Goal: Task Accomplishment & Management: Manage account settings

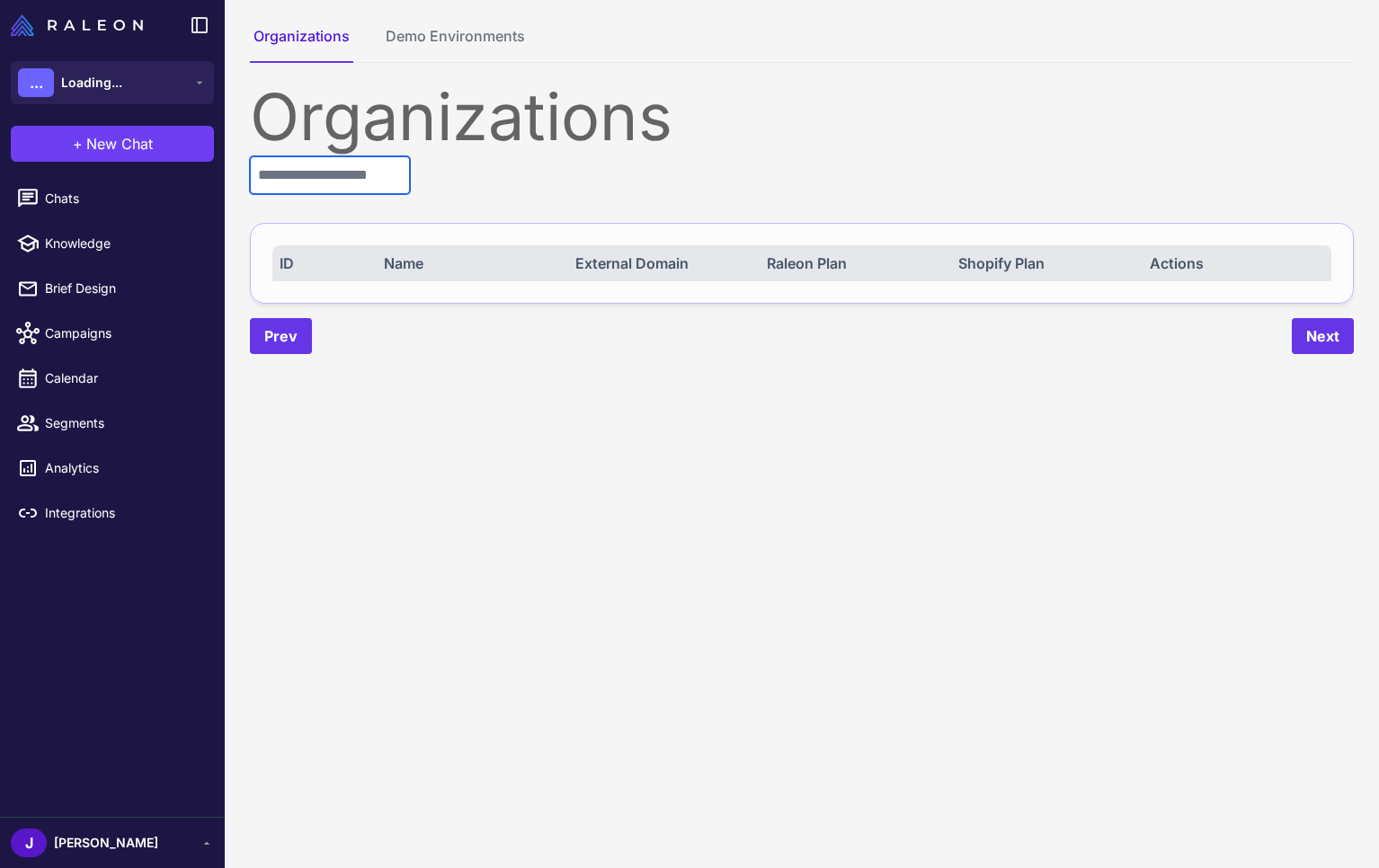
click at [367, 191] on input "text" at bounding box center [329, 175] width 160 height 37
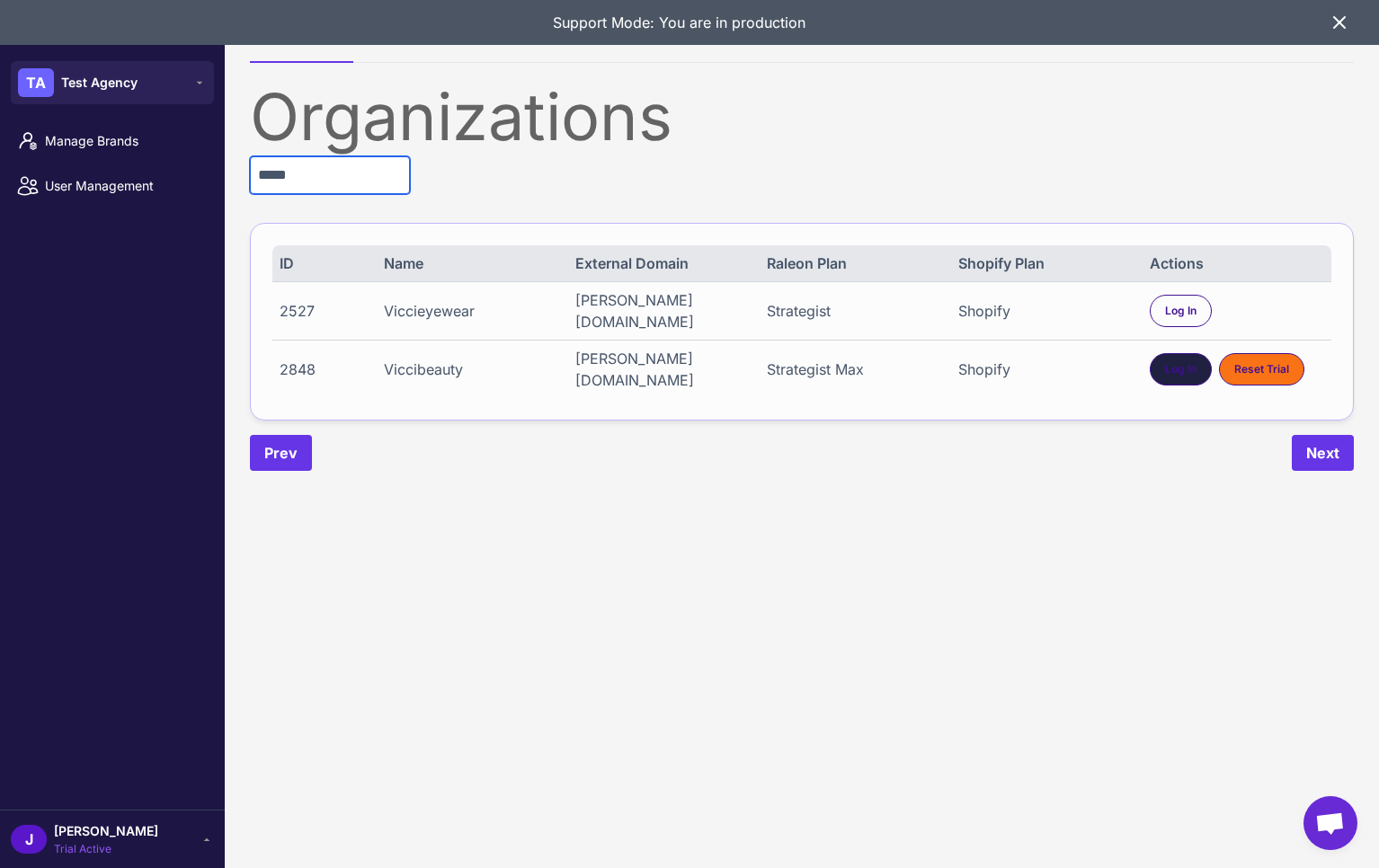
type input "*****"
click at [1166, 381] on div "Log In" at bounding box center [1180, 369] width 62 height 33
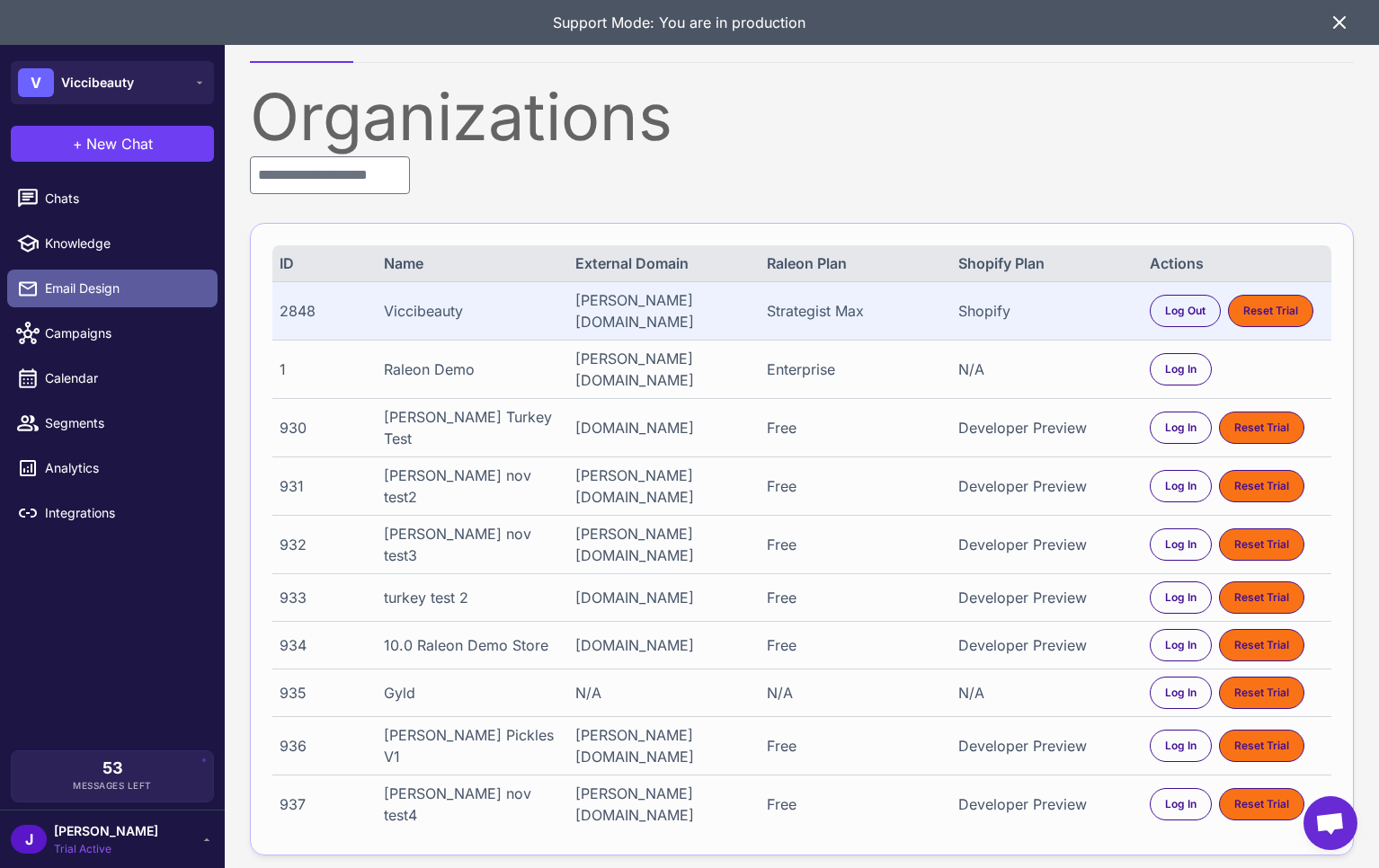
click at [67, 282] on span "Email Design" at bounding box center [124, 288] width 158 height 20
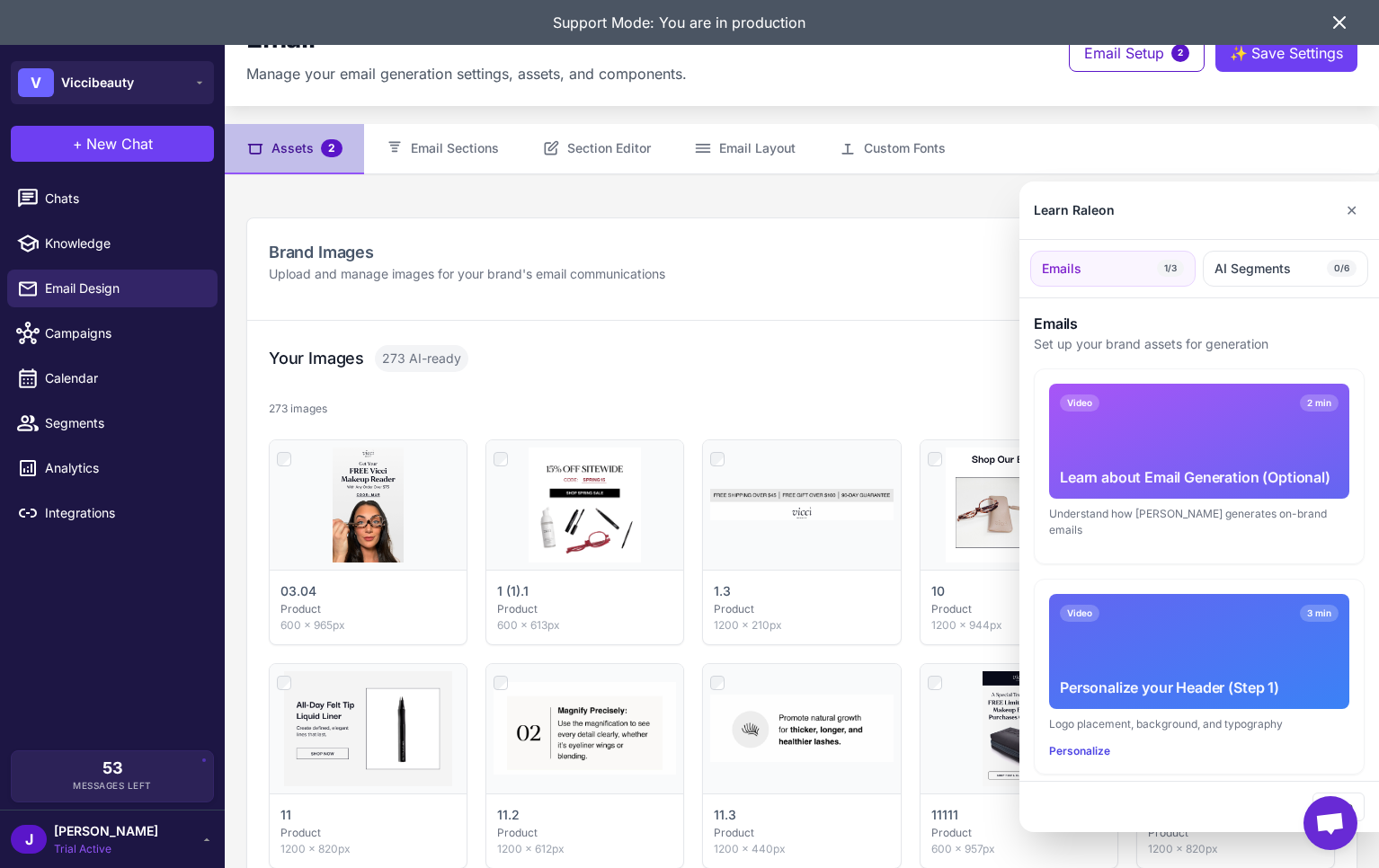
click at [1339, 18] on icon at bounding box center [1339, 22] width 21 height 21
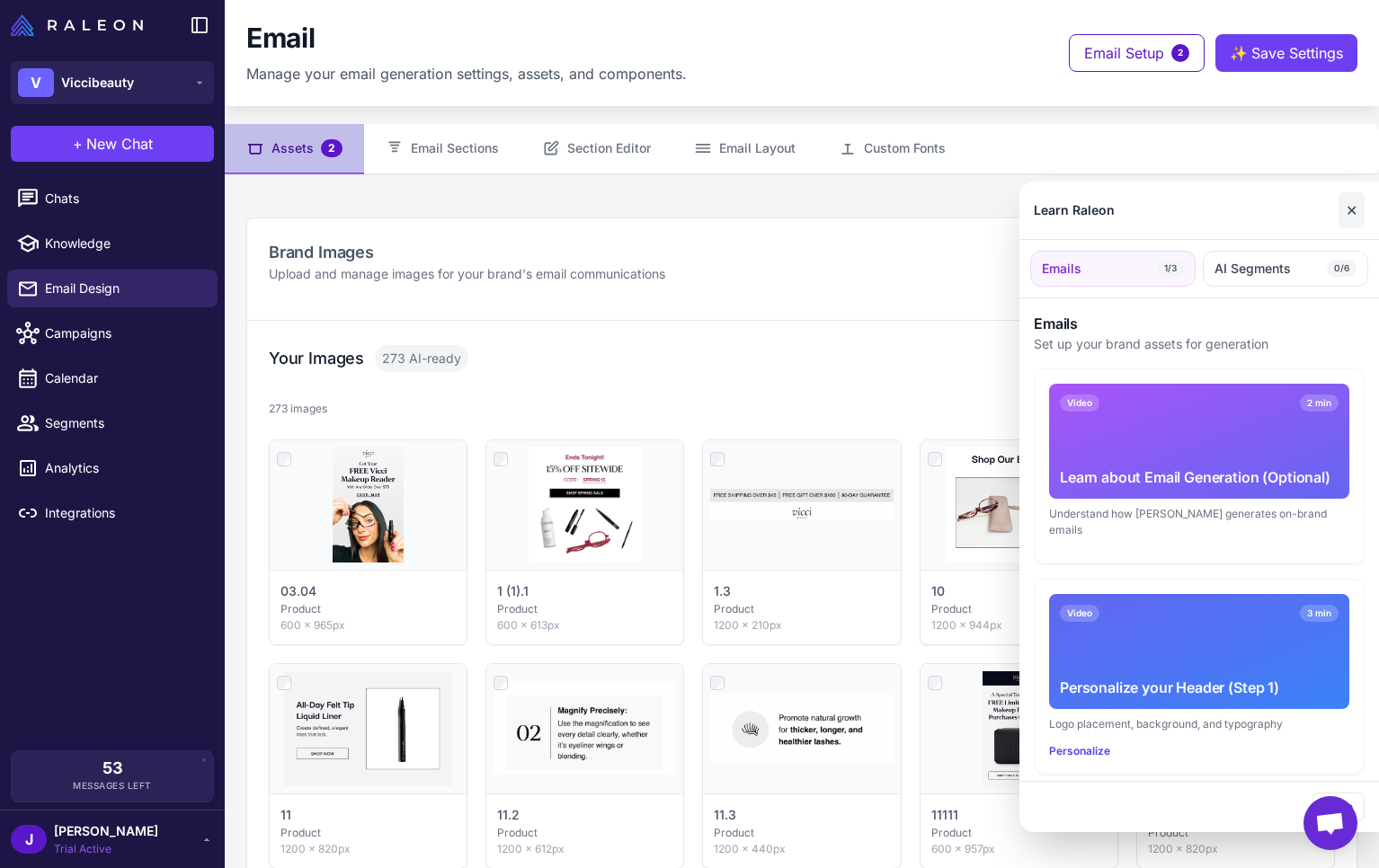
click at [1344, 214] on button "✕" at bounding box center [1350, 209] width 26 height 35
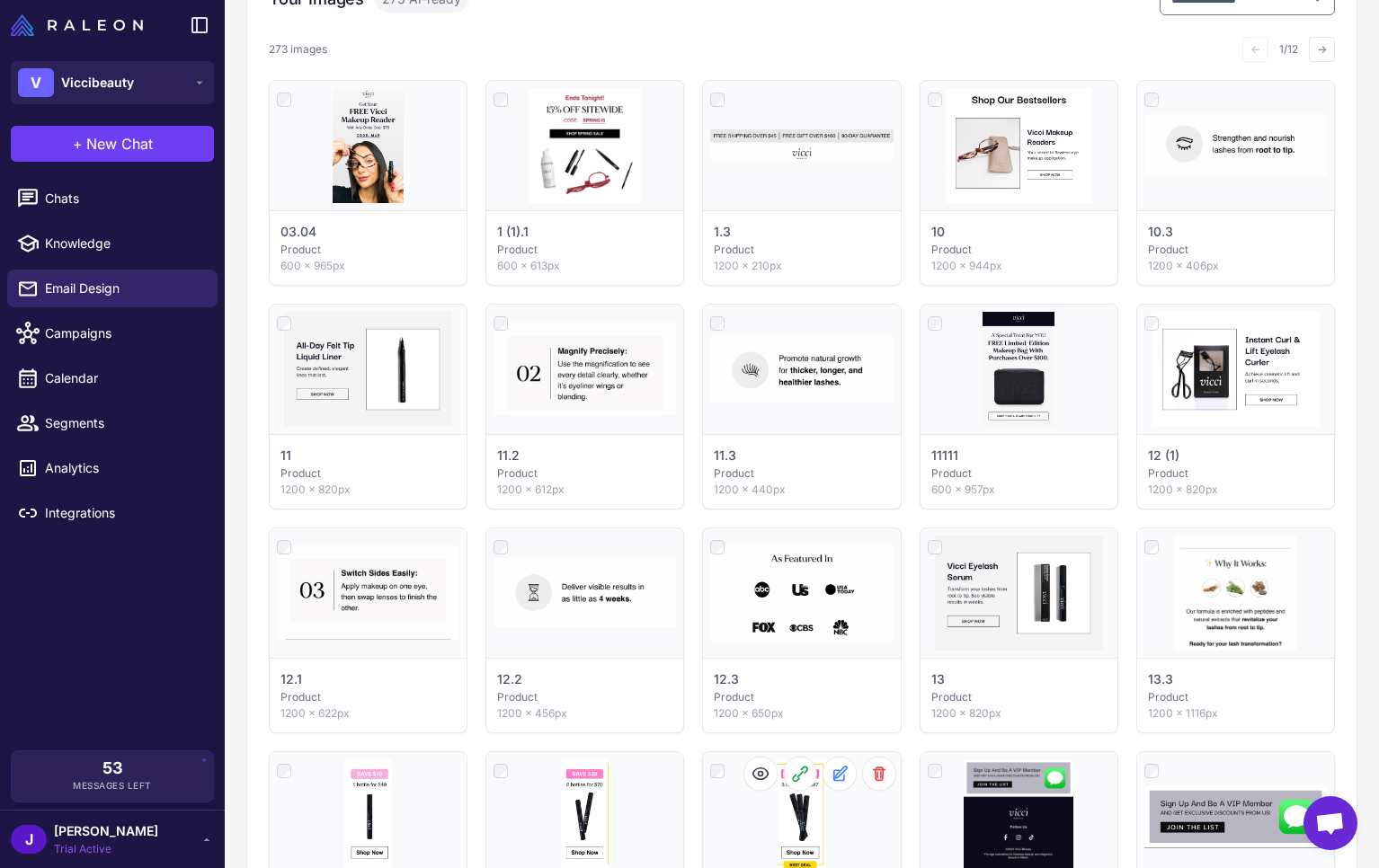
scroll to position [358, 0]
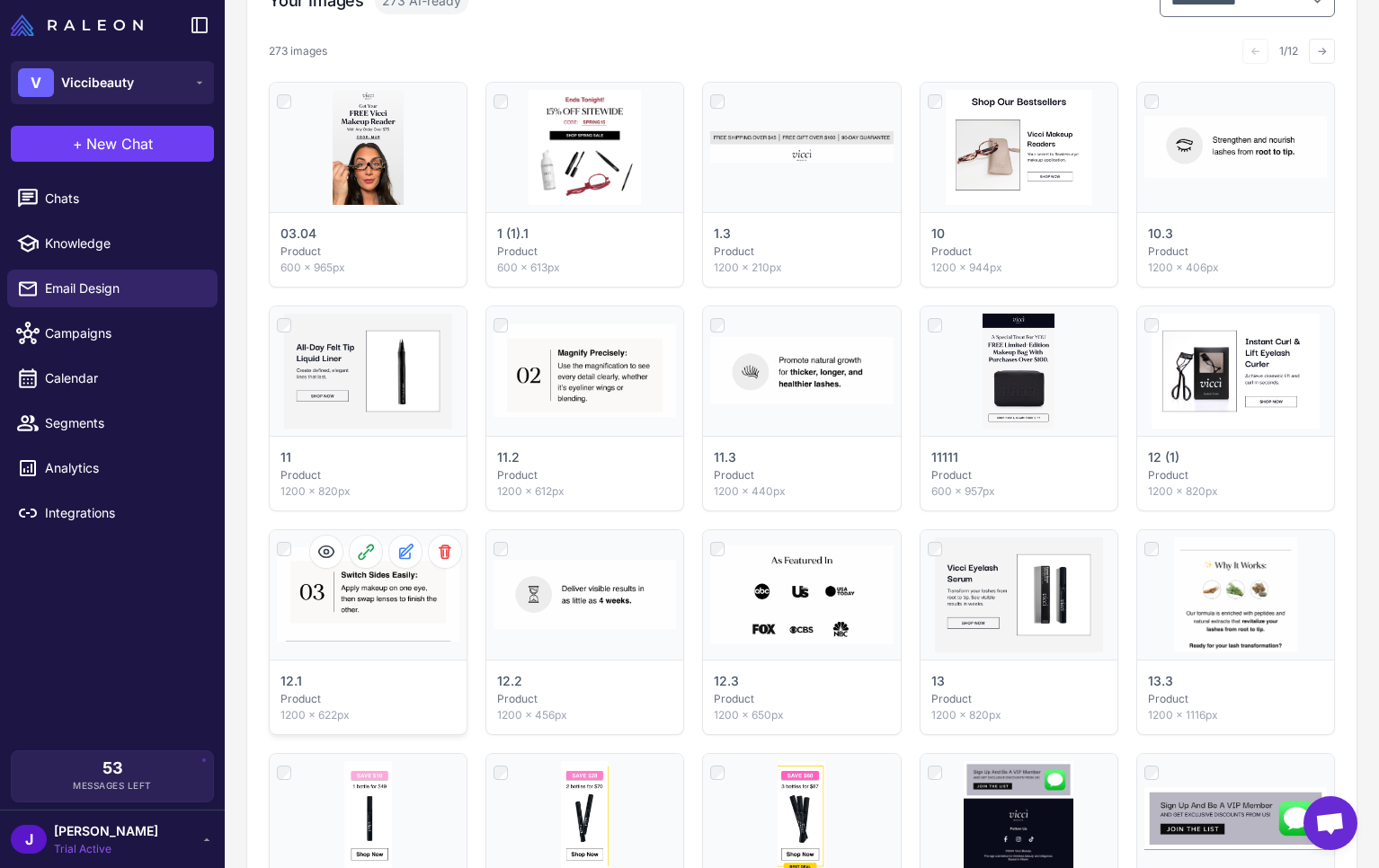
click at [380, 597] on div "Click to select" at bounding box center [368, 595] width 197 height 129
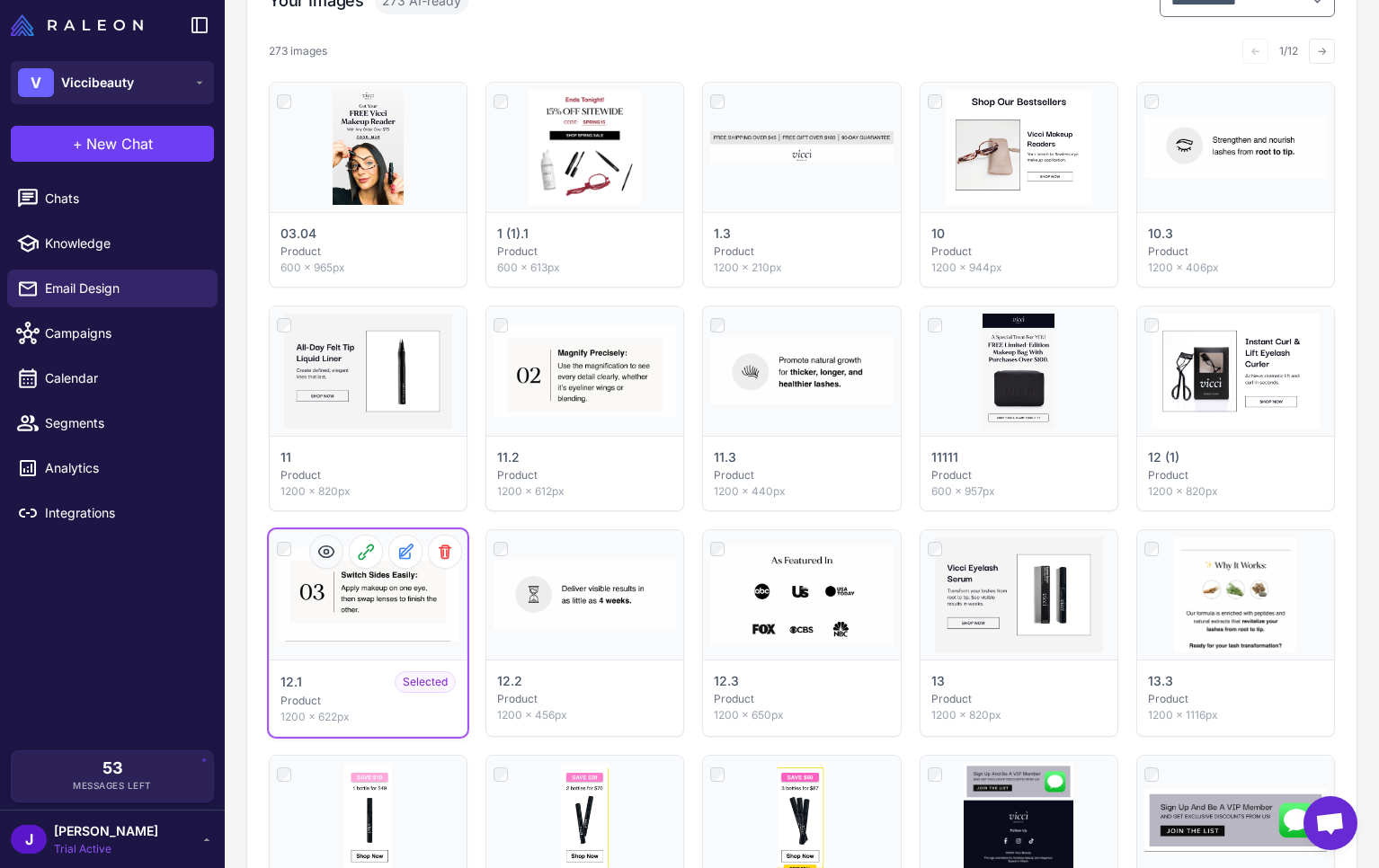
click at [319, 552] on icon at bounding box center [326, 551] width 15 height 12
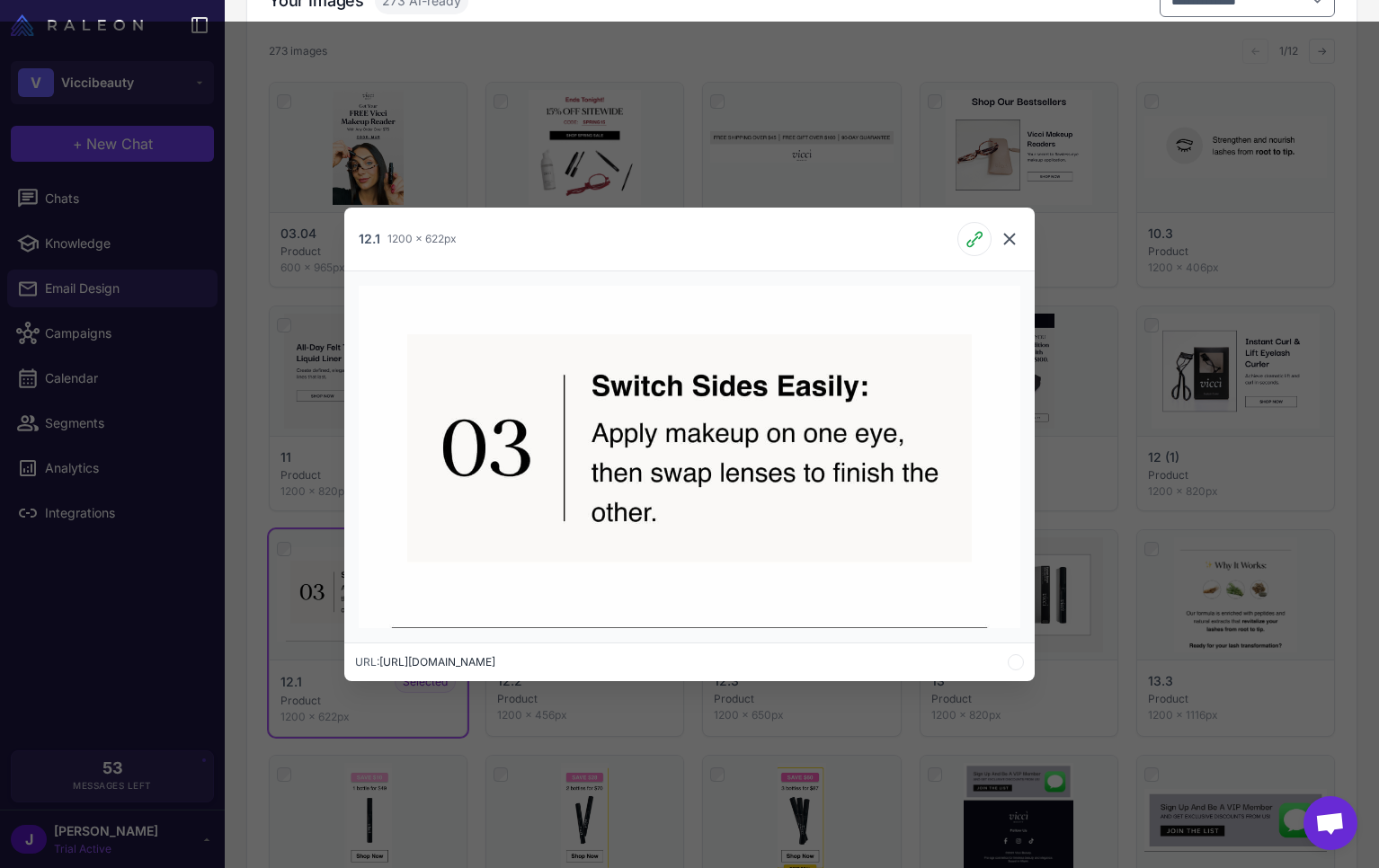
click at [1008, 232] on icon at bounding box center [1009, 239] width 21 height 21
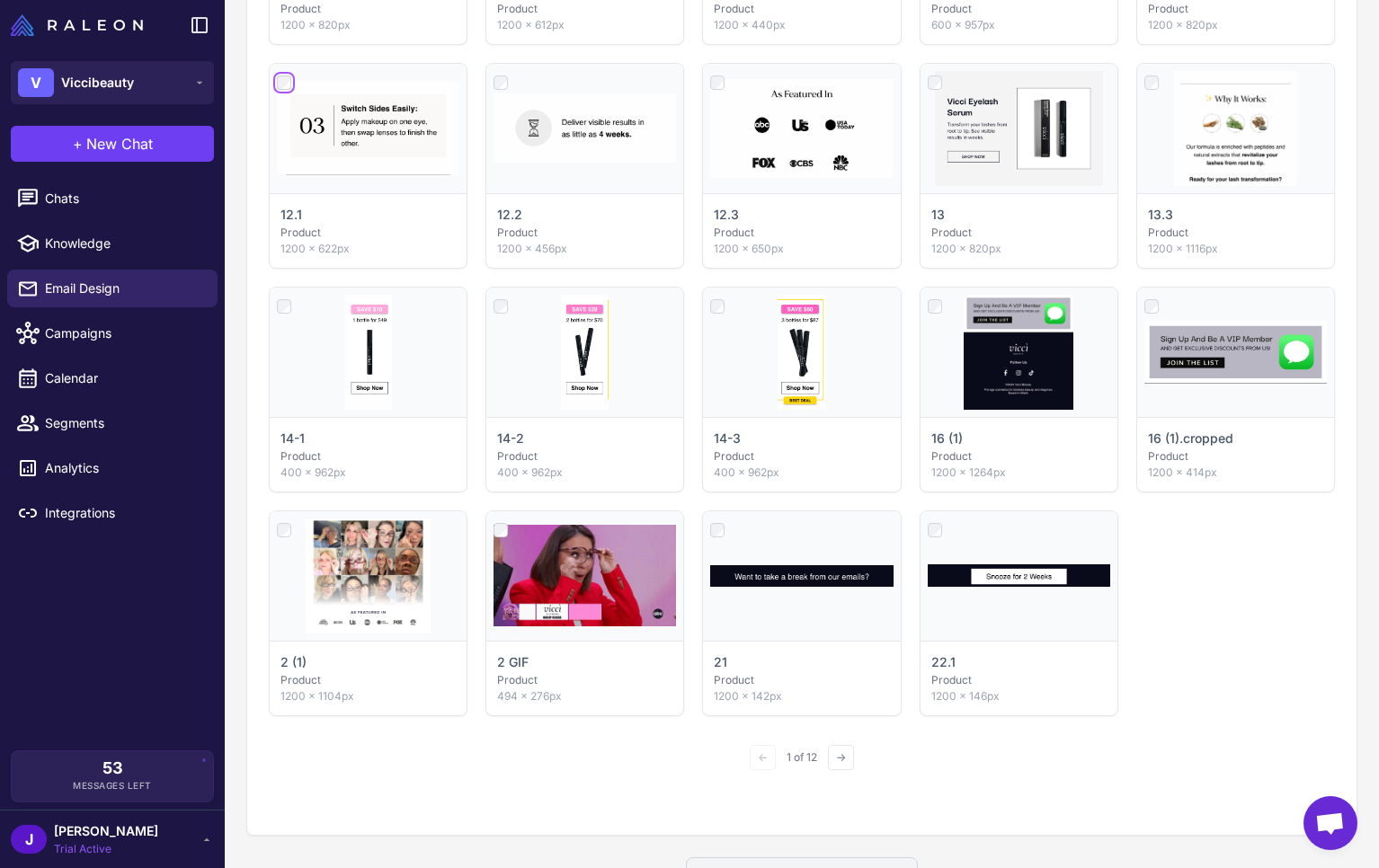
scroll to position [839, 0]
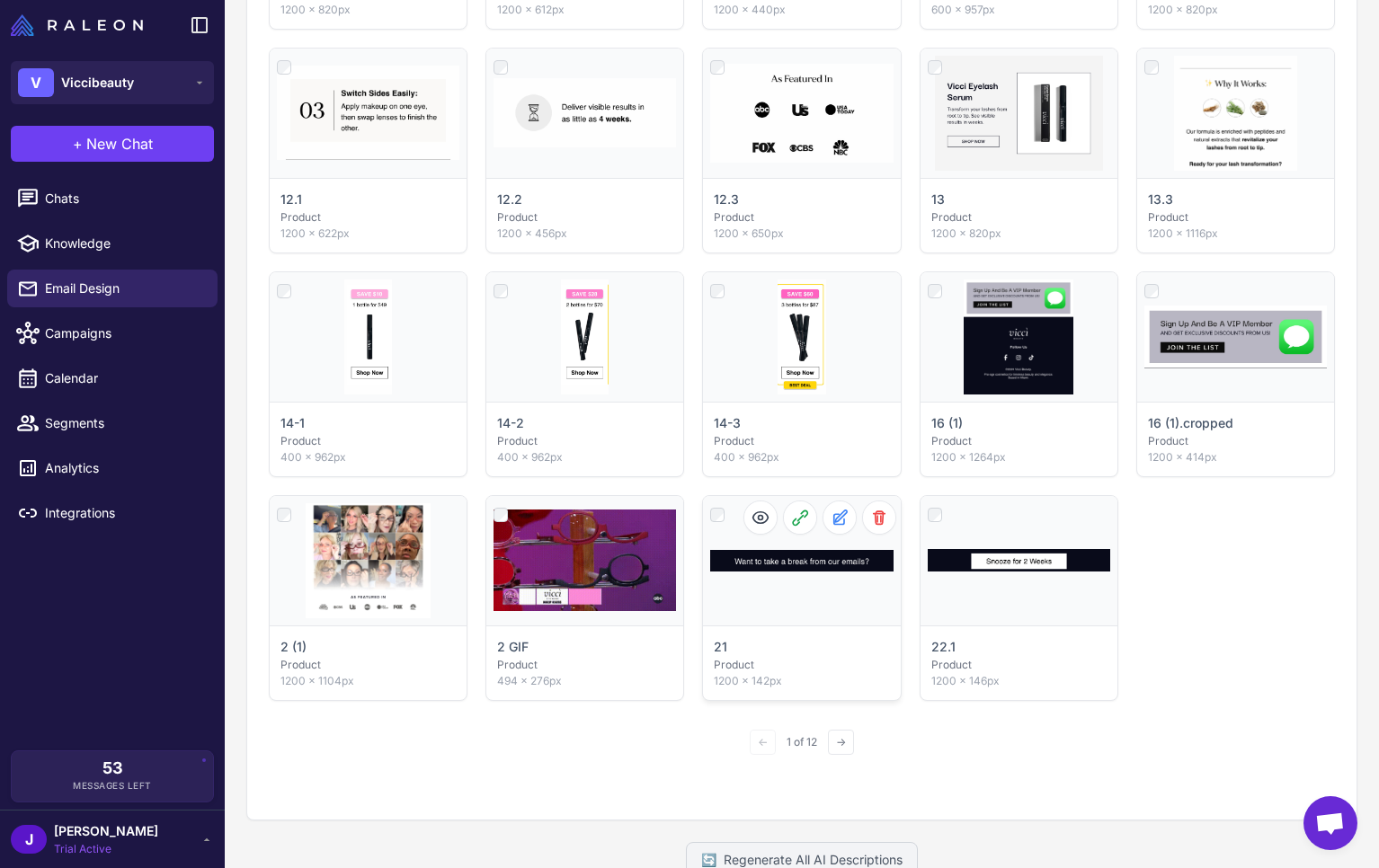
click at [801, 564] on div "Click to select" at bounding box center [800, 560] width 197 height 129
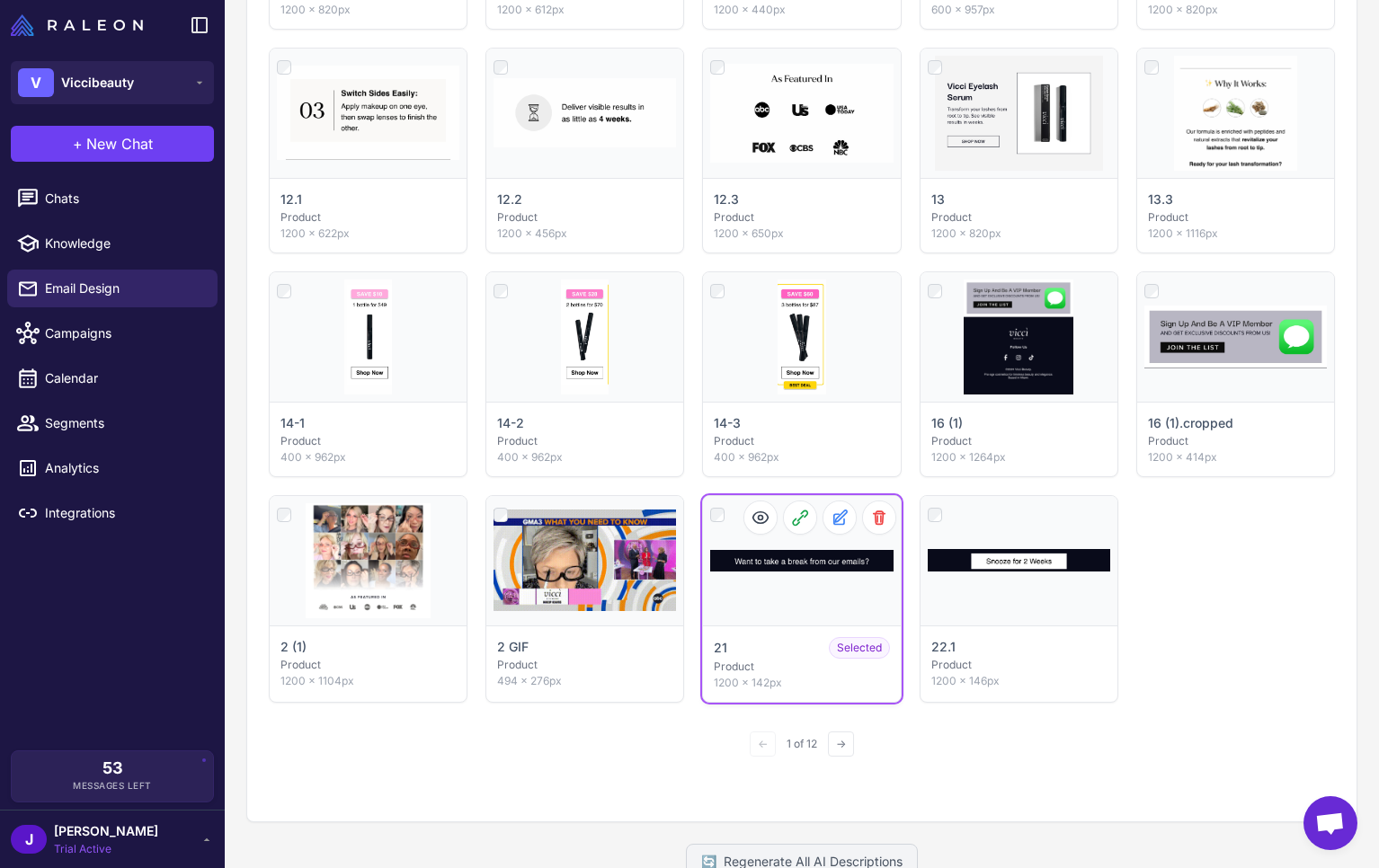
click at [806, 567] on div "Click to deselect" at bounding box center [800, 560] width 197 height 129
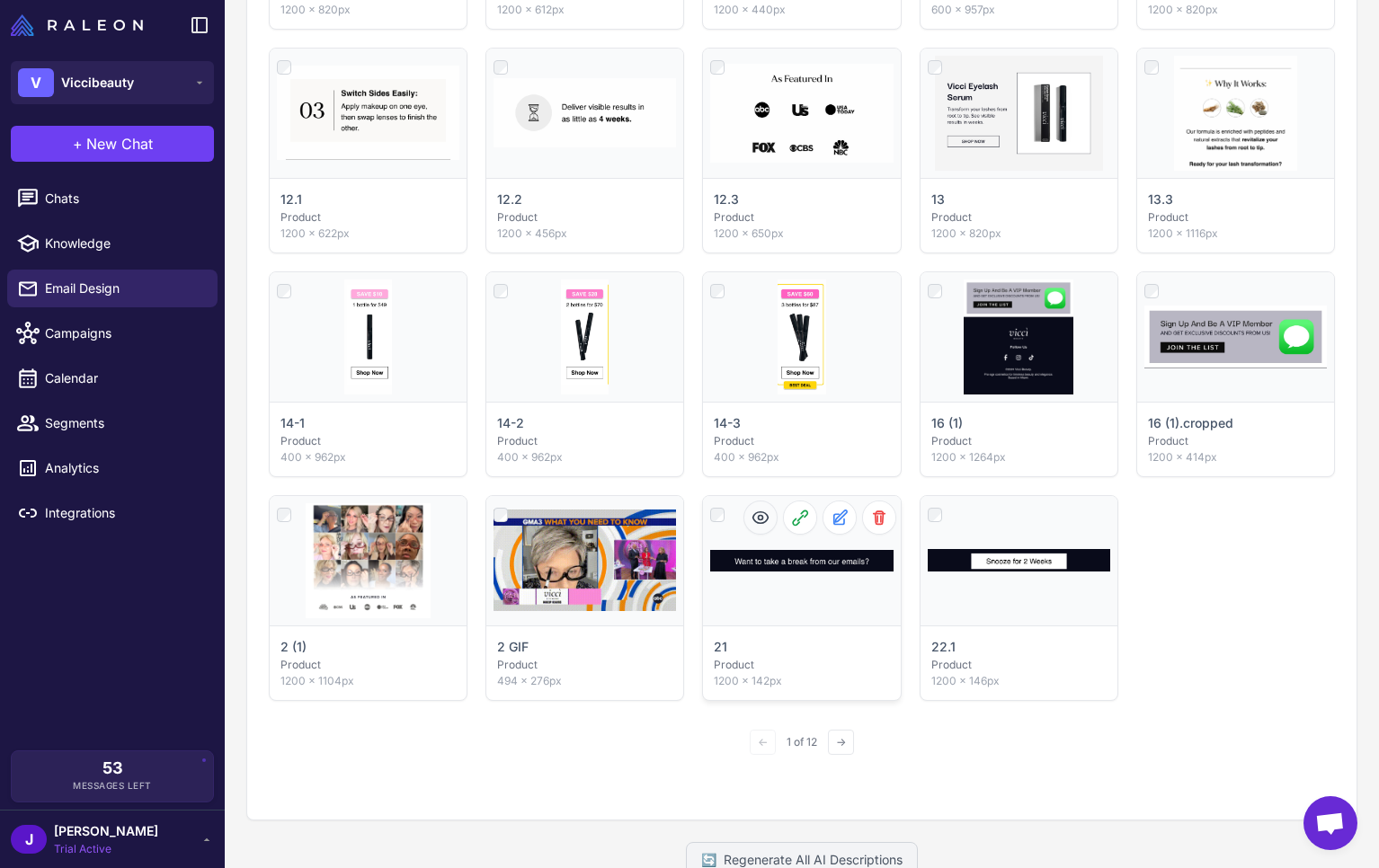
click at [761, 521] on icon at bounding box center [760, 517] width 18 height 18
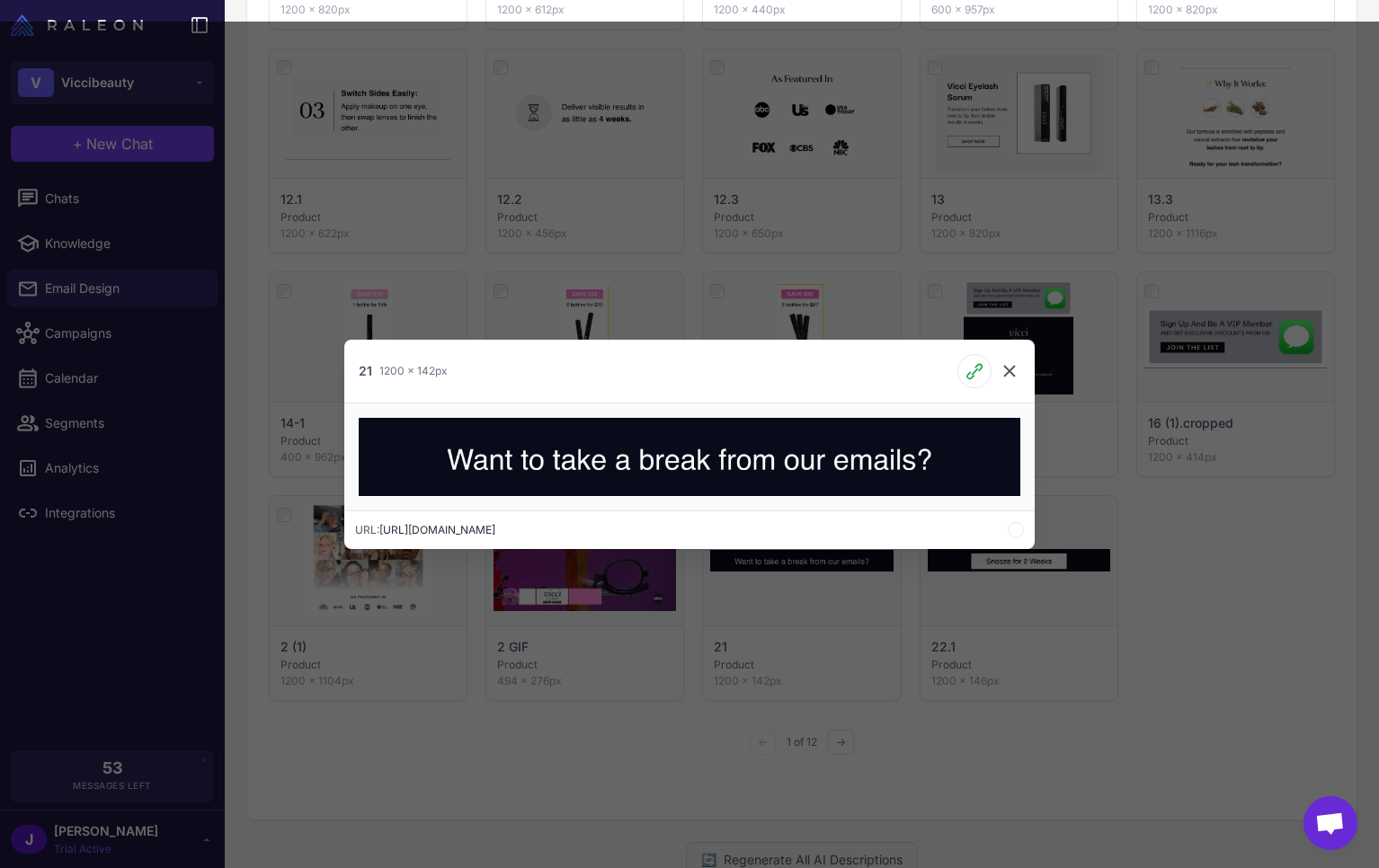
click at [1018, 370] on icon at bounding box center [1009, 371] width 21 height 21
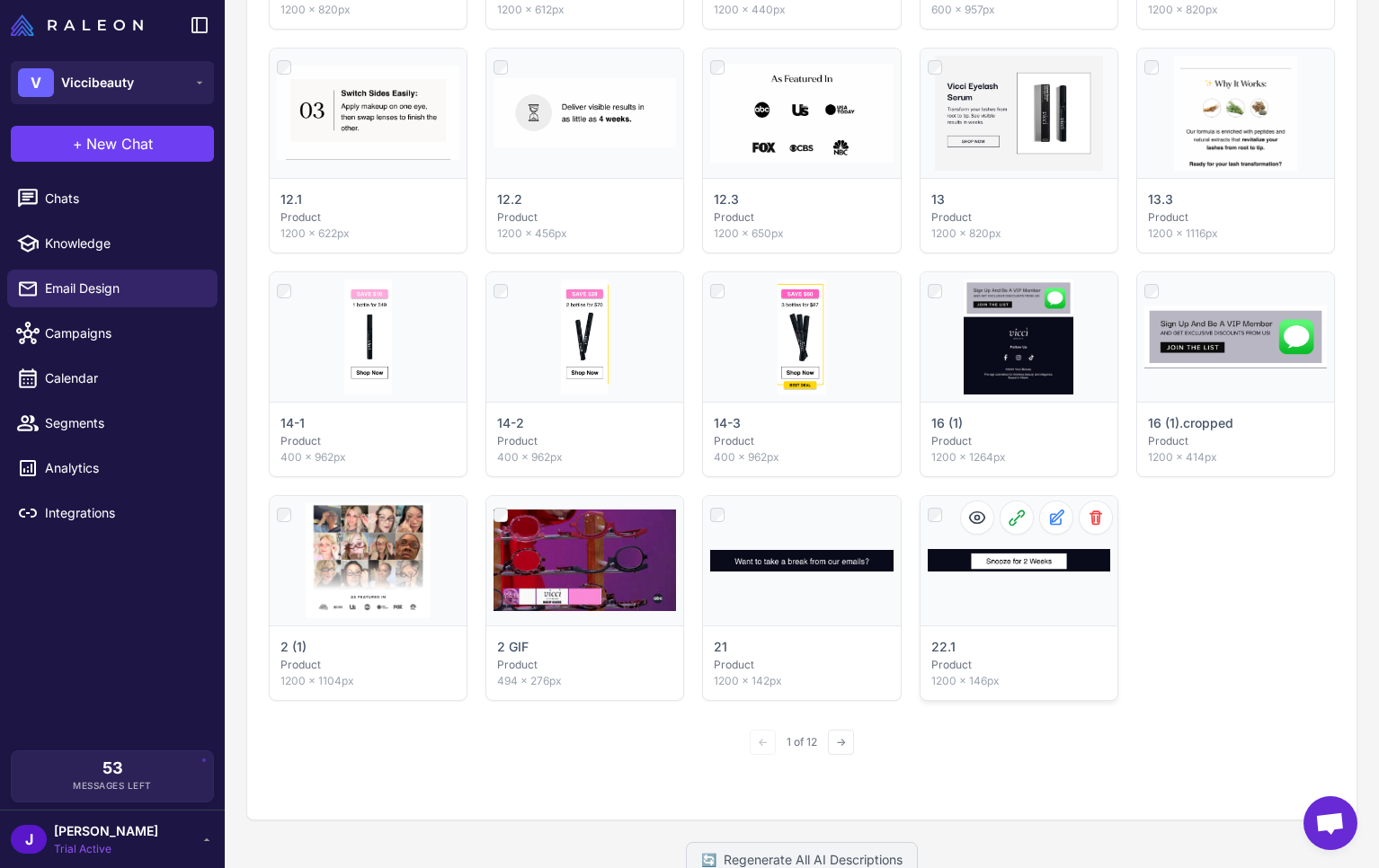
click at [1018, 556] on div "Click to select" at bounding box center [1018, 560] width 197 height 129
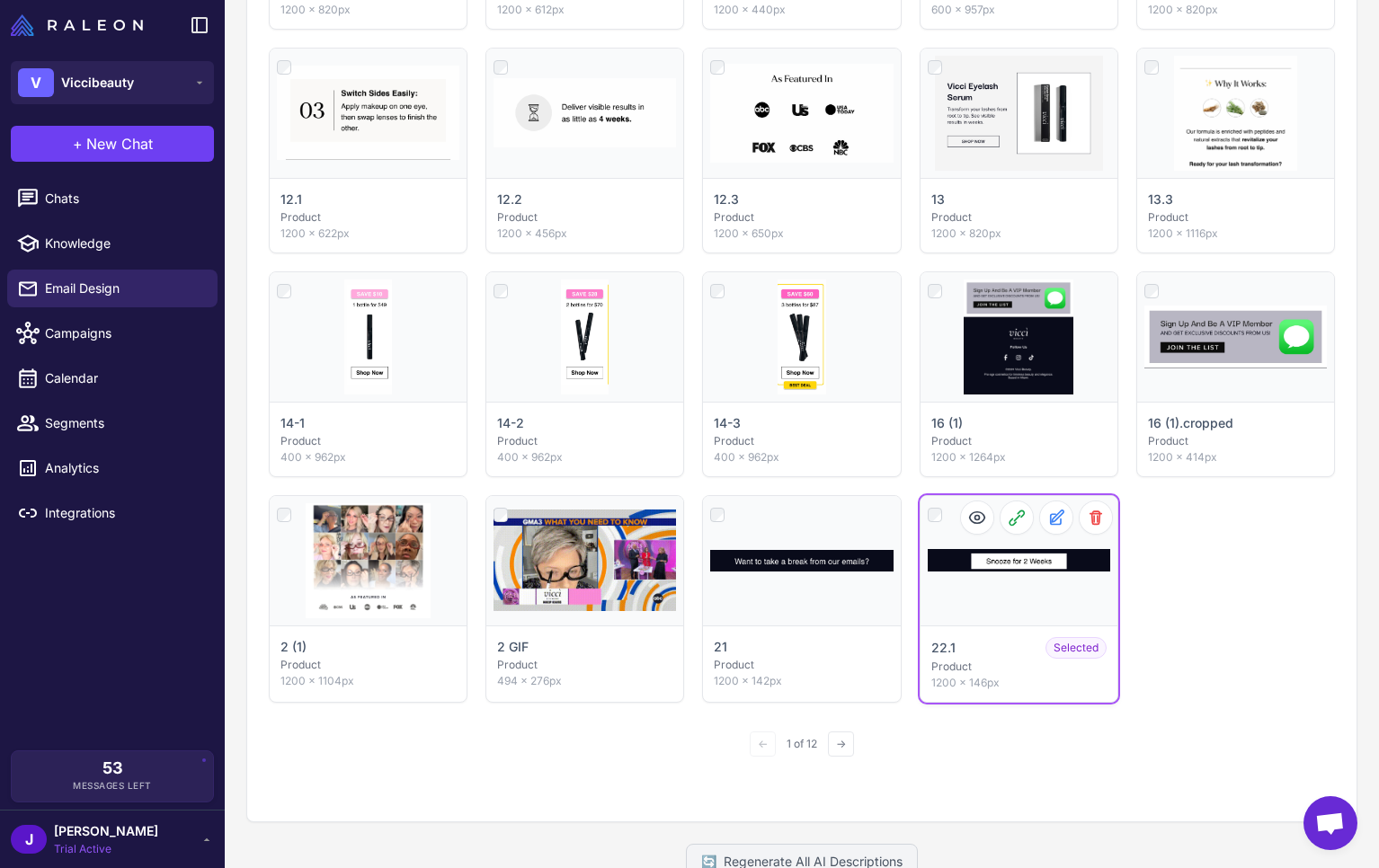
click at [1010, 552] on div "Click to deselect" at bounding box center [1018, 560] width 197 height 129
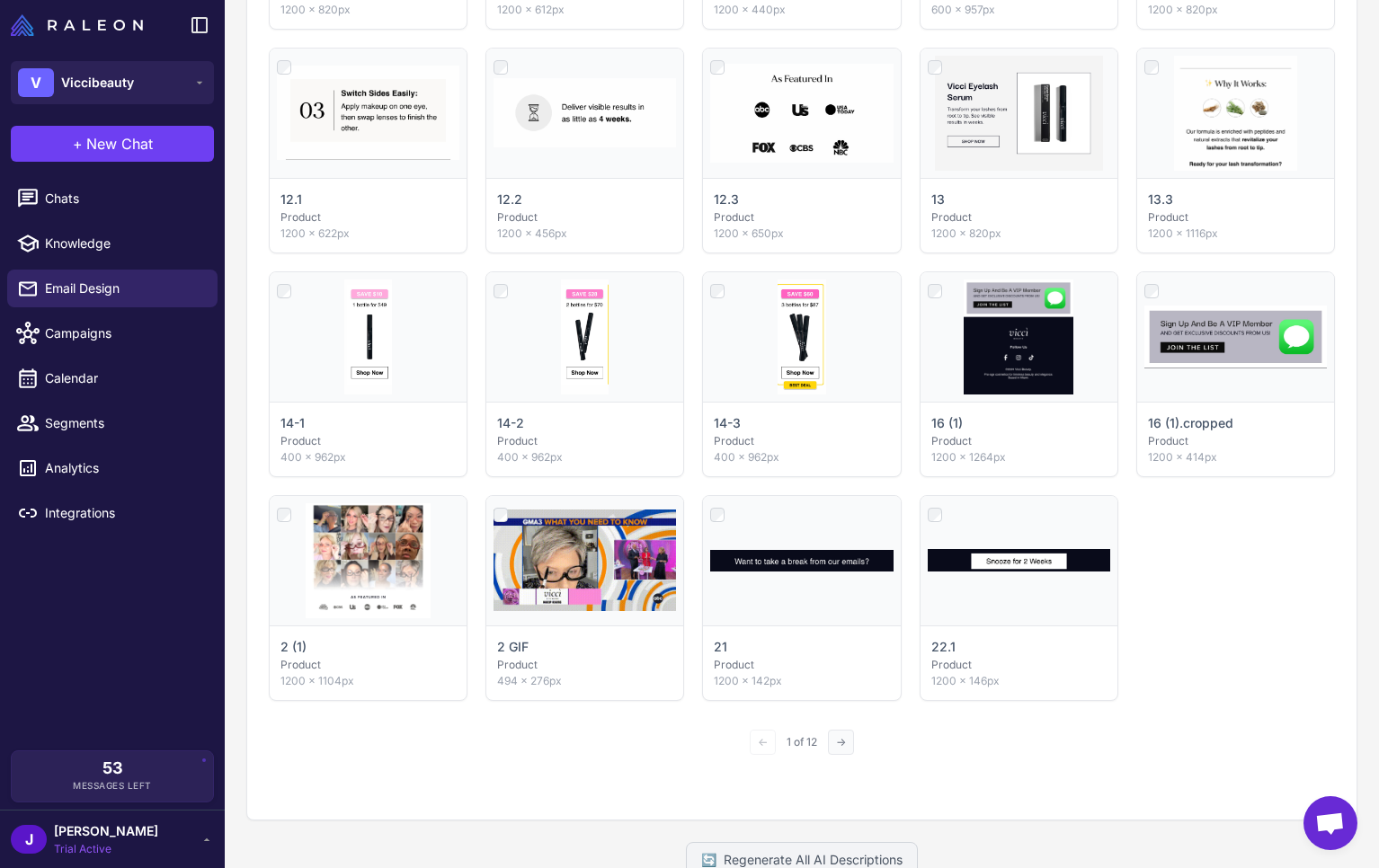
click at [853, 742] on button "→" at bounding box center [840, 741] width 26 height 25
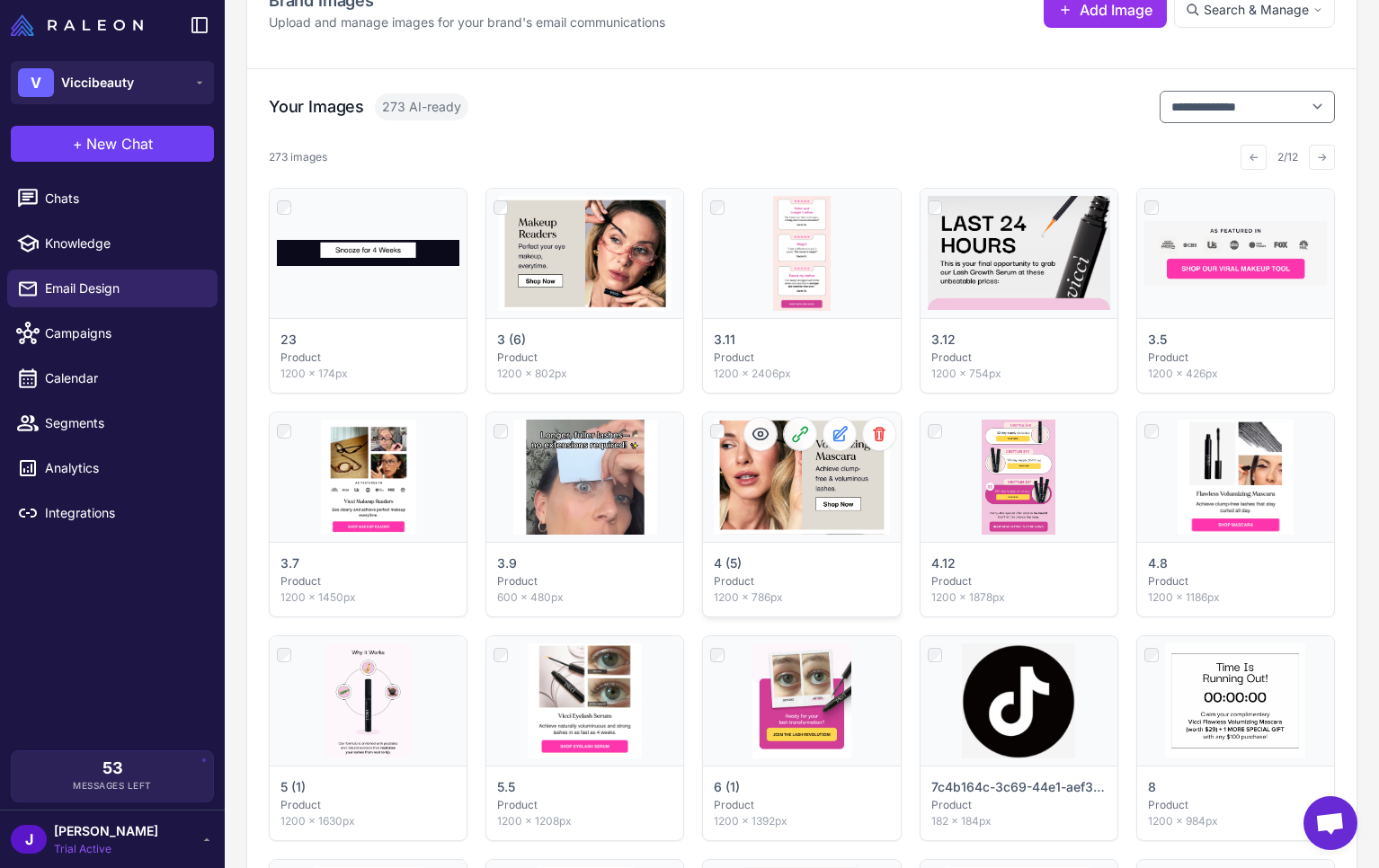
scroll to position [249, 0]
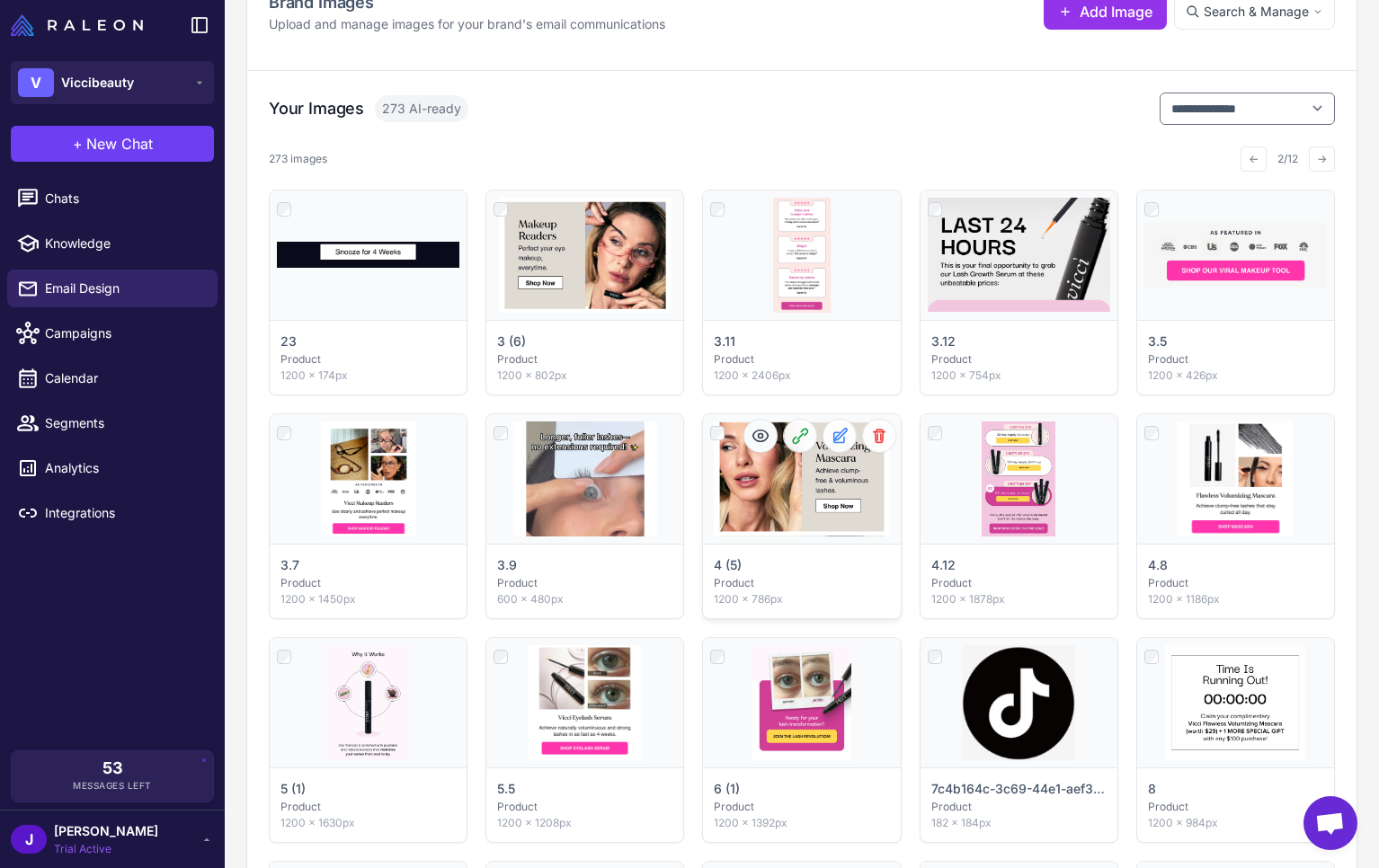
click at [755, 434] on icon at bounding box center [760, 435] width 18 height 18
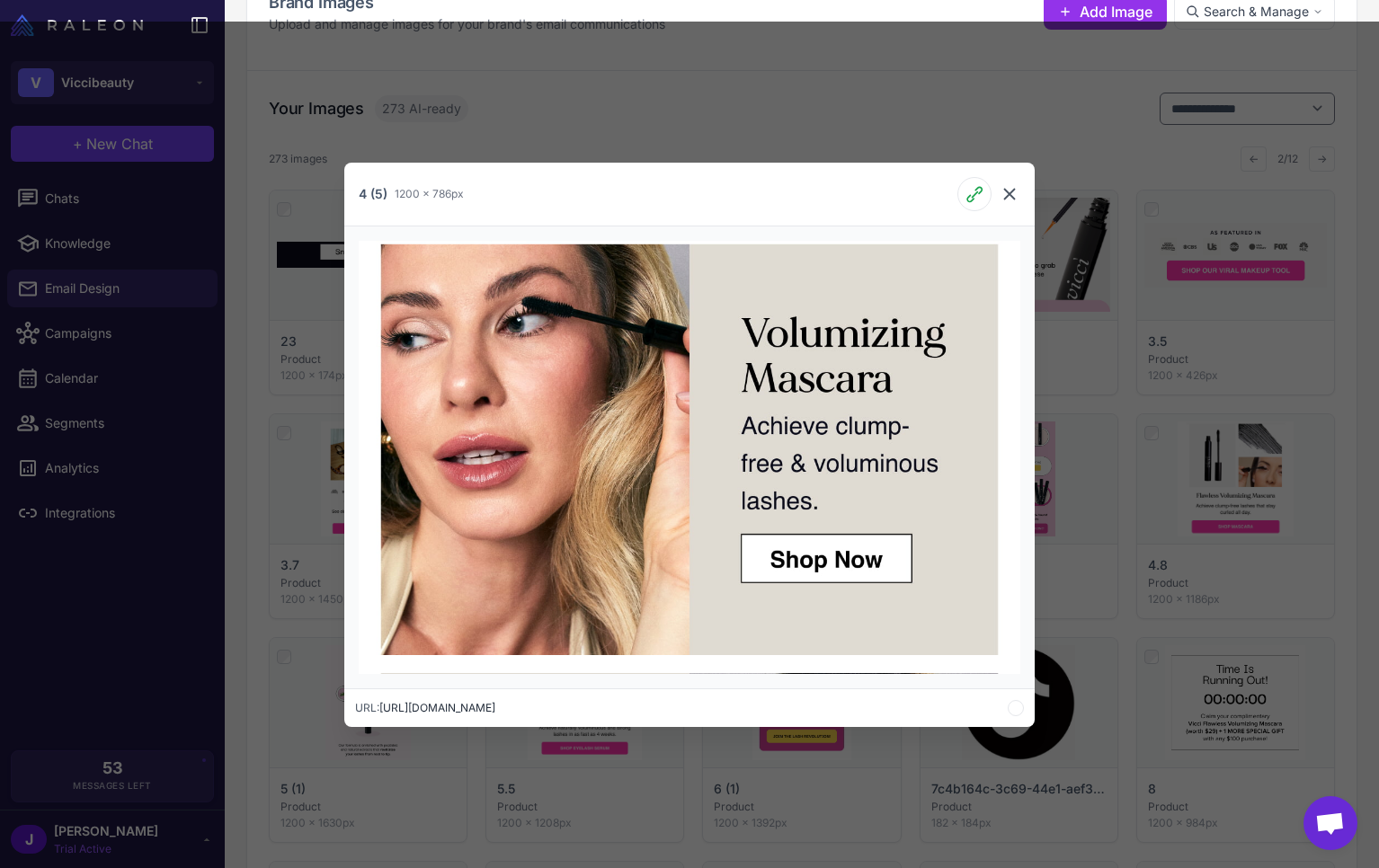
click at [1019, 193] on icon at bounding box center [1009, 194] width 21 height 21
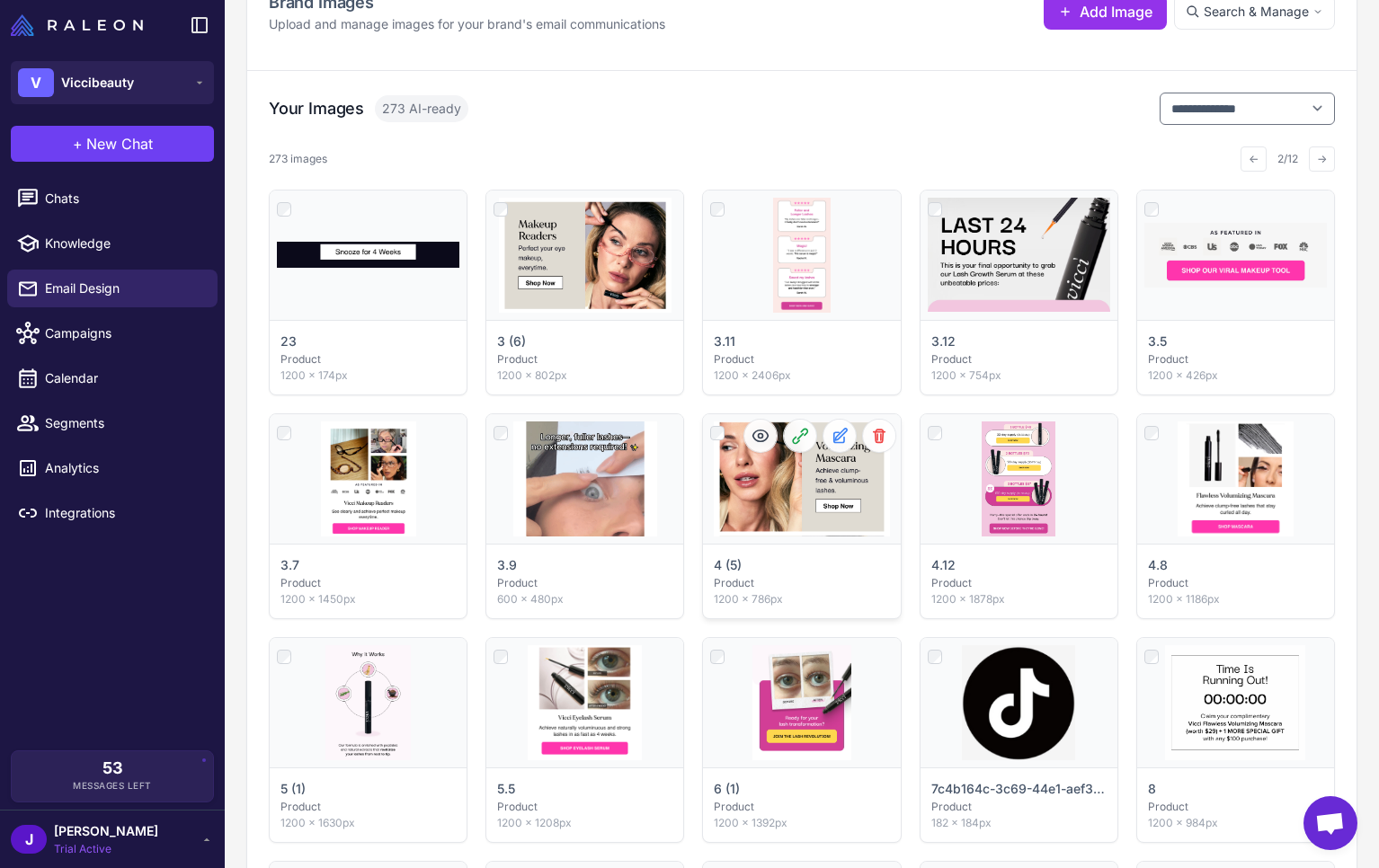
click at [795, 490] on div "Click to select" at bounding box center [800, 479] width 197 height 129
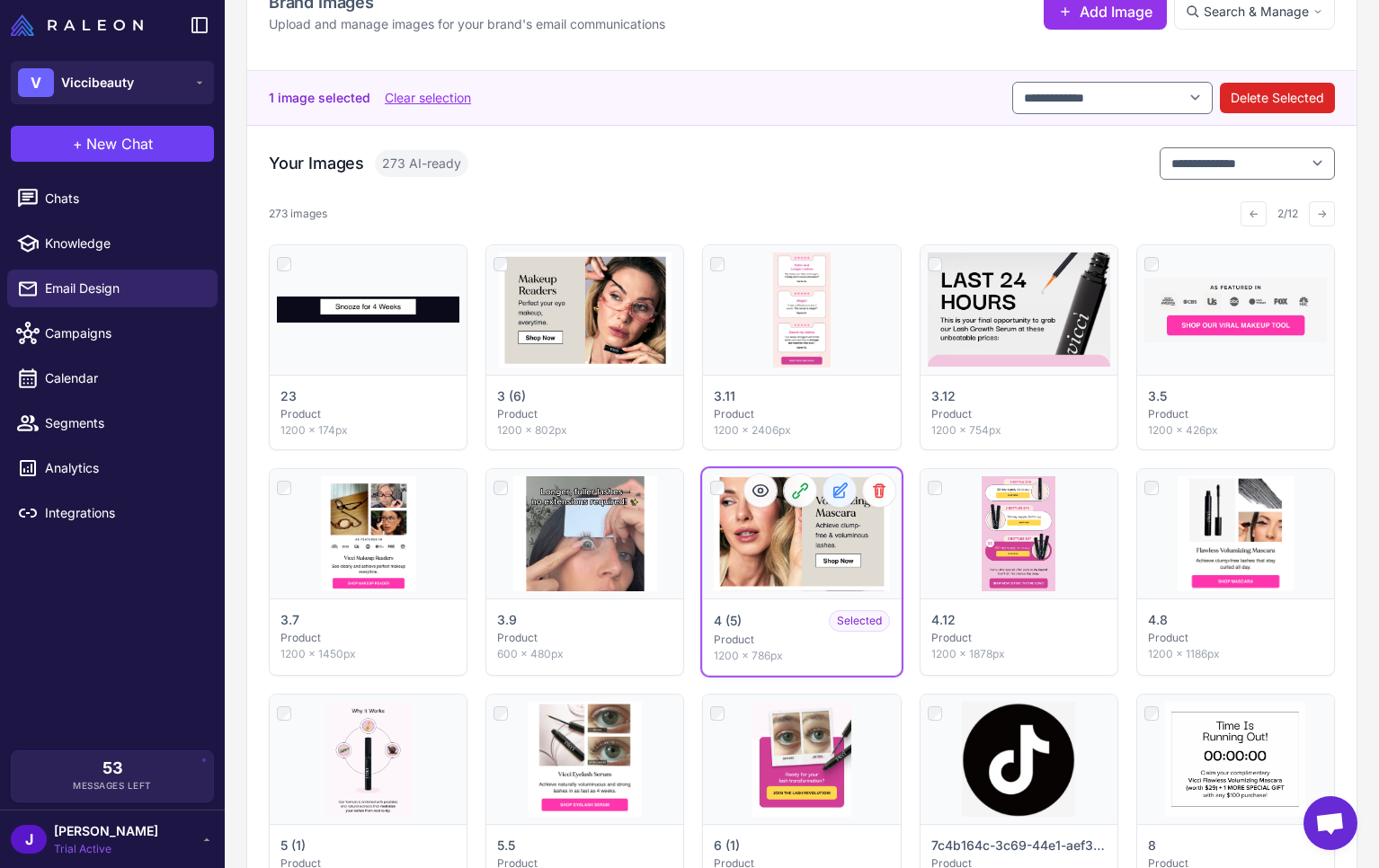
click at [842, 493] on icon at bounding box center [839, 490] width 18 height 18
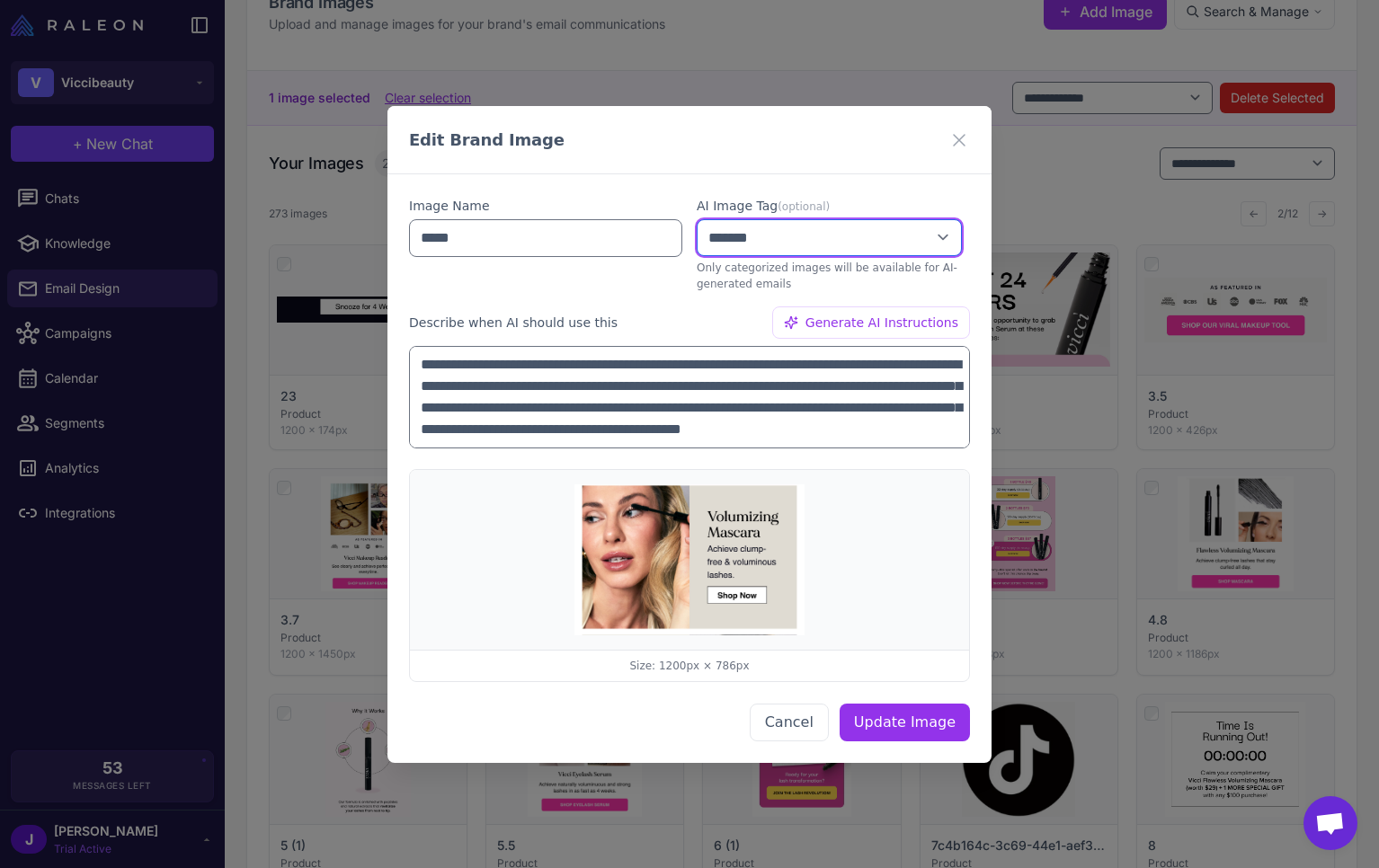
click at [800, 242] on select "**********" at bounding box center [829, 237] width 265 height 36
select select "**********"
click at [697, 219] on select "**********" at bounding box center [829, 237] width 265 height 36
click at [801, 724] on button "Cancel" at bounding box center [789, 720] width 79 height 37
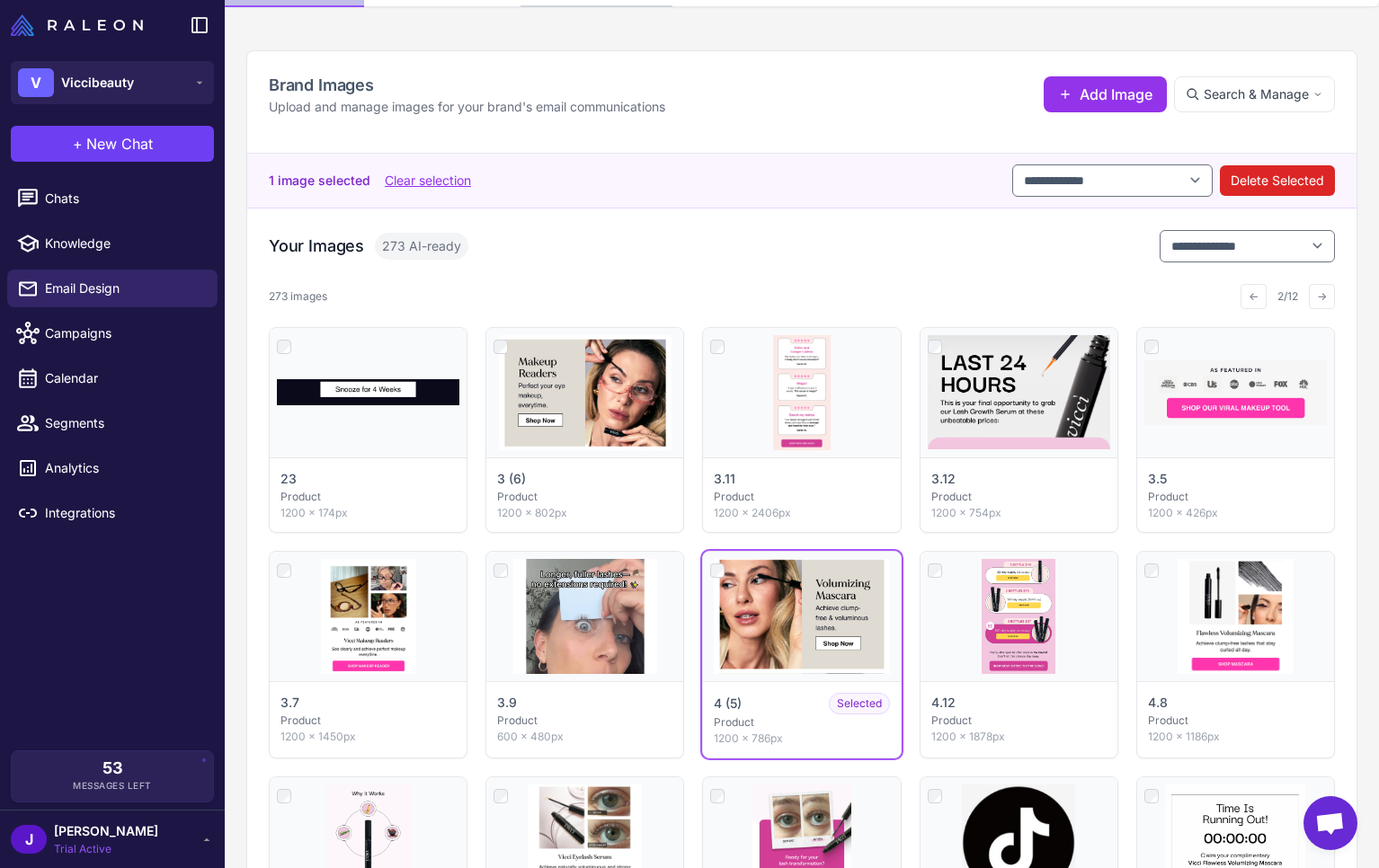
scroll to position [0, 0]
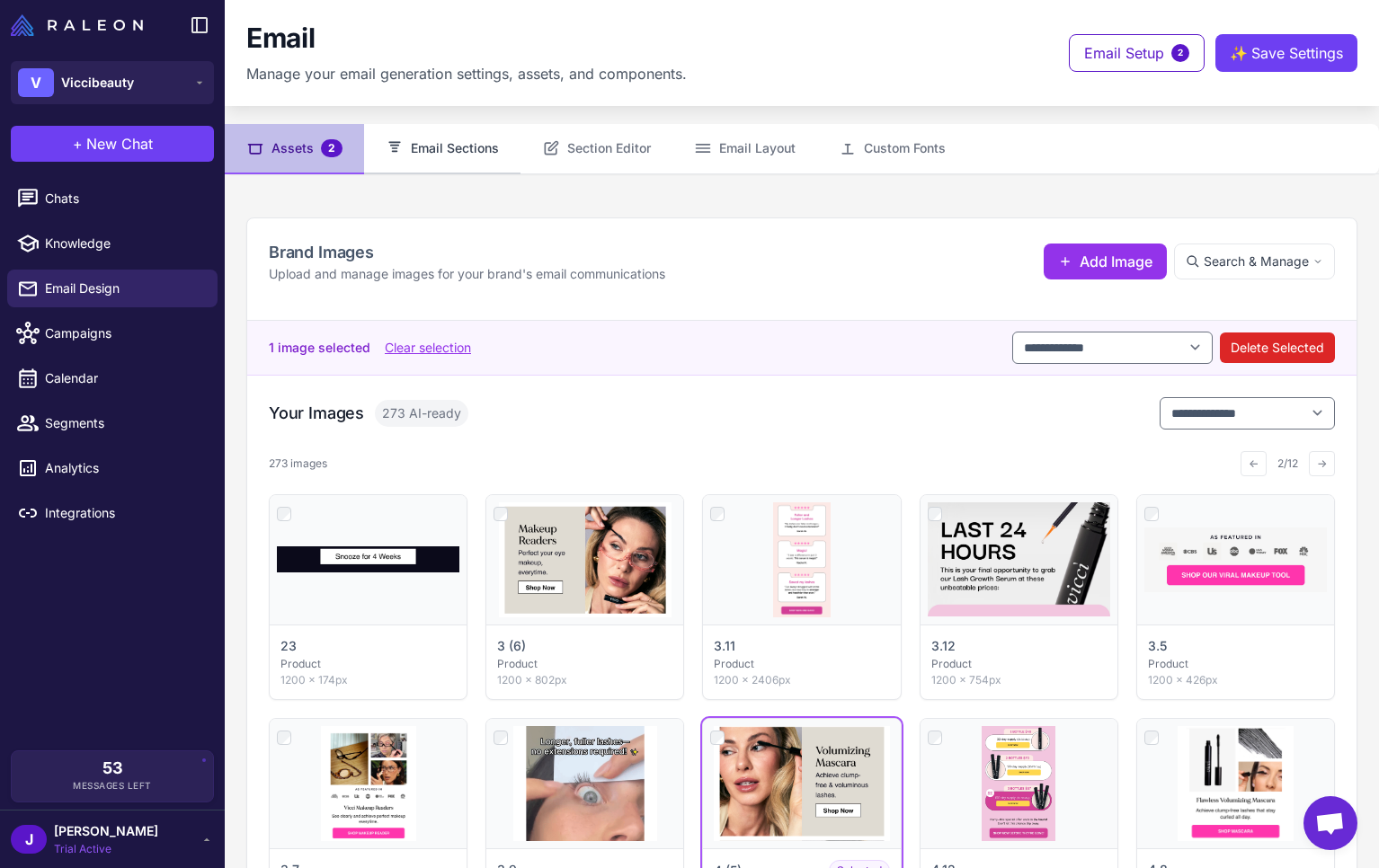
click at [434, 142] on button "Email Sections" at bounding box center [441, 149] width 156 height 50
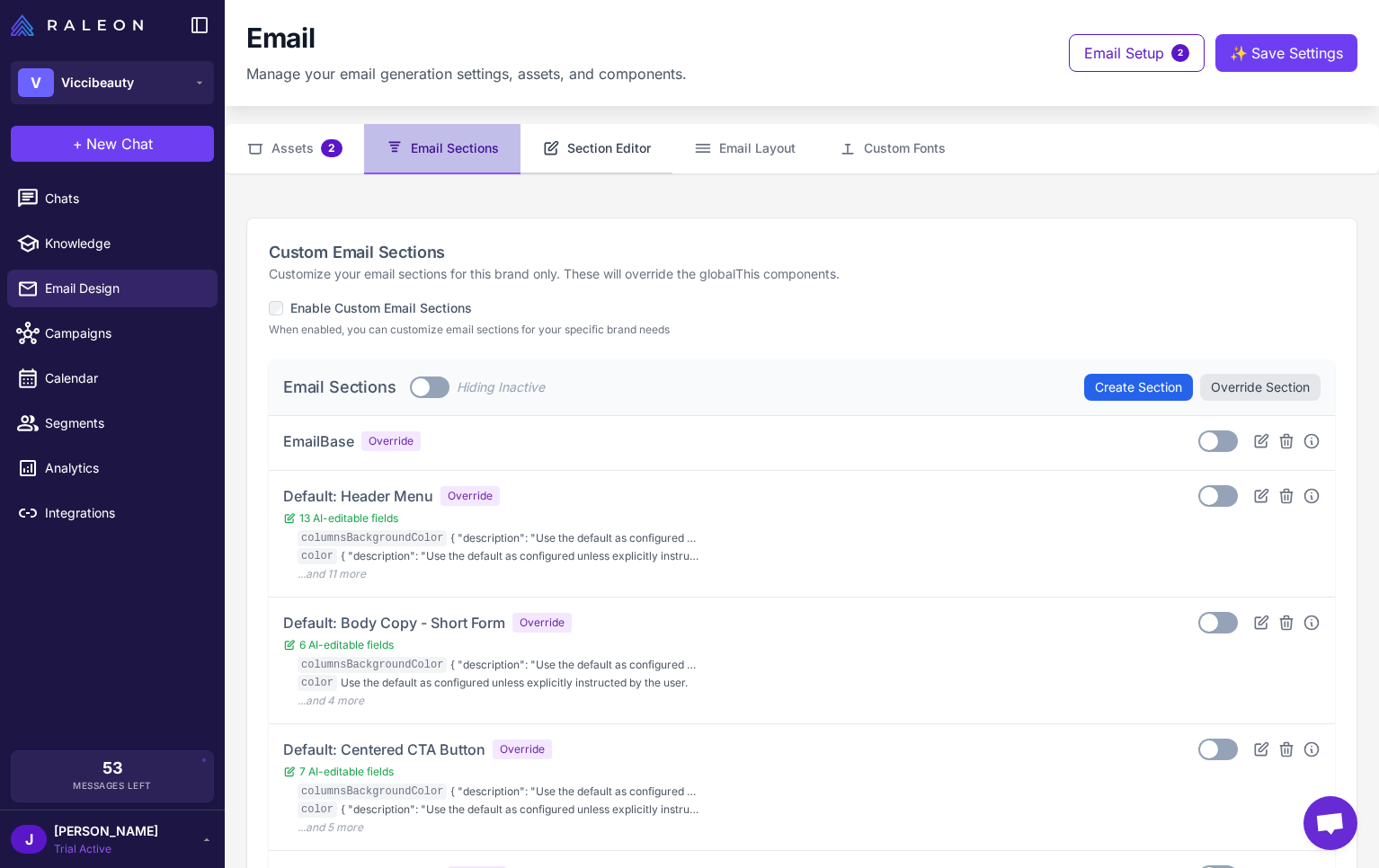
click at [628, 150] on button "Section Editor" at bounding box center [596, 149] width 152 height 50
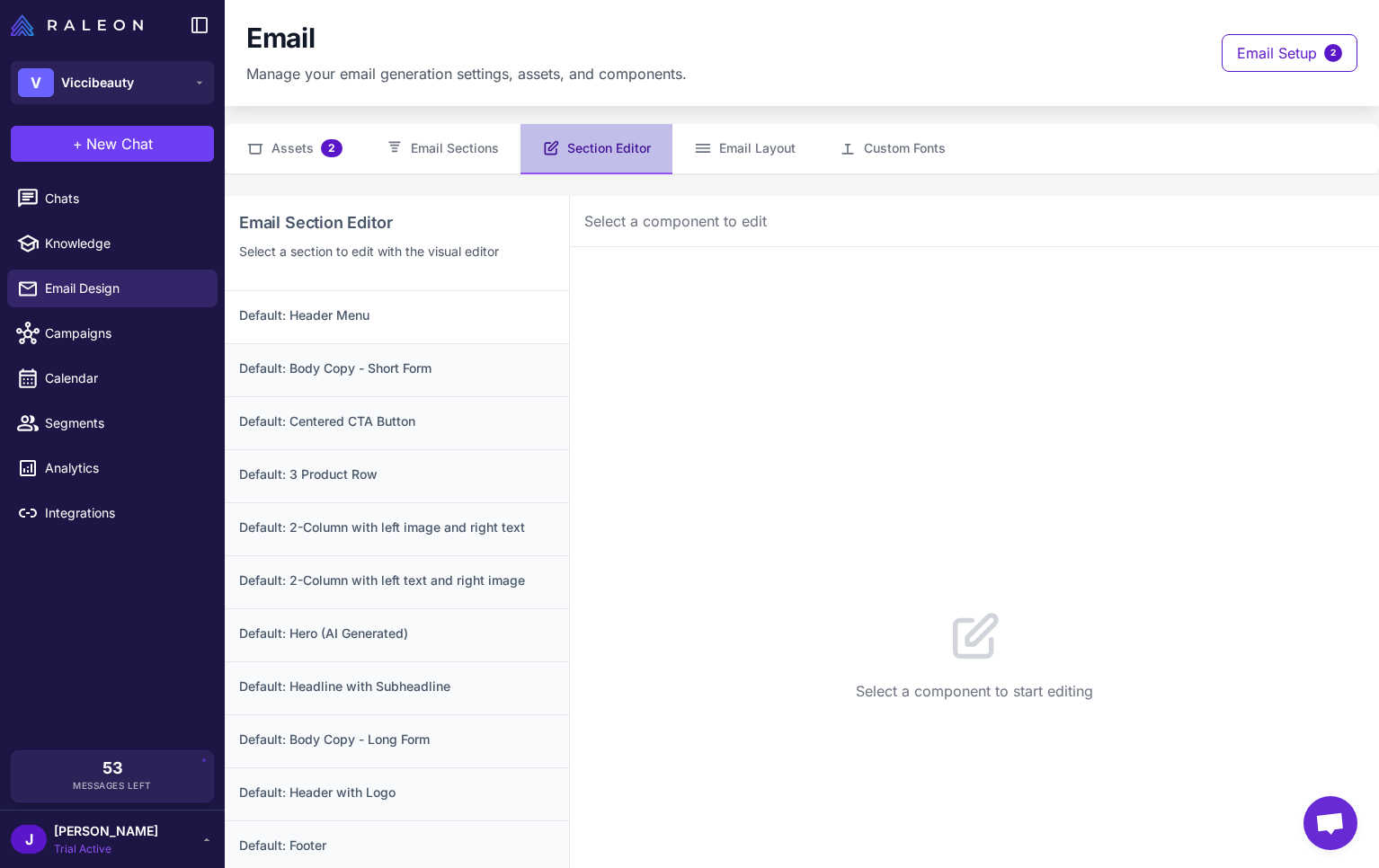
click at [378, 311] on h3 "Default: Header Menu" at bounding box center [396, 315] width 316 height 20
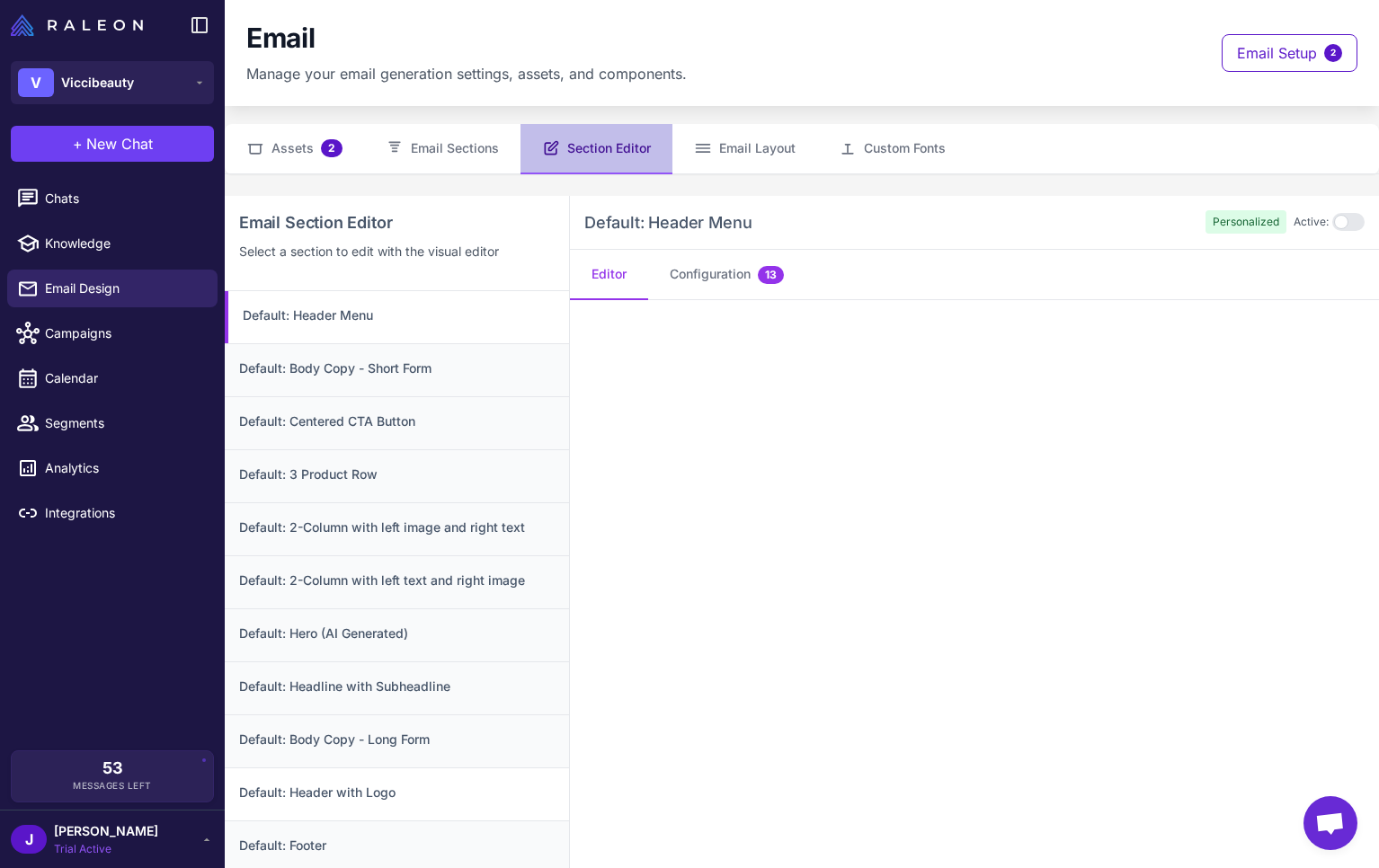
click at [373, 791] on h3 "Default: Header with Logo" at bounding box center [396, 792] width 316 height 20
click at [389, 327] on div "Default: Header Menu" at bounding box center [396, 317] width 345 height 52
click at [1354, 223] on div at bounding box center [1348, 222] width 33 height 18
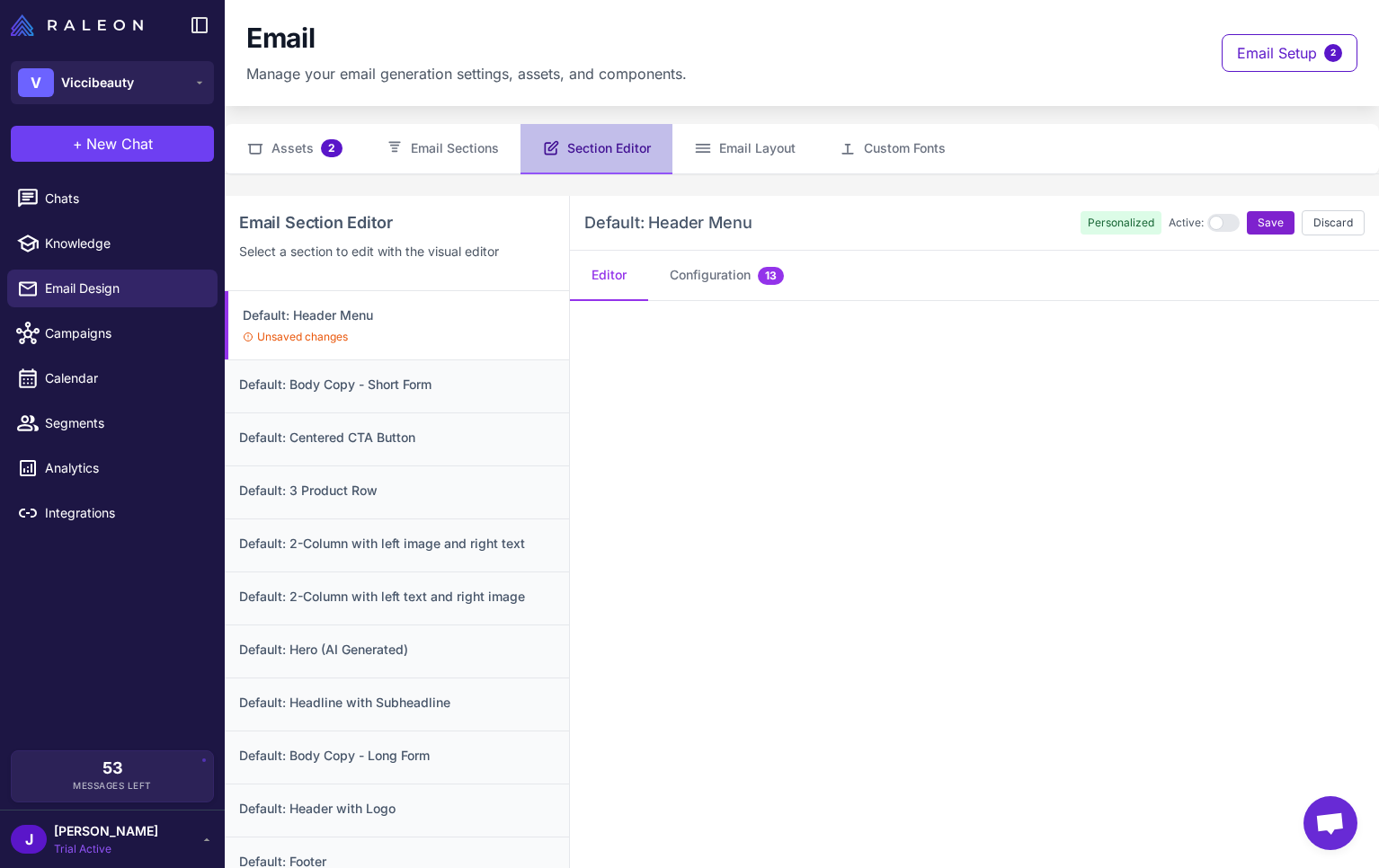
click at [1277, 224] on span "Save" at bounding box center [1270, 223] width 26 height 16
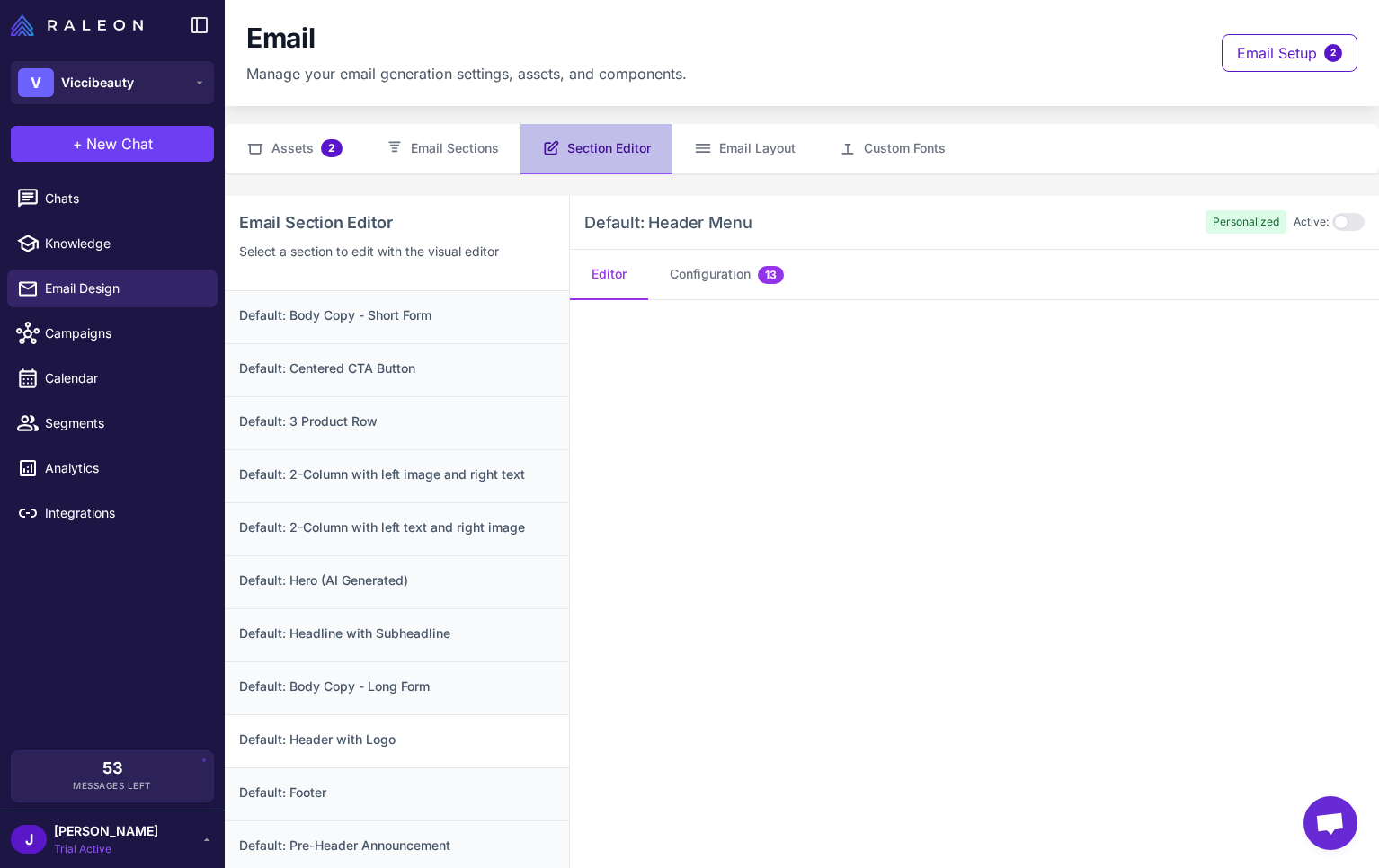
click at [351, 738] on h3 "Default: Header with Logo" at bounding box center [396, 739] width 316 height 20
click at [194, 30] on icon at bounding box center [200, 25] width 21 height 21
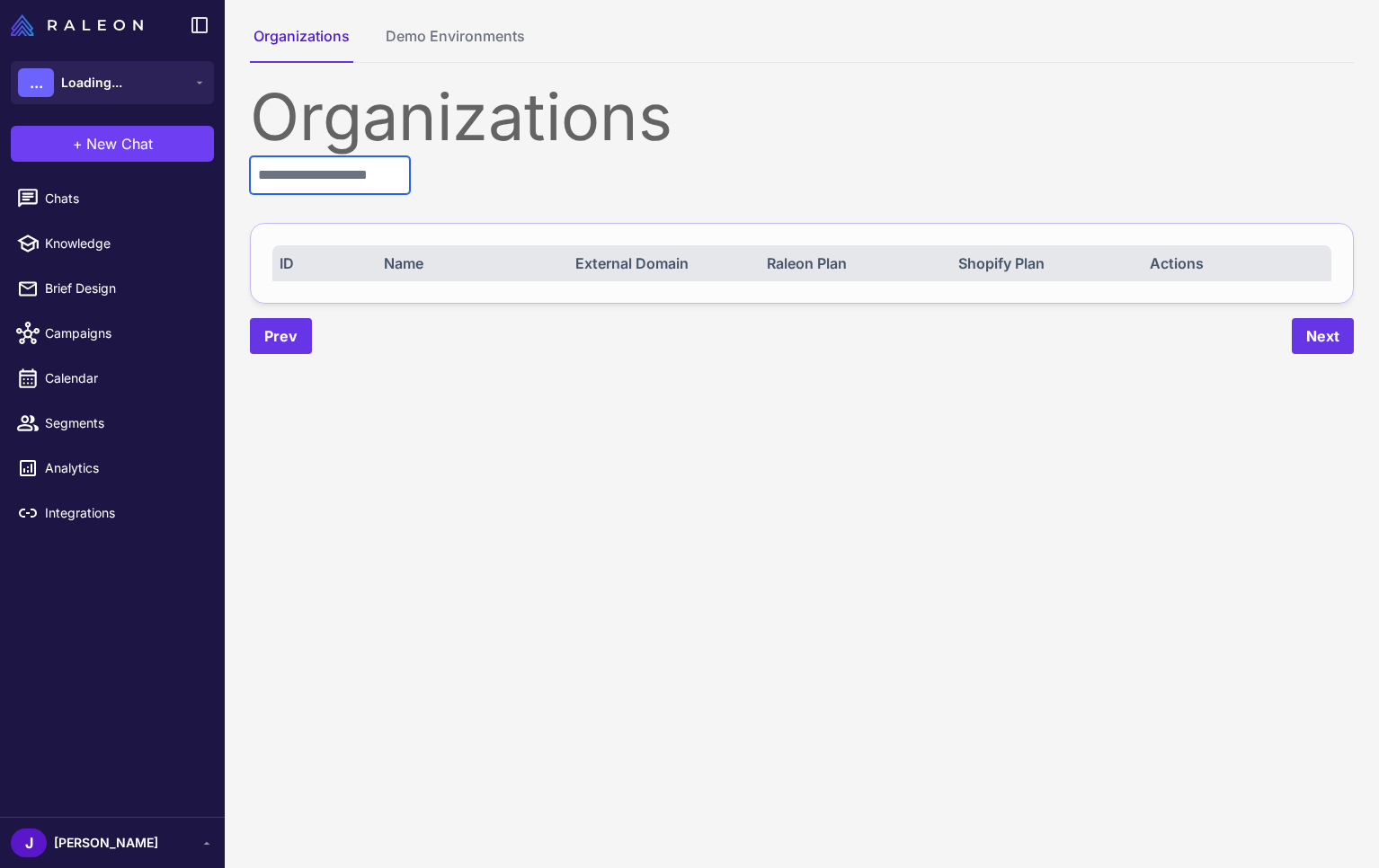
click at [299, 179] on input "text" at bounding box center [329, 175] width 160 height 37
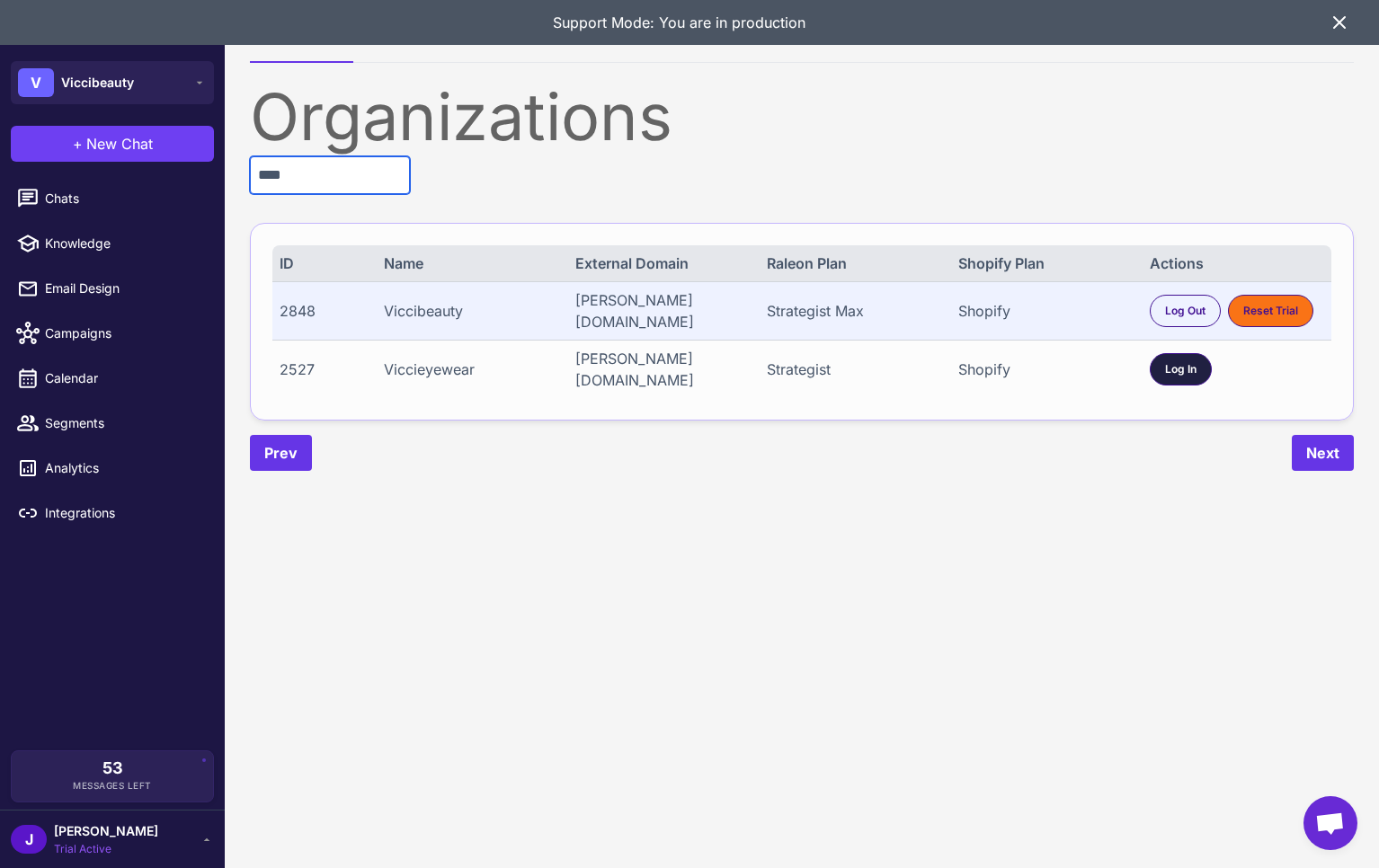
type input "****"
click at [1165, 364] on div "Log In" at bounding box center [1180, 369] width 62 height 33
click at [1194, 380] on div "Log In" at bounding box center [1180, 369] width 62 height 33
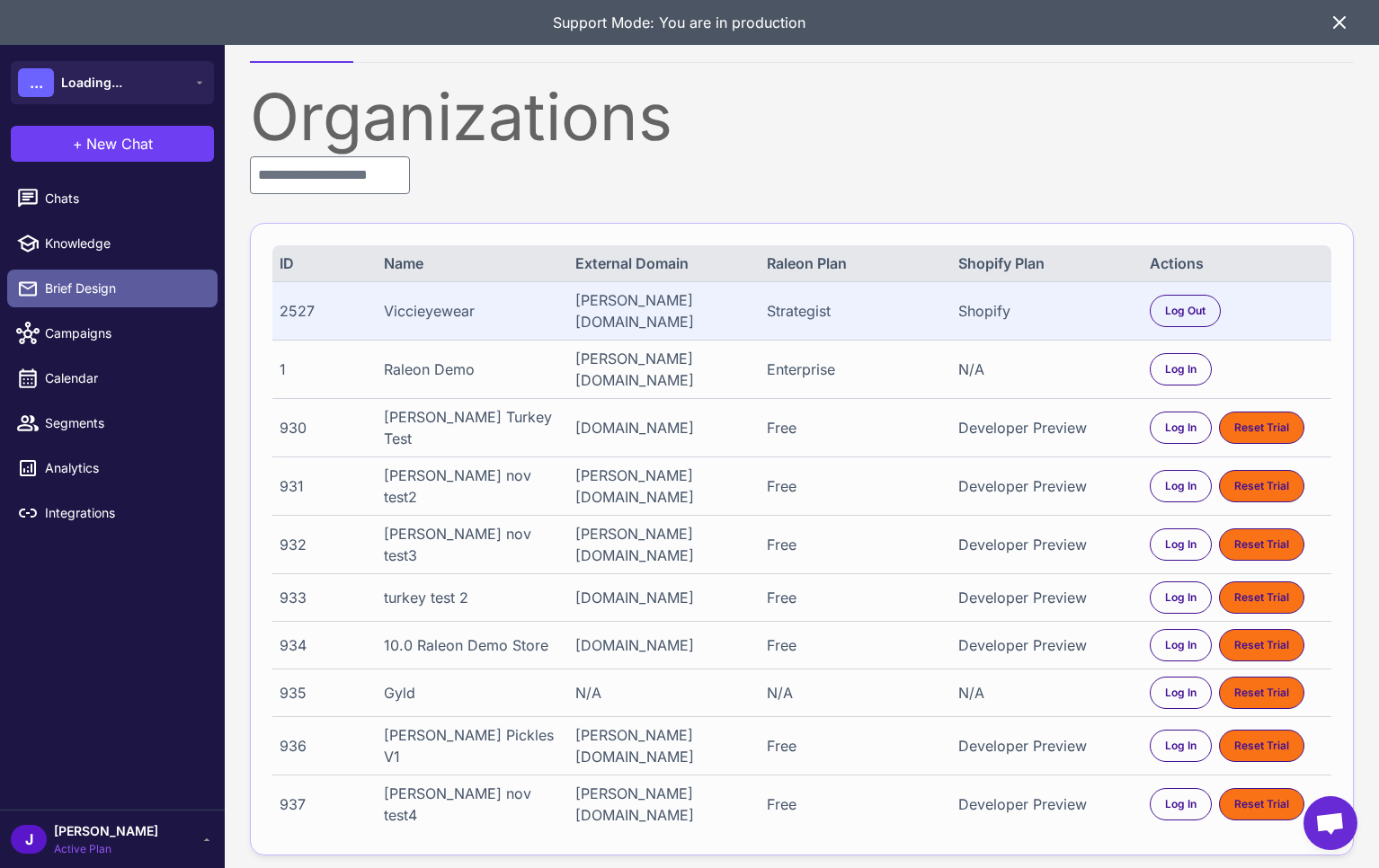
click at [74, 292] on span "Brief Design" at bounding box center [124, 288] width 158 height 20
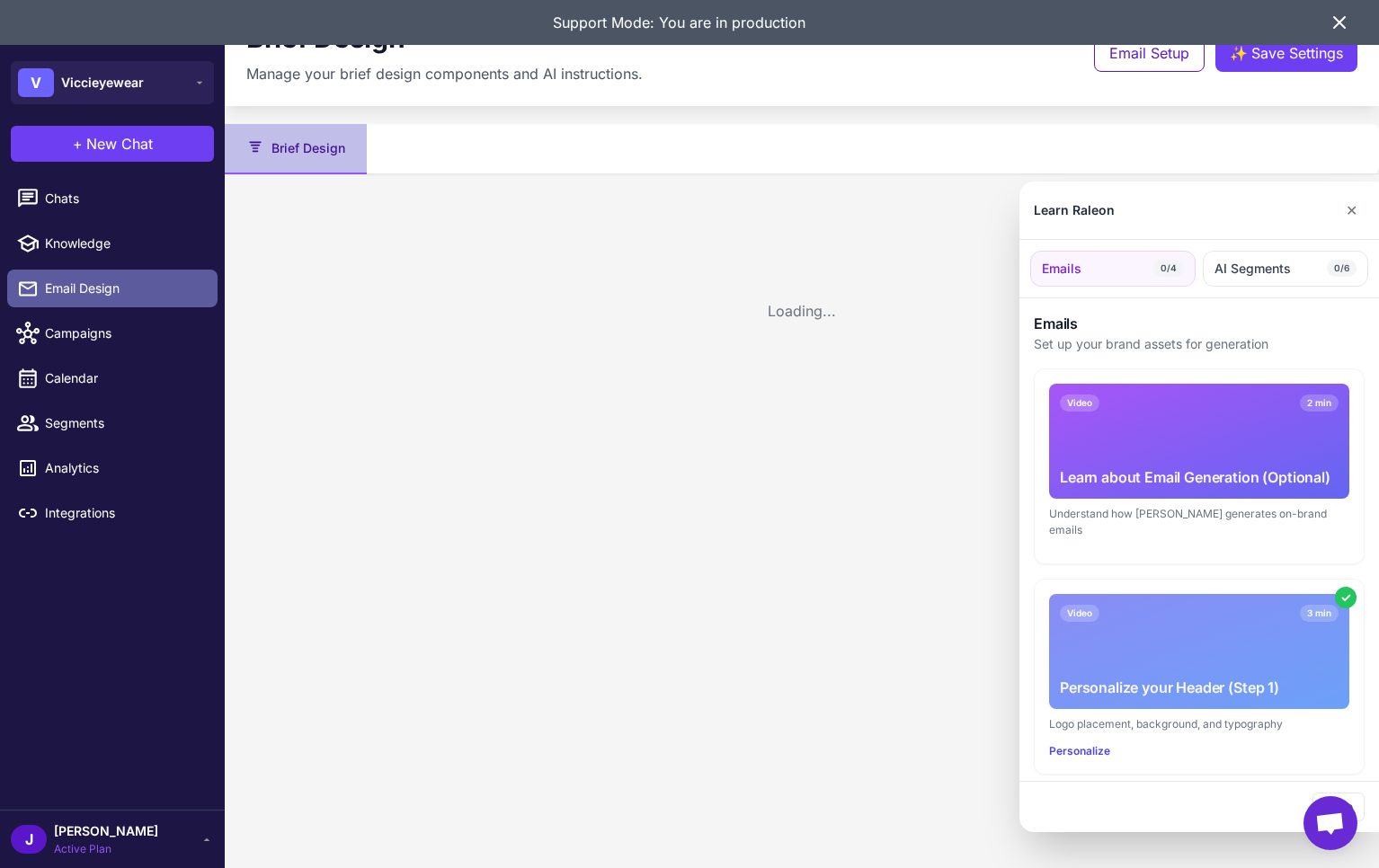
click at [65, 289] on span "Email Design" at bounding box center [124, 288] width 158 height 20
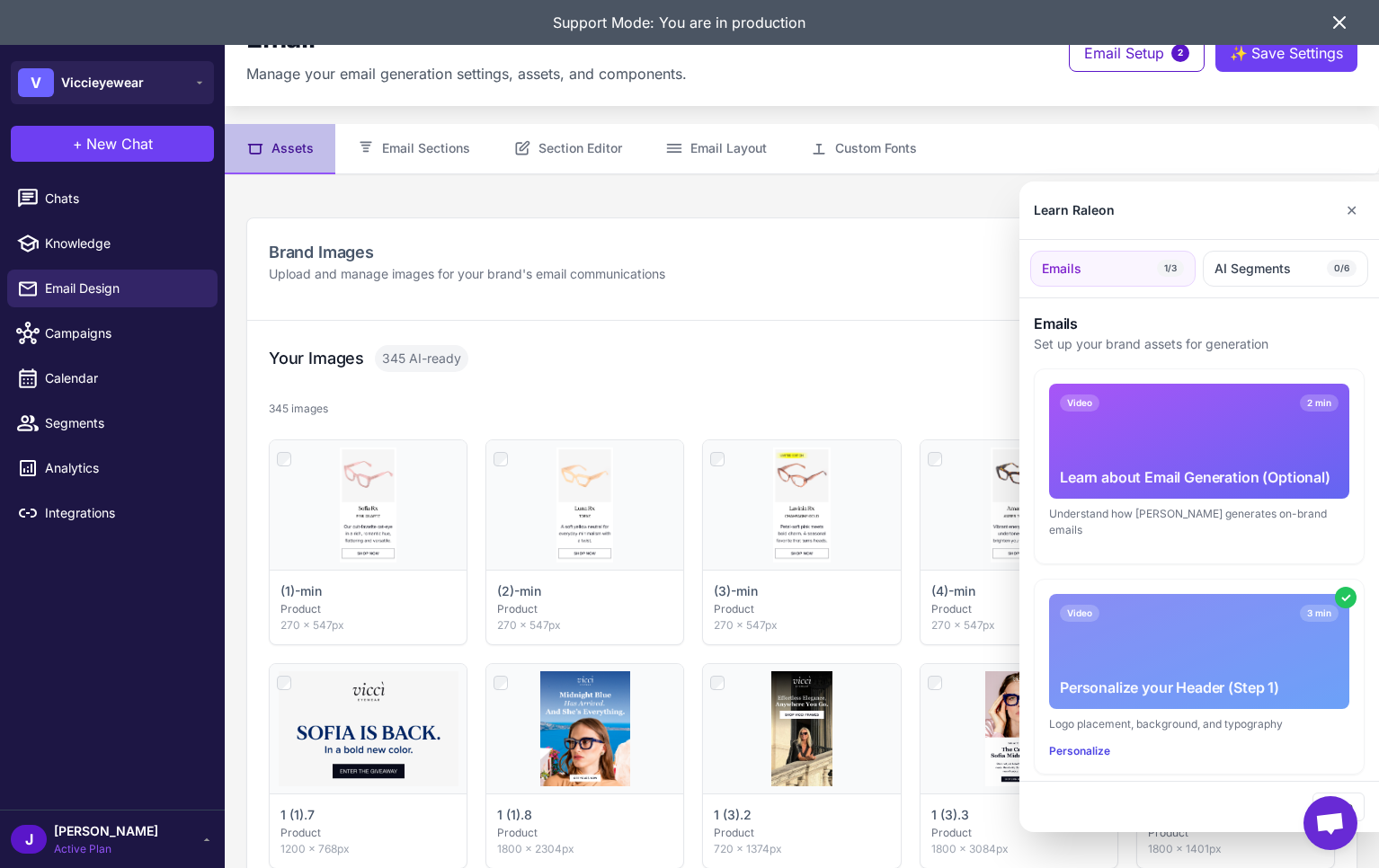
click at [574, 147] on div at bounding box center [689, 434] width 1379 height 868
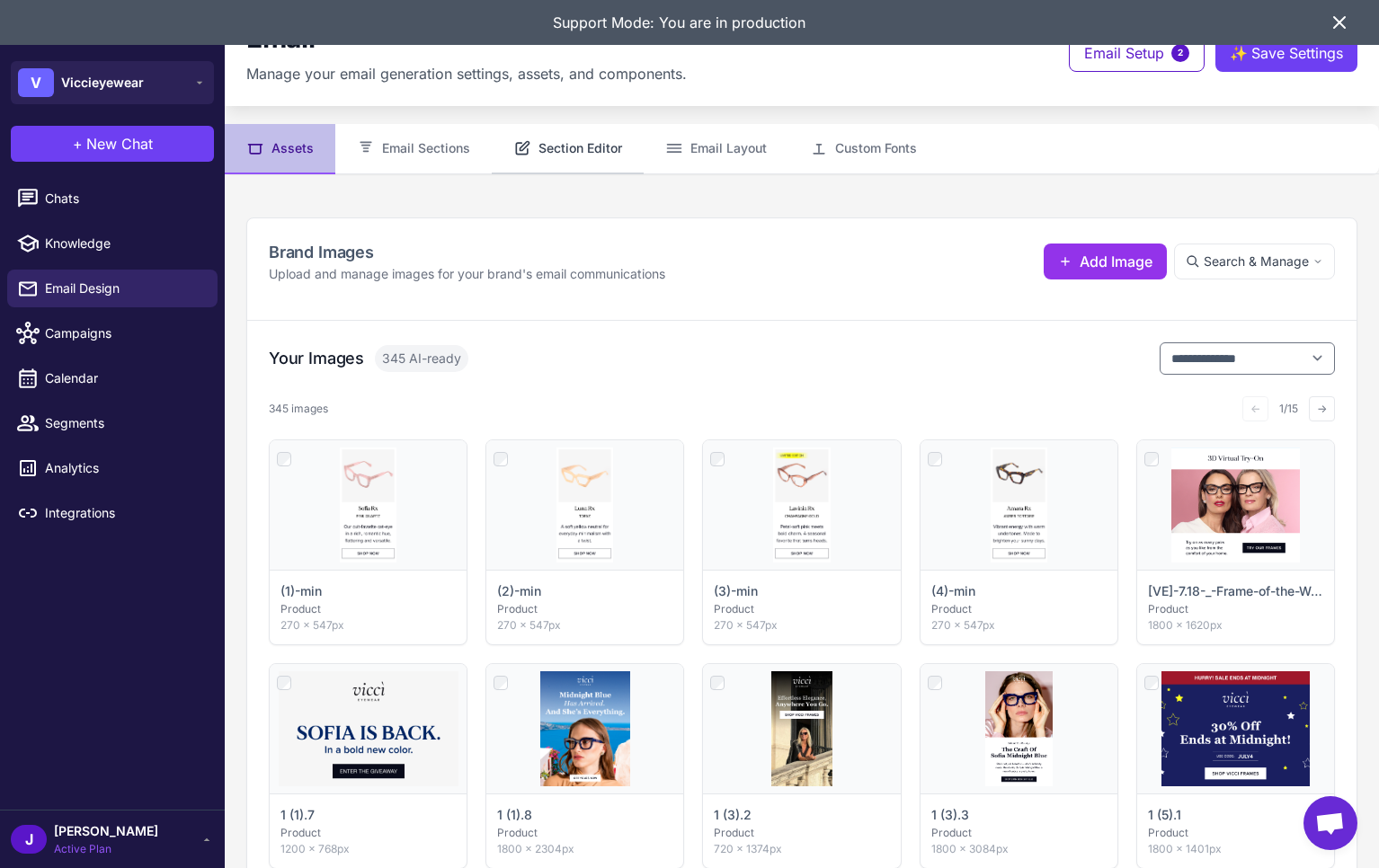
click at [575, 147] on button "Section Editor" at bounding box center [567, 149] width 152 height 50
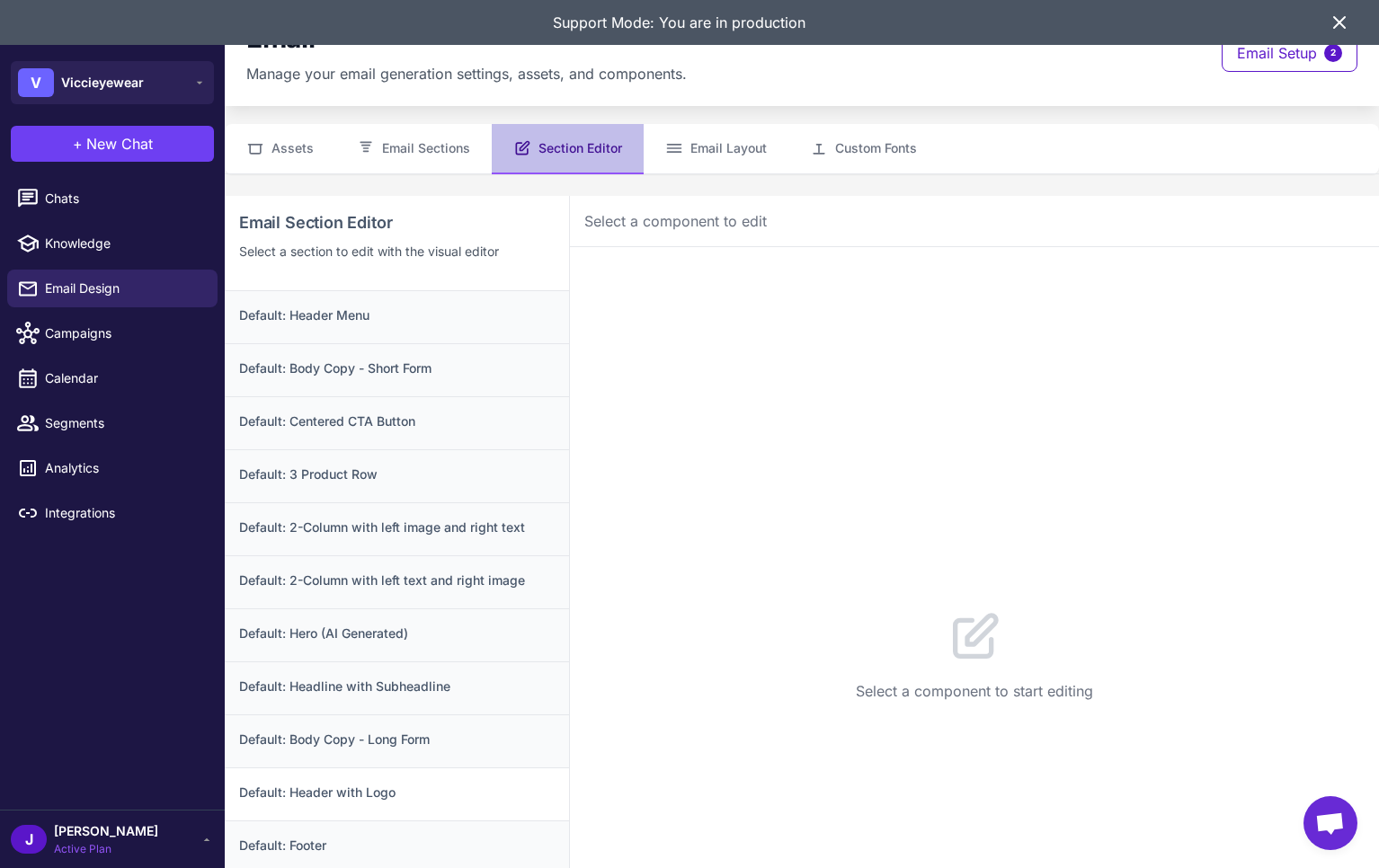
click at [402, 777] on div "Default: Header with Logo" at bounding box center [396, 793] width 345 height 53
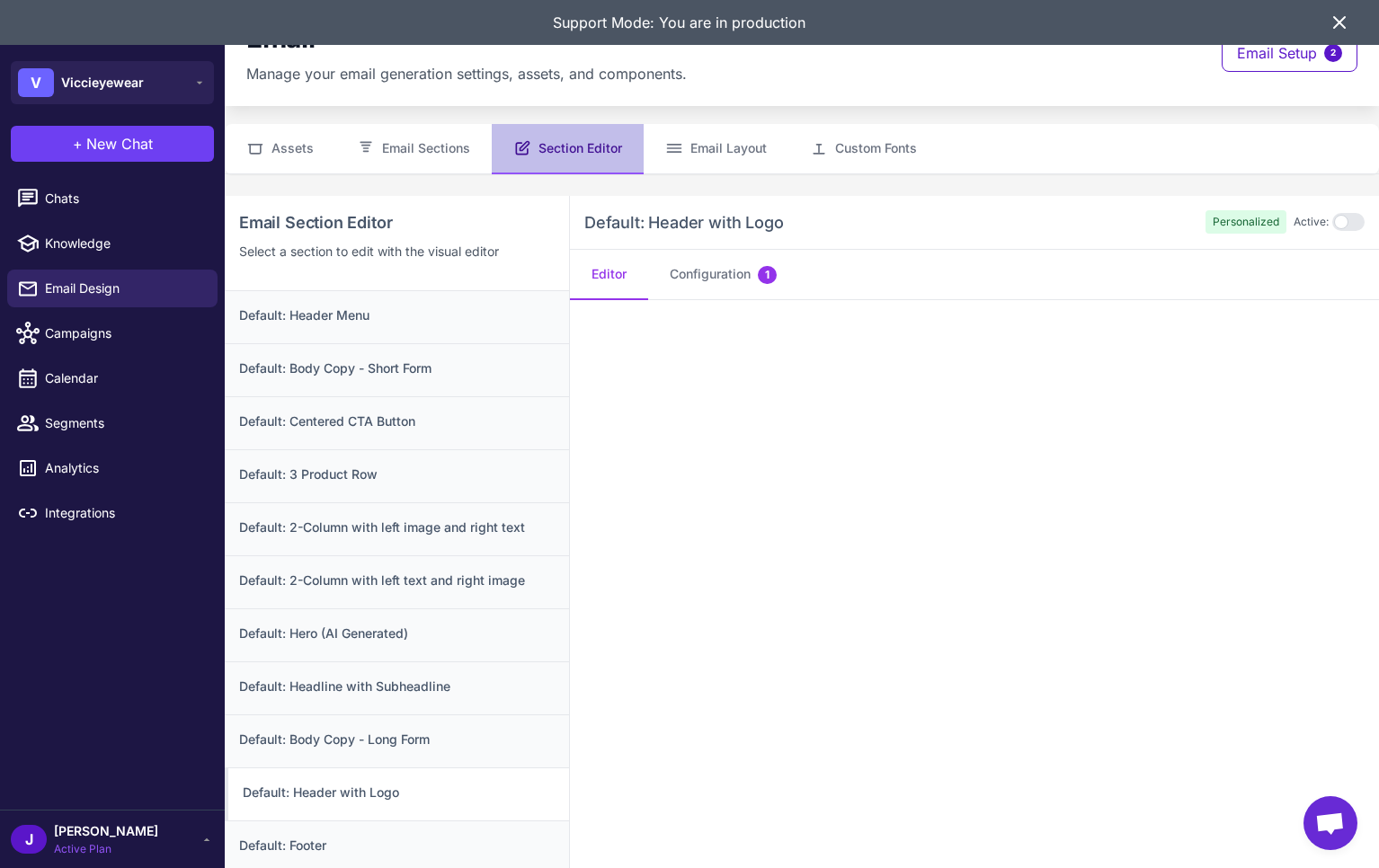
click at [1335, 25] on icon at bounding box center [1339, 22] width 11 height 11
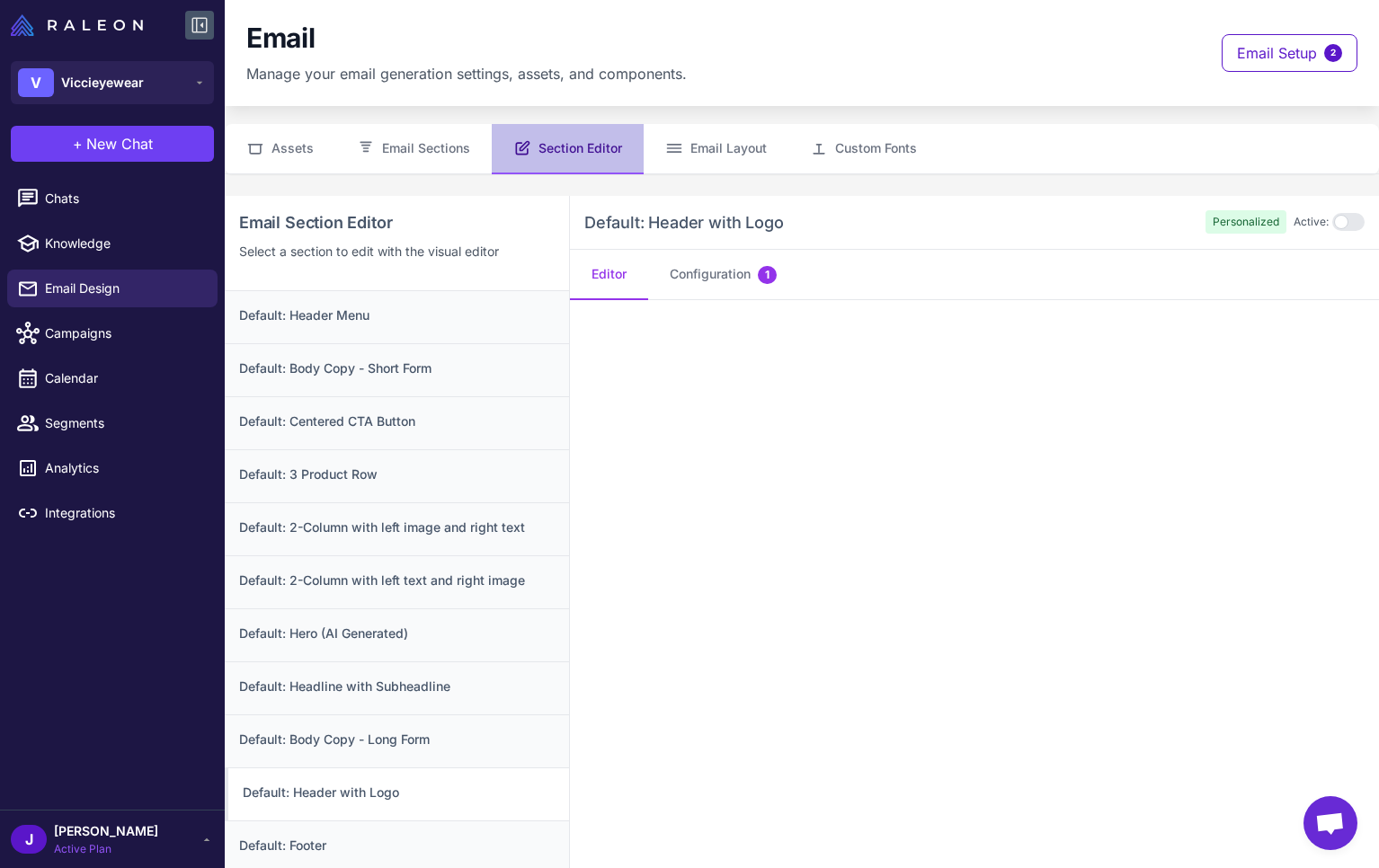
click at [198, 20] on icon at bounding box center [200, 25] width 21 height 21
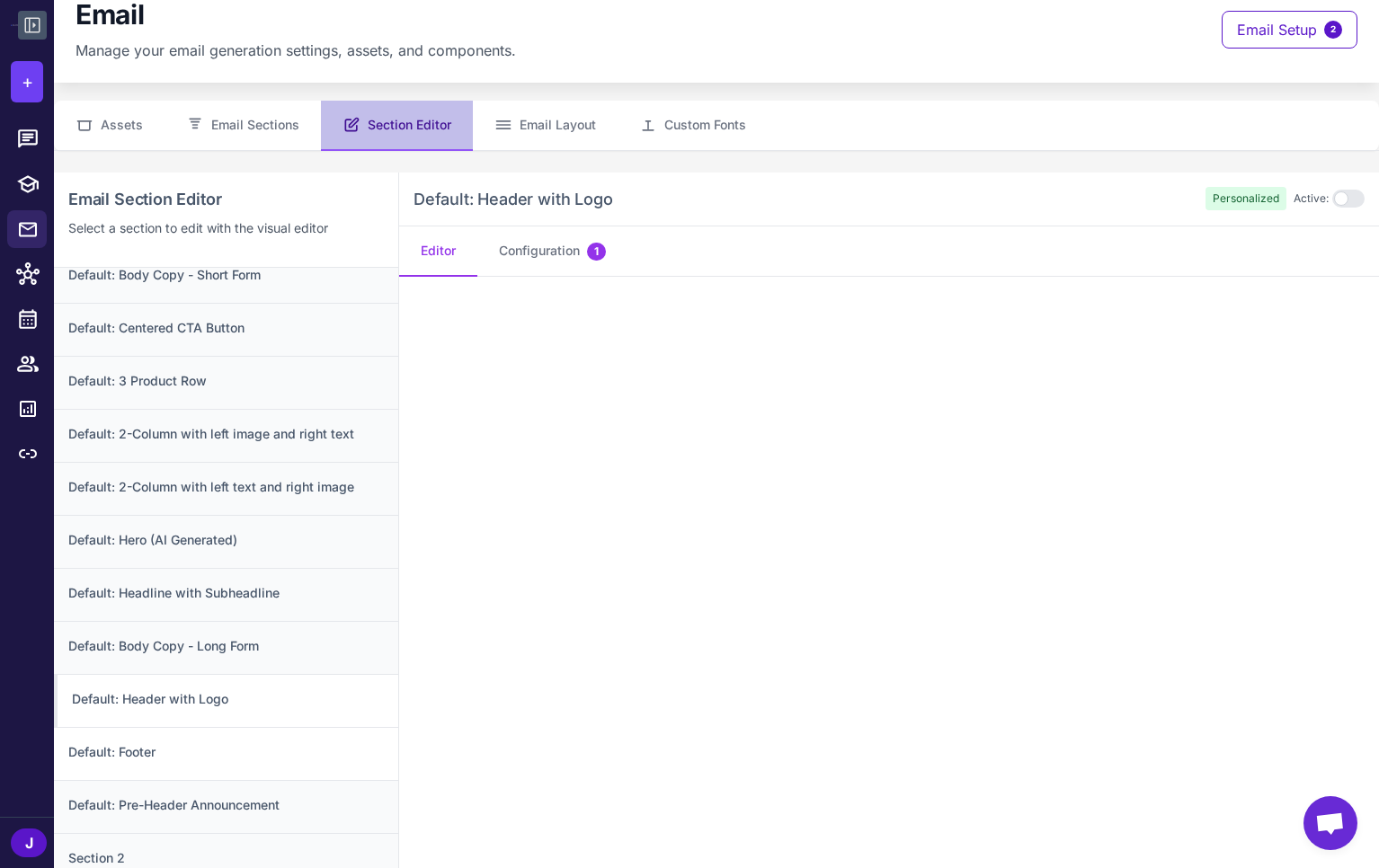
scroll to position [38, 0]
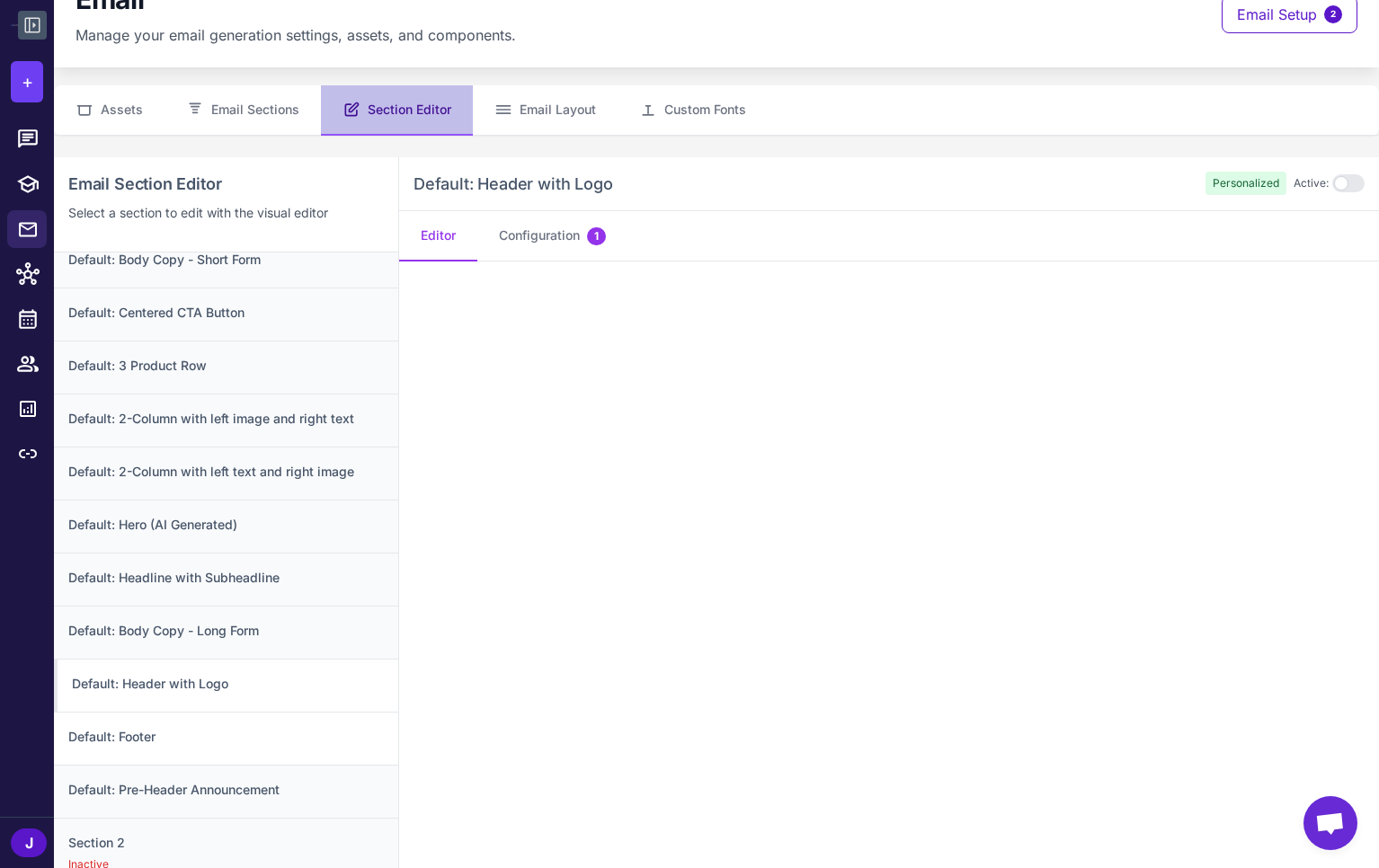
click at [194, 738] on h3 "Default: Footer" at bounding box center [226, 737] width 316 height 20
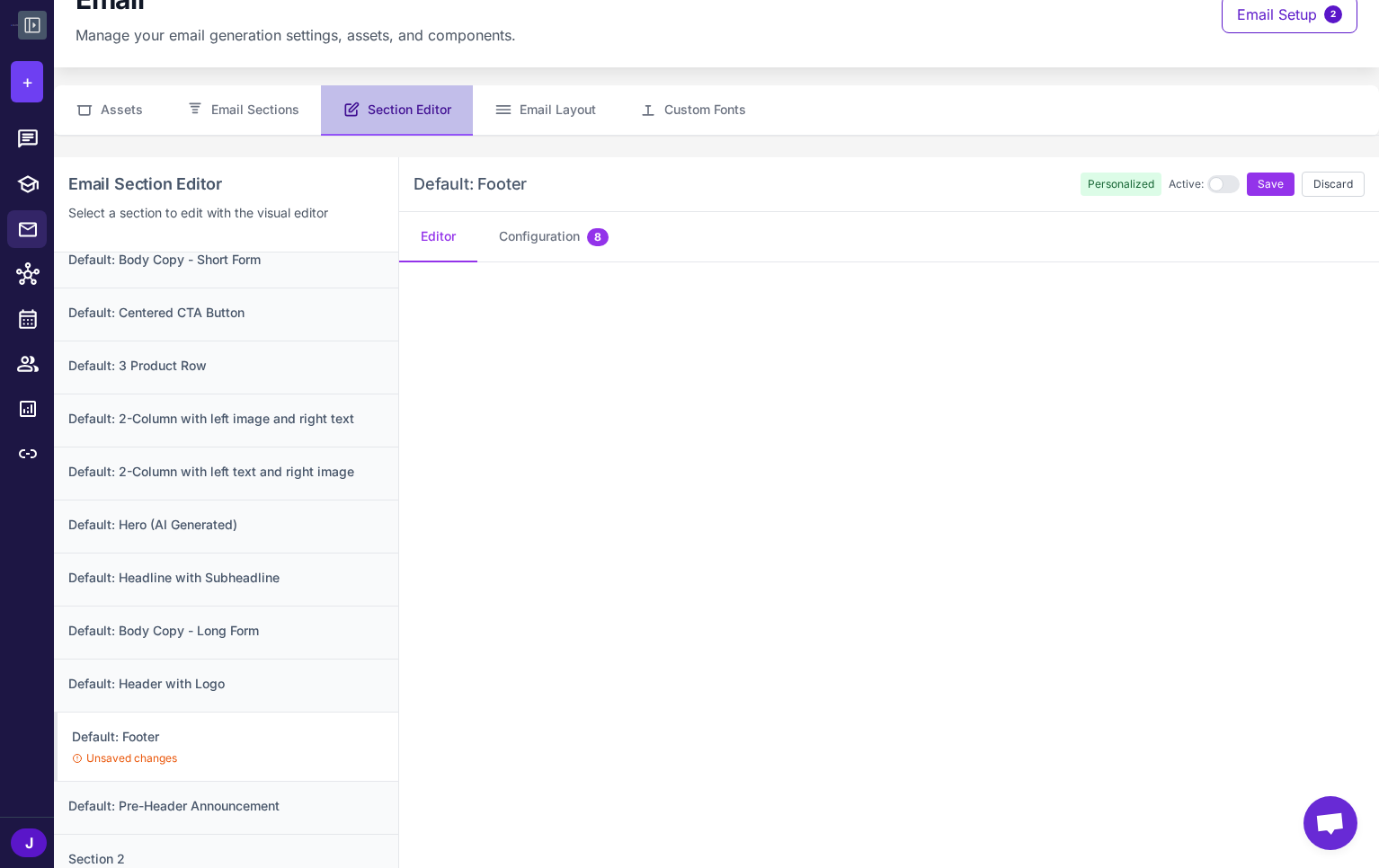
click at [34, 21] on icon at bounding box center [32, 25] width 21 height 21
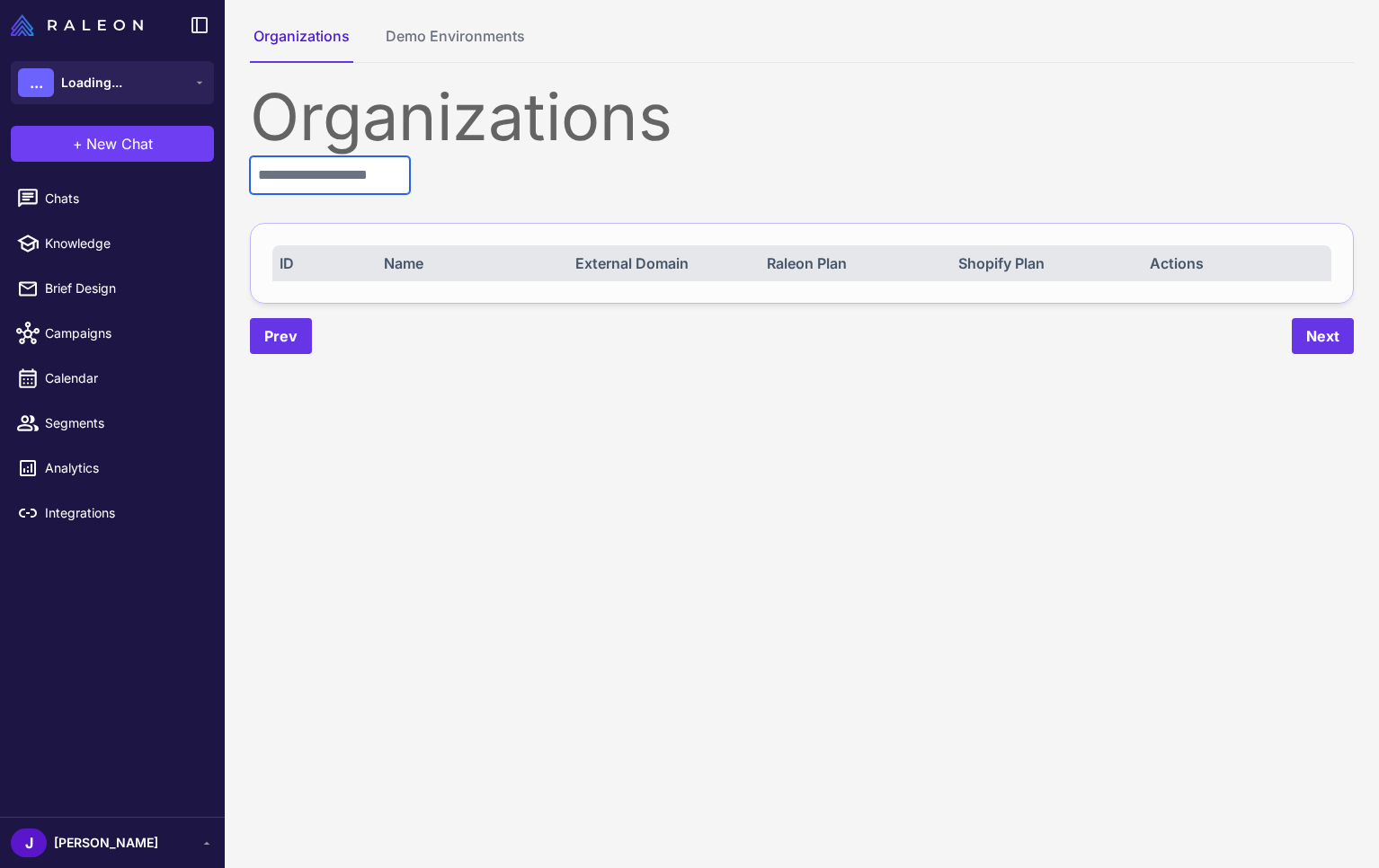
click at [370, 177] on input "text" at bounding box center [329, 175] width 160 height 37
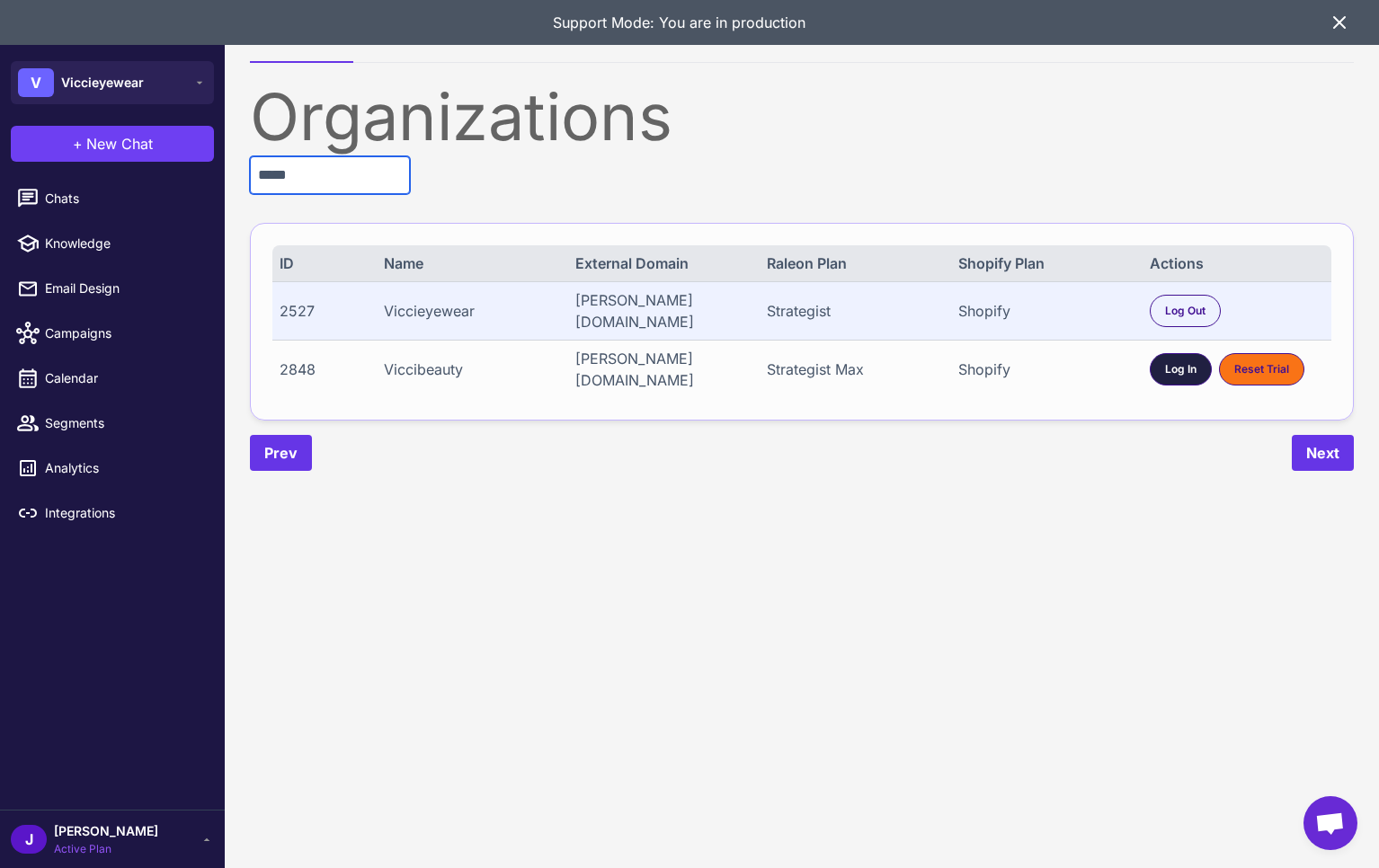
type input "*****"
click at [1175, 374] on span "Log In" at bounding box center [1180, 368] width 32 height 16
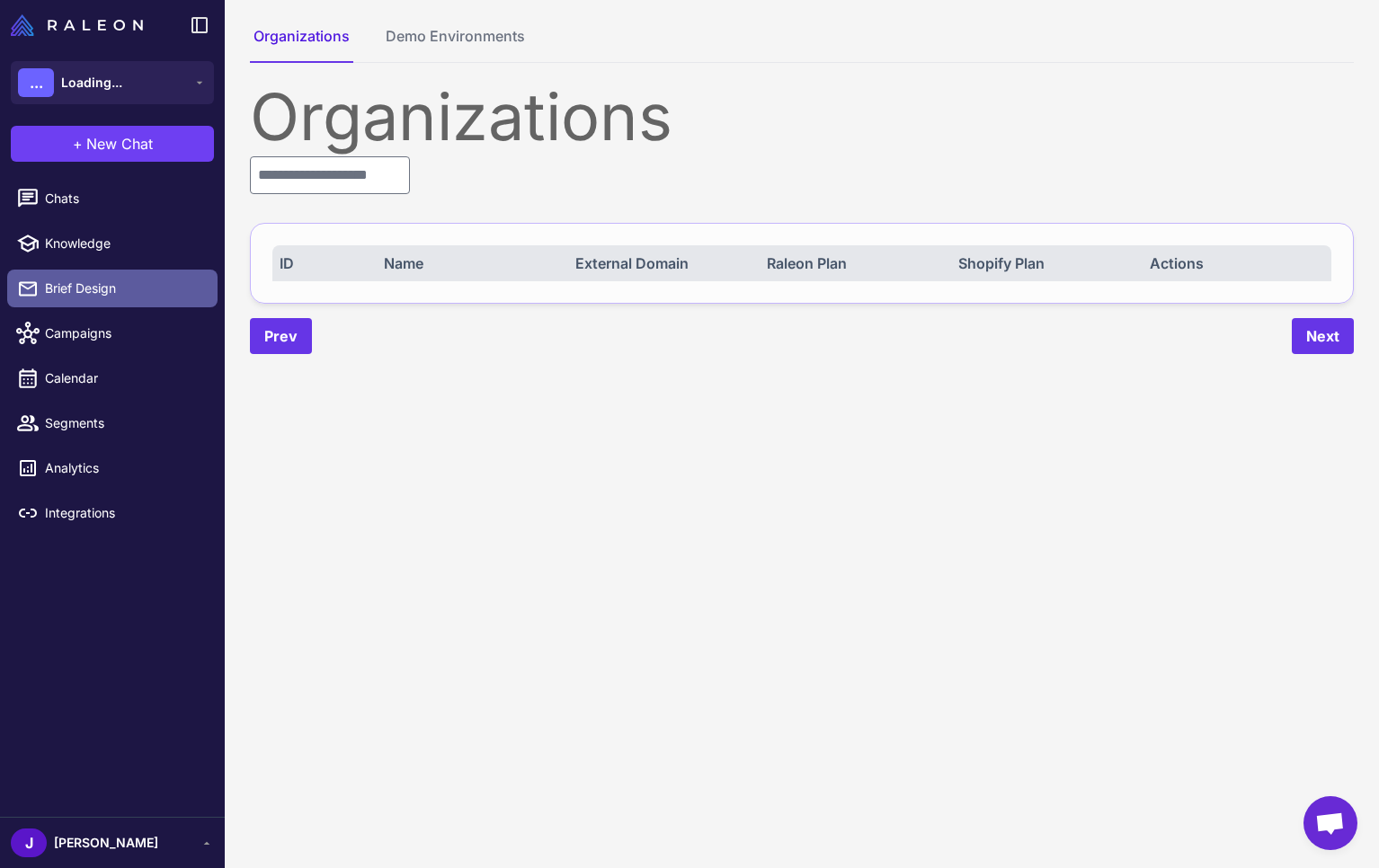
click at [101, 285] on span "Brief Design" at bounding box center [124, 288] width 158 height 20
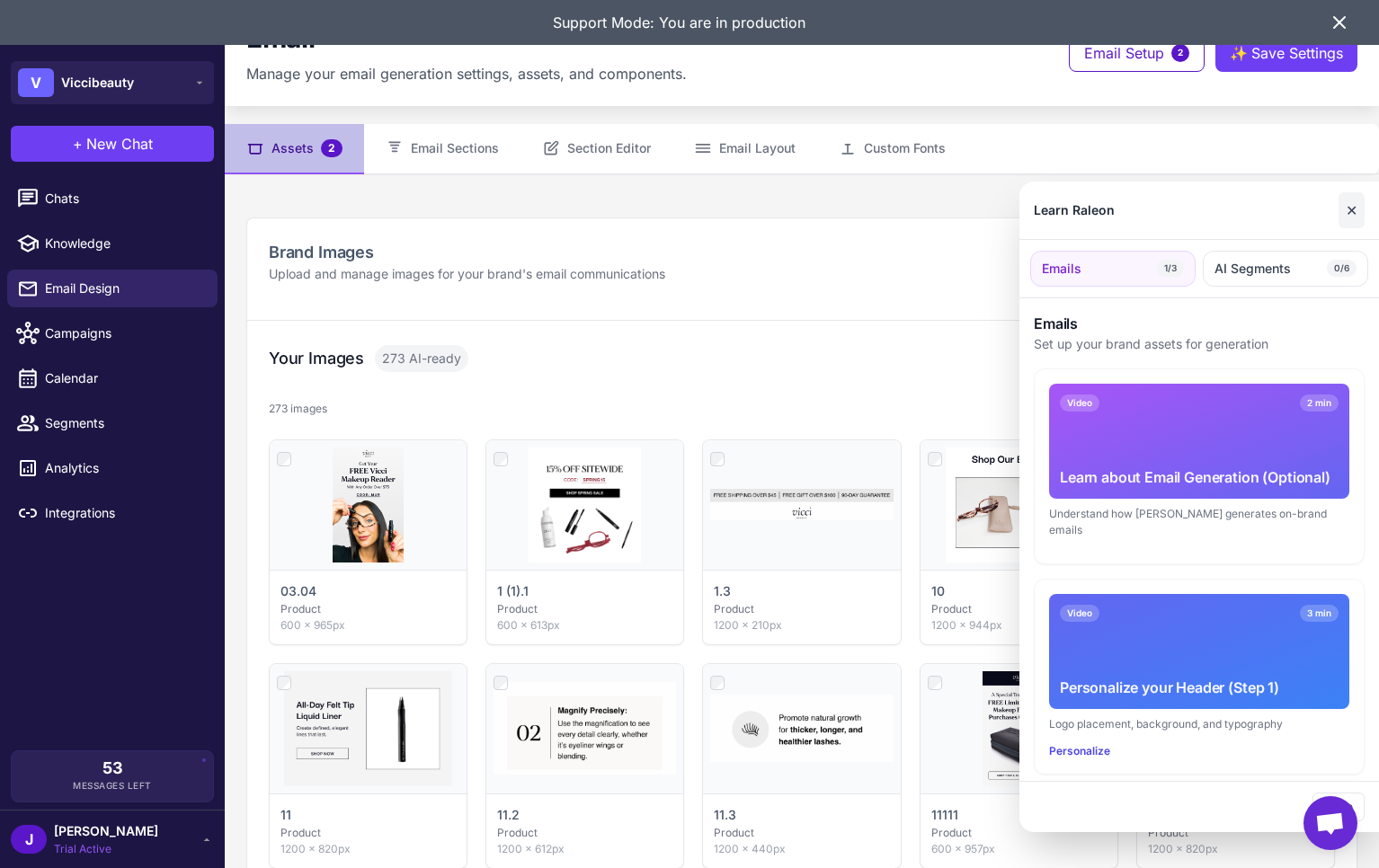
click at [1350, 214] on button "✕" at bounding box center [1350, 209] width 26 height 35
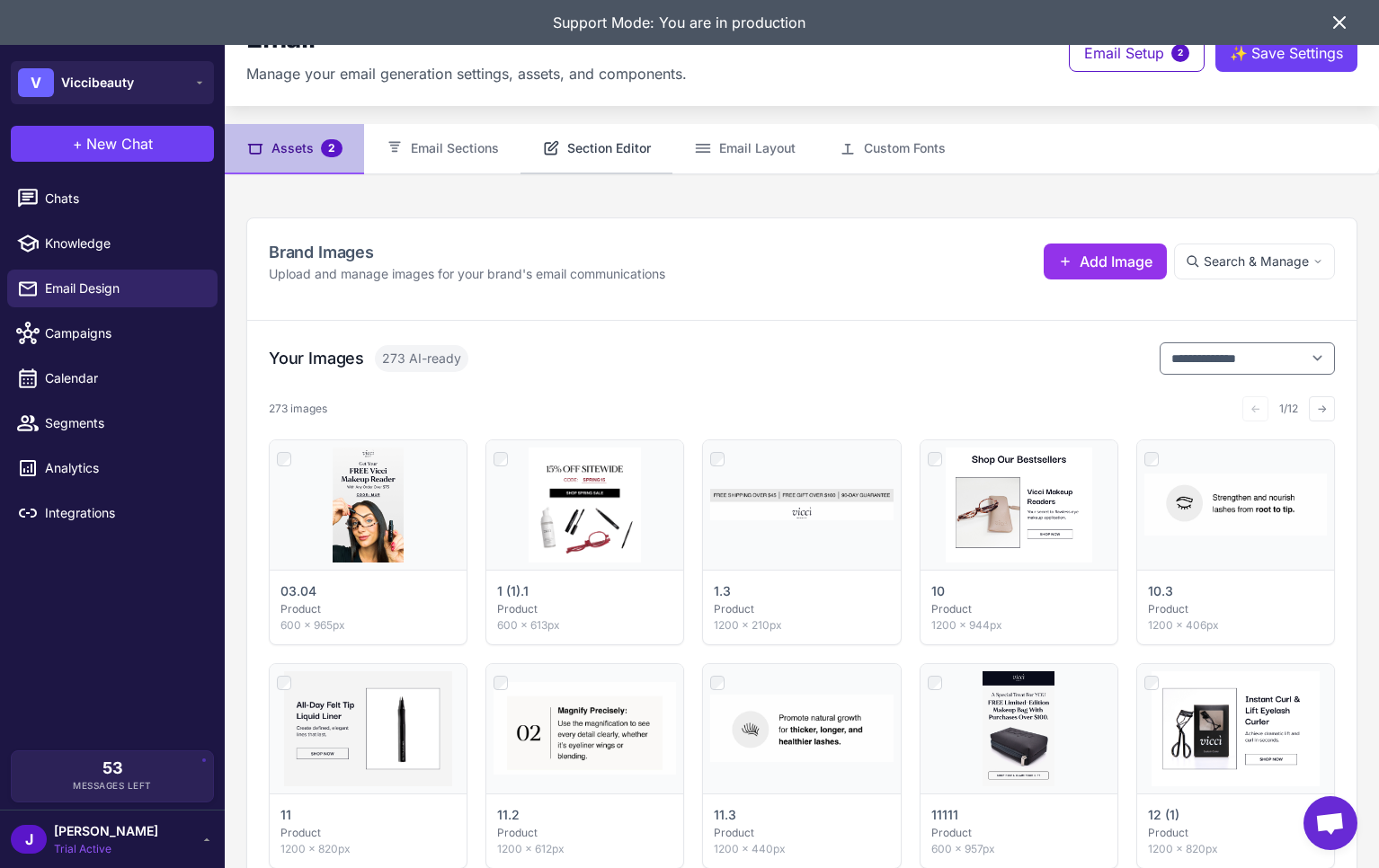
click at [658, 159] on button "Section Editor" at bounding box center [596, 149] width 152 height 50
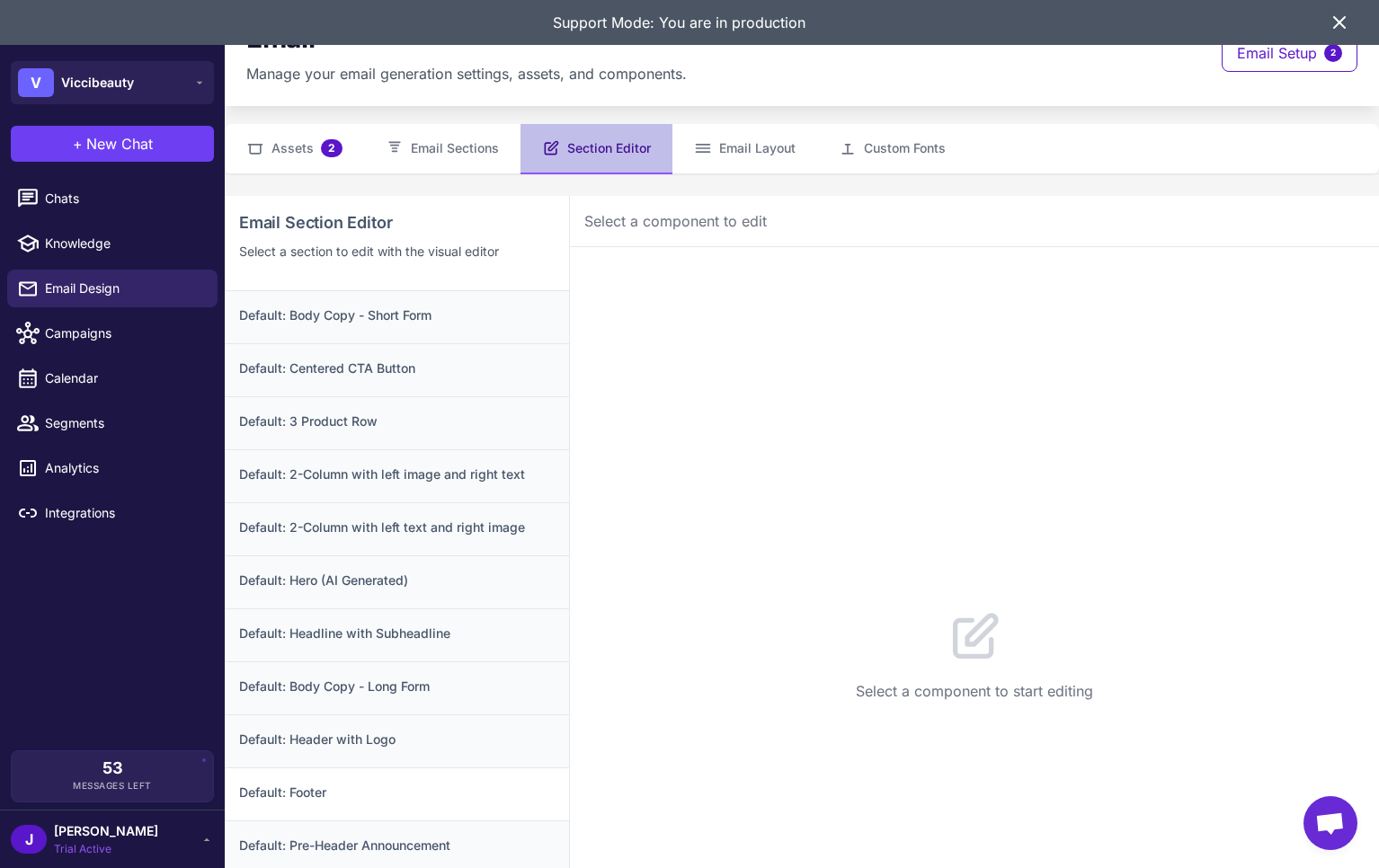
click at [329, 796] on h3 "Default: Footer" at bounding box center [396, 792] width 316 height 20
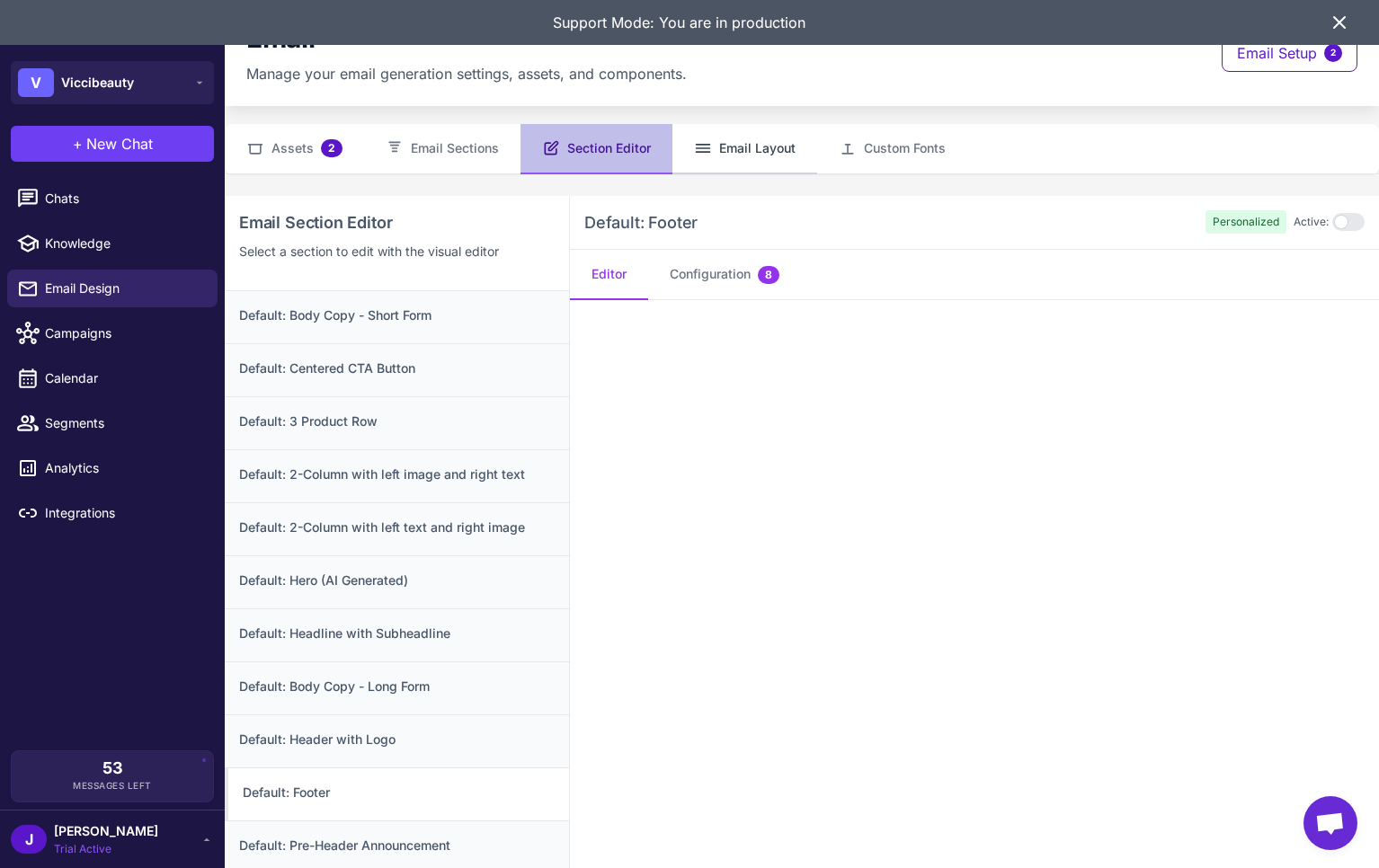
click at [757, 150] on button "Email Layout" at bounding box center [744, 149] width 145 height 50
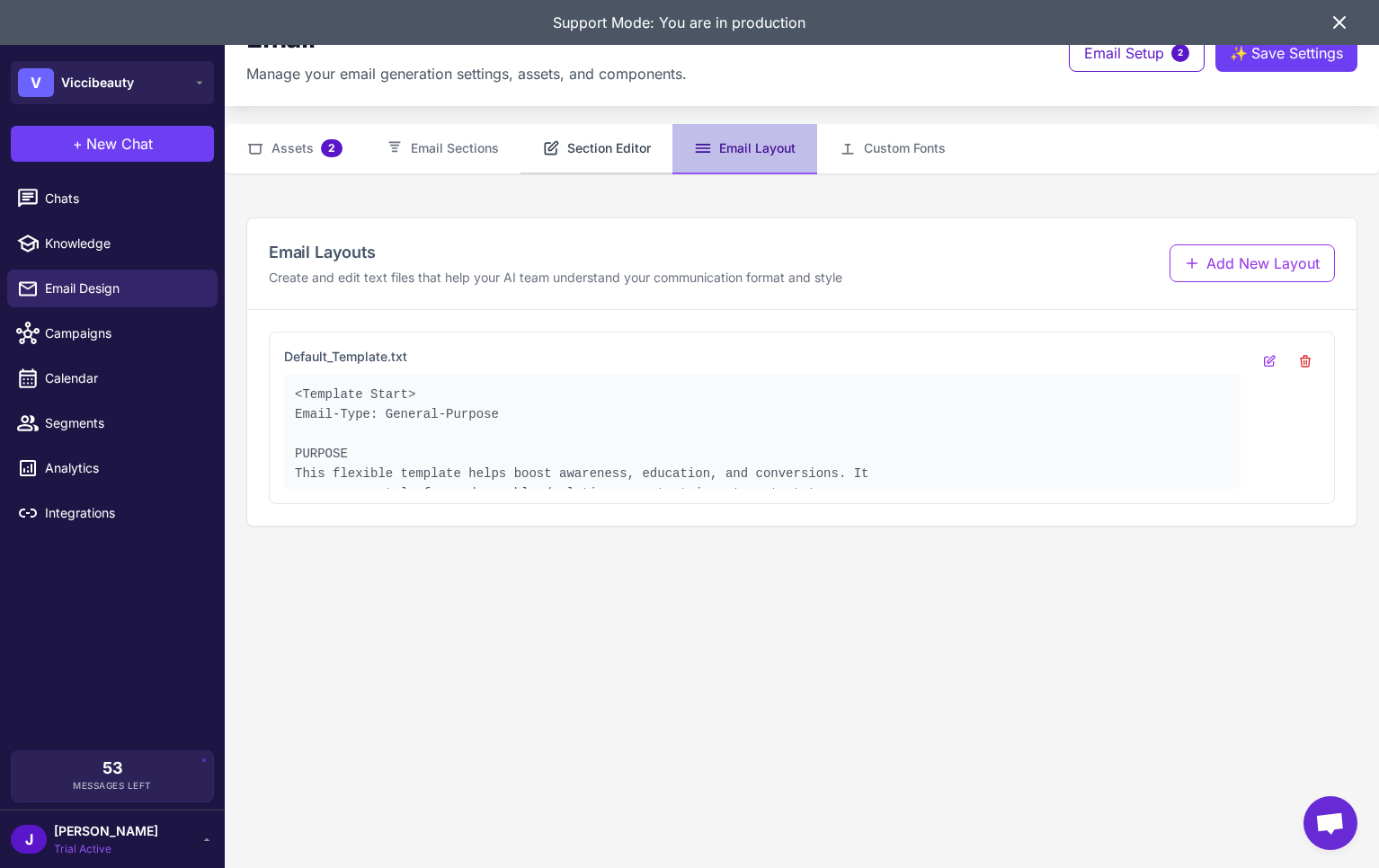
click at [604, 149] on button "Section Editor" at bounding box center [596, 149] width 152 height 50
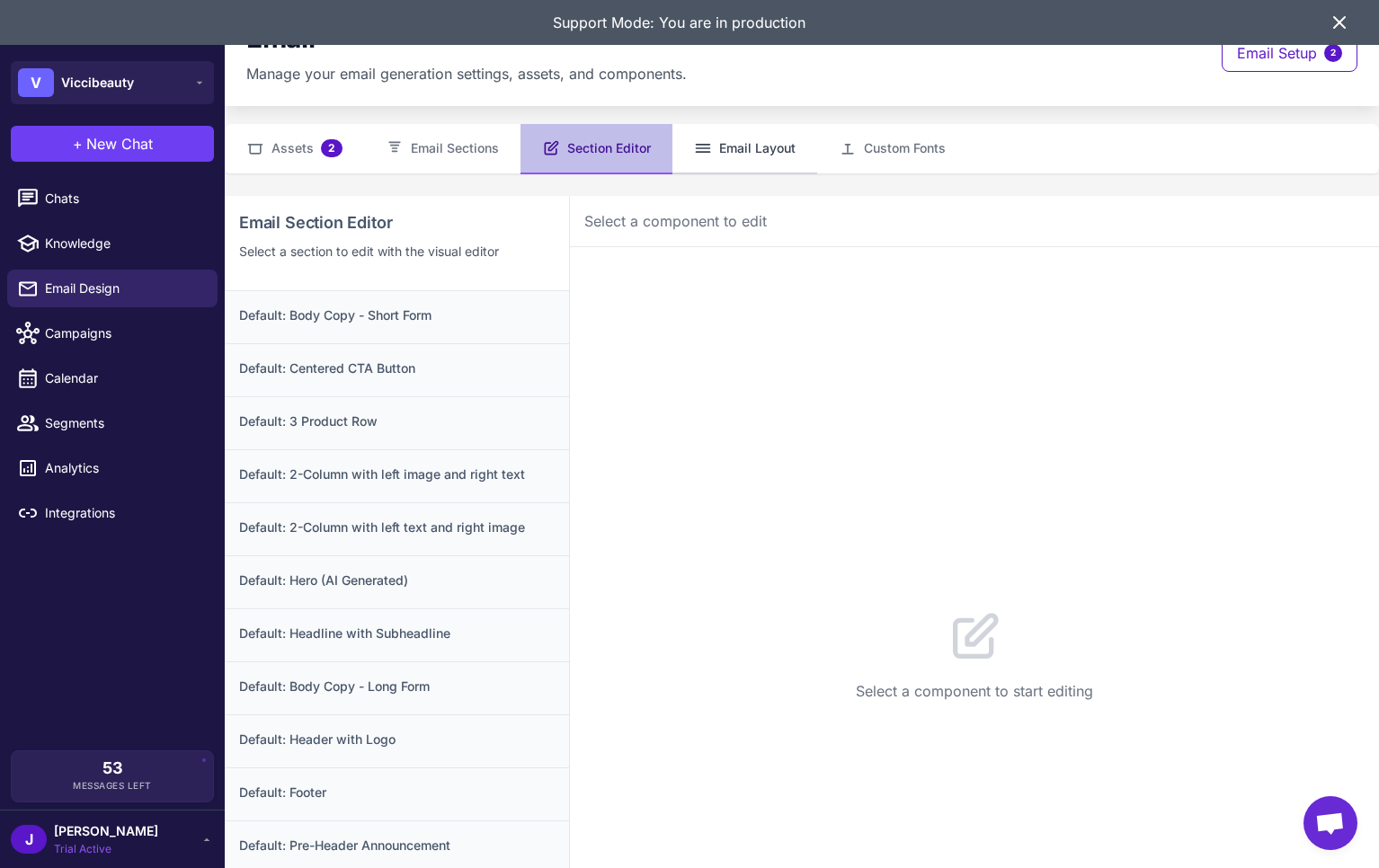
click at [698, 147] on icon at bounding box center [703, 147] width 13 height 7
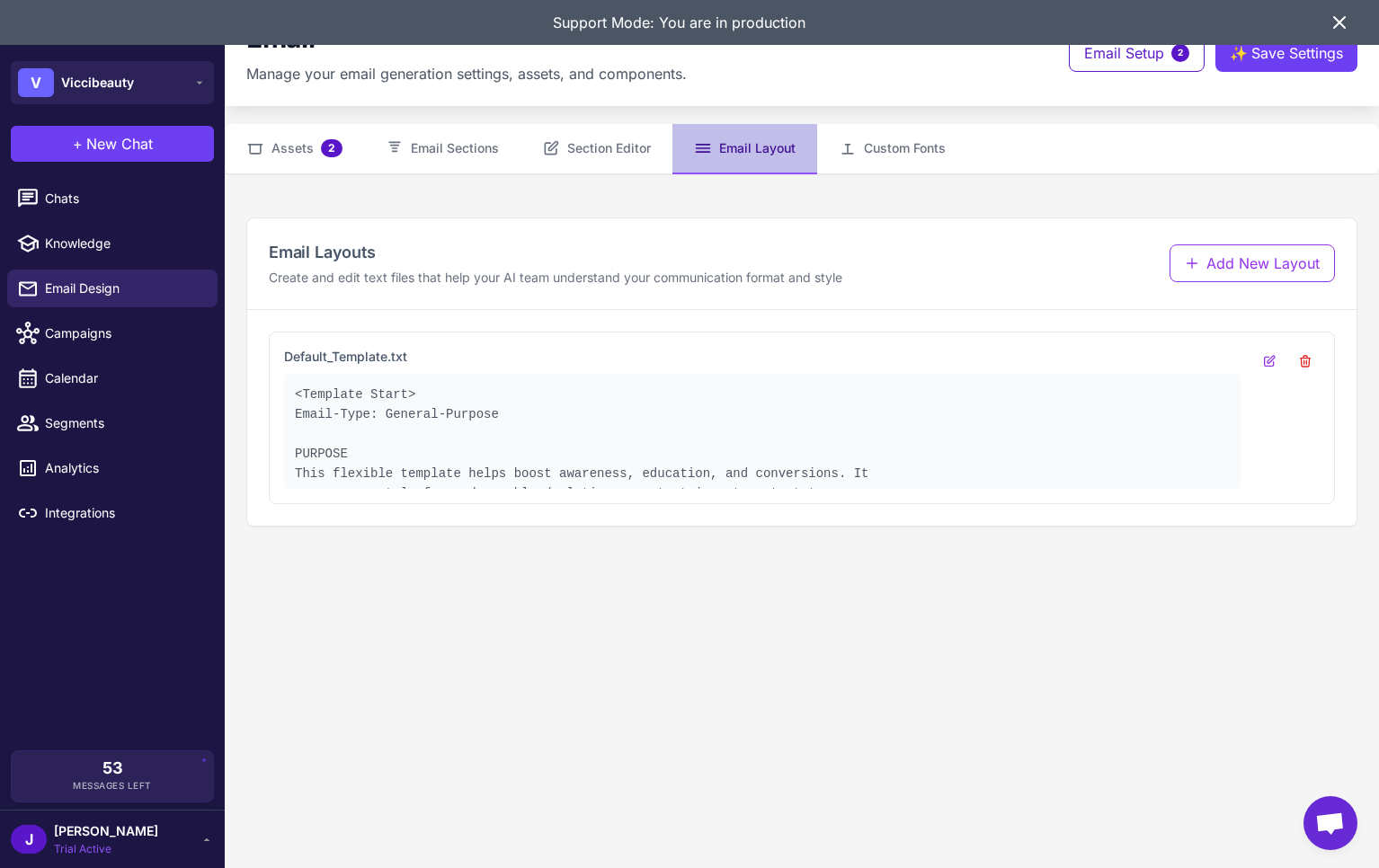
click at [170, 109] on div "V Viccibeauty" at bounding box center [112, 82] width 225 height 64
click at [262, 134] on button "Assets 2" at bounding box center [294, 149] width 139 height 50
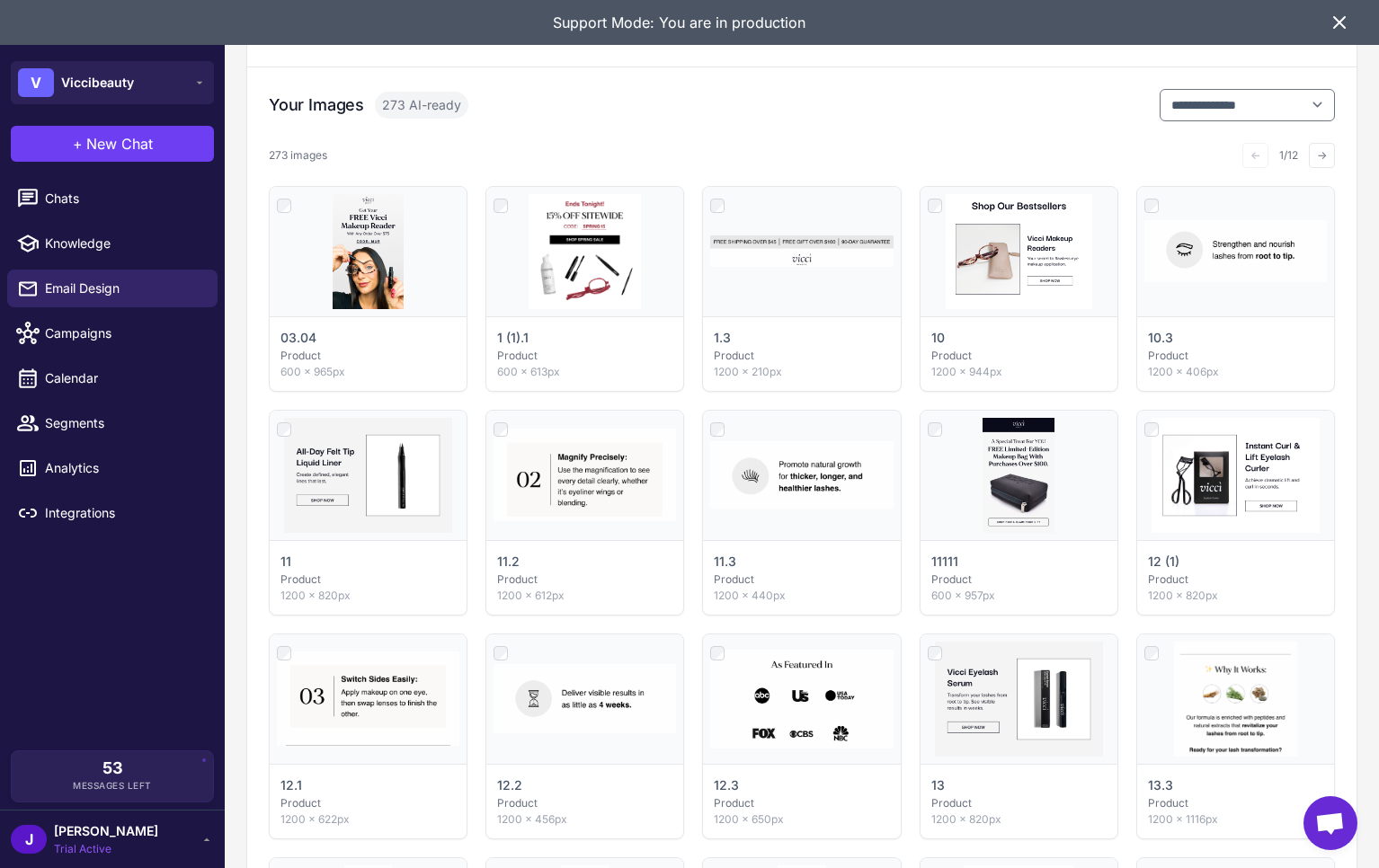
scroll to position [250, 0]
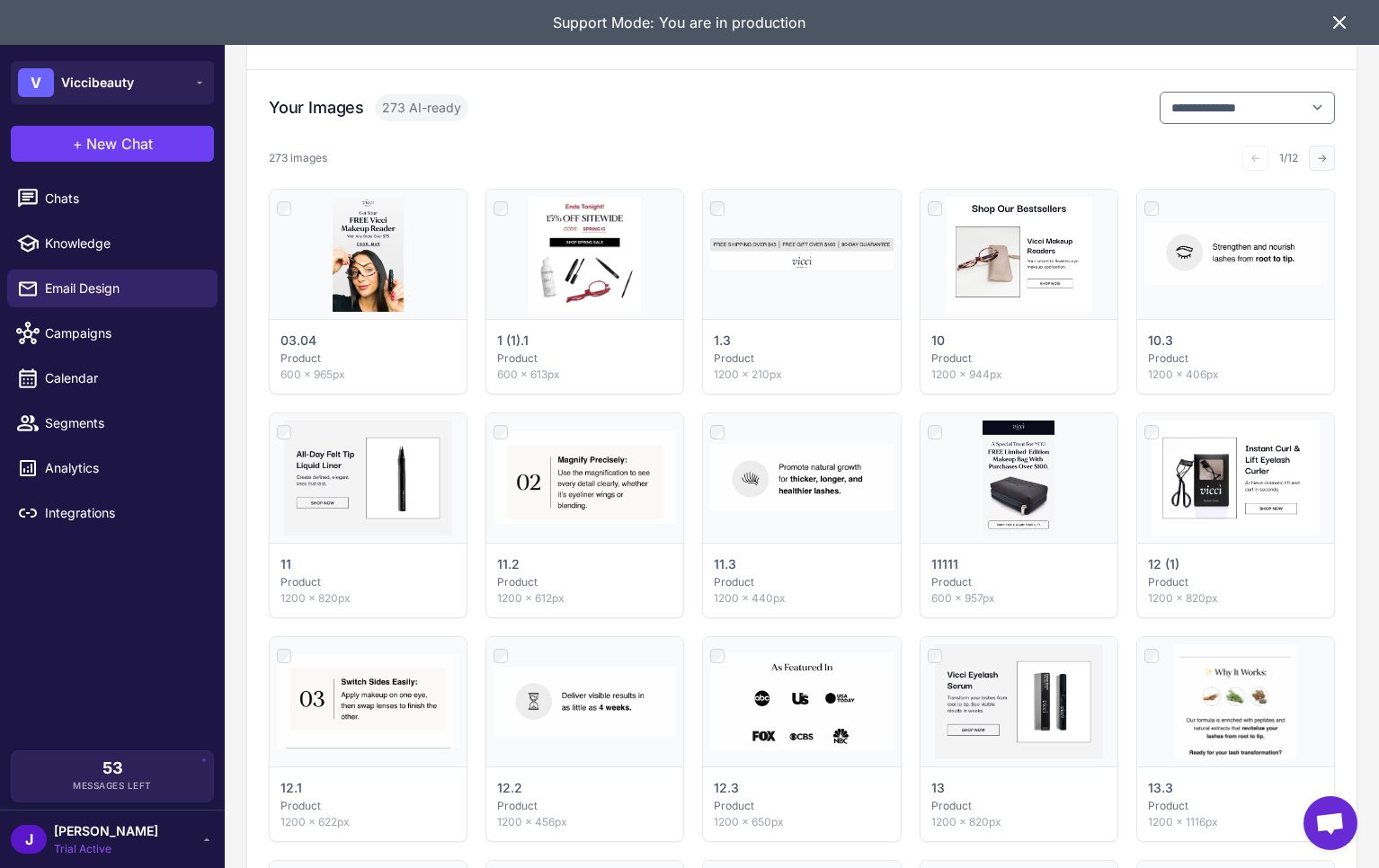
click at [1333, 160] on button "→" at bounding box center [1320, 158] width 26 height 25
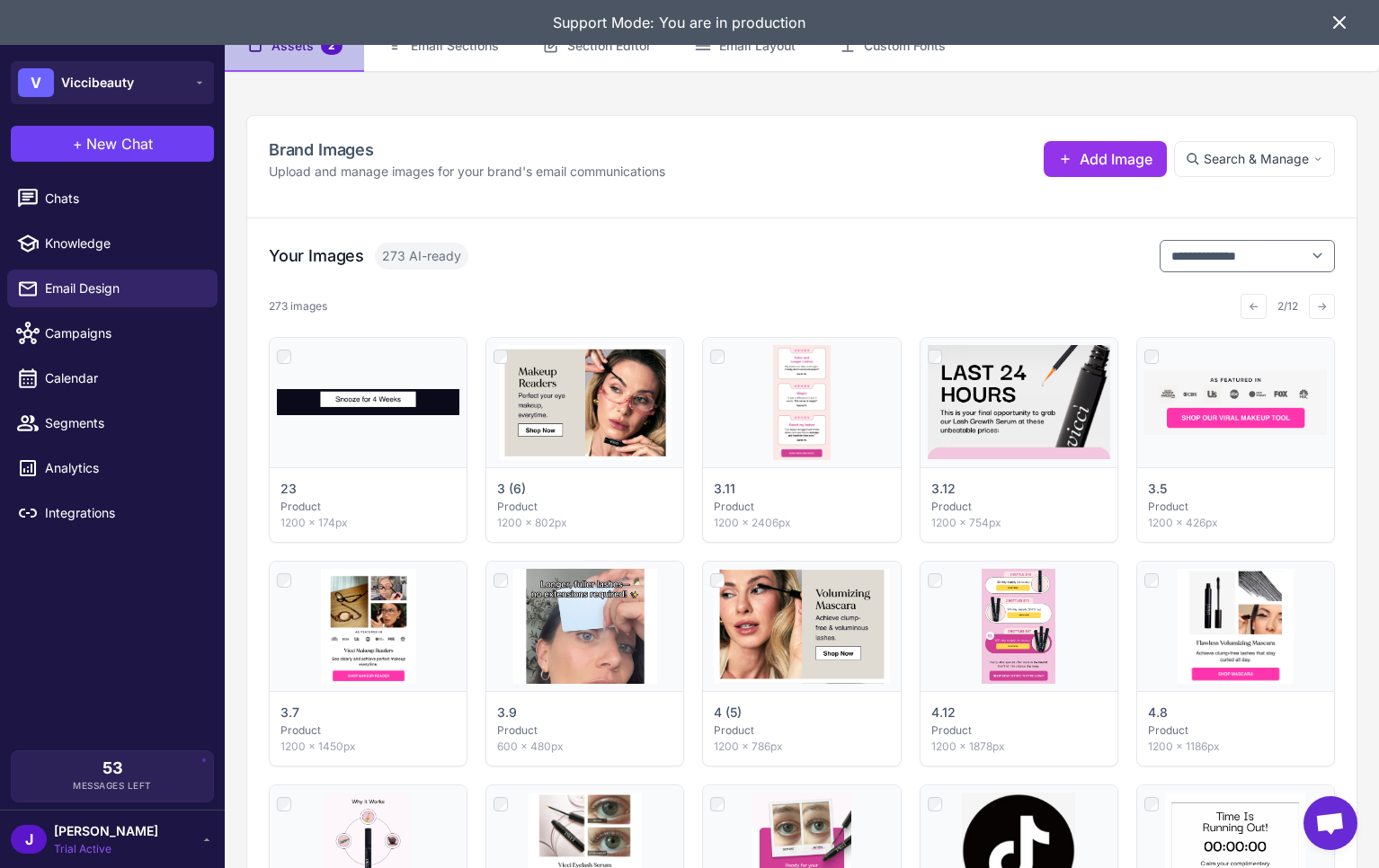
scroll to position [0, 0]
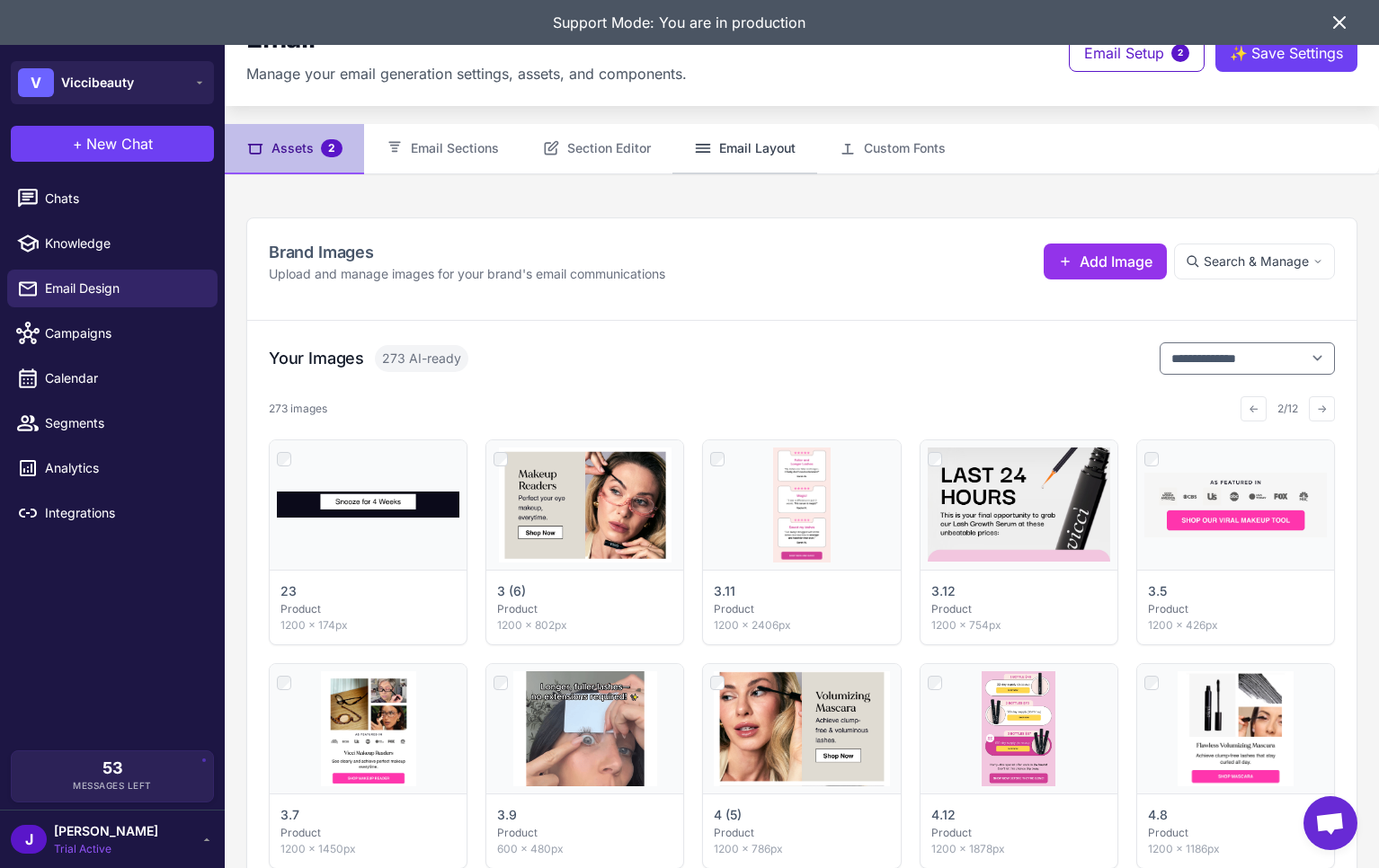
click at [751, 153] on button "Email Layout" at bounding box center [744, 149] width 145 height 50
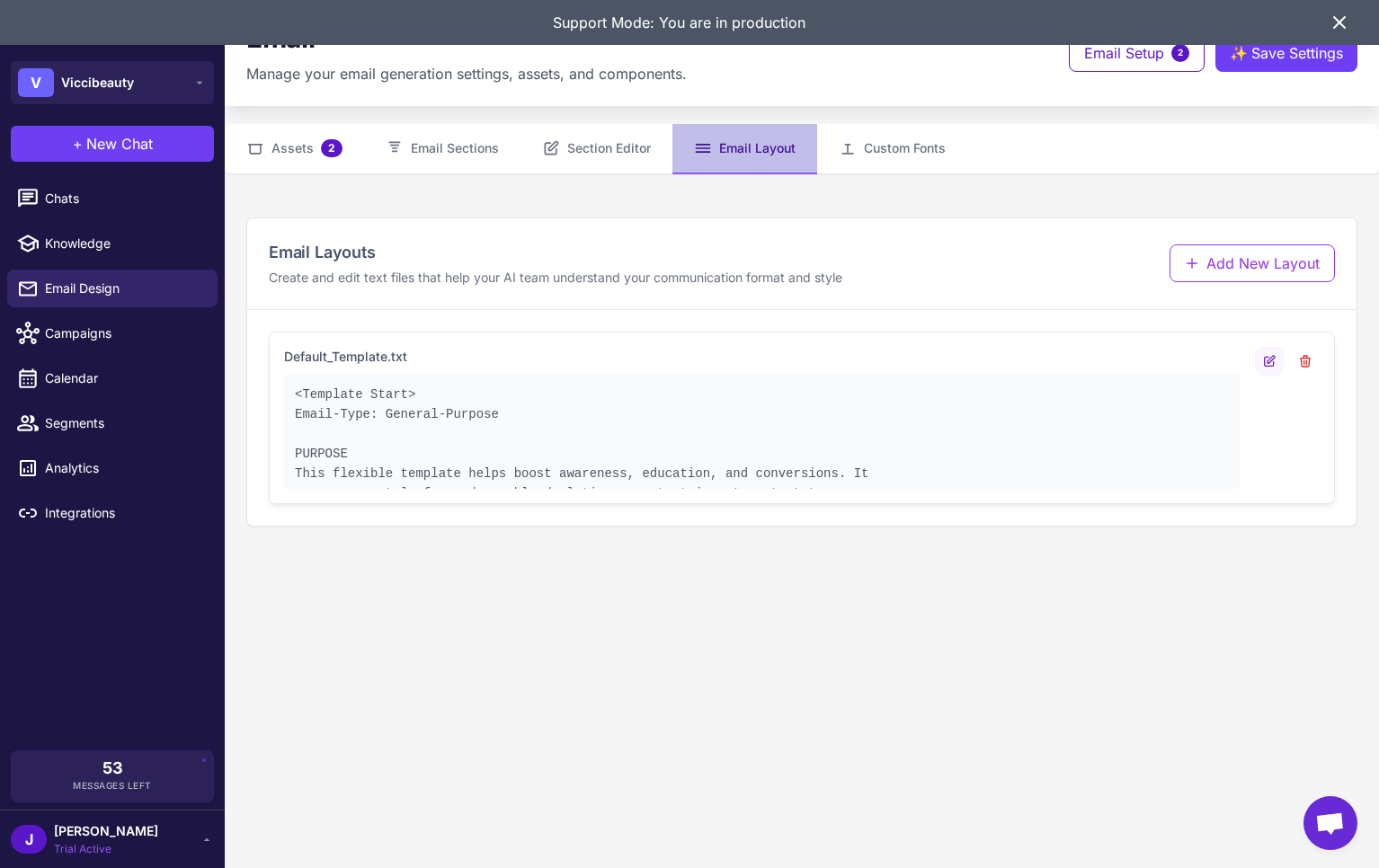
click at [1270, 364] on icon at bounding box center [1269, 361] width 14 height 14
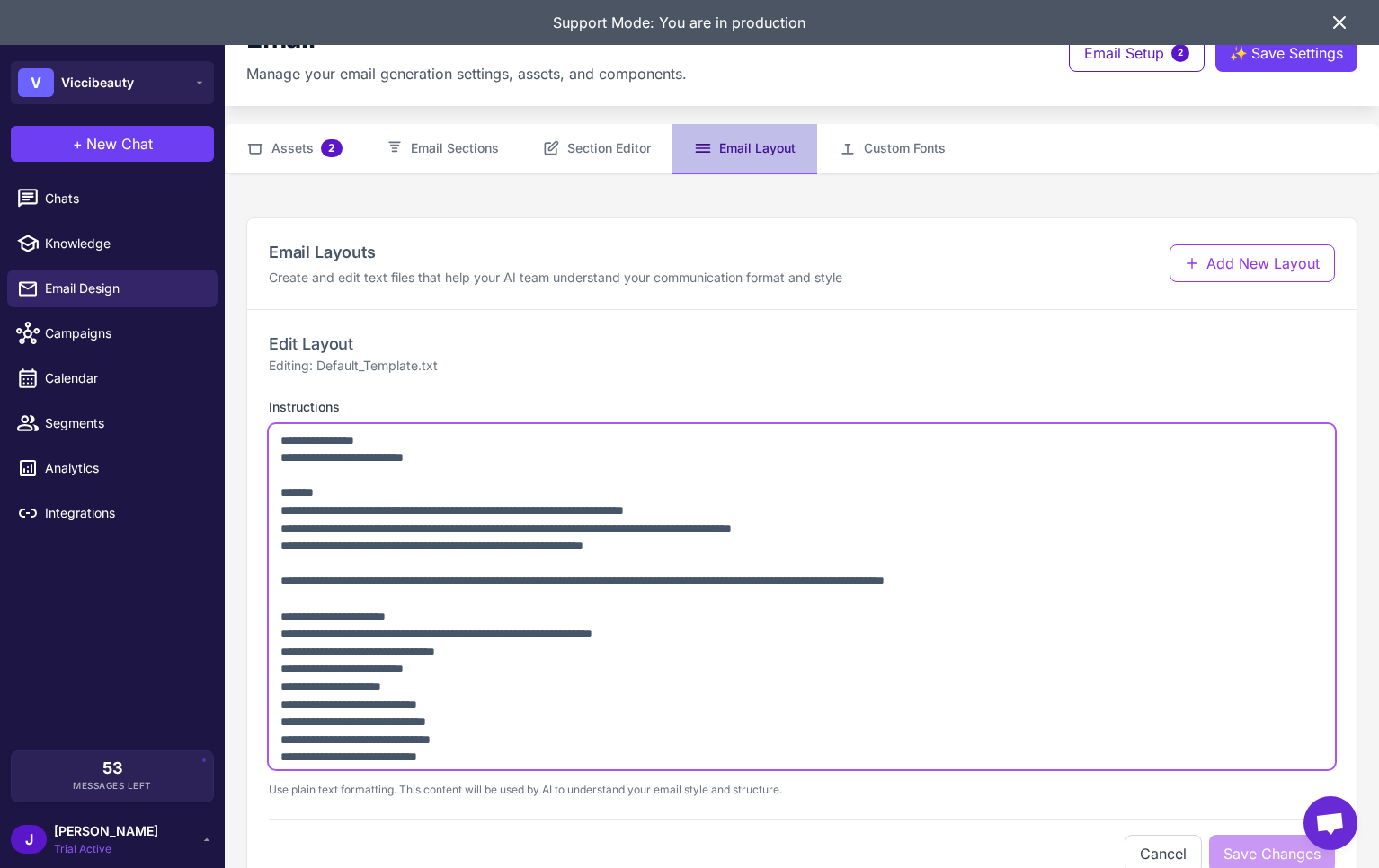
drag, startPoint x: 277, startPoint y: 443, endPoint x: 344, endPoint y: 491, distance: 82.4
click at [344, 492] on textarea "Instructions" at bounding box center [801, 597] width 1066 height 345
click at [409, 516] on textarea "Instructions" at bounding box center [801, 597] width 1066 height 345
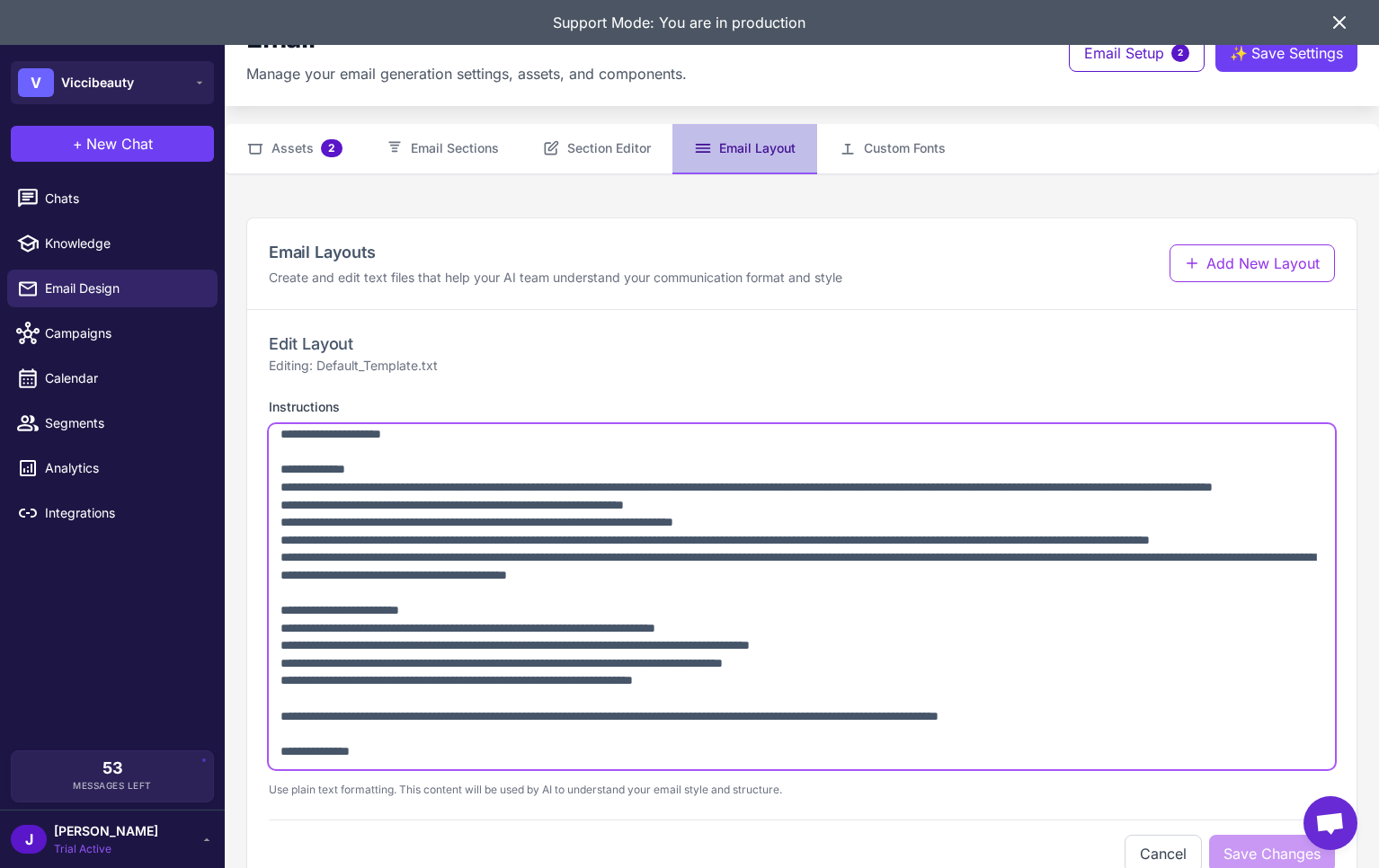
scroll to position [780, 0]
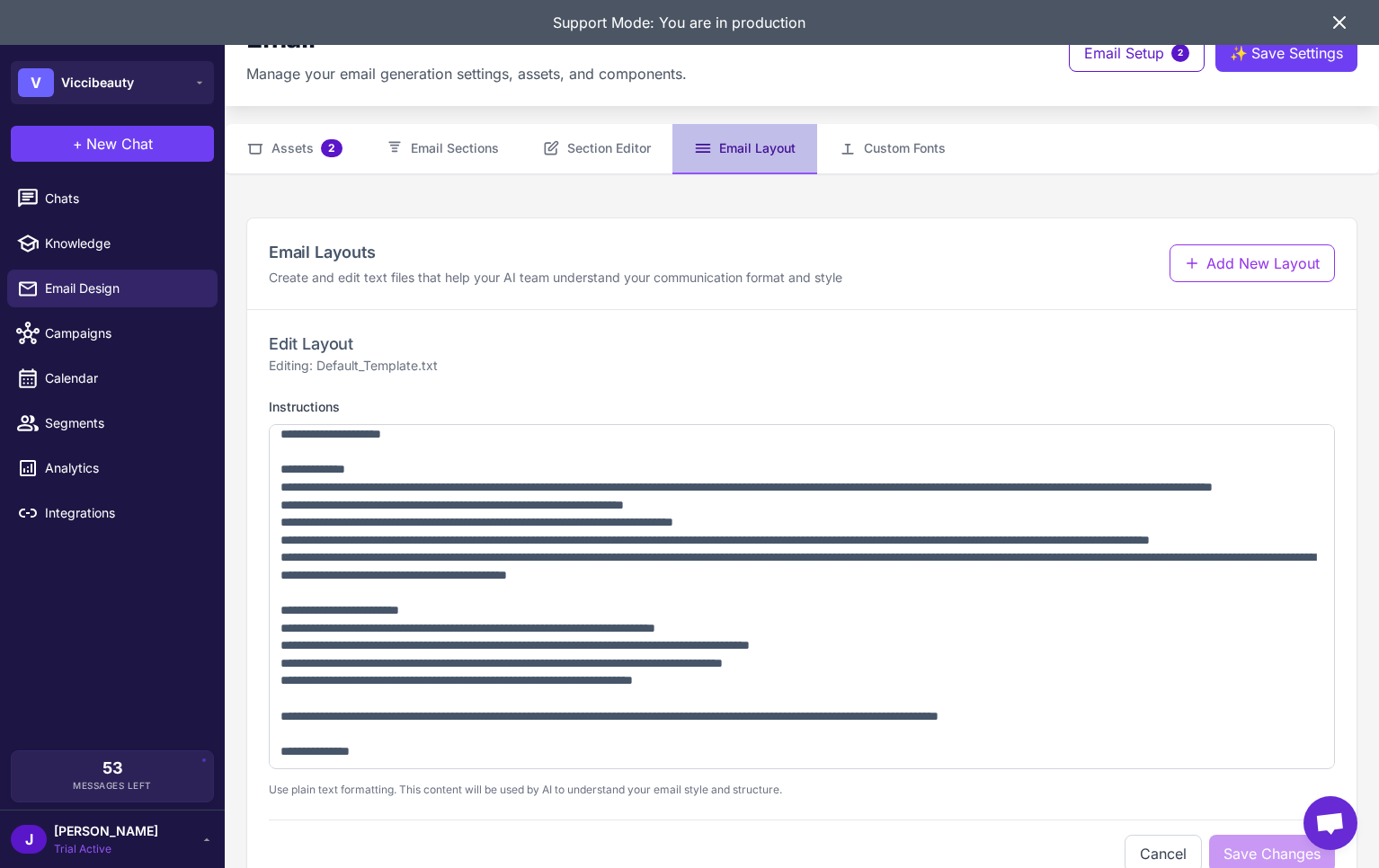
click at [1160, 346] on div "Edit Layout Editing: Default_Template.txt" at bounding box center [801, 354] width 1066 height 44
click at [1105, 347] on div "Edit Layout Editing: Default_Template.txt" at bounding box center [801, 354] width 1066 height 44
click at [1273, 273] on button "Add New Layout" at bounding box center [1251, 263] width 165 height 37
type textarea "**********"
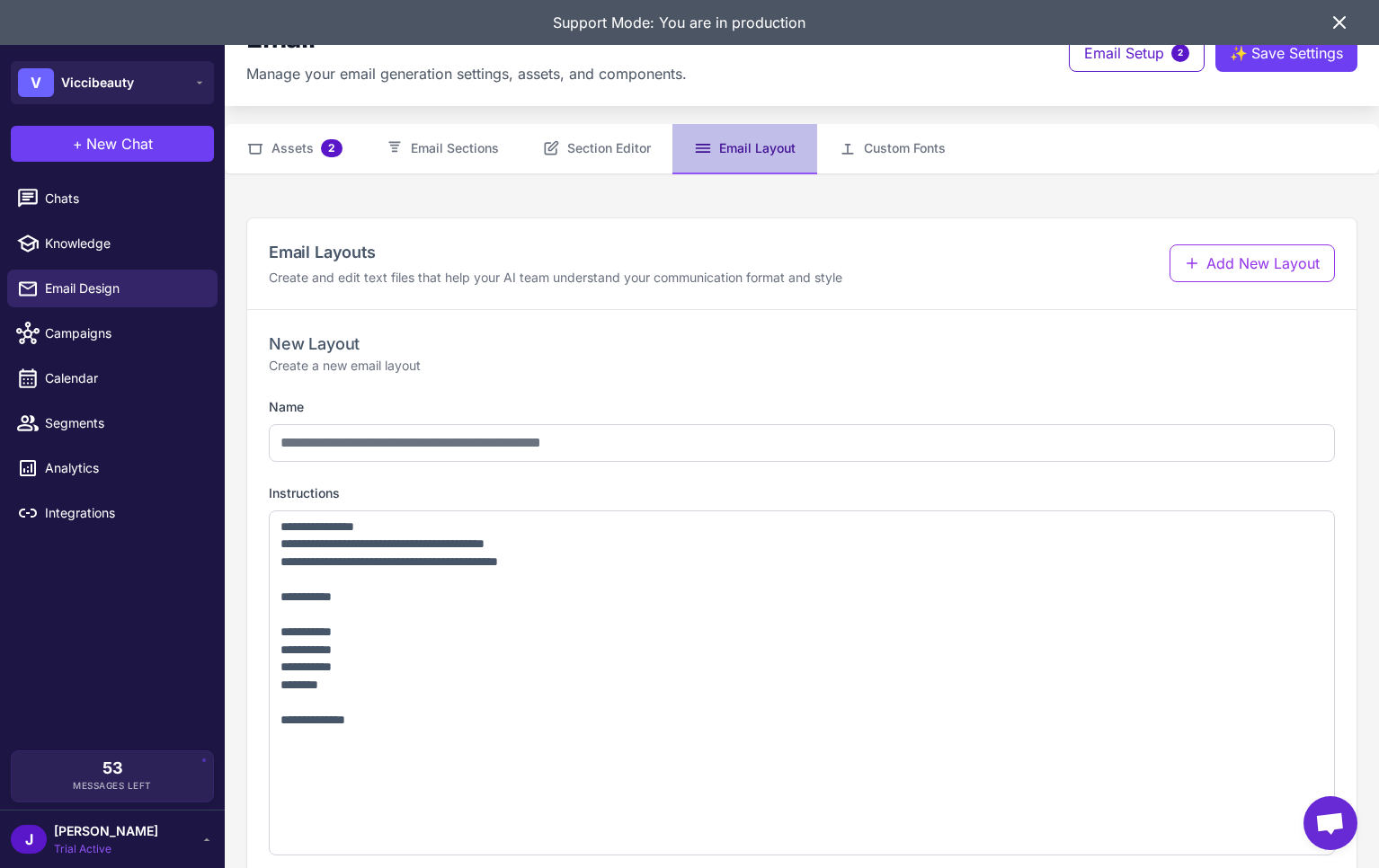
scroll to position [134, 0]
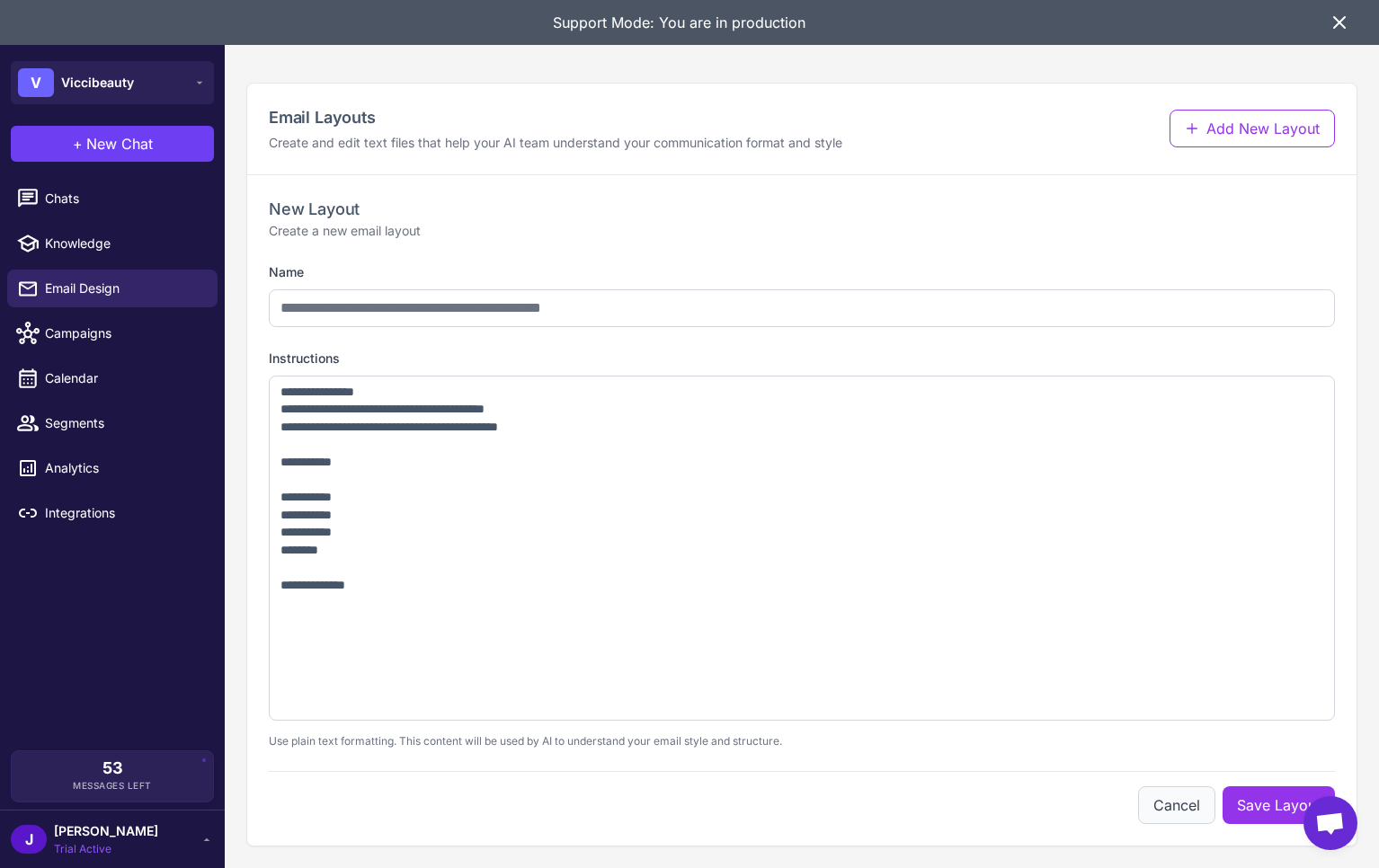
click at [1195, 815] on button "Cancel" at bounding box center [1177, 804] width 78 height 37
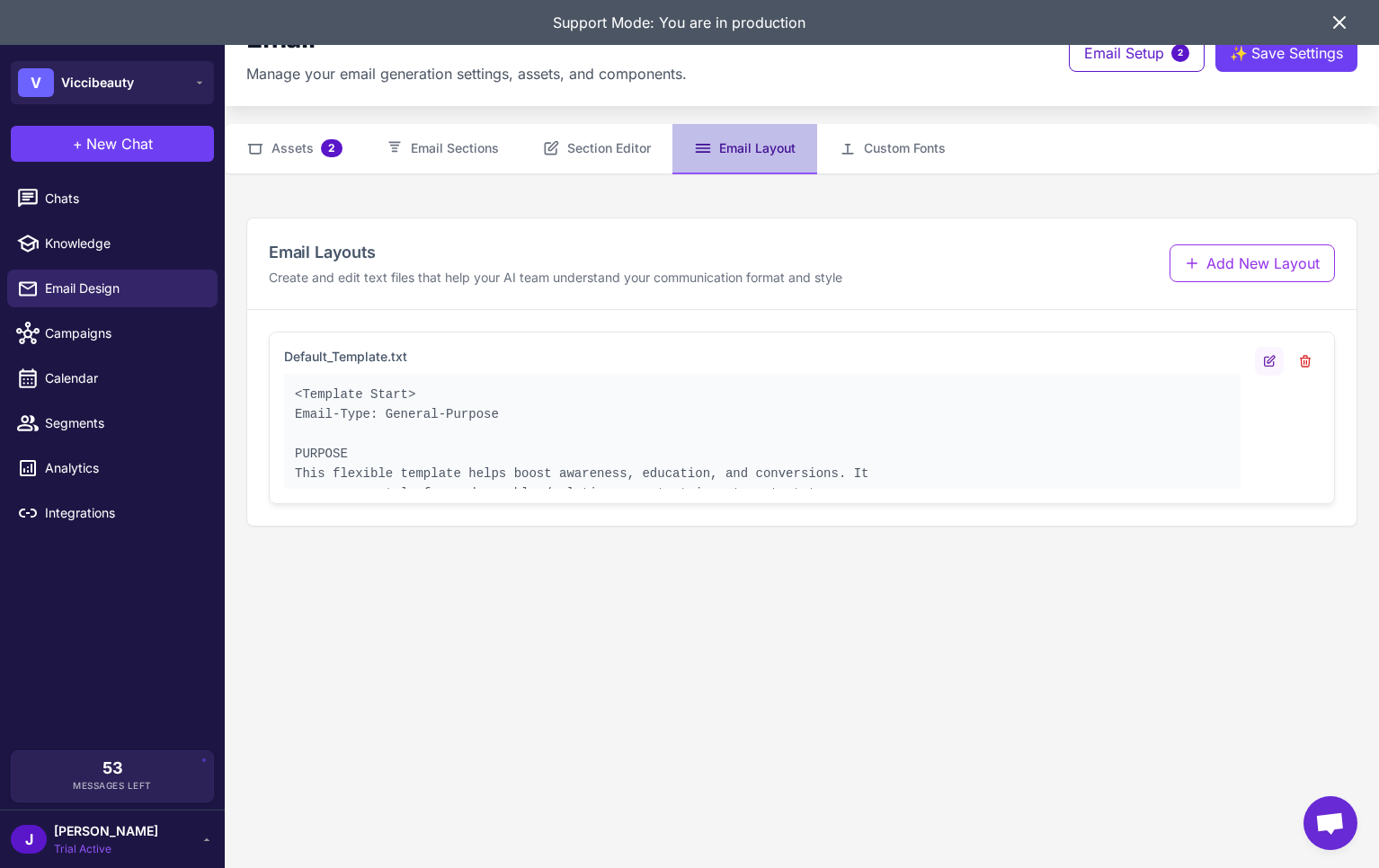
click at [1272, 365] on icon at bounding box center [1269, 361] width 14 height 14
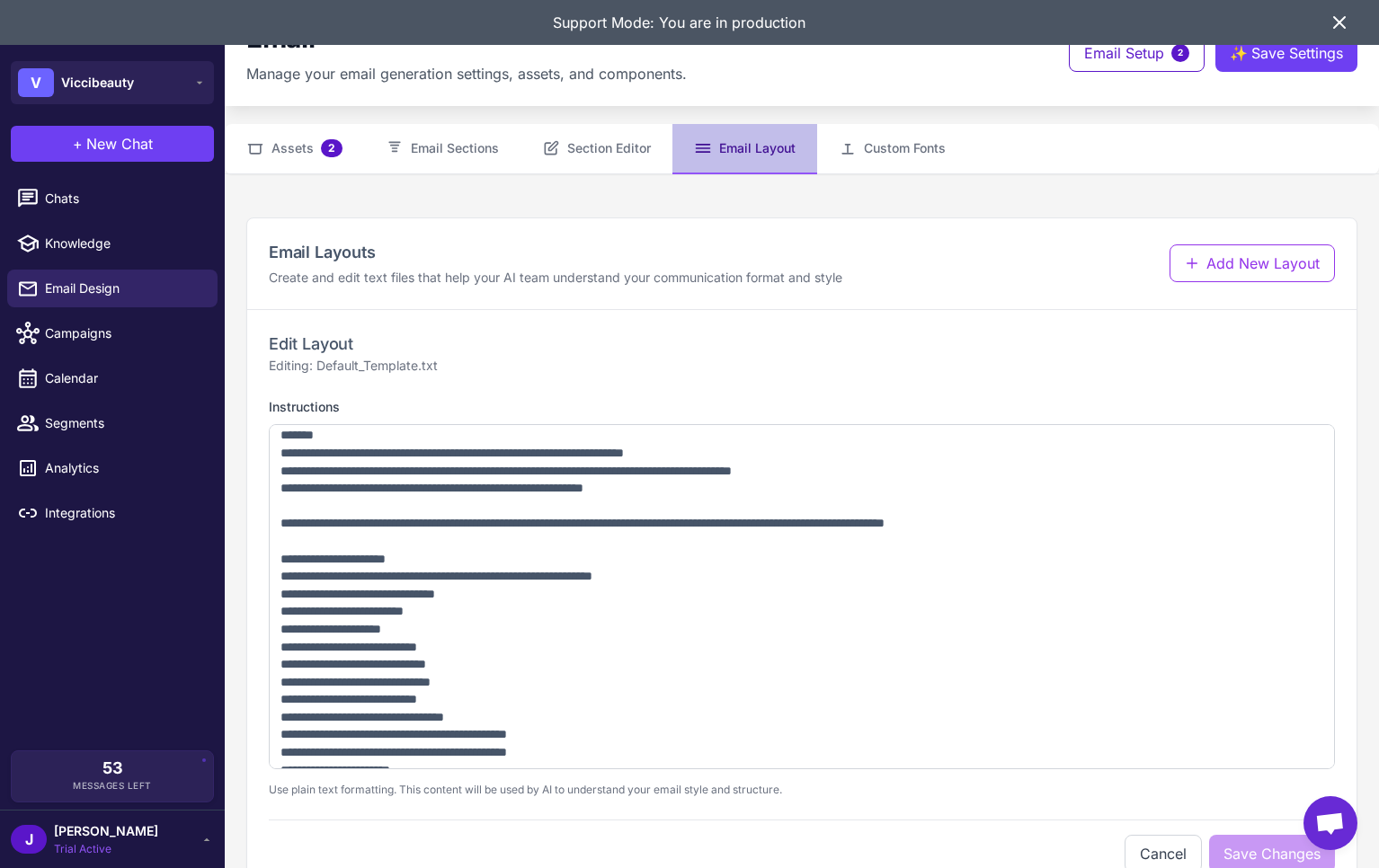
scroll to position [72, 0]
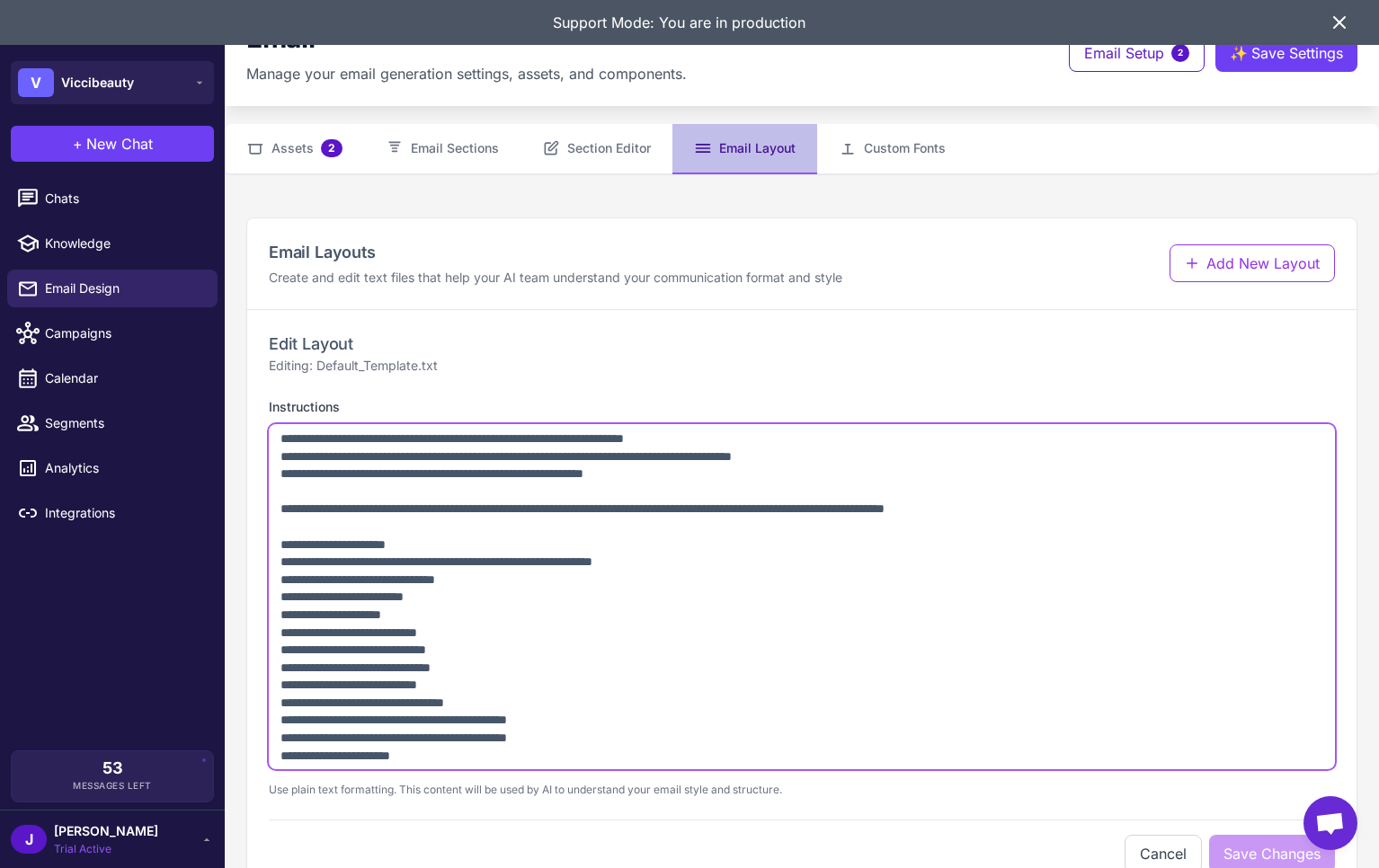
drag, startPoint x: 672, startPoint y: 738, endPoint x: 232, endPoint y: 715, distance: 440.6
click at [232, 715] on div "Email Layouts Create and edit text files that help your AI team understand your…" at bounding box center [801, 555] width 1153 height 720
drag, startPoint x: 531, startPoint y: 683, endPoint x: 282, endPoint y: 686, distance: 249.0
click at [282, 686] on textarea "Instructions" at bounding box center [801, 597] width 1066 height 345
drag, startPoint x: 507, startPoint y: 665, endPoint x: 517, endPoint y: 664, distance: 10.0
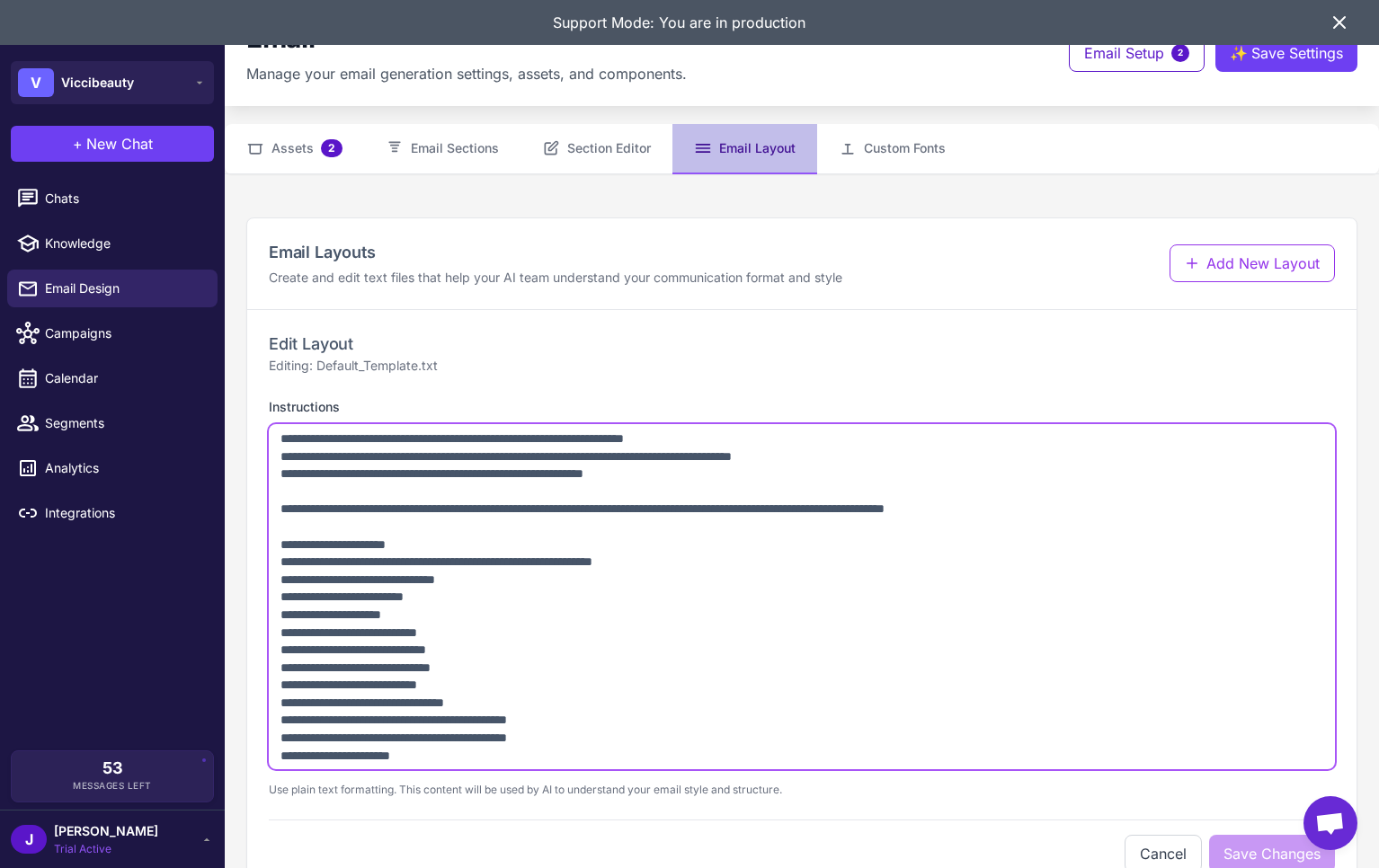
click at [509, 664] on textarea "Instructions" at bounding box center [801, 597] width 1066 height 345
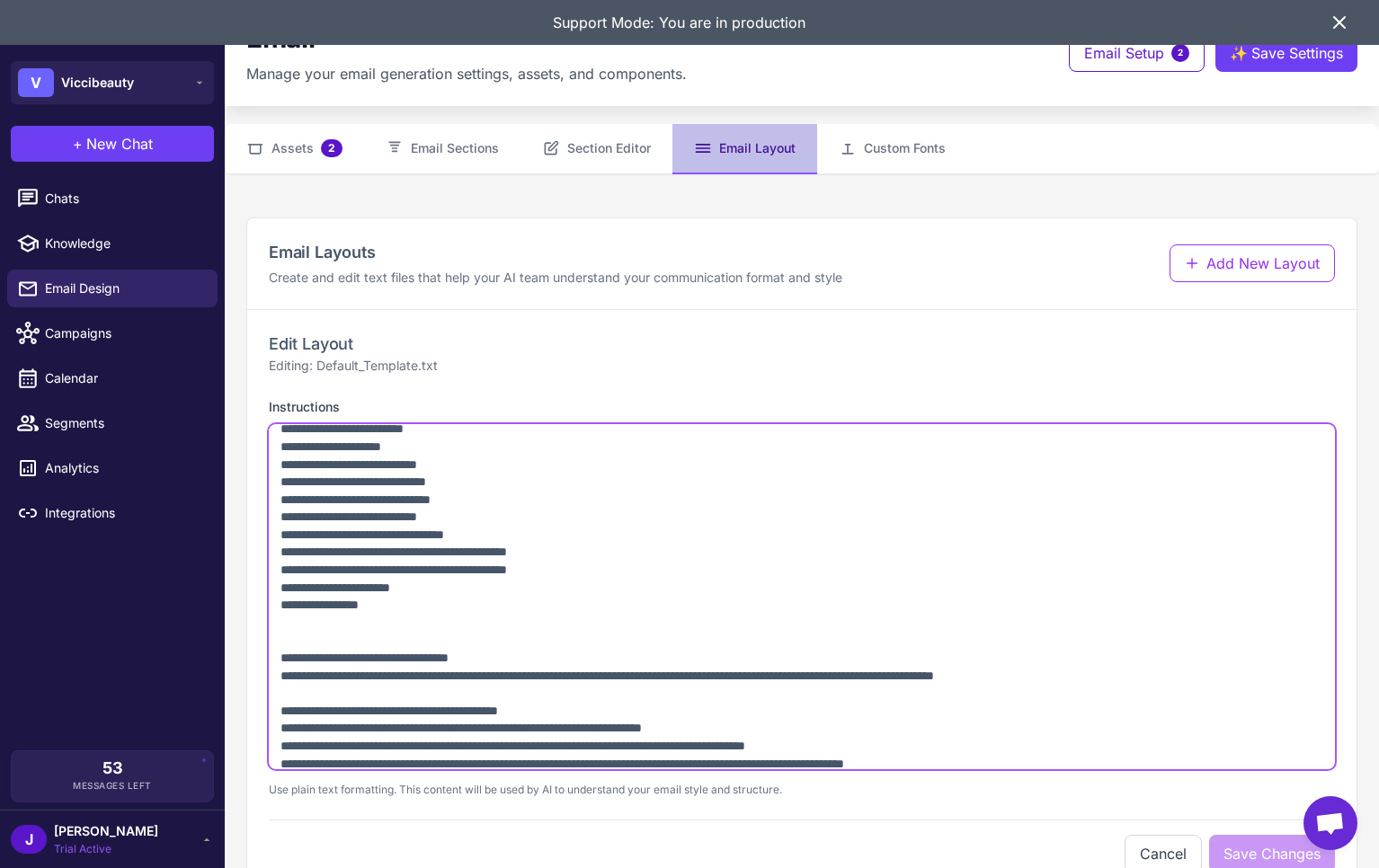
scroll to position [244, 0]
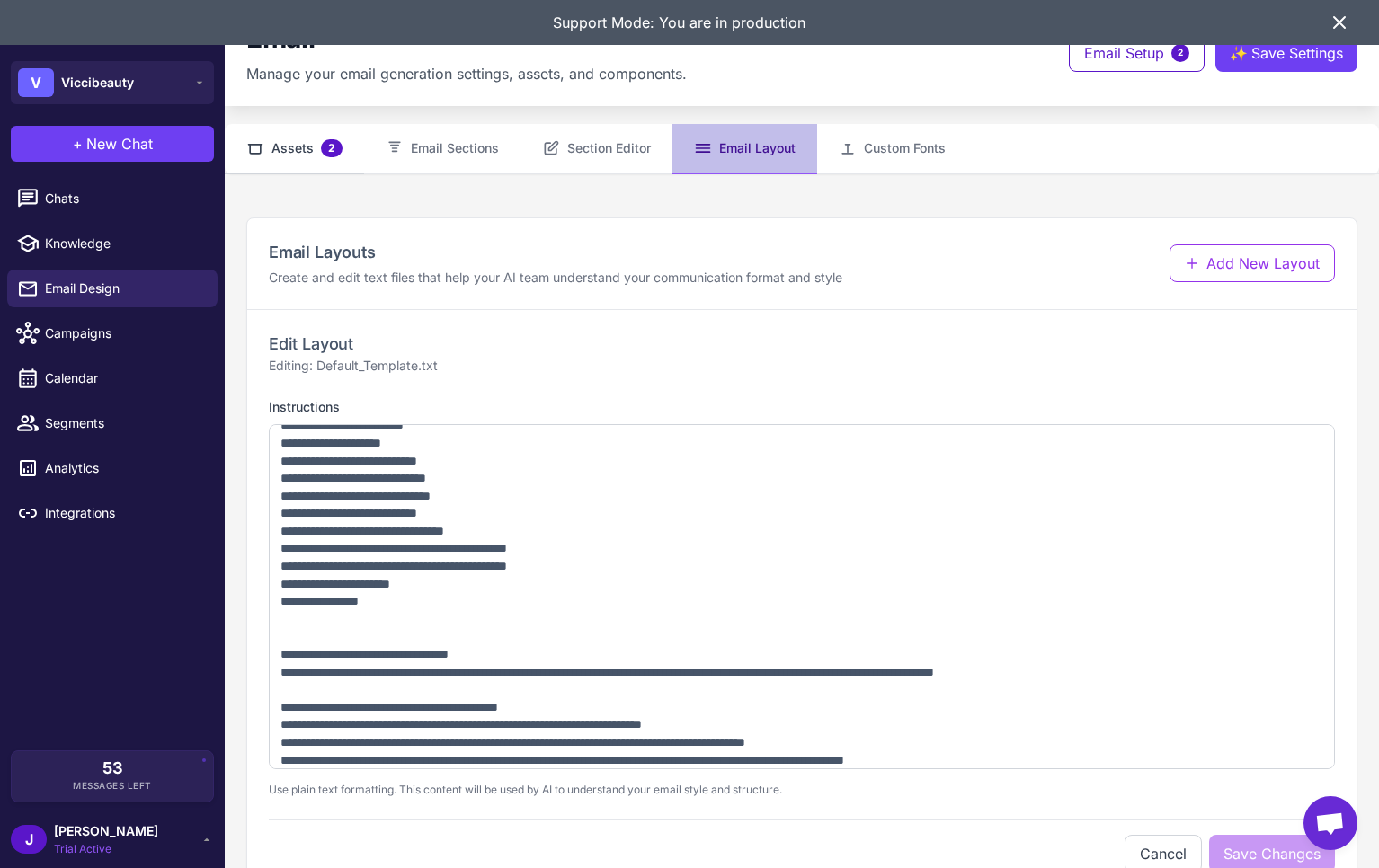
click at [353, 134] on button "Assets 2" at bounding box center [294, 149] width 139 height 50
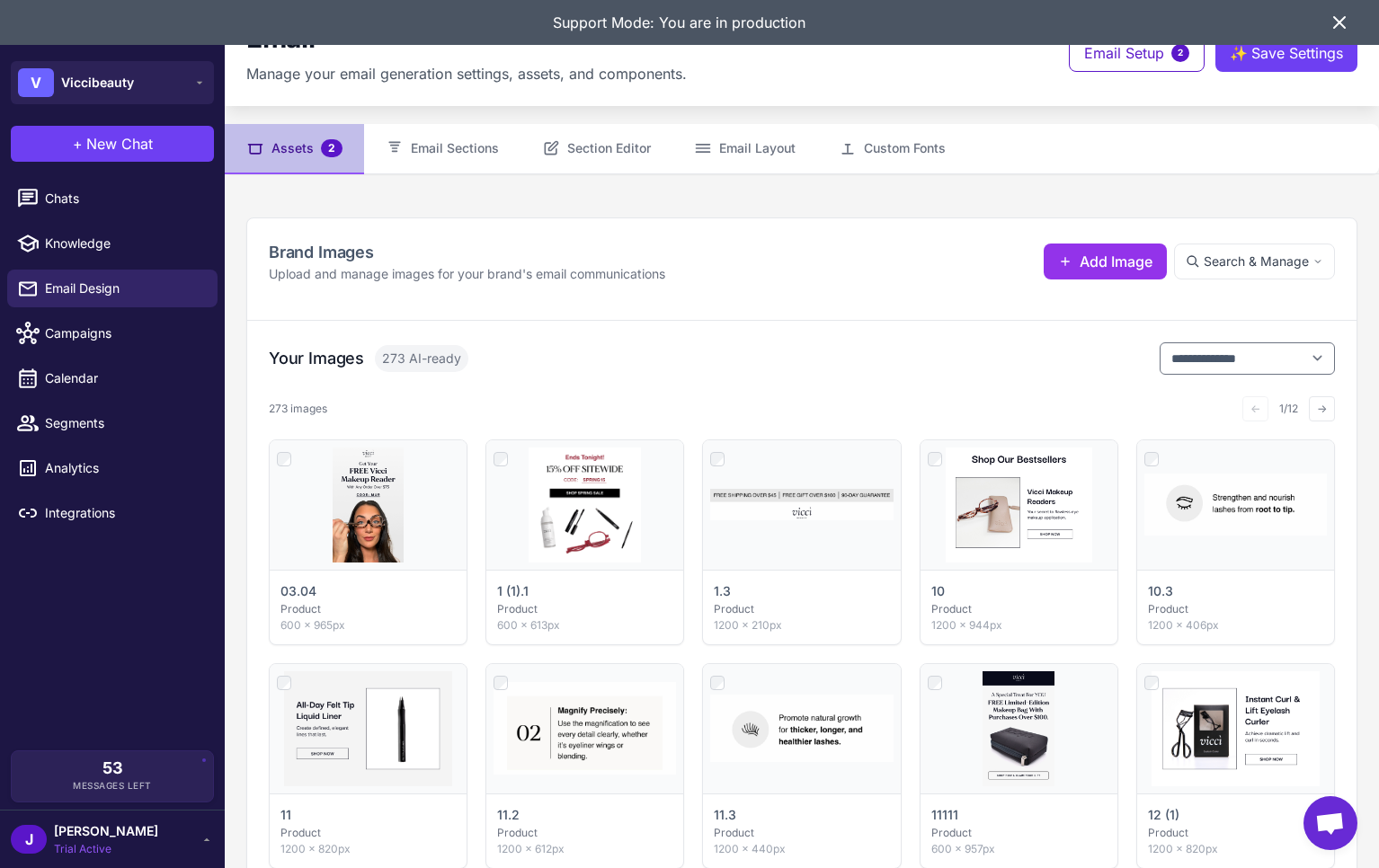
drag, startPoint x: 1322, startPoint y: 407, endPoint x: 1313, endPoint y: 408, distance: 9.1
click at [1322, 407] on button "→" at bounding box center [1320, 409] width 26 height 25
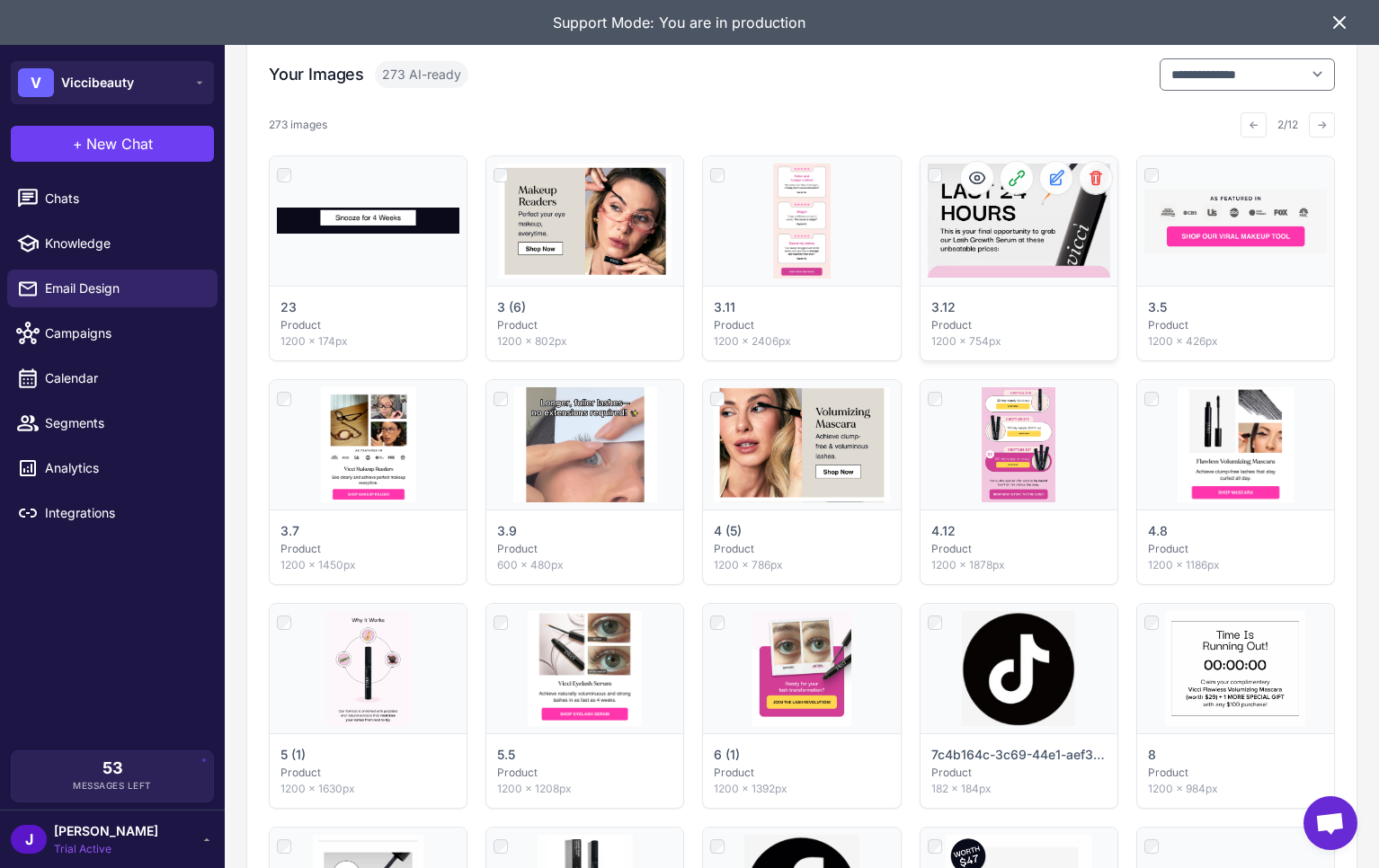
scroll to position [282, 0]
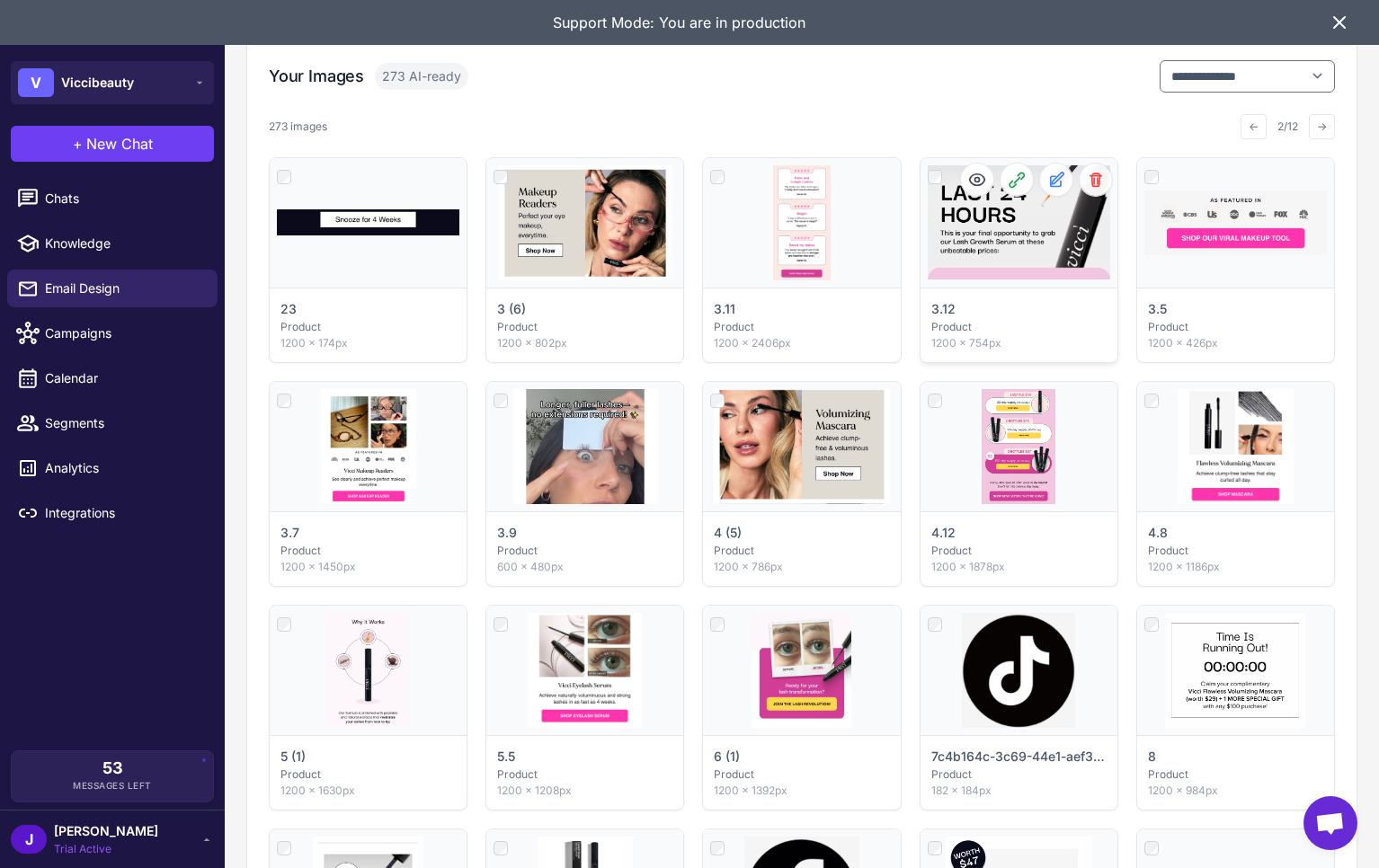
drag, startPoint x: 1017, startPoint y: 246, endPoint x: 993, endPoint y: 276, distance: 38.4
click at [993, 276] on div "Click to select" at bounding box center [1018, 223] width 197 height 129
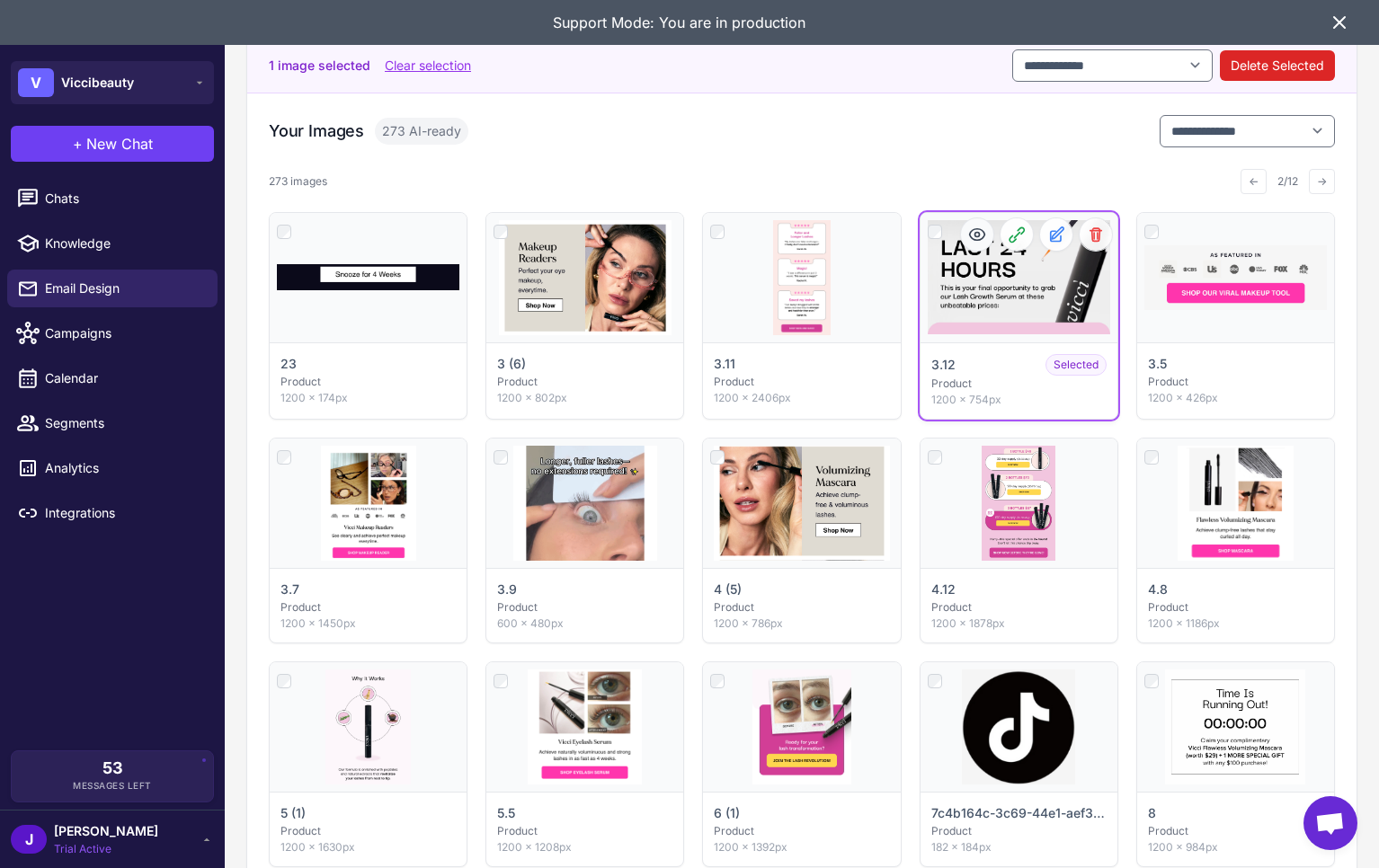
click at [968, 237] on icon at bounding box center [977, 234] width 18 height 18
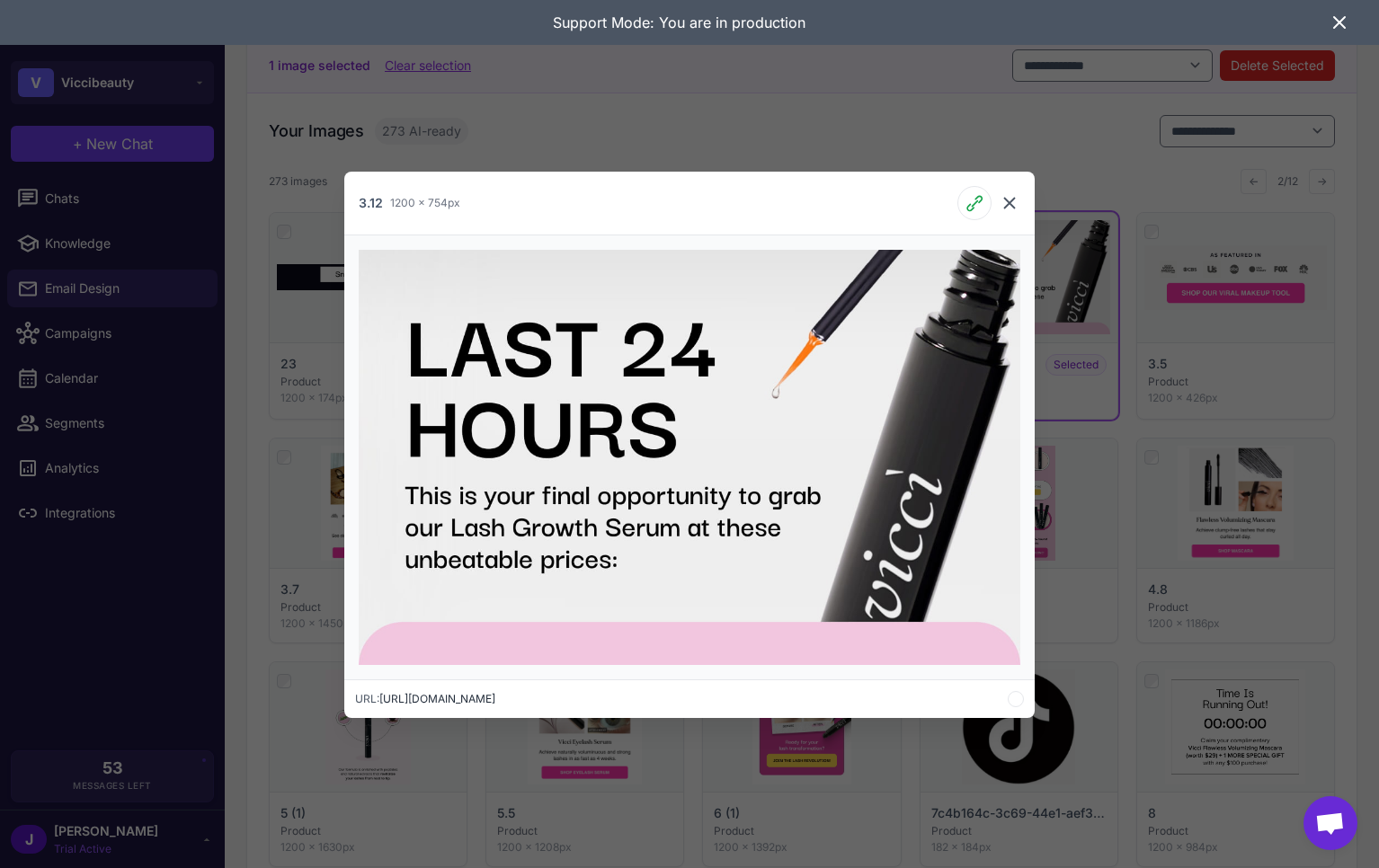
click at [1015, 201] on icon at bounding box center [1009, 202] width 21 height 21
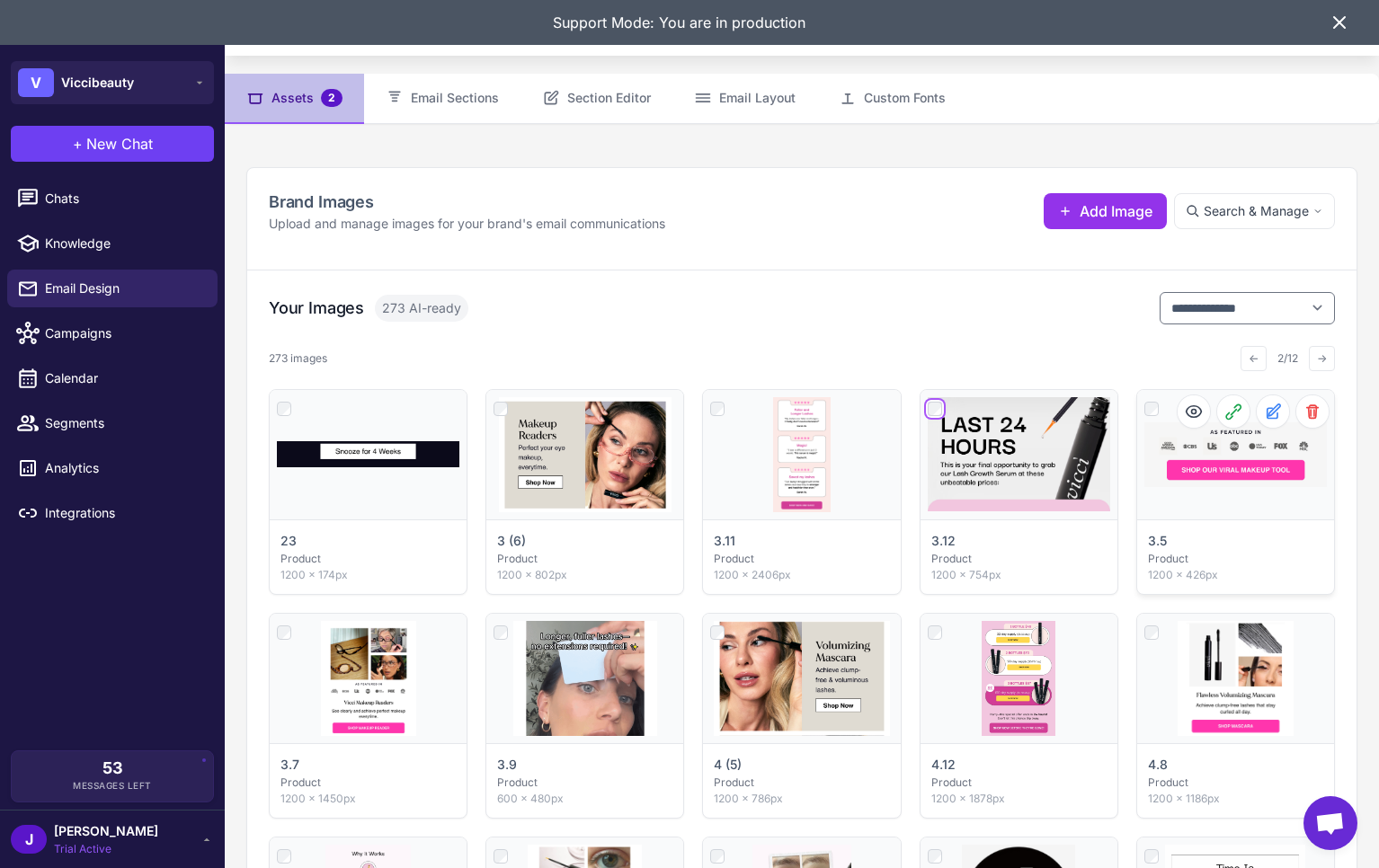
scroll to position [0, 0]
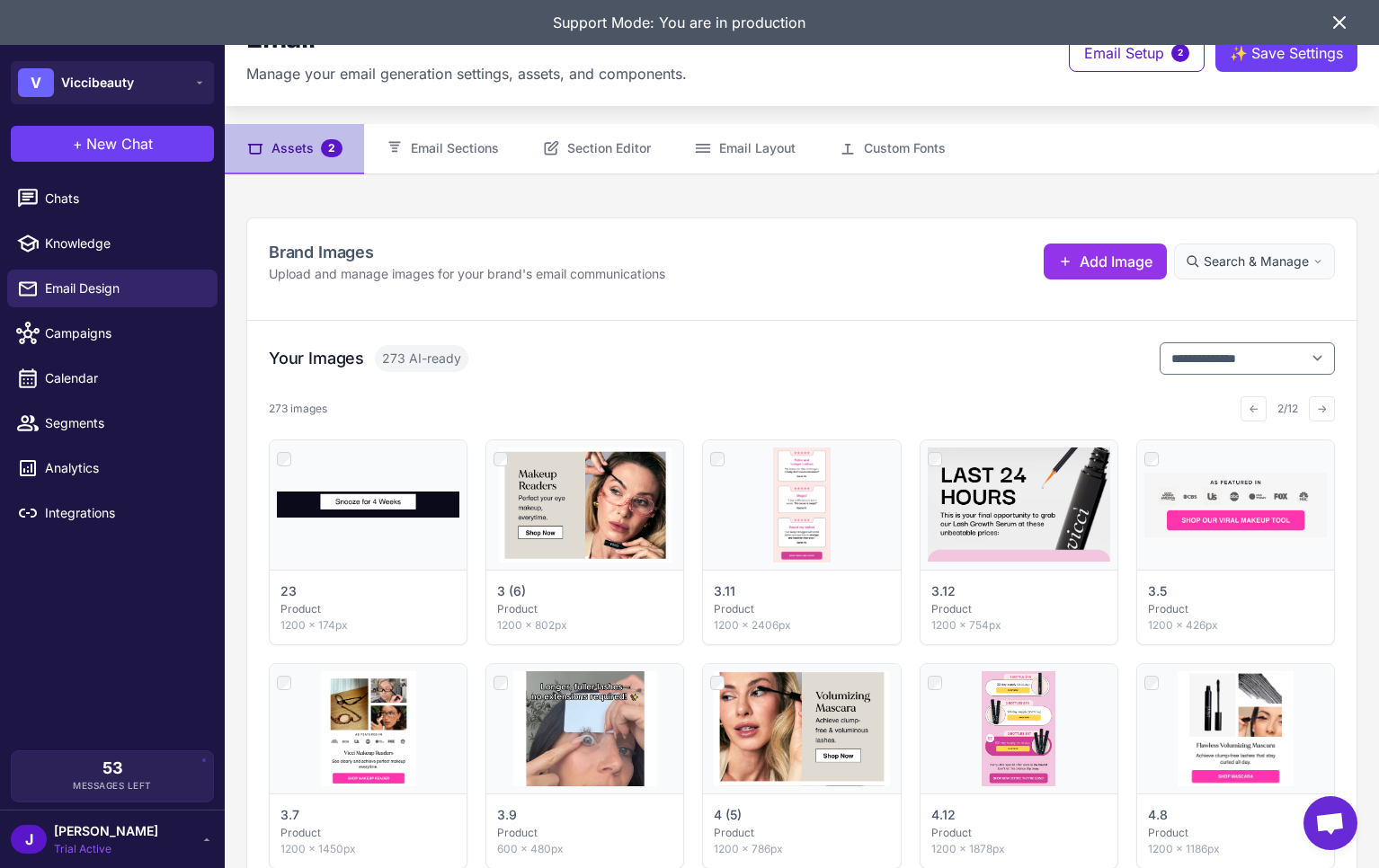
drag, startPoint x: 1279, startPoint y: 273, endPoint x: 1284, endPoint y: 260, distance: 13.9
click at [1281, 271] on button "Search & Manage" at bounding box center [1254, 261] width 161 height 35
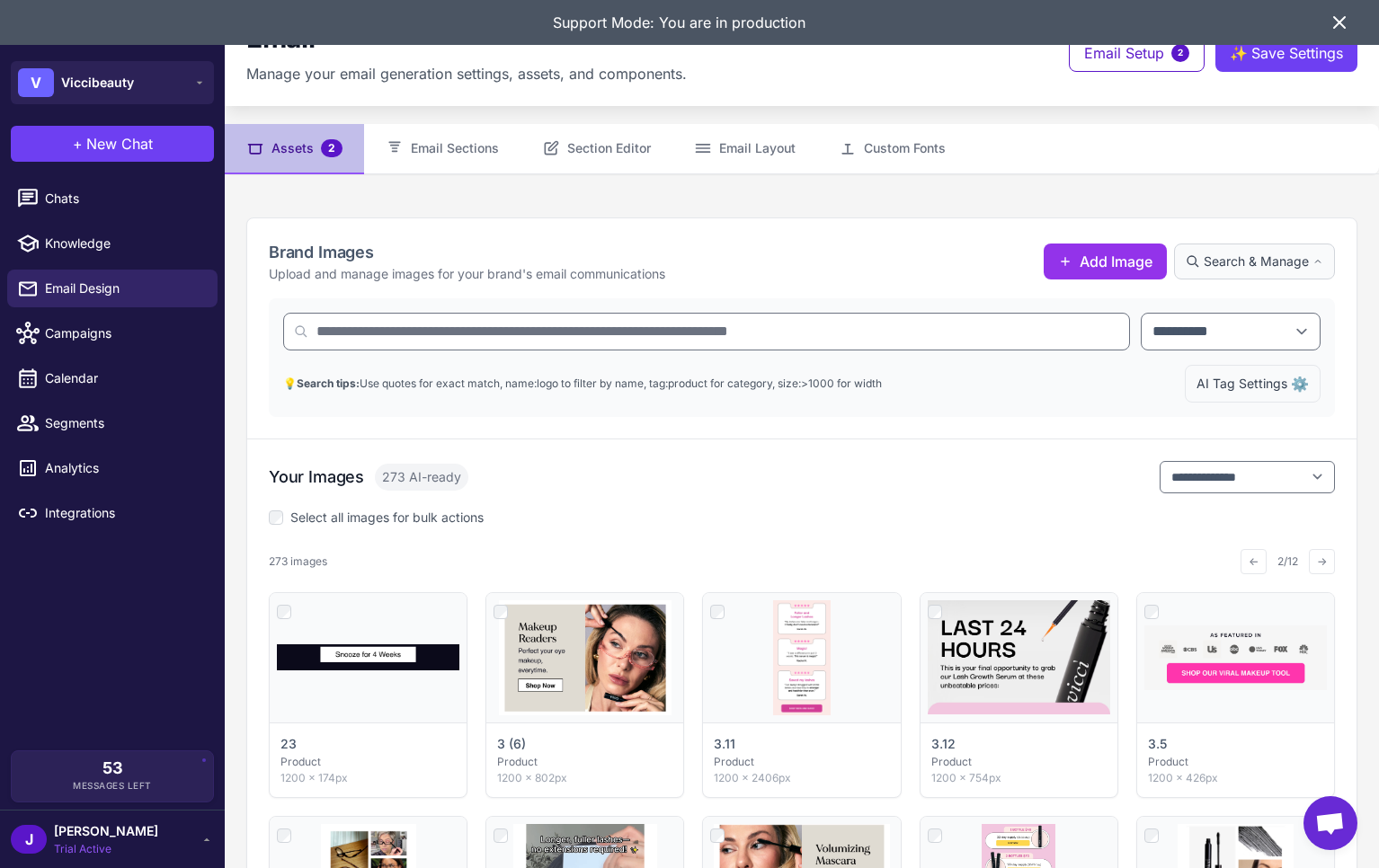
click at [1237, 387] on span "AI Tag Settings" at bounding box center [1241, 384] width 91 height 20
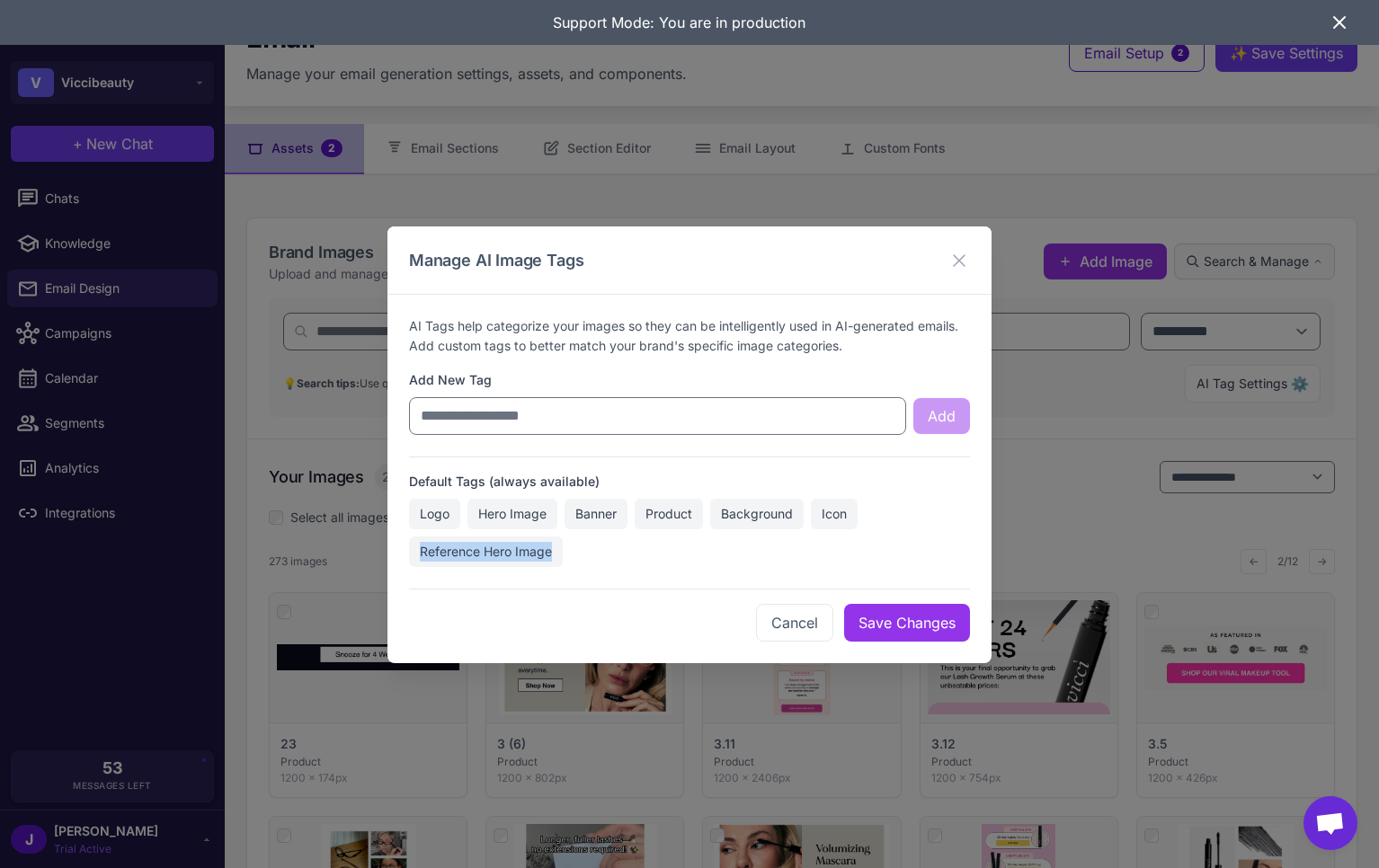
drag, startPoint x: 419, startPoint y: 548, endPoint x: 575, endPoint y: 548, distance: 156.0
click at [575, 548] on div "Logo Hero Image Banner Product Background Icon Reference Hero Image" at bounding box center [689, 532] width 560 height 68
click at [778, 629] on button "Cancel" at bounding box center [795, 622] width 78 height 37
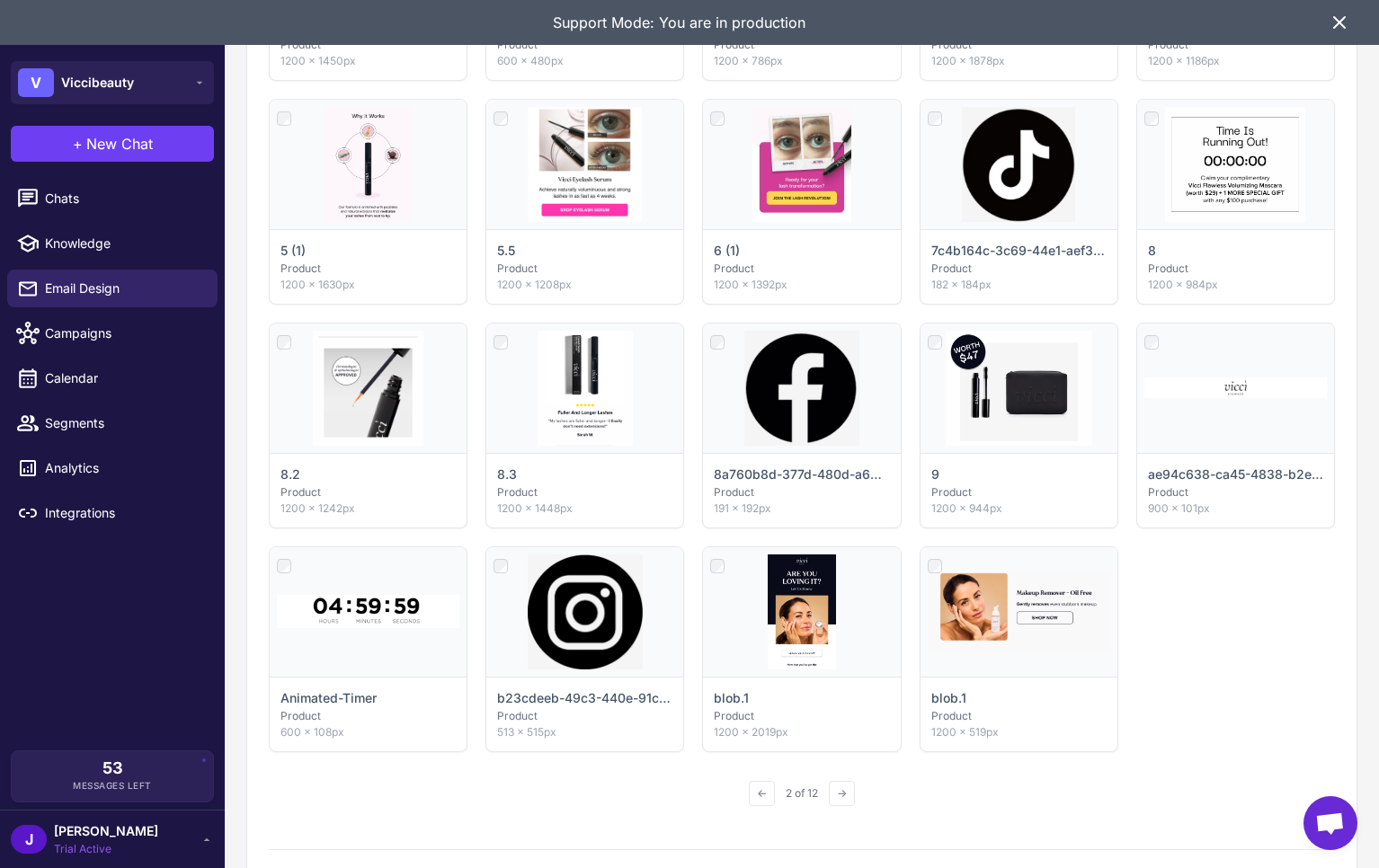
scroll to position [943, 0]
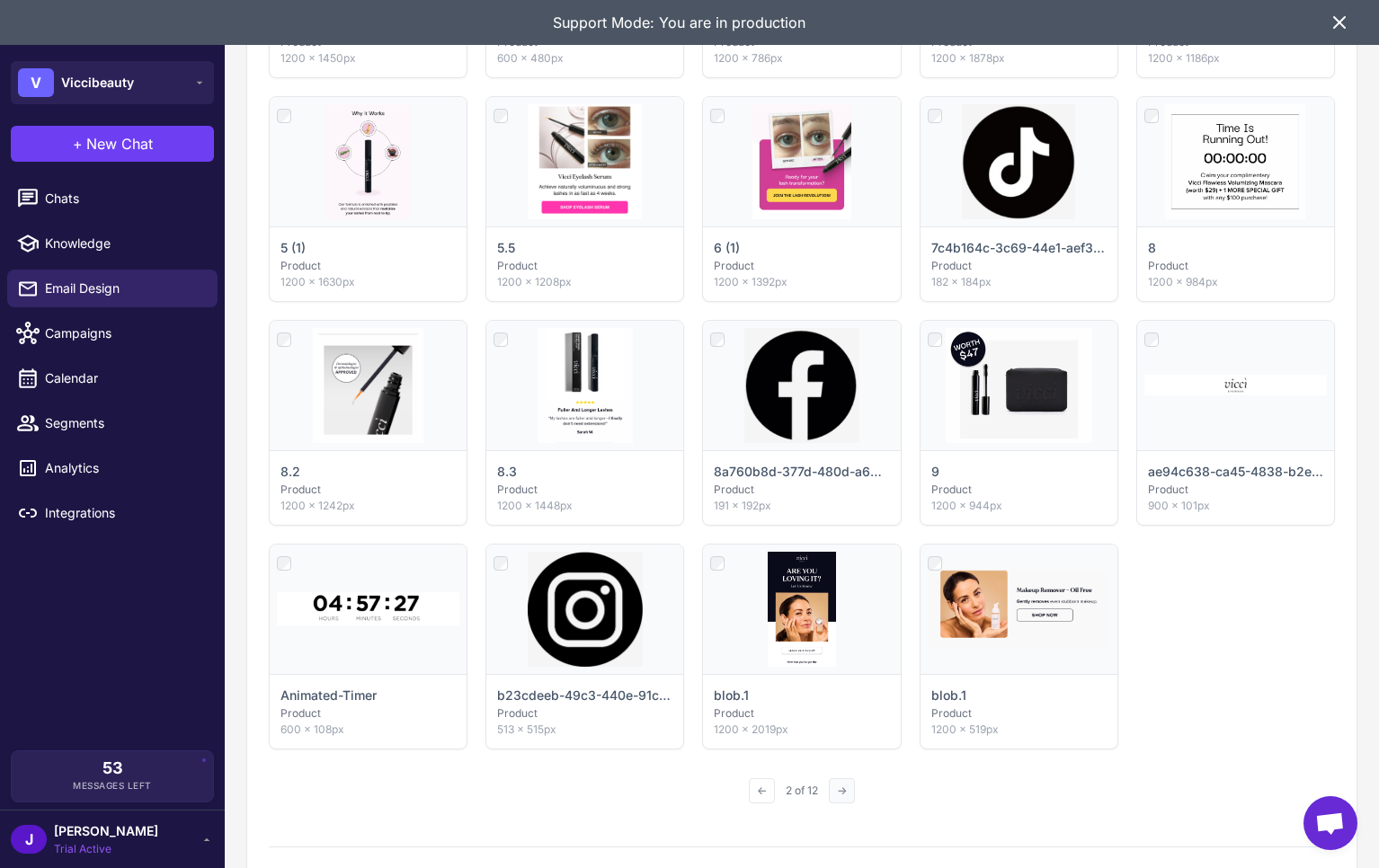
click at [852, 785] on button "→" at bounding box center [841, 790] width 26 height 25
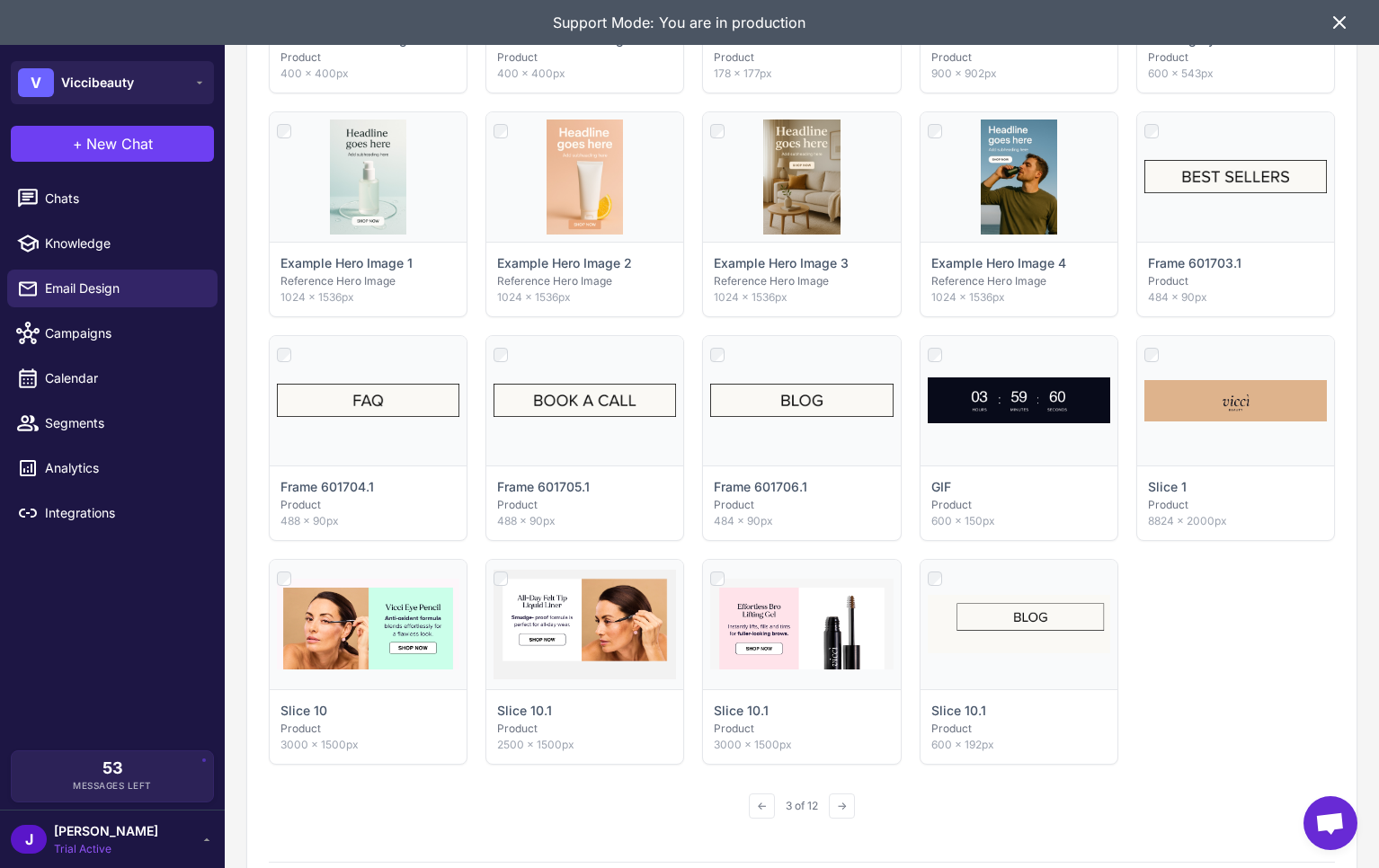
scroll to position [909, 0]
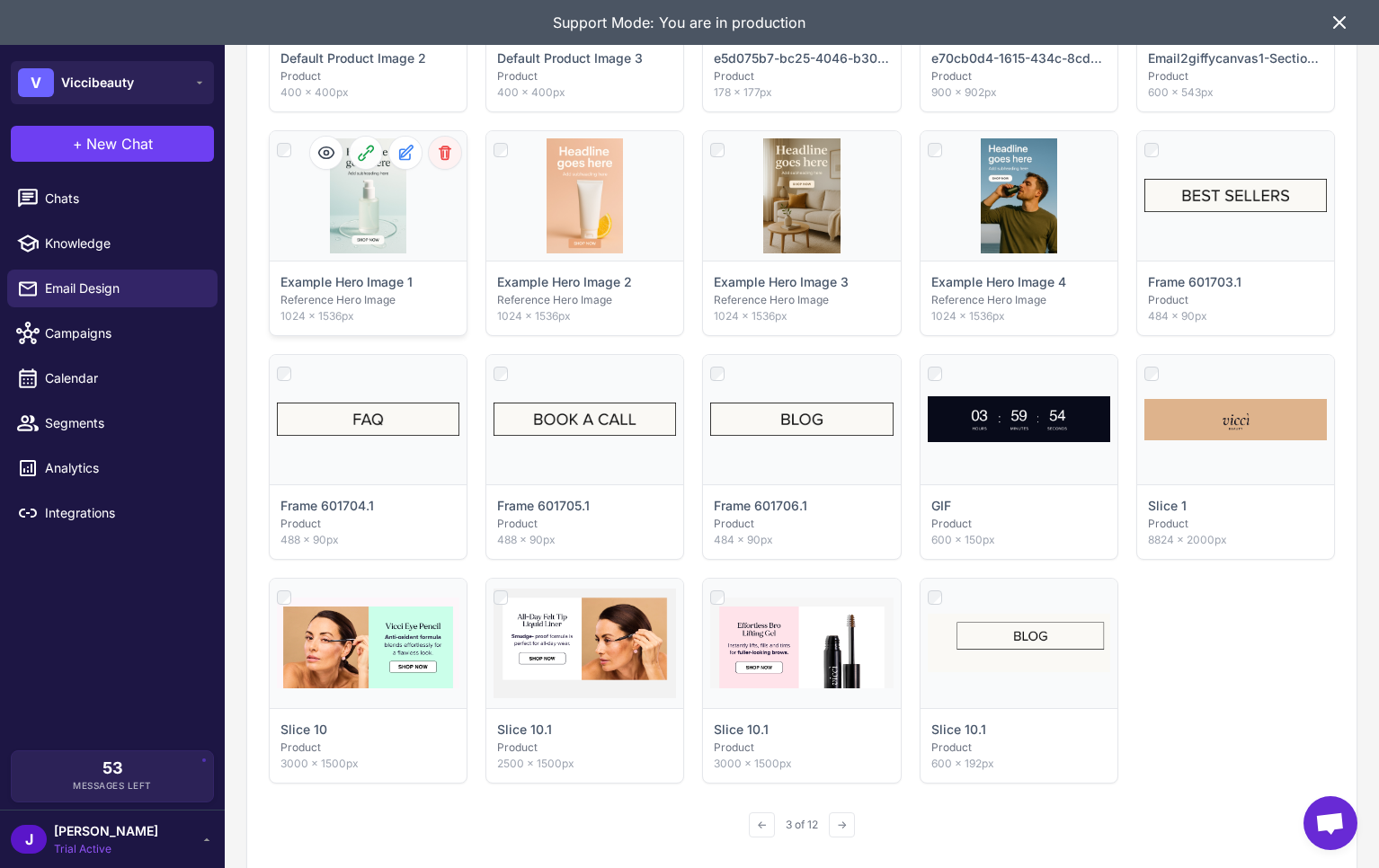
click at [447, 153] on icon at bounding box center [445, 152] width 12 height 12
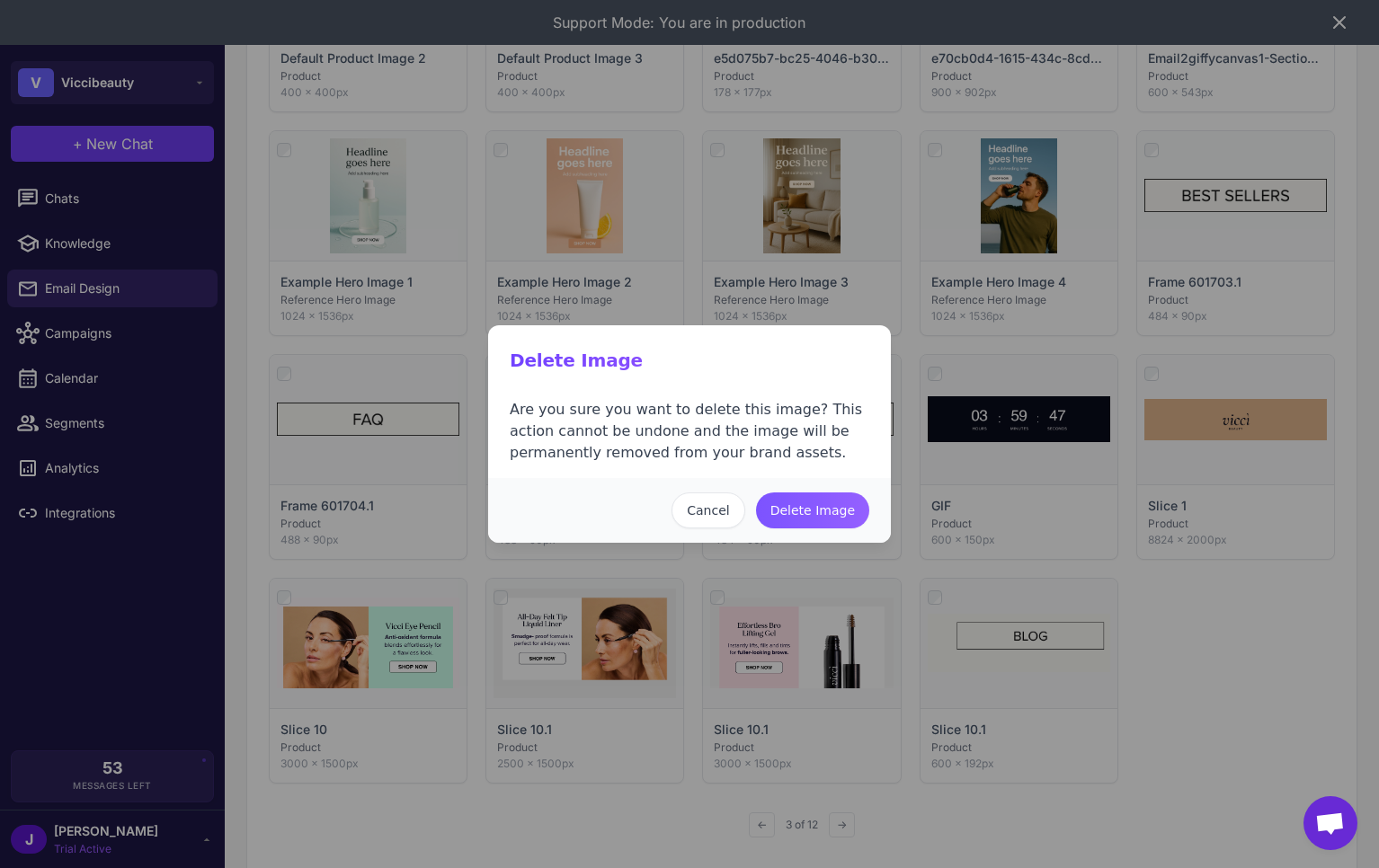
click at [815, 511] on button "Delete Image" at bounding box center [813, 509] width 113 height 35
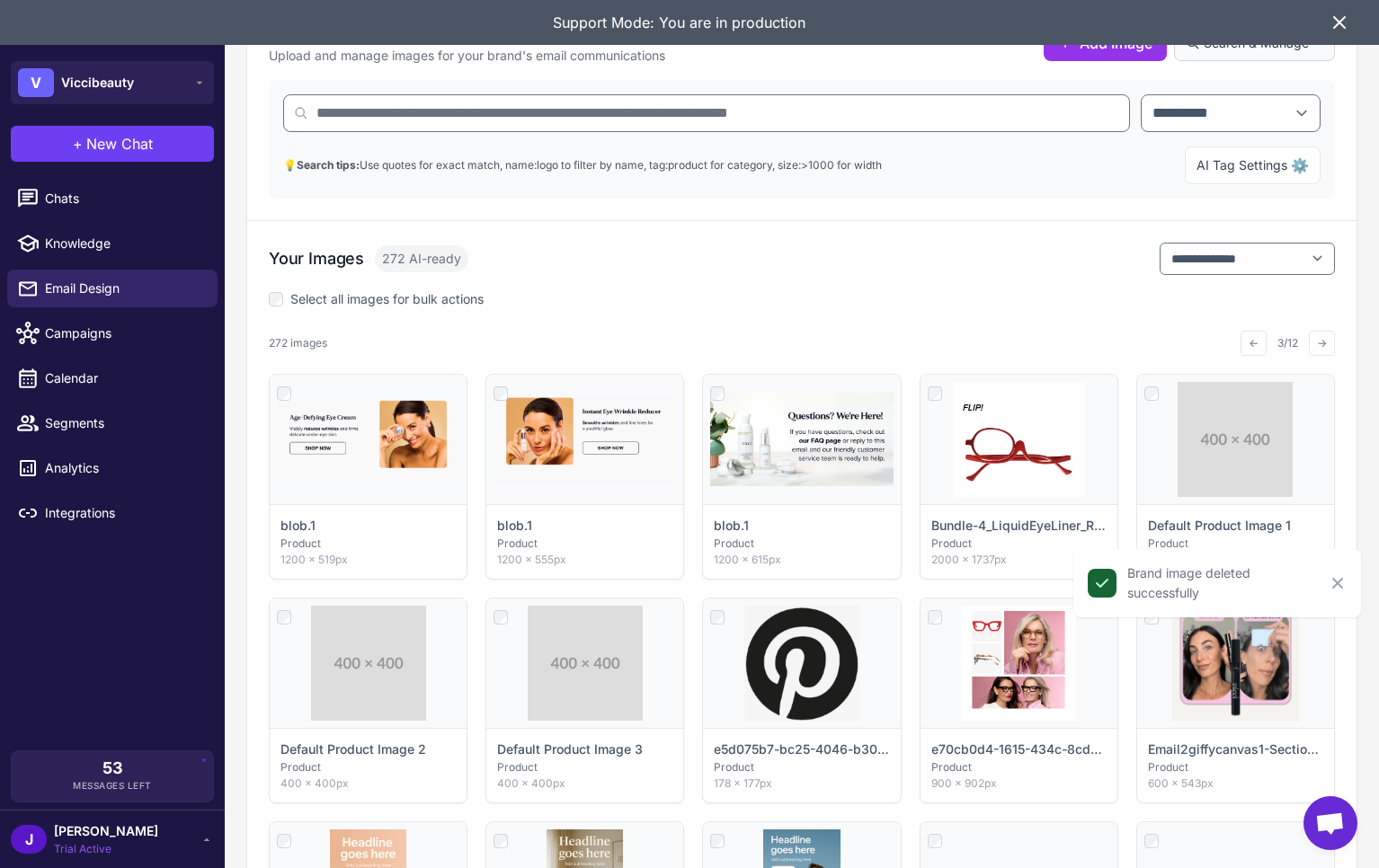
scroll to position [0, 0]
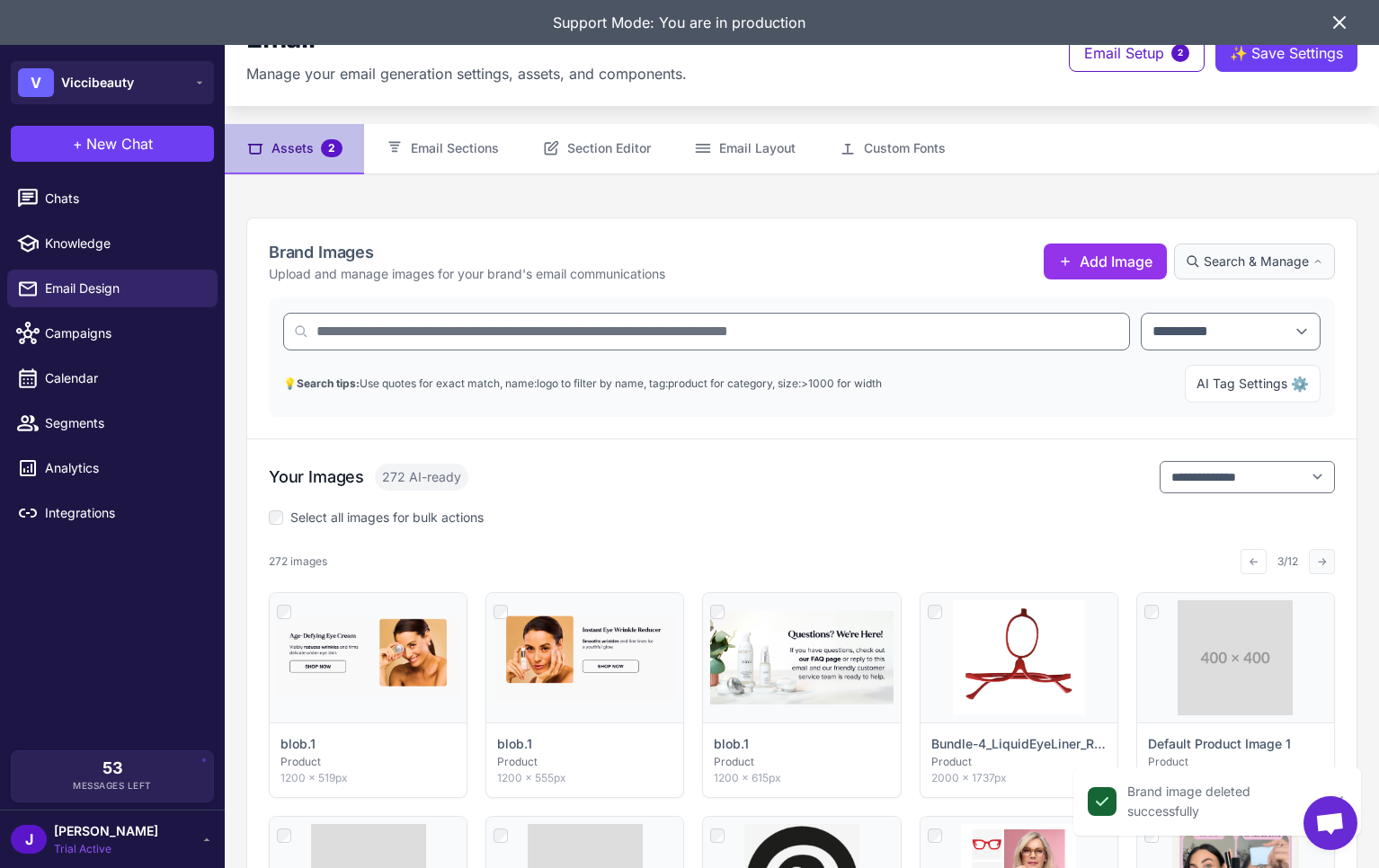
click at [1316, 557] on button "→" at bounding box center [1320, 561] width 26 height 25
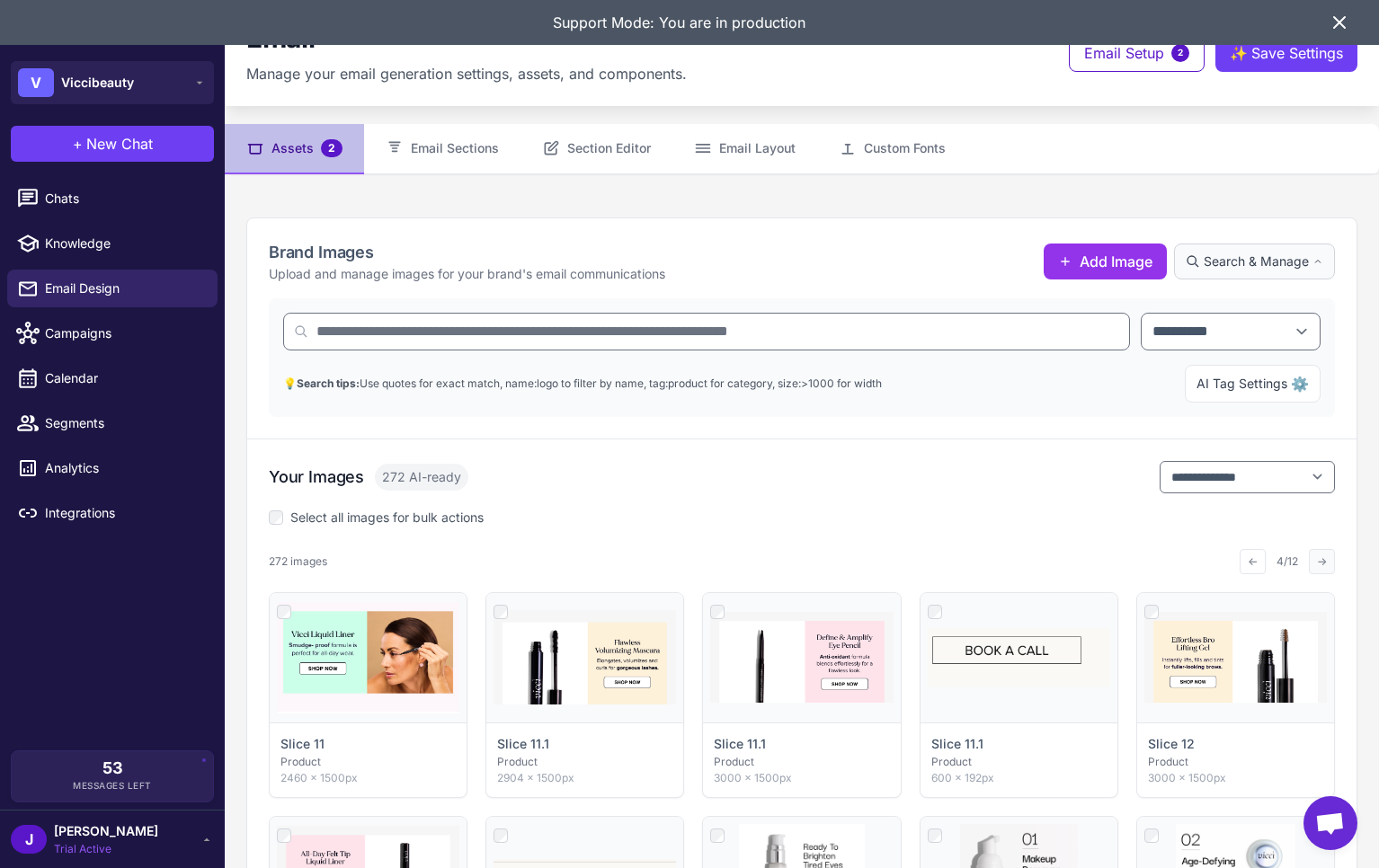
click at [1318, 558] on button "→" at bounding box center [1320, 561] width 26 height 25
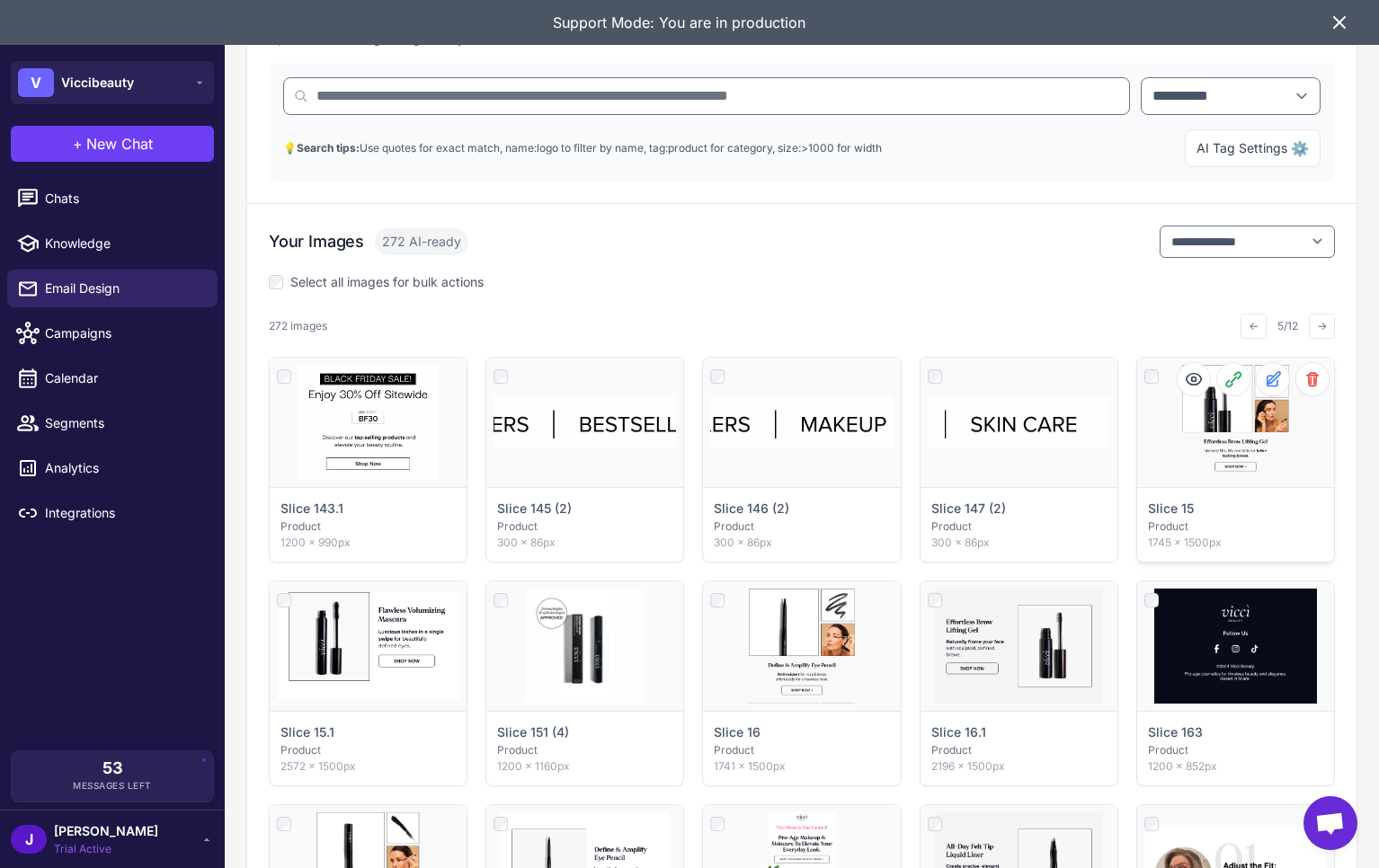
scroll to position [233, 0]
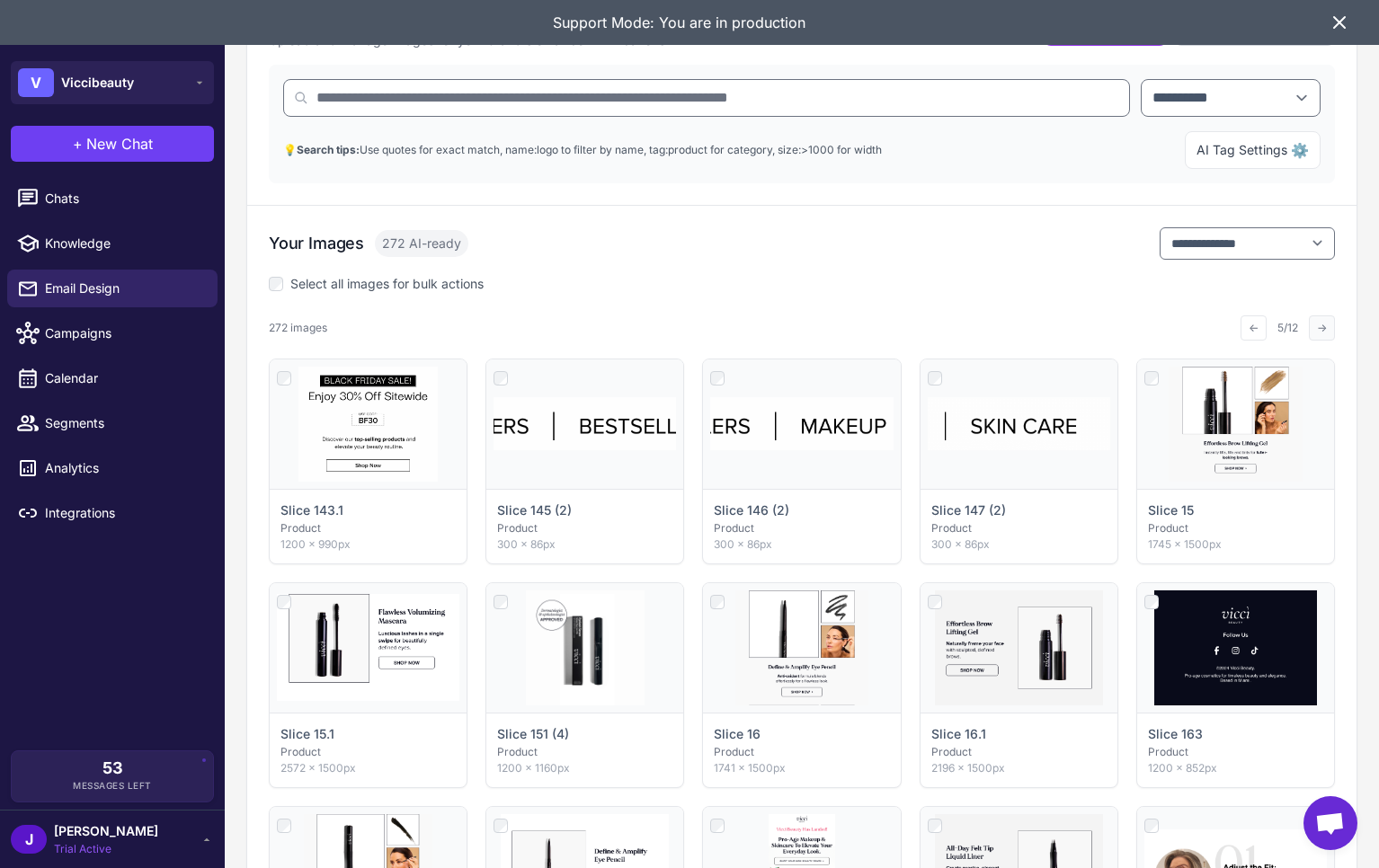
click at [1314, 326] on button "→" at bounding box center [1320, 328] width 26 height 25
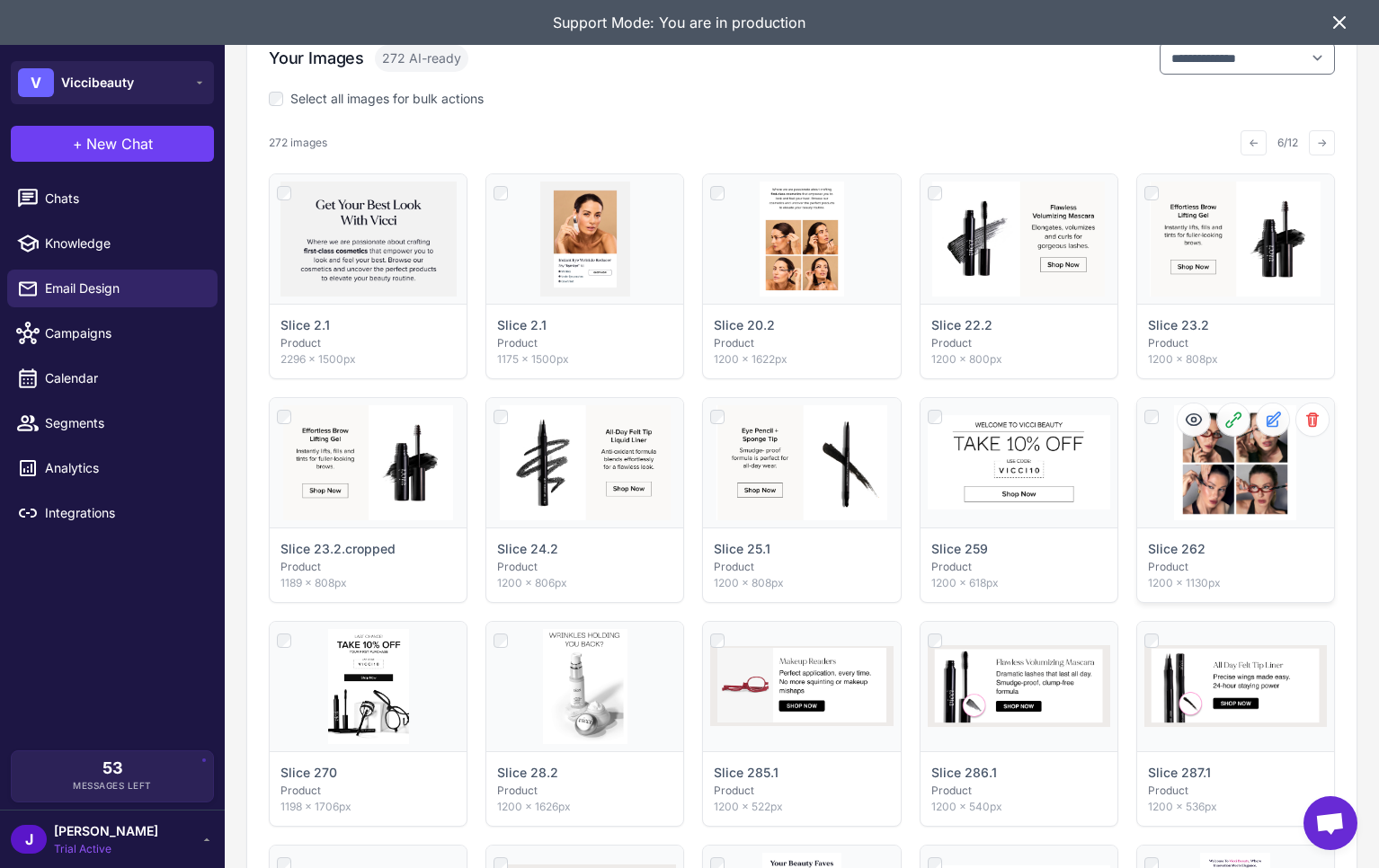
scroll to position [416, 0]
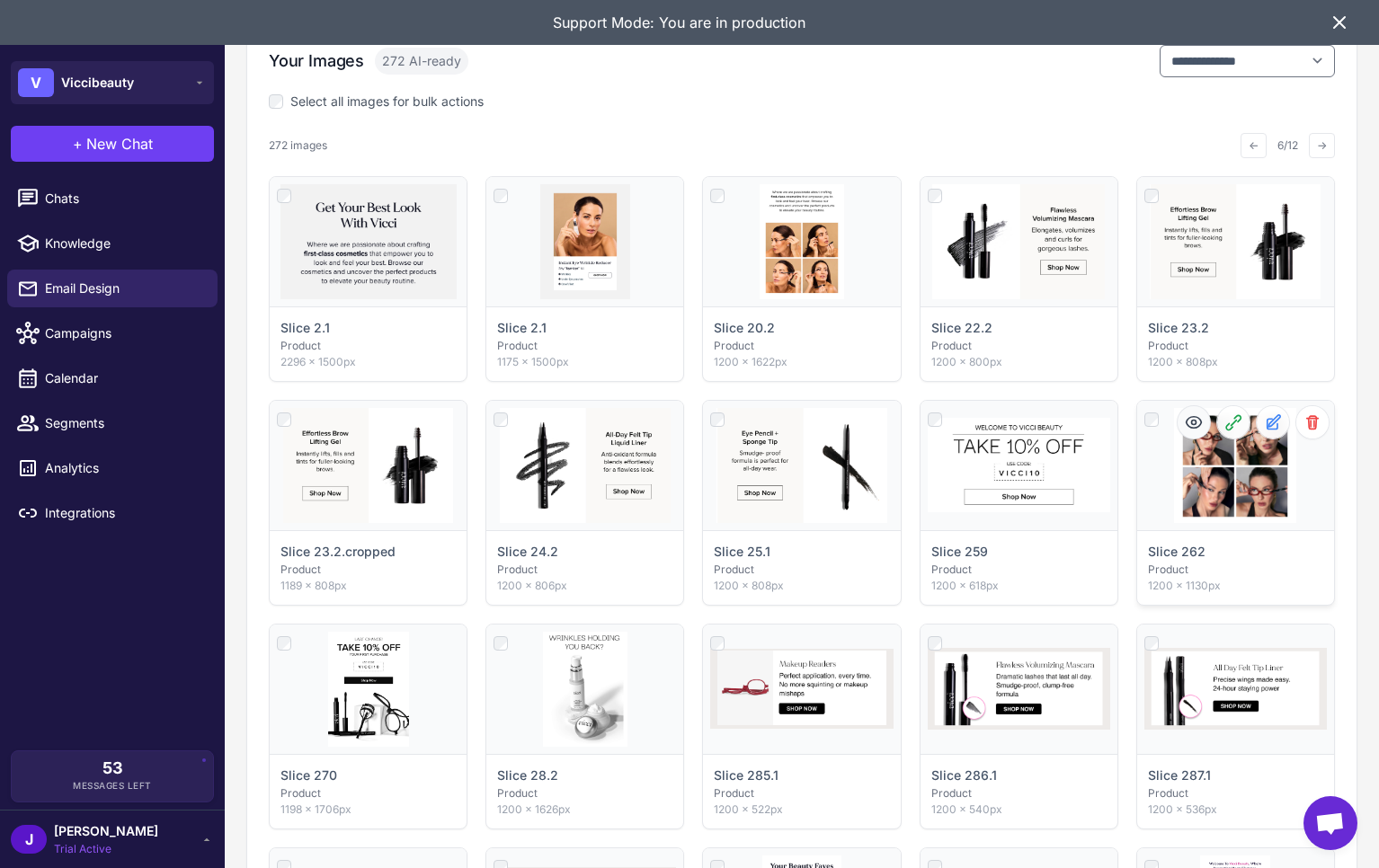
click at [1192, 419] on circle at bounding box center [1193, 421] width 5 height 5
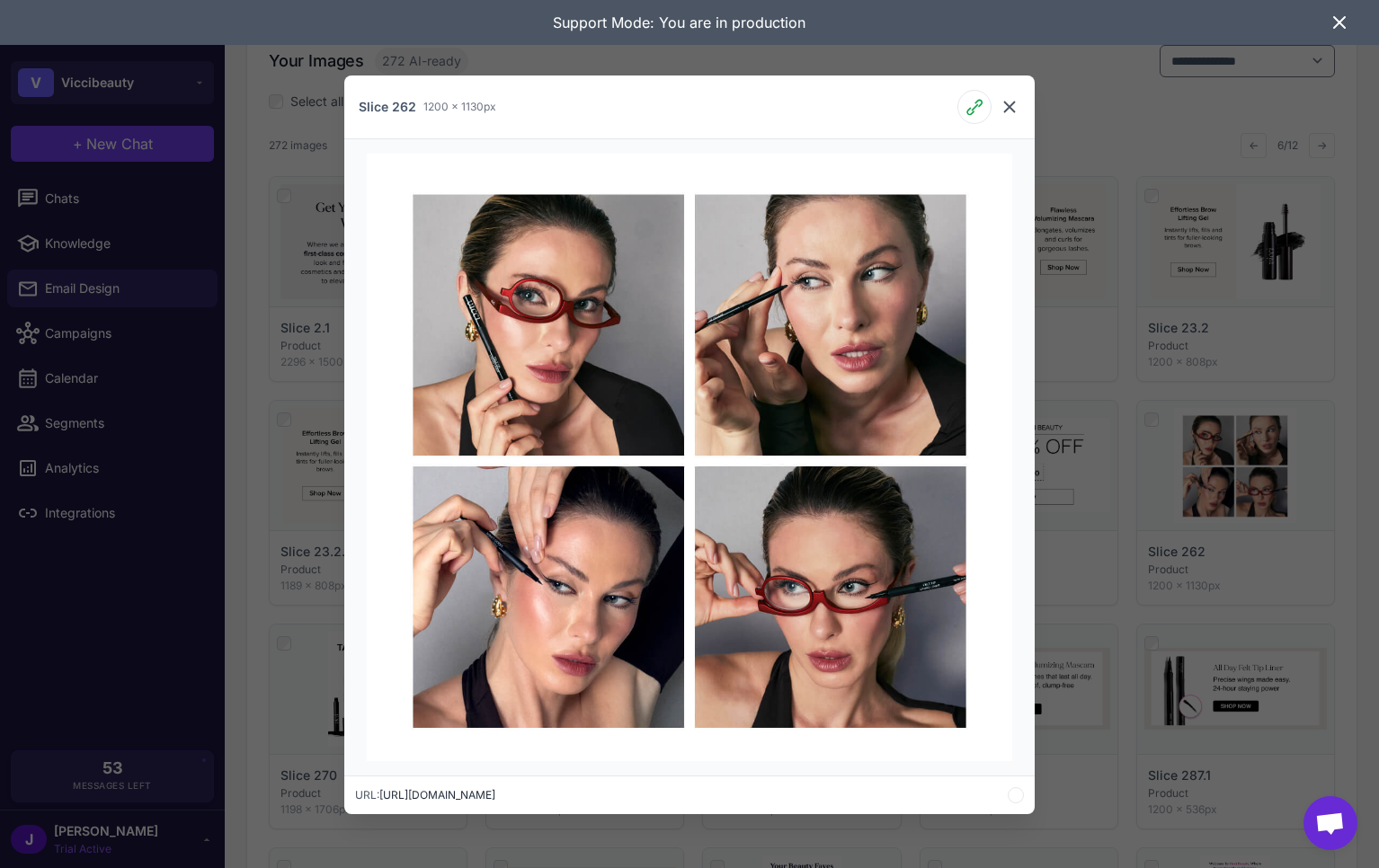
click at [1004, 98] on icon at bounding box center [1009, 106] width 21 height 21
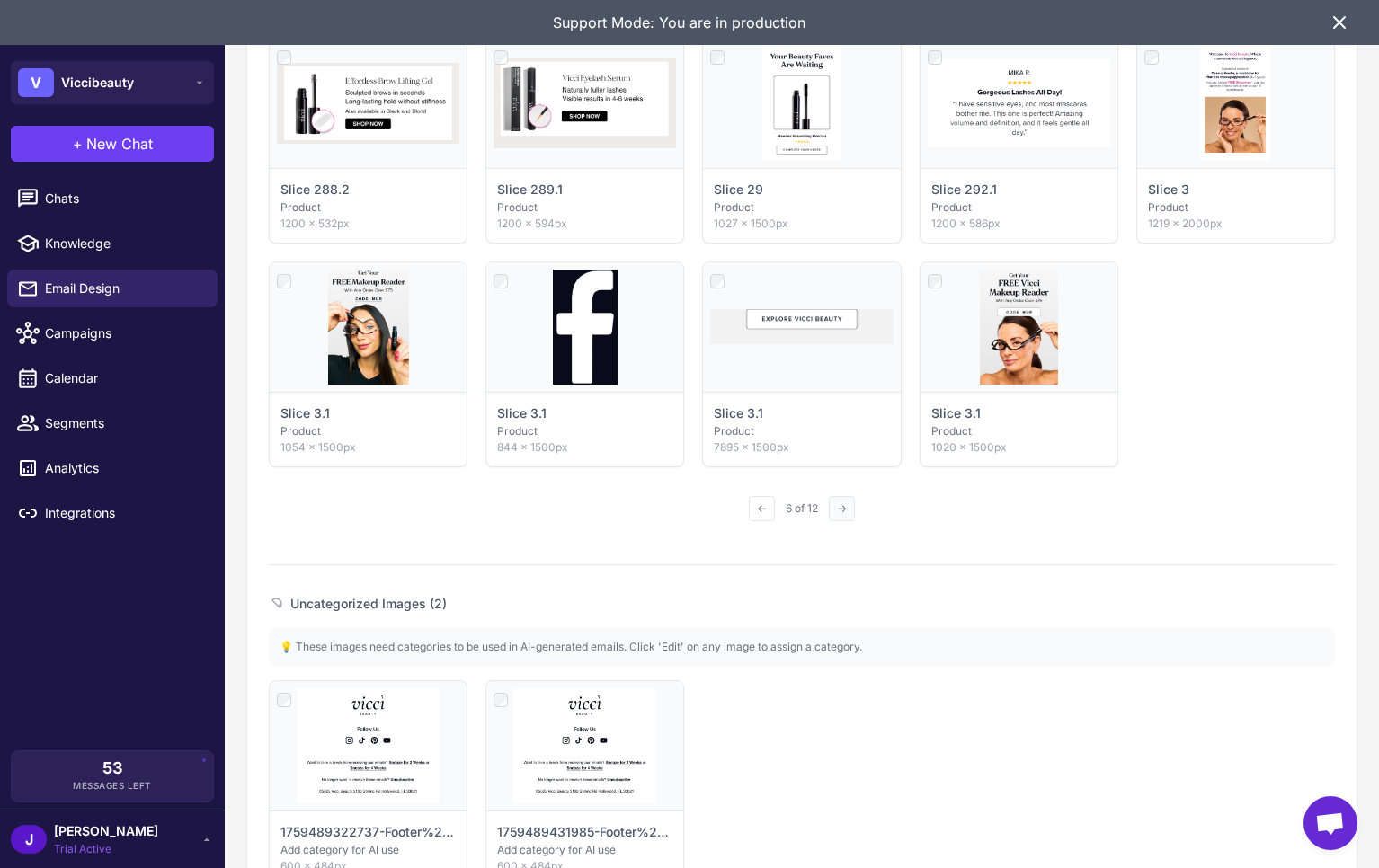
click at [847, 508] on button "→" at bounding box center [841, 508] width 26 height 25
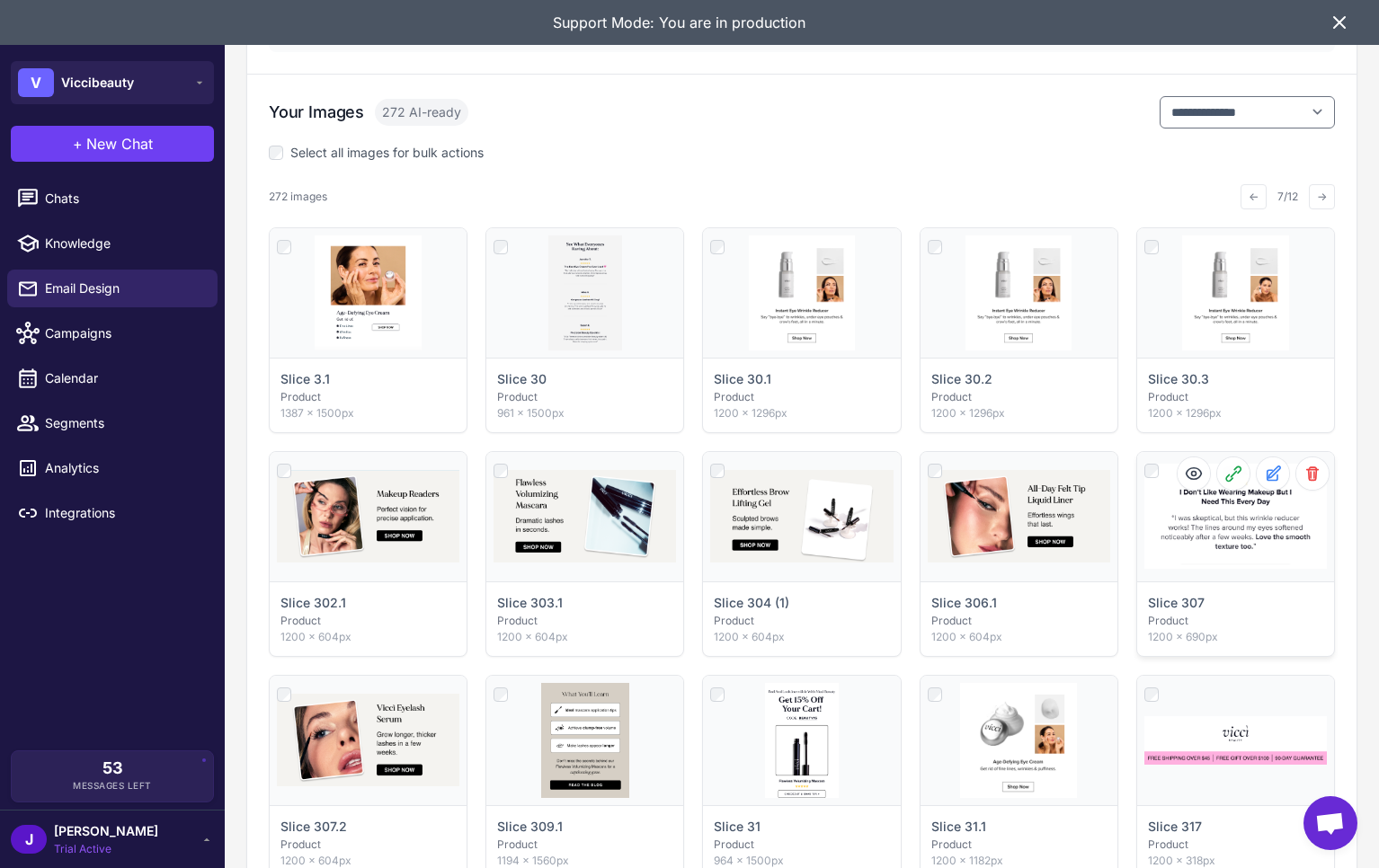
scroll to position [352, 0]
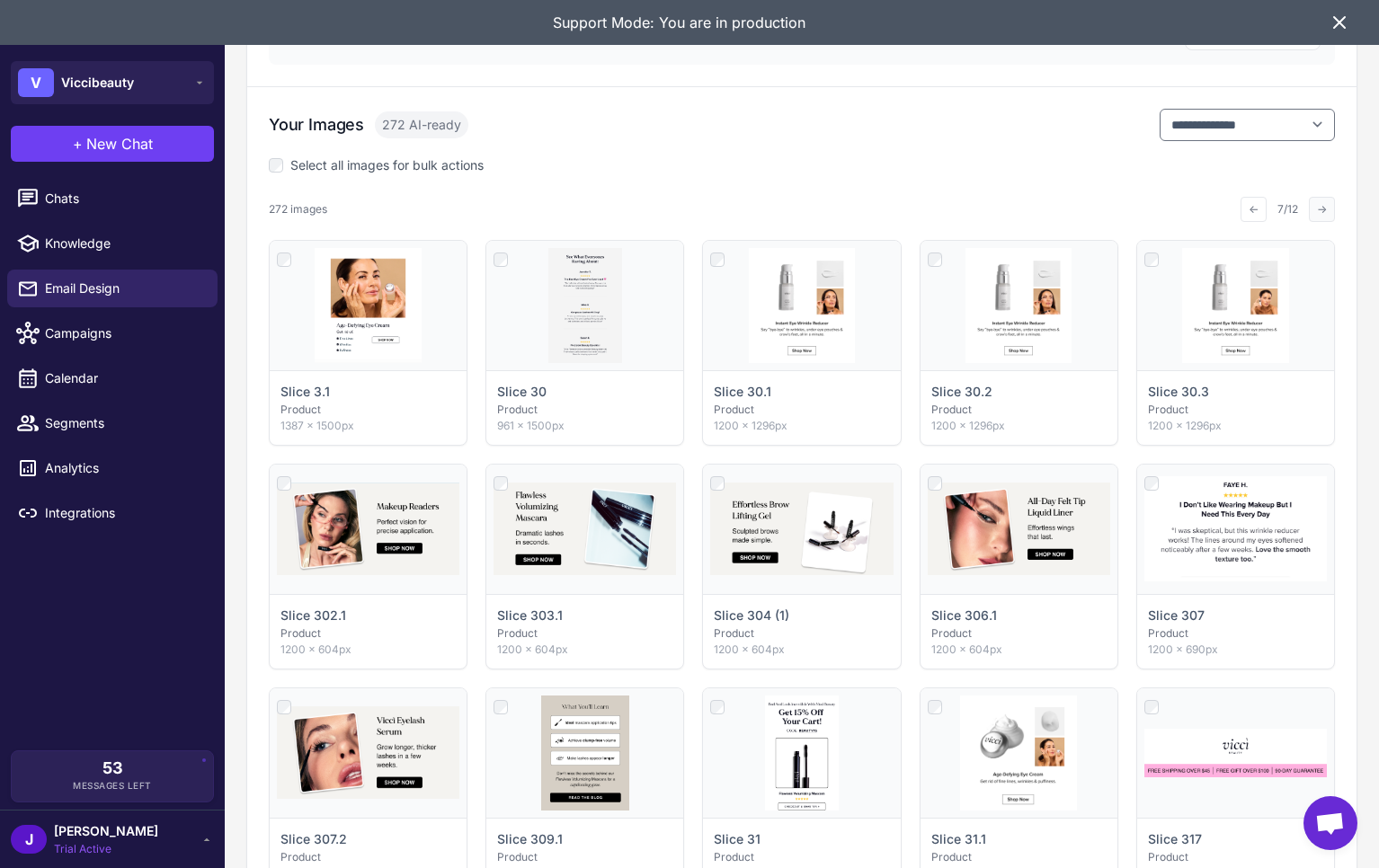
click at [1314, 205] on button "→" at bounding box center [1320, 209] width 26 height 25
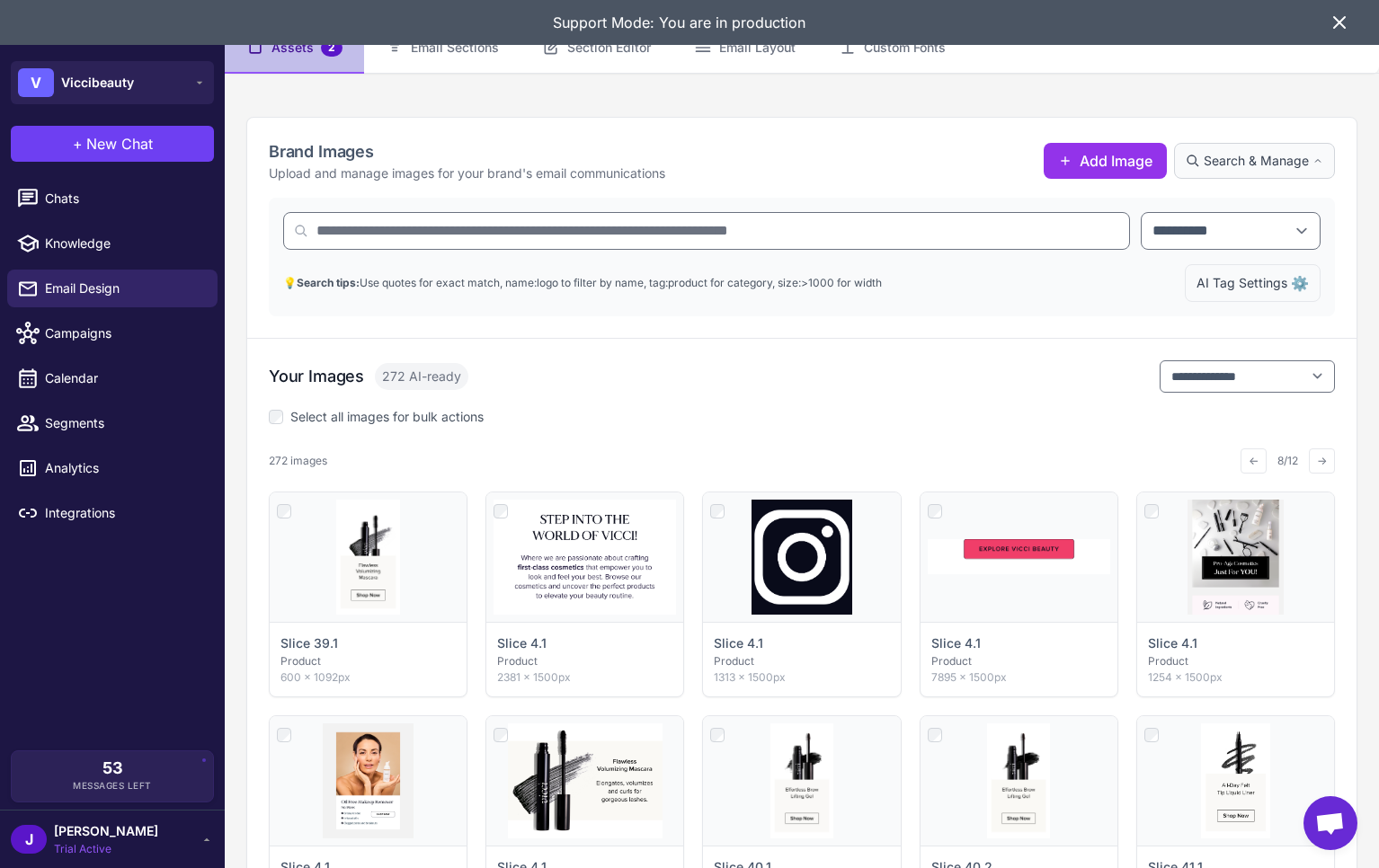
scroll to position [0, 0]
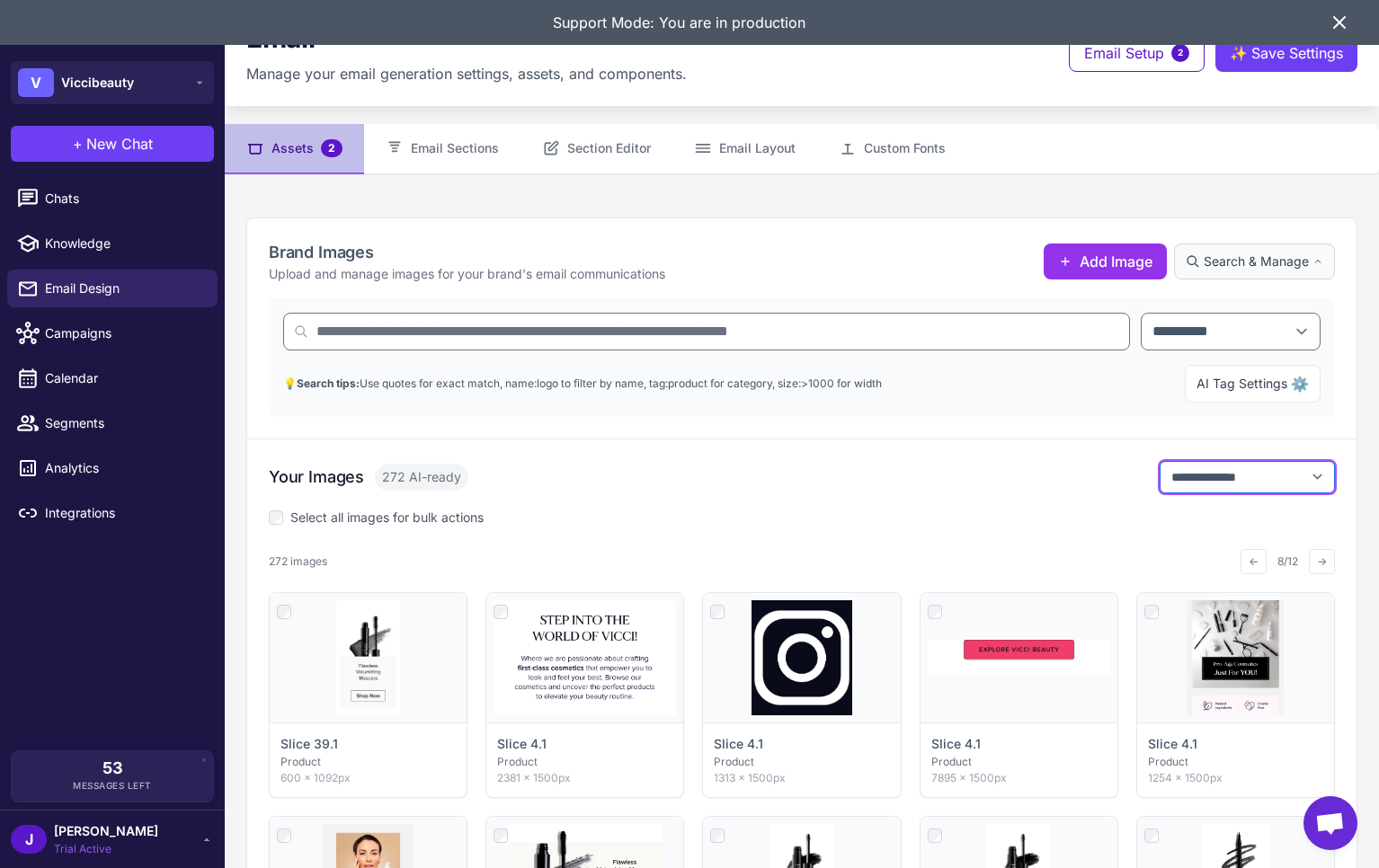
click at [1225, 481] on select "**********" at bounding box center [1247, 477] width 176 height 33
select select "**********"
click at [1159, 460] on select "**********" at bounding box center [1247, 477] width 176 height 33
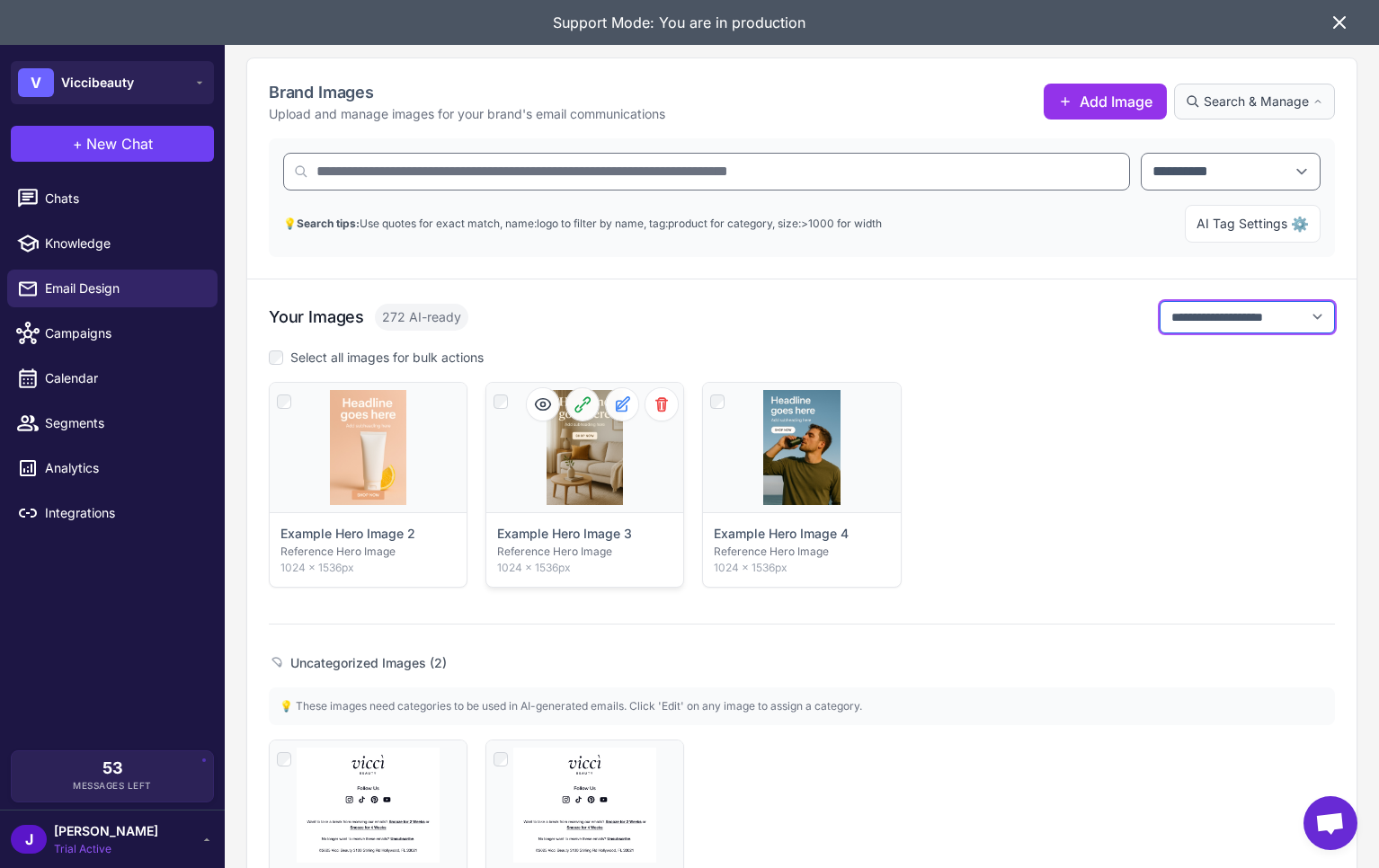
scroll to position [161, 0]
click at [537, 403] on icon at bounding box center [542, 403] width 18 height 18
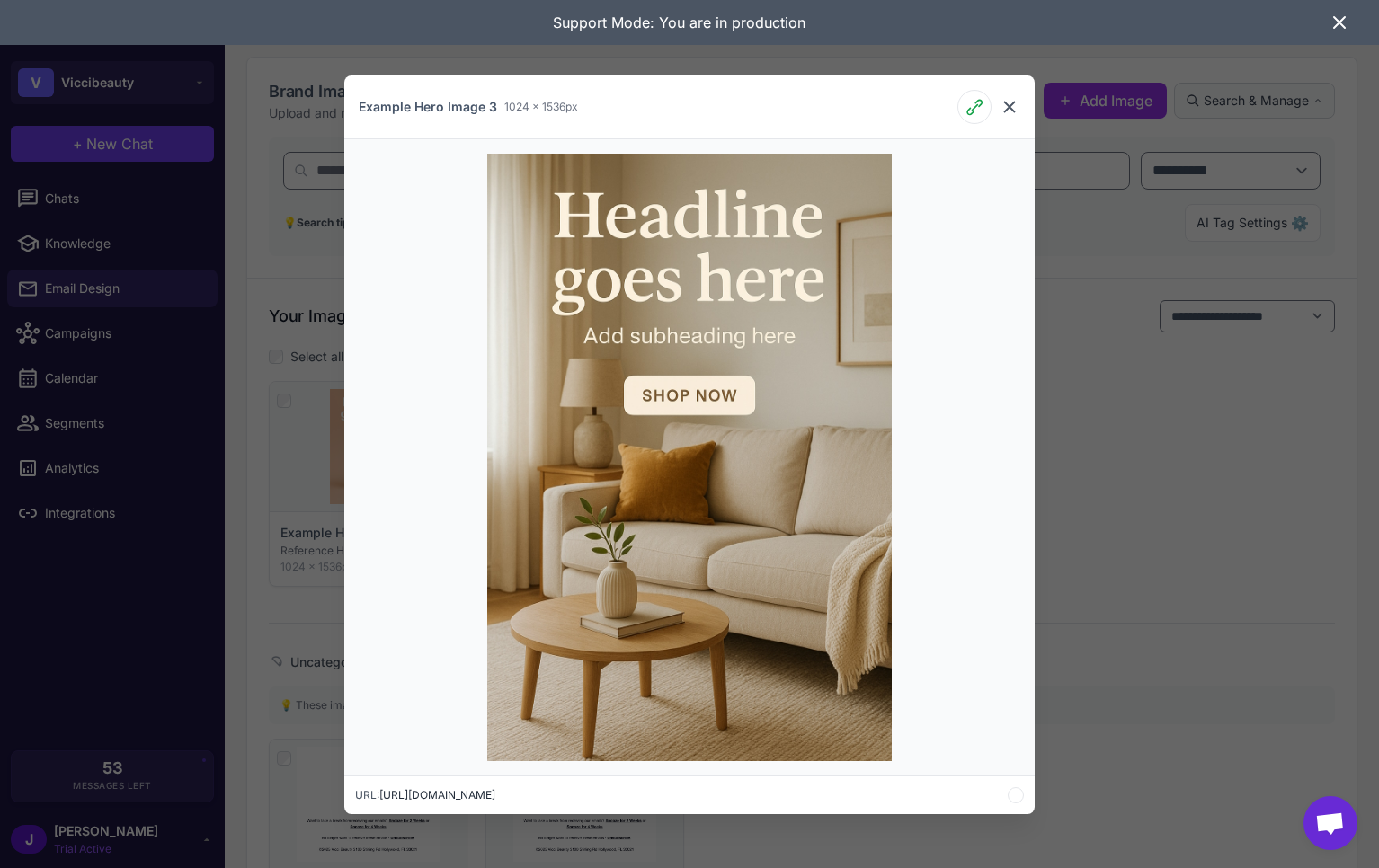
click at [1012, 106] on icon at bounding box center [1009, 106] width 21 height 21
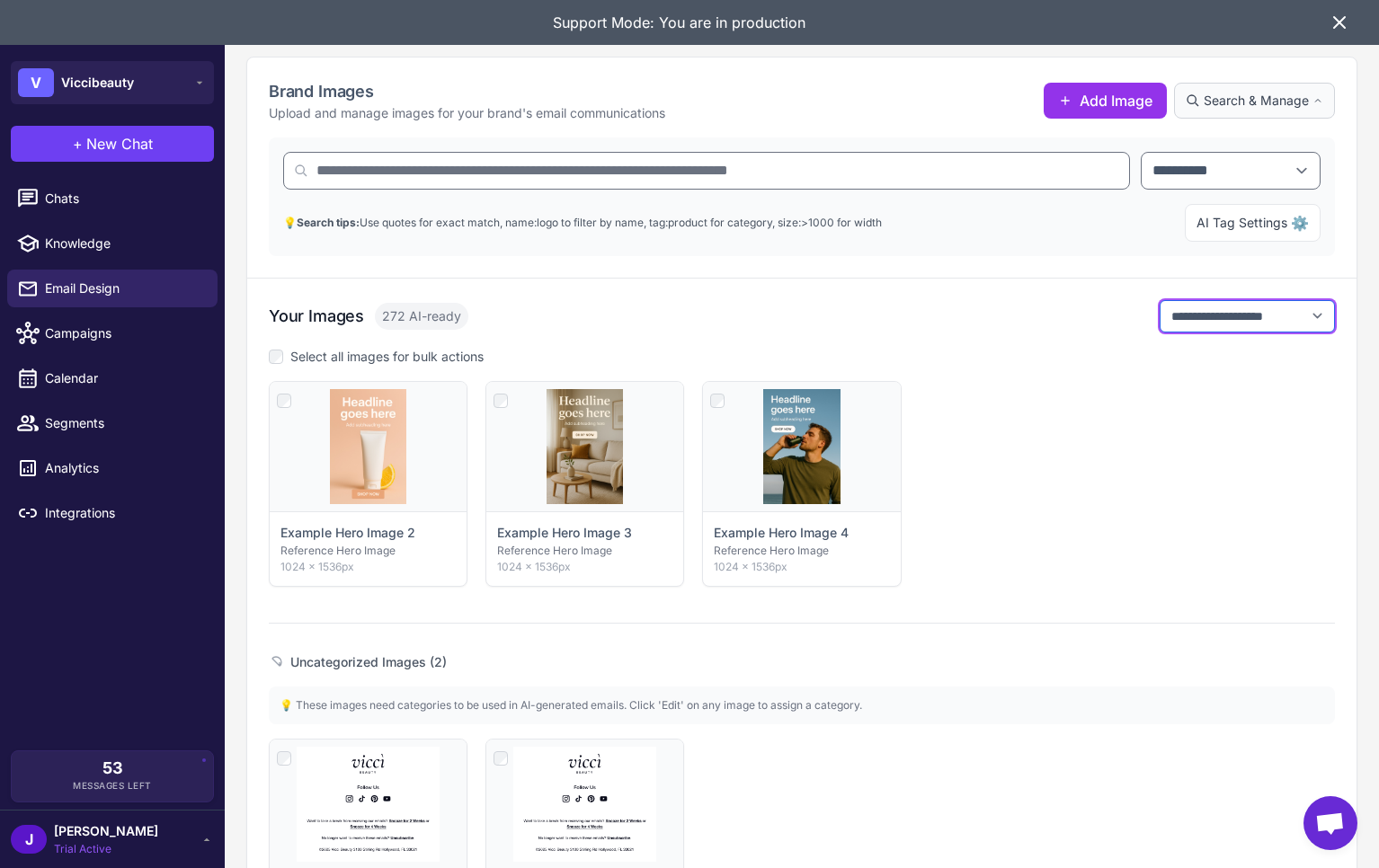
click at [1220, 319] on select "**********" at bounding box center [1247, 317] width 176 height 33
select select
click at [1159, 300] on select "**********" at bounding box center [1247, 317] width 176 height 33
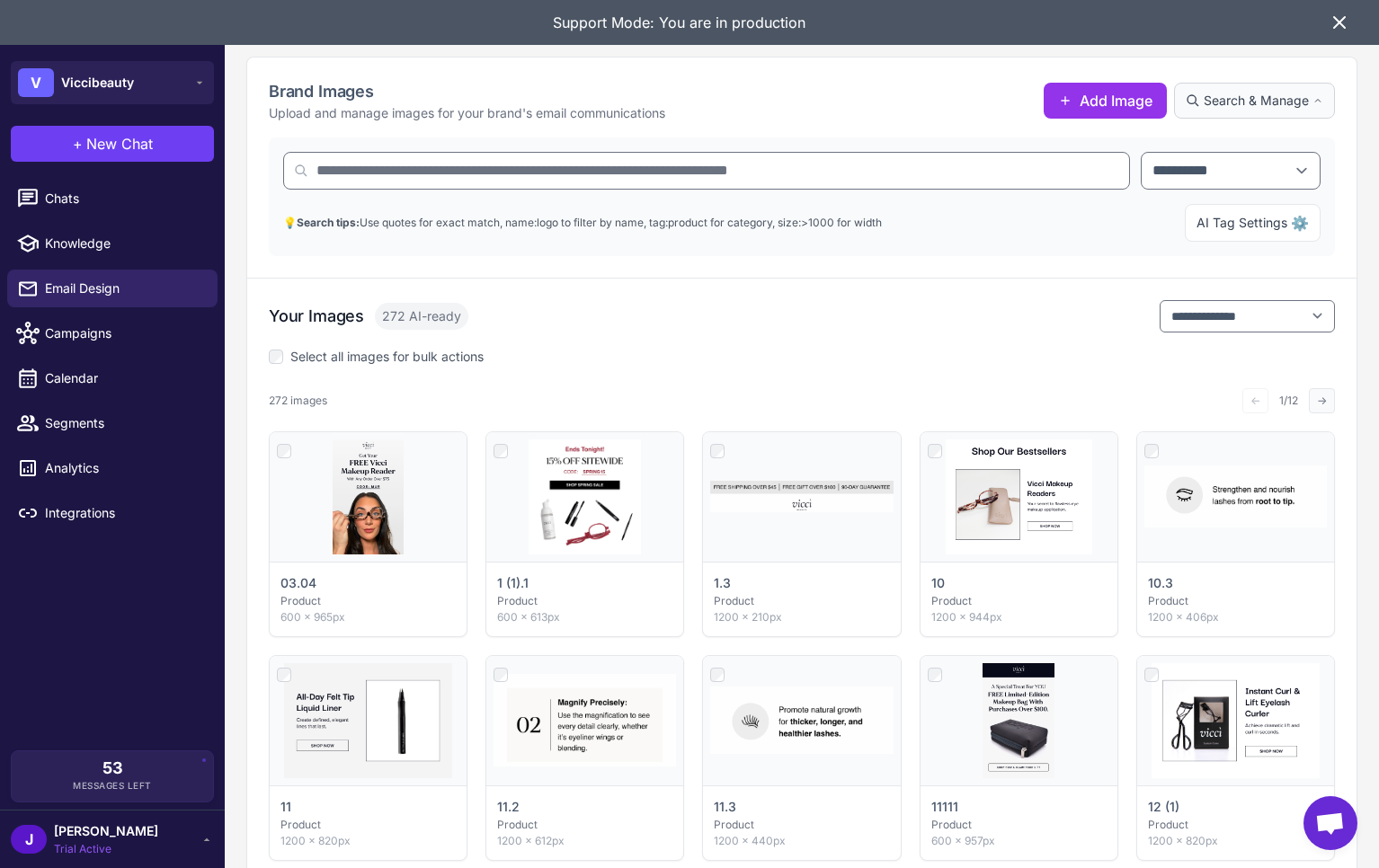
click at [1330, 399] on button "→" at bounding box center [1320, 401] width 26 height 25
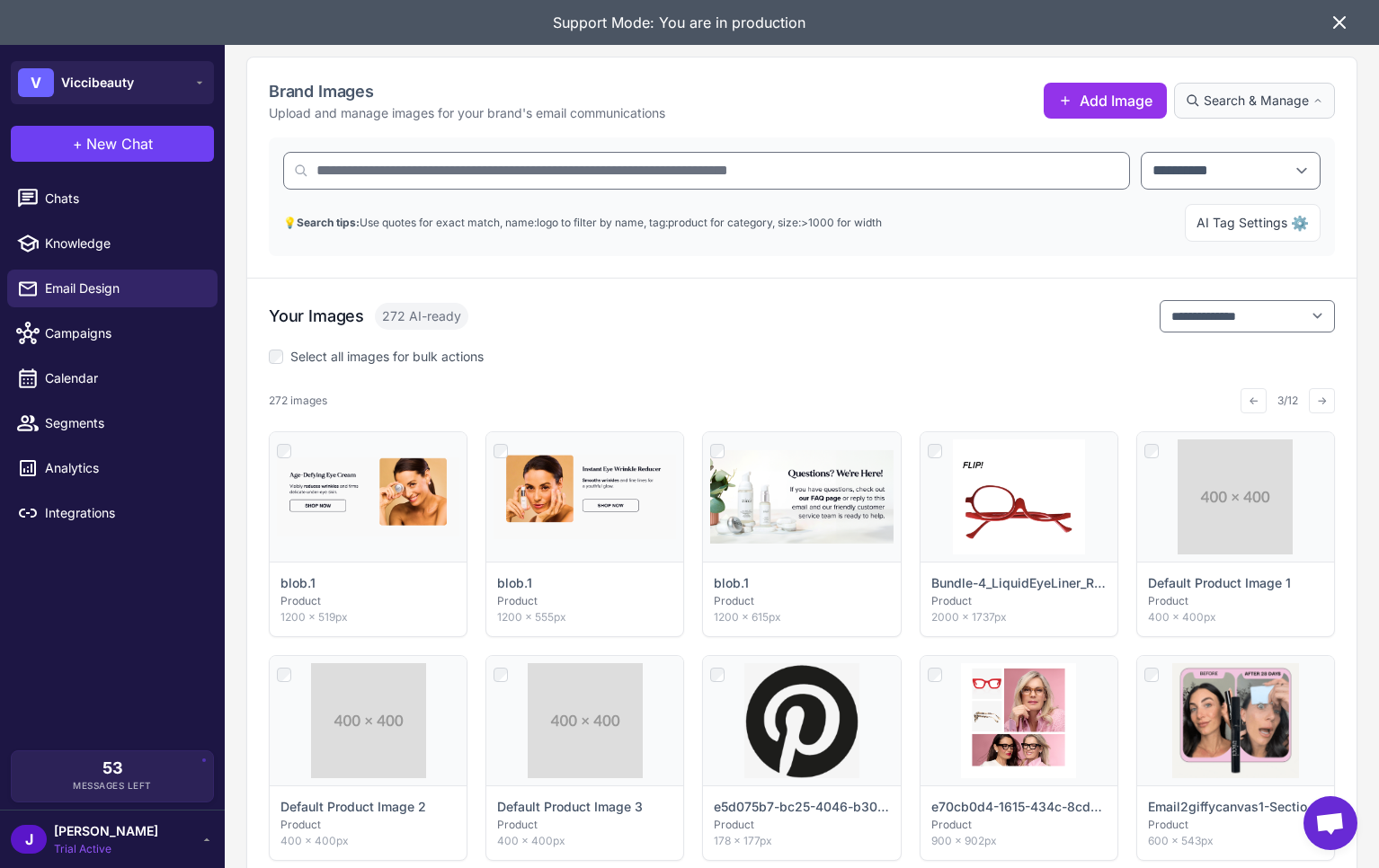
click at [1315, 392] on button "→" at bounding box center [1320, 401] width 26 height 25
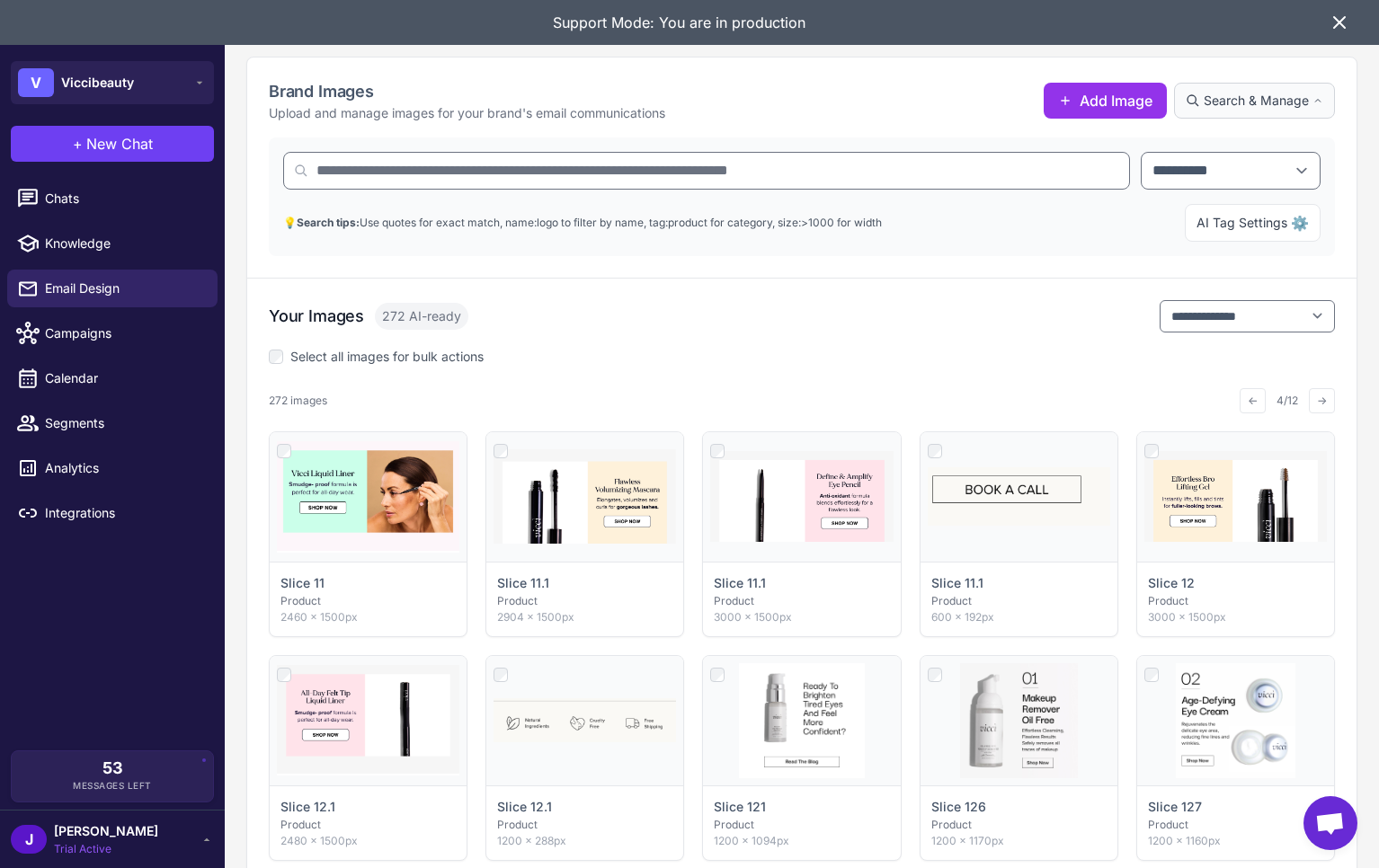
click at [1303, 389] on div "← 4/12 →" at bounding box center [1286, 401] width 95 height 25
click at [1320, 397] on button "→" at bounding box center [1320, 401] width 26 height 25
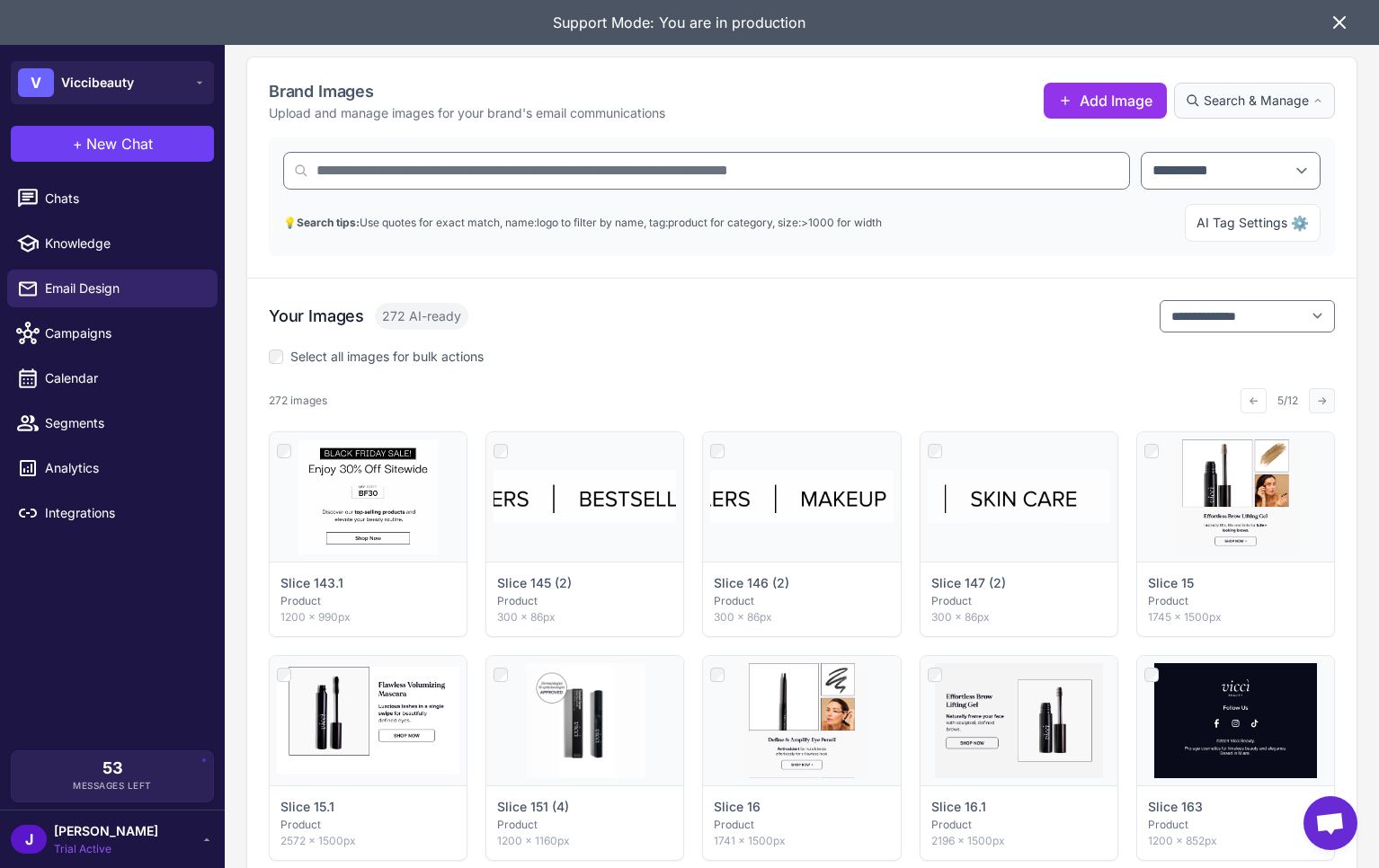
click at [1321, 397] on button "→" at bounding box center [1320, 401] width 26 height 25
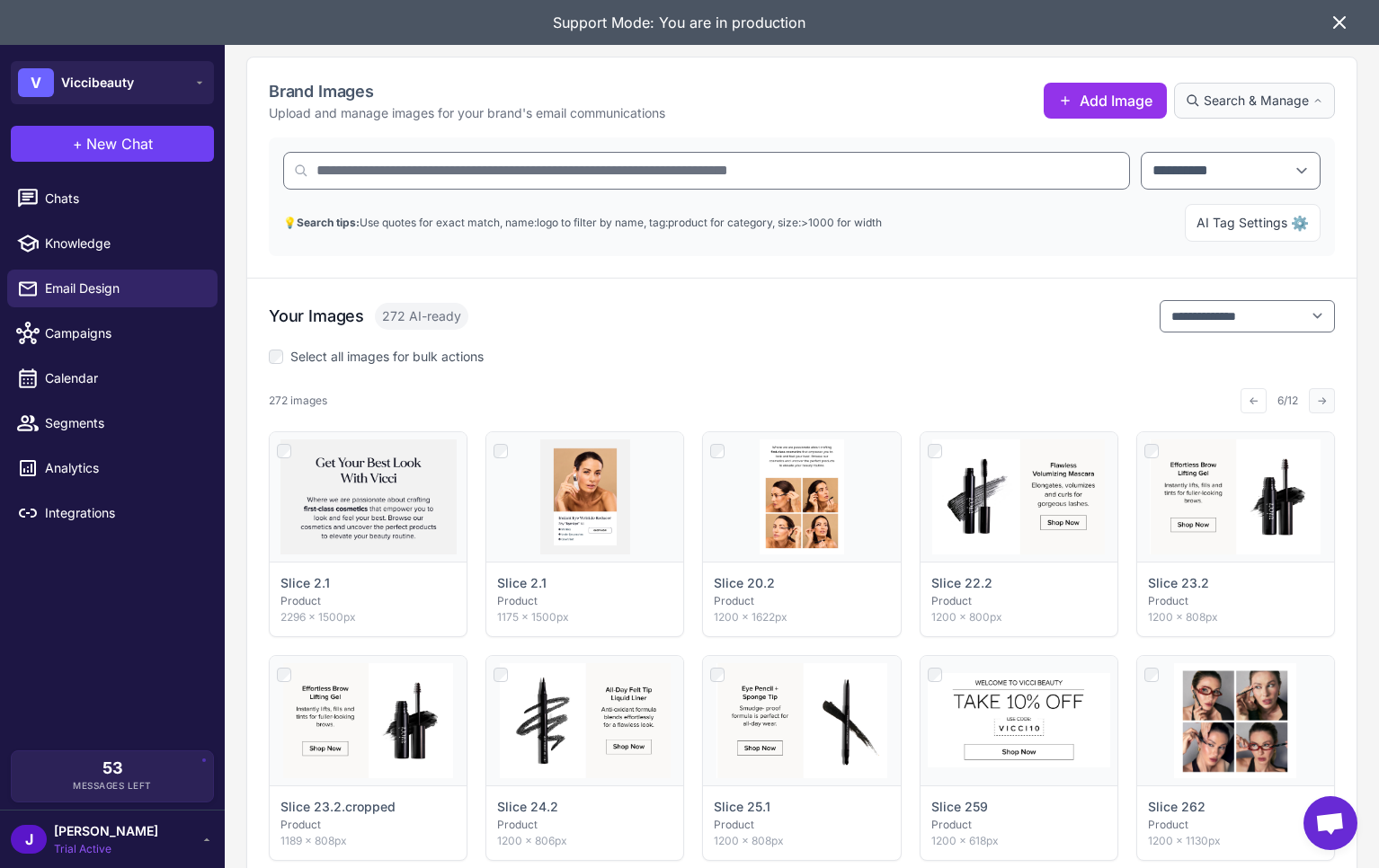
click at [1322, 397] on button "→" at bounding box center [1320, 401] width 26 height 25
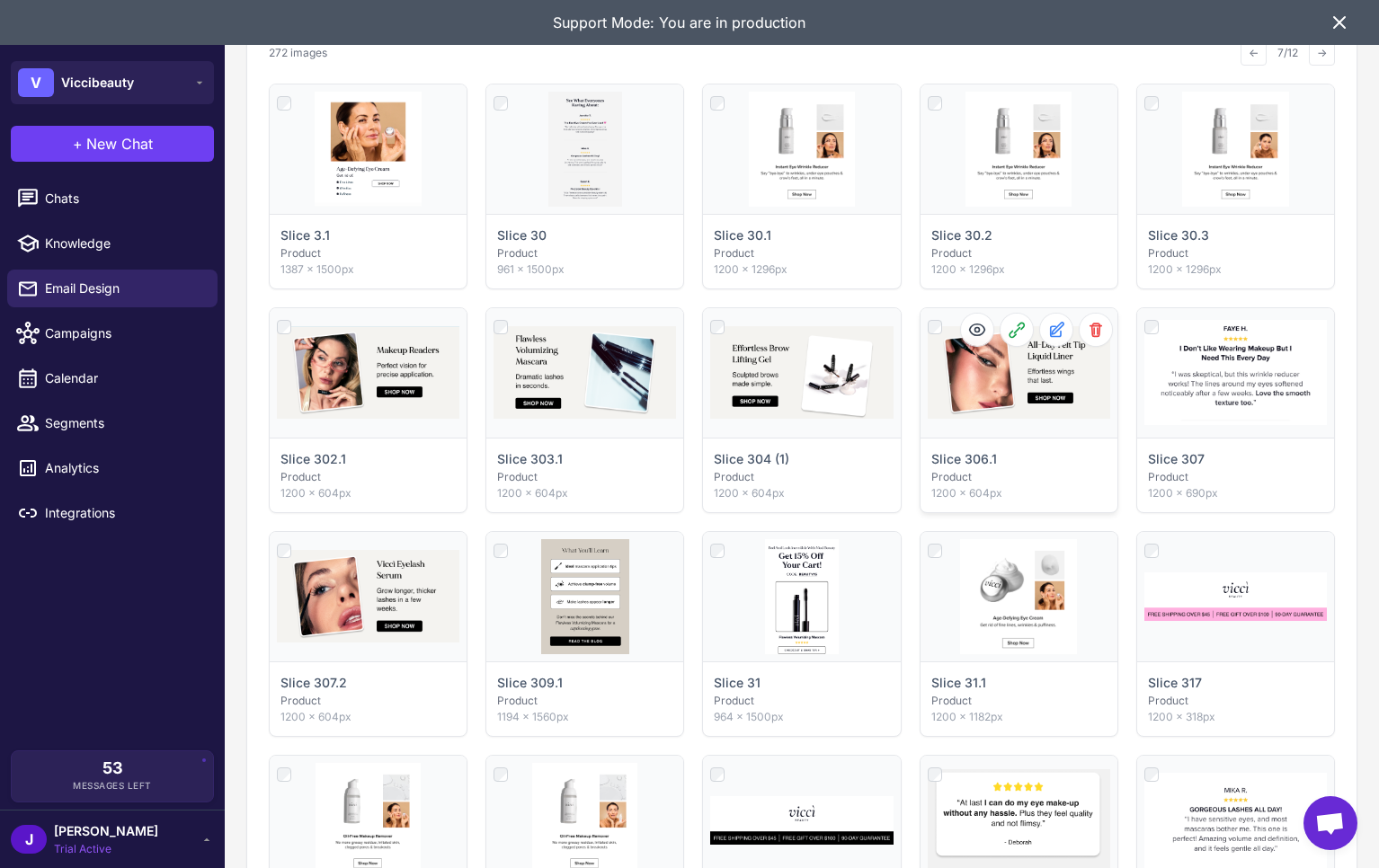
scroll to position [502, 0]
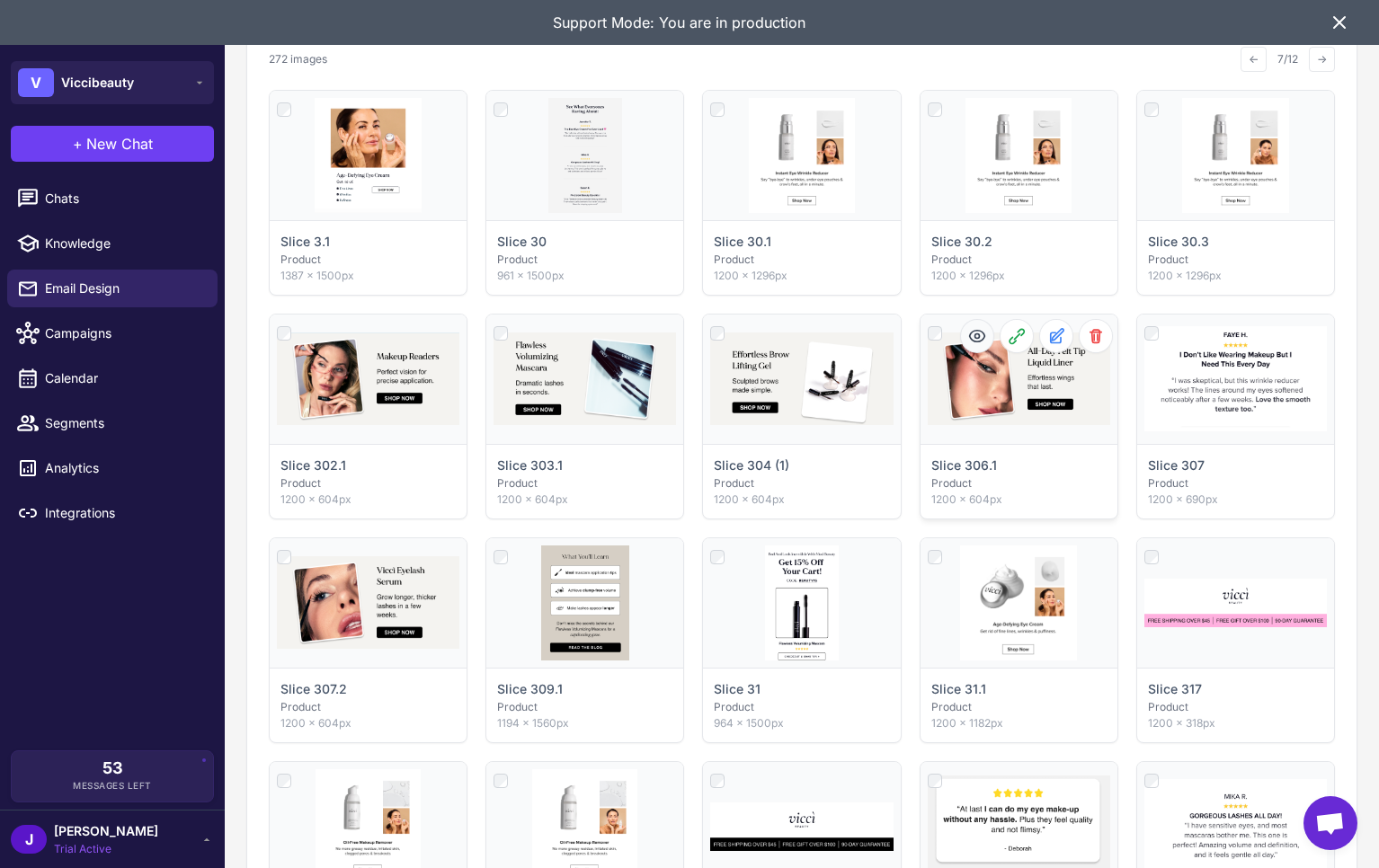
click at [977, 339] on icon at bounding box center [977, 336] width 18 height 18
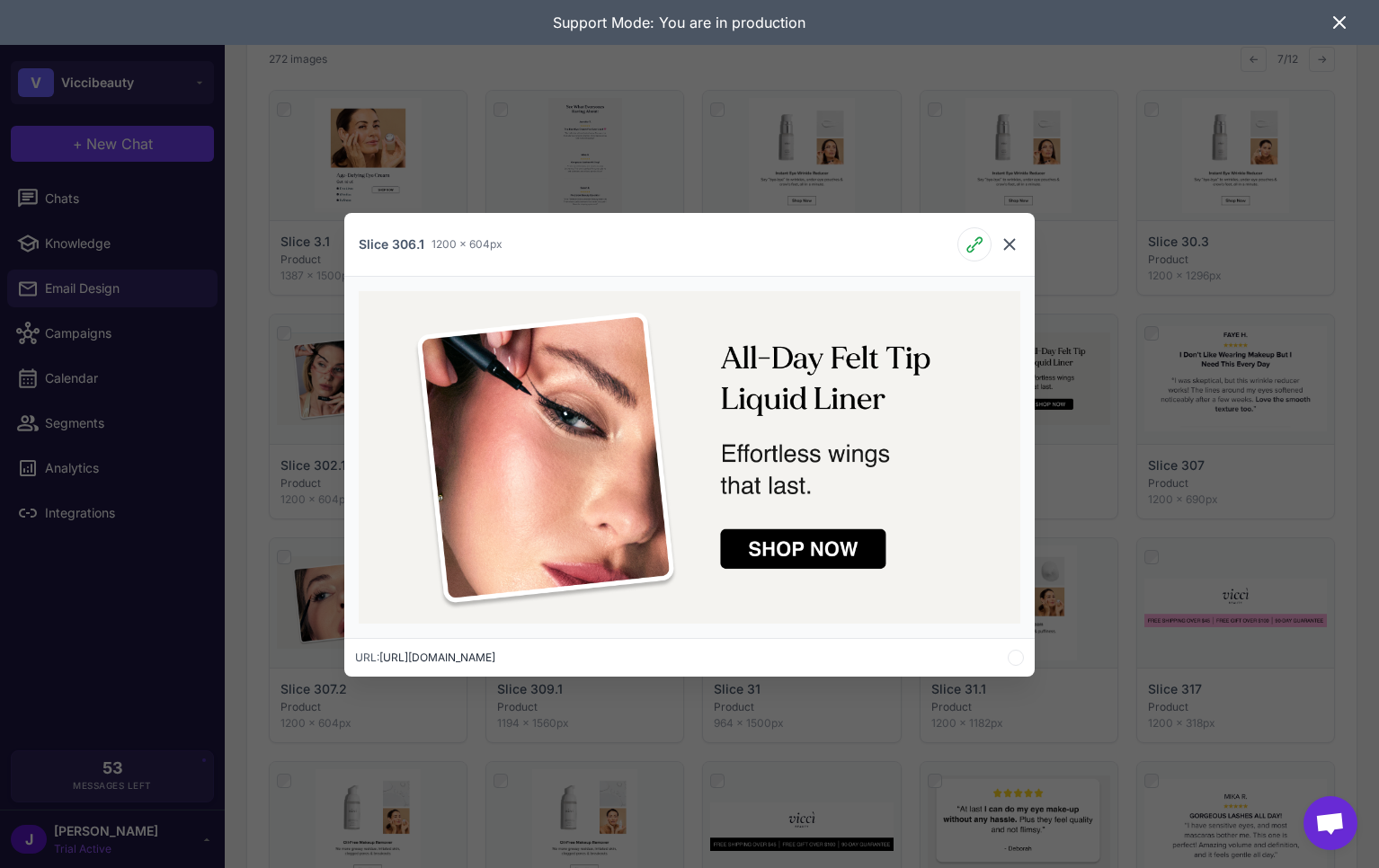
click at [1011, 247] on icon at bounding box center [1009, 244] width 11 height 11
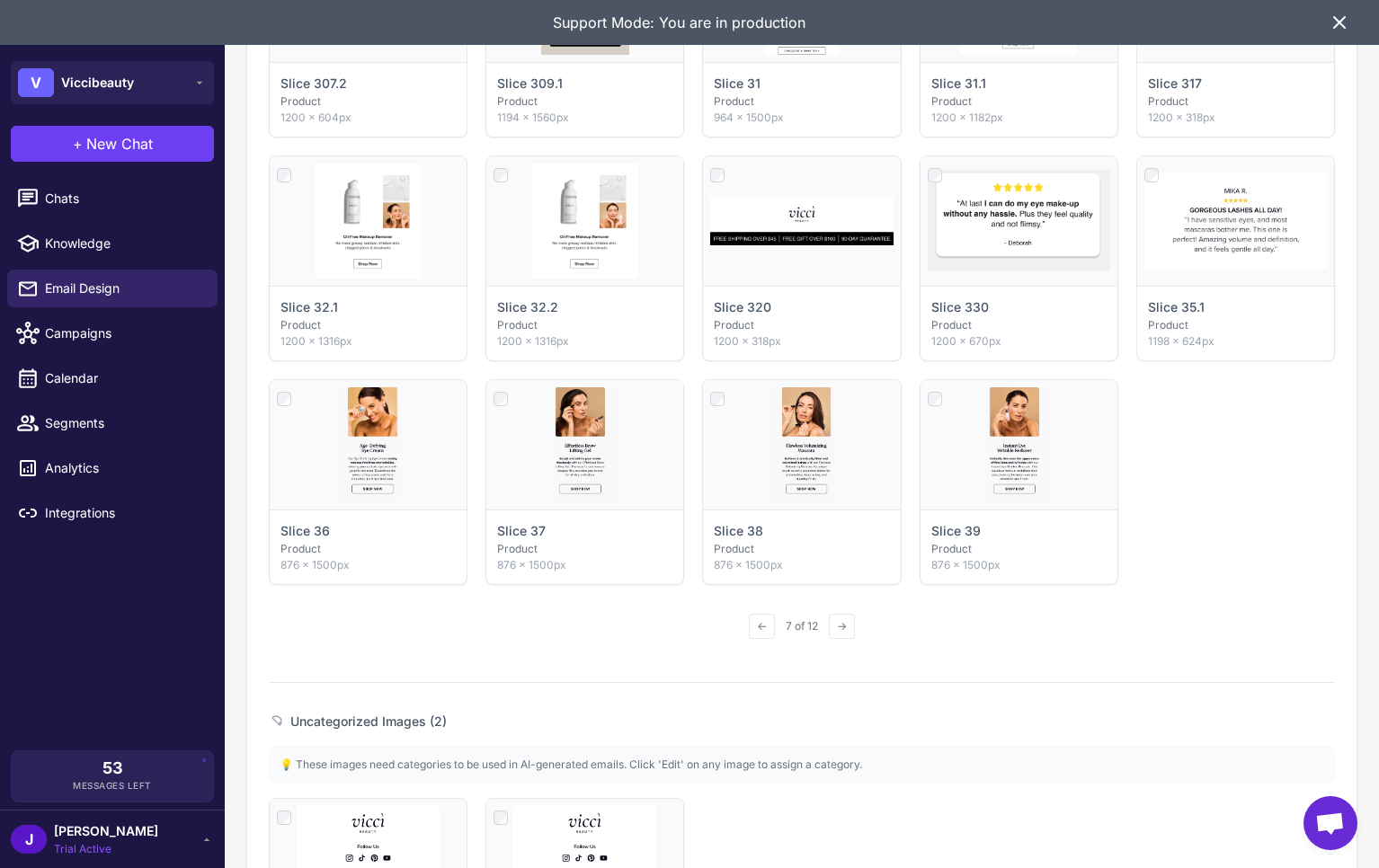
scroll to position [1113, 0]
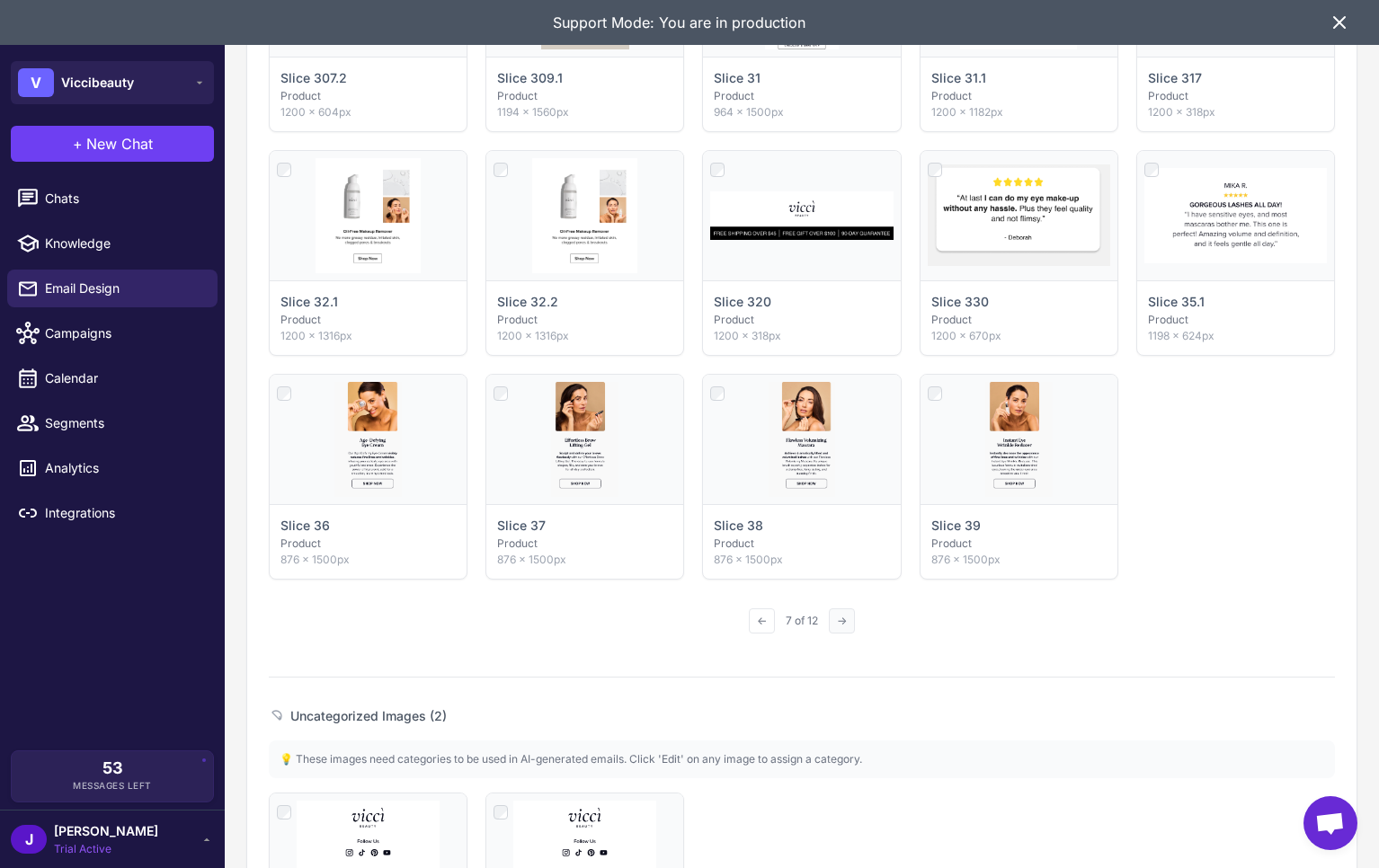
click at [848, 623] on button "→" at bounding box center [841, 621] width 26 height 25
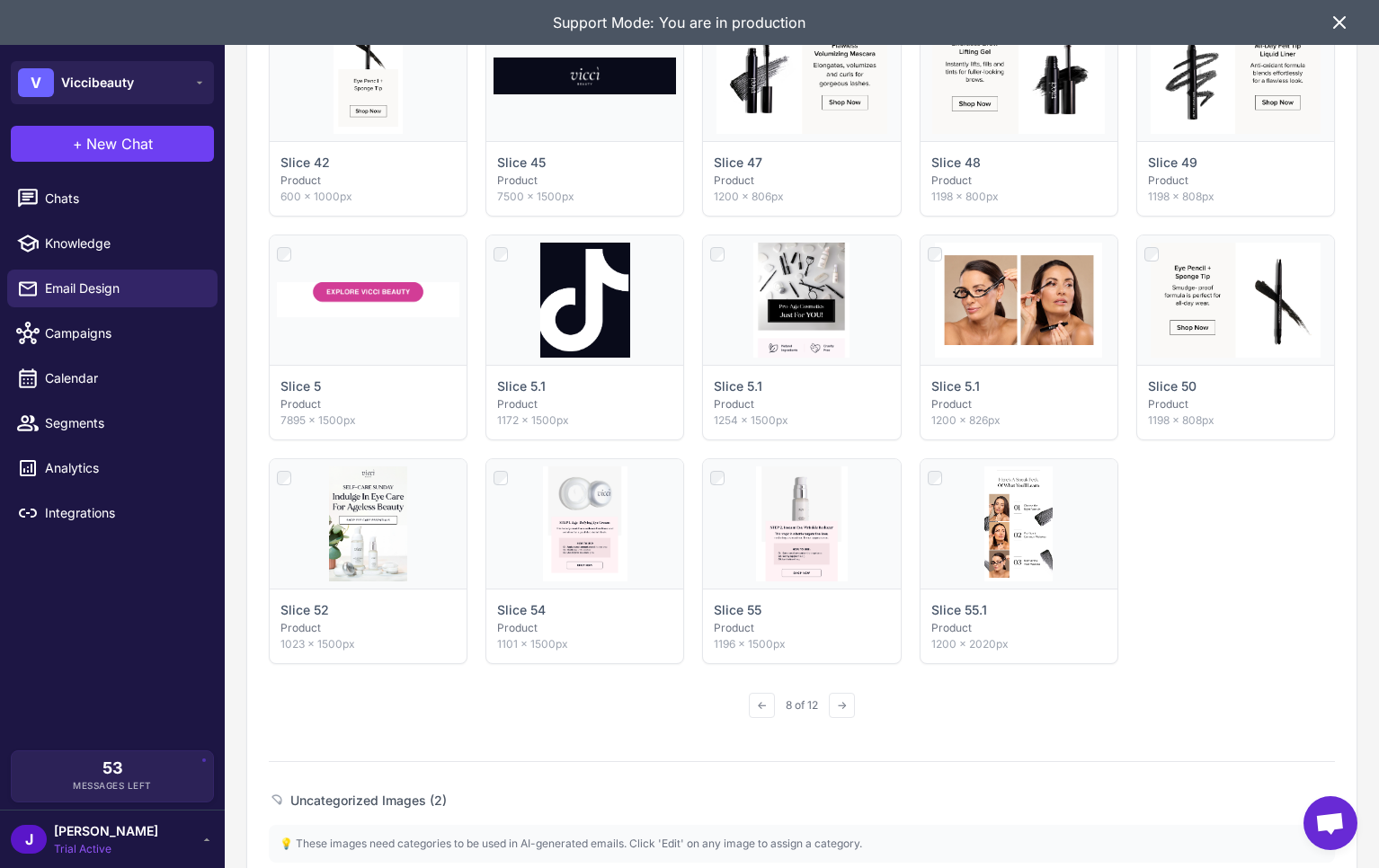
scroll to position [1025, 0]
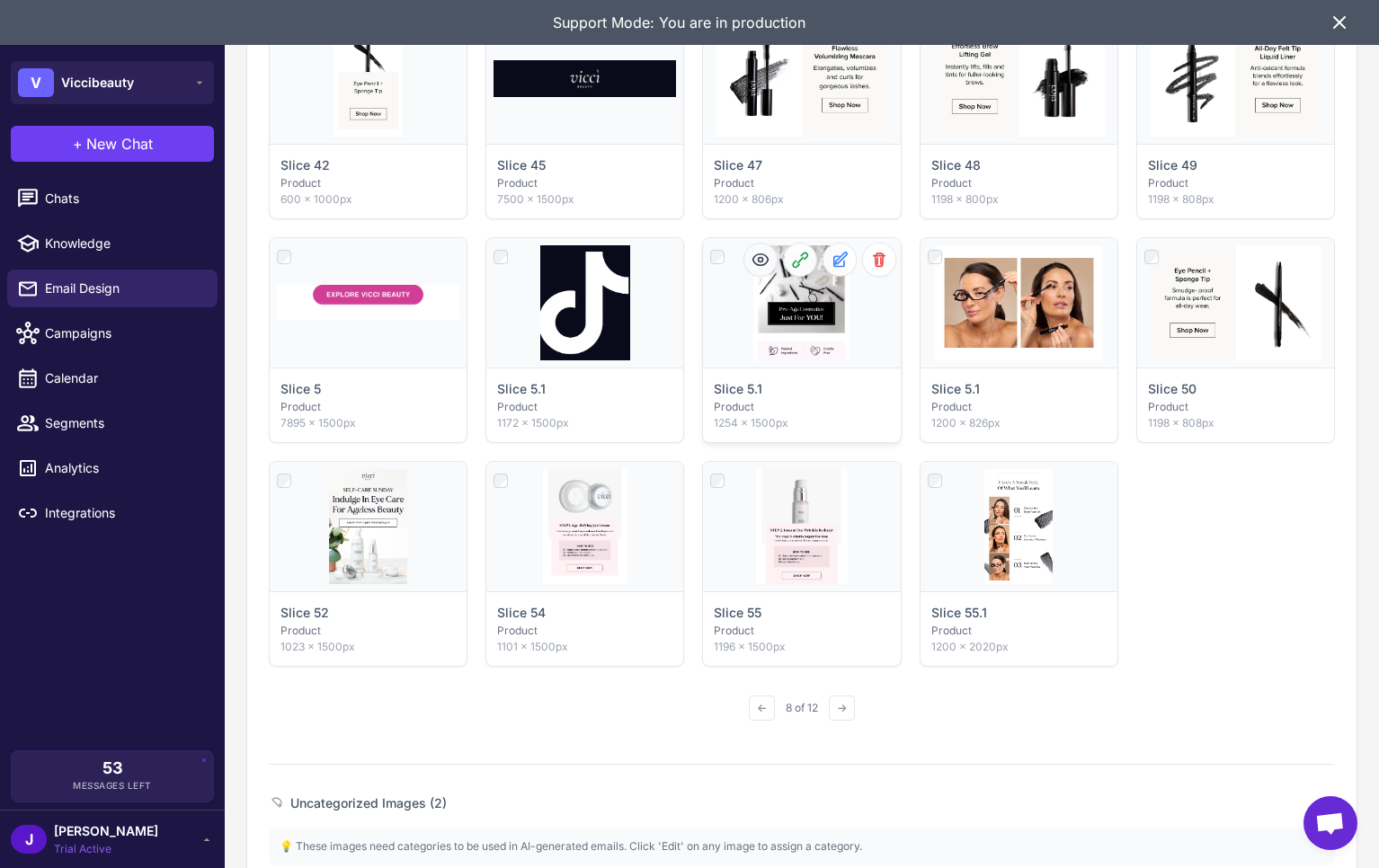
click at [764, 264] on icon at bounding box center [760, 259] width 18 height 18
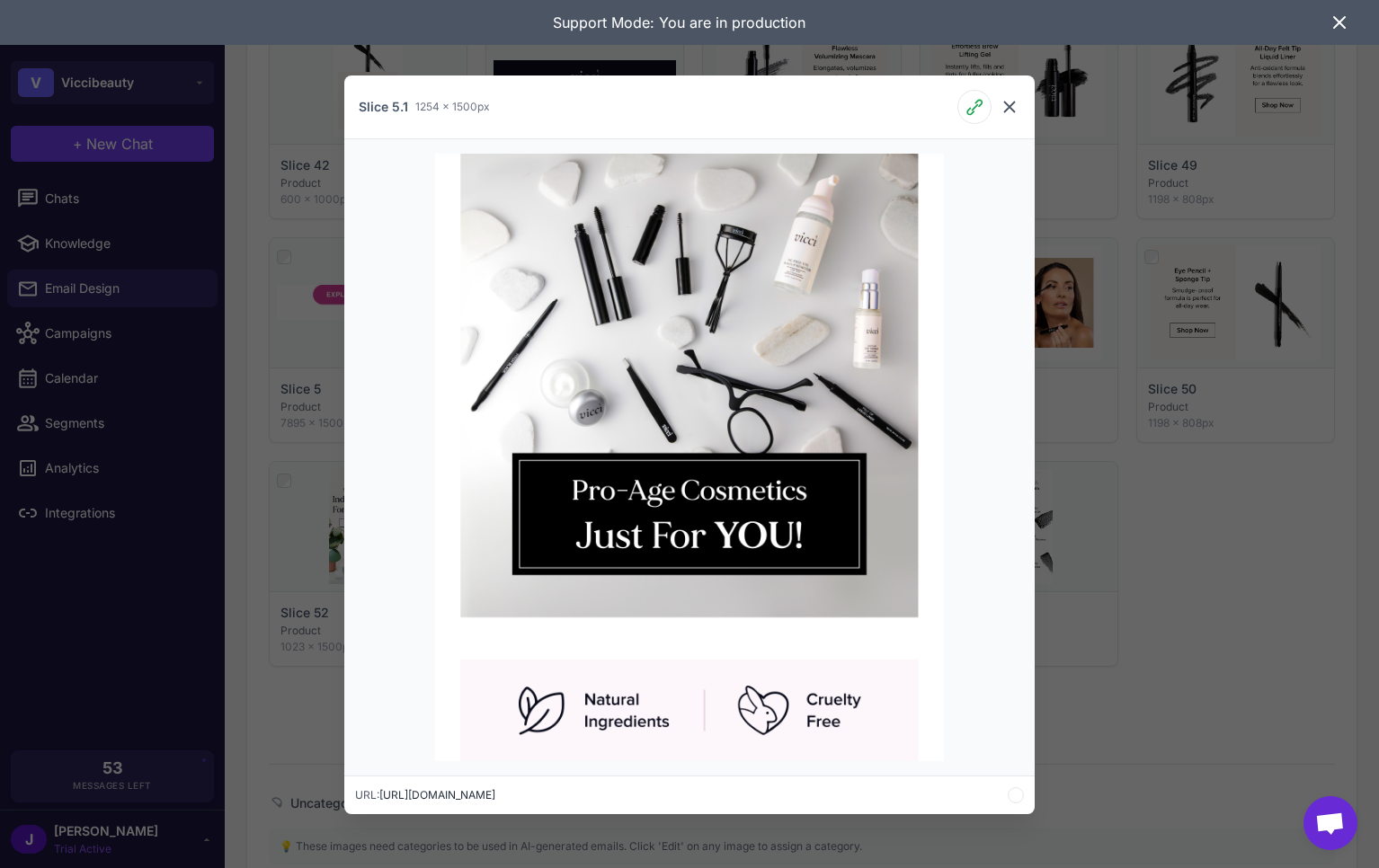
click at [1015, 105] on icon at bounding box center [1009, 106] width 21 height 21
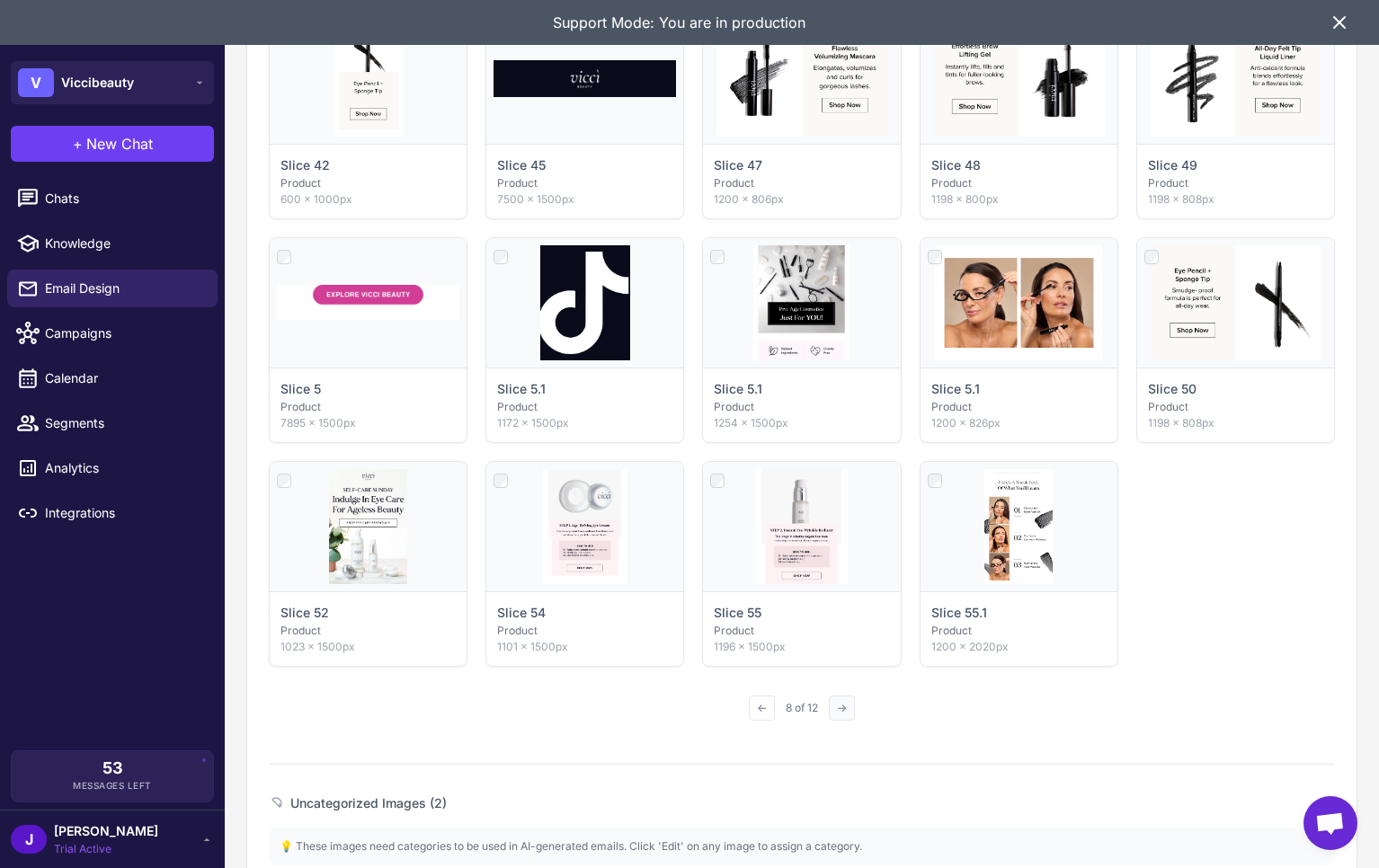
click at [849, 708] on button "→" at bounding box center [841, 708] width 26 height 25
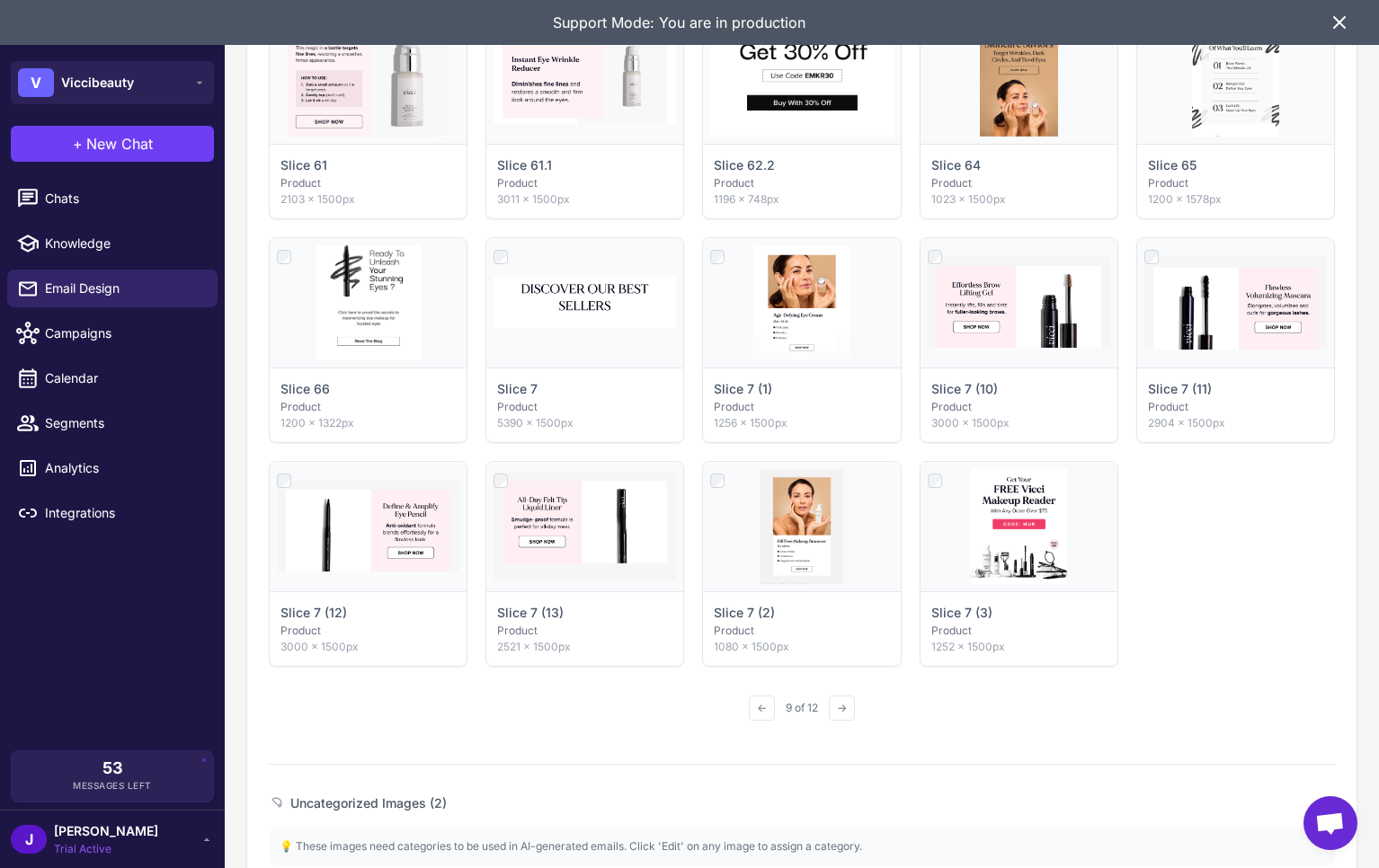
click at [931, 737] on div "**********" at bounding box center [801, 260] width 1066 height 1650
click at [848, 711] on button "→" at bounding box center [841, 708] width 26 height 25
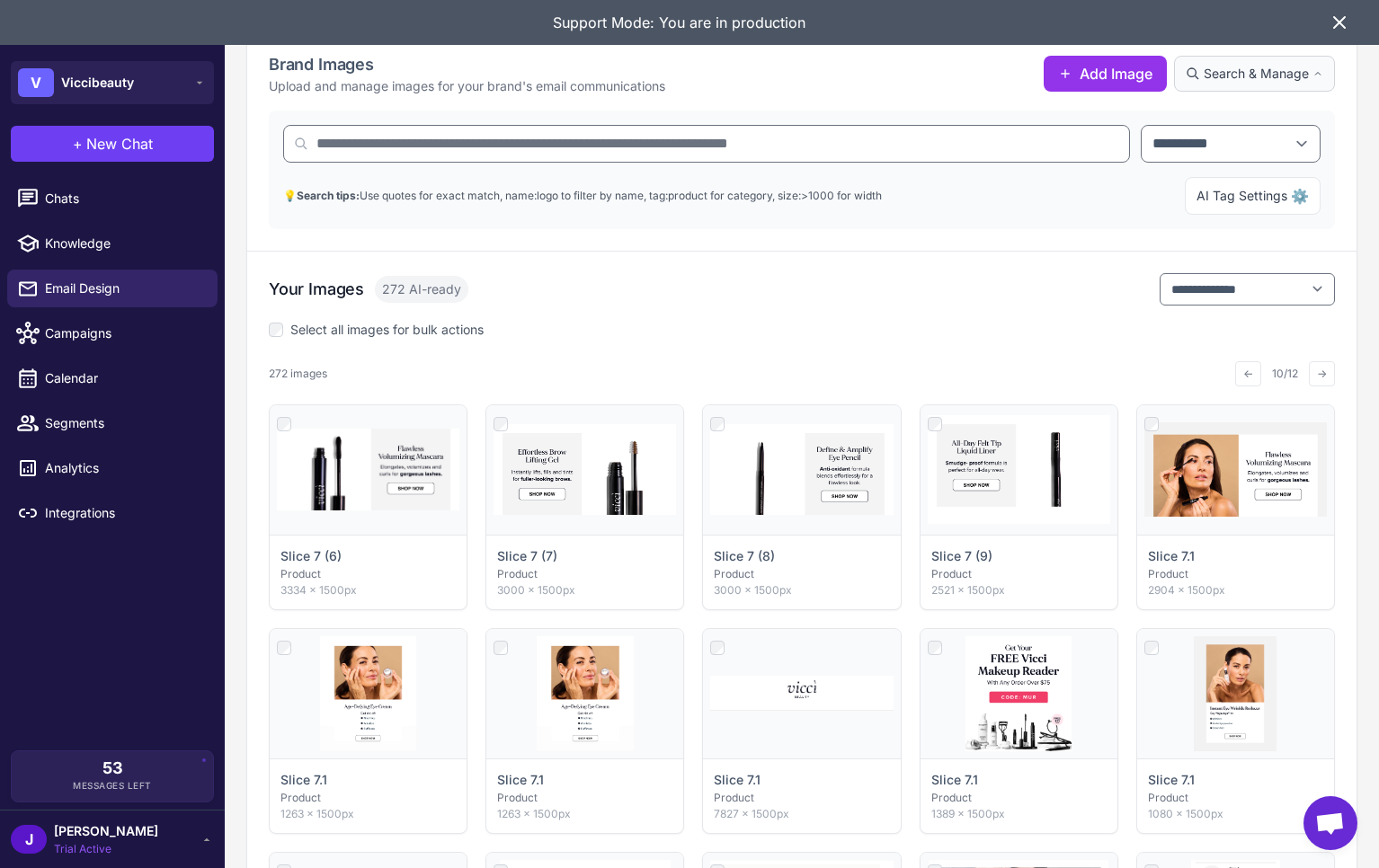
scroll to position [186, 0]
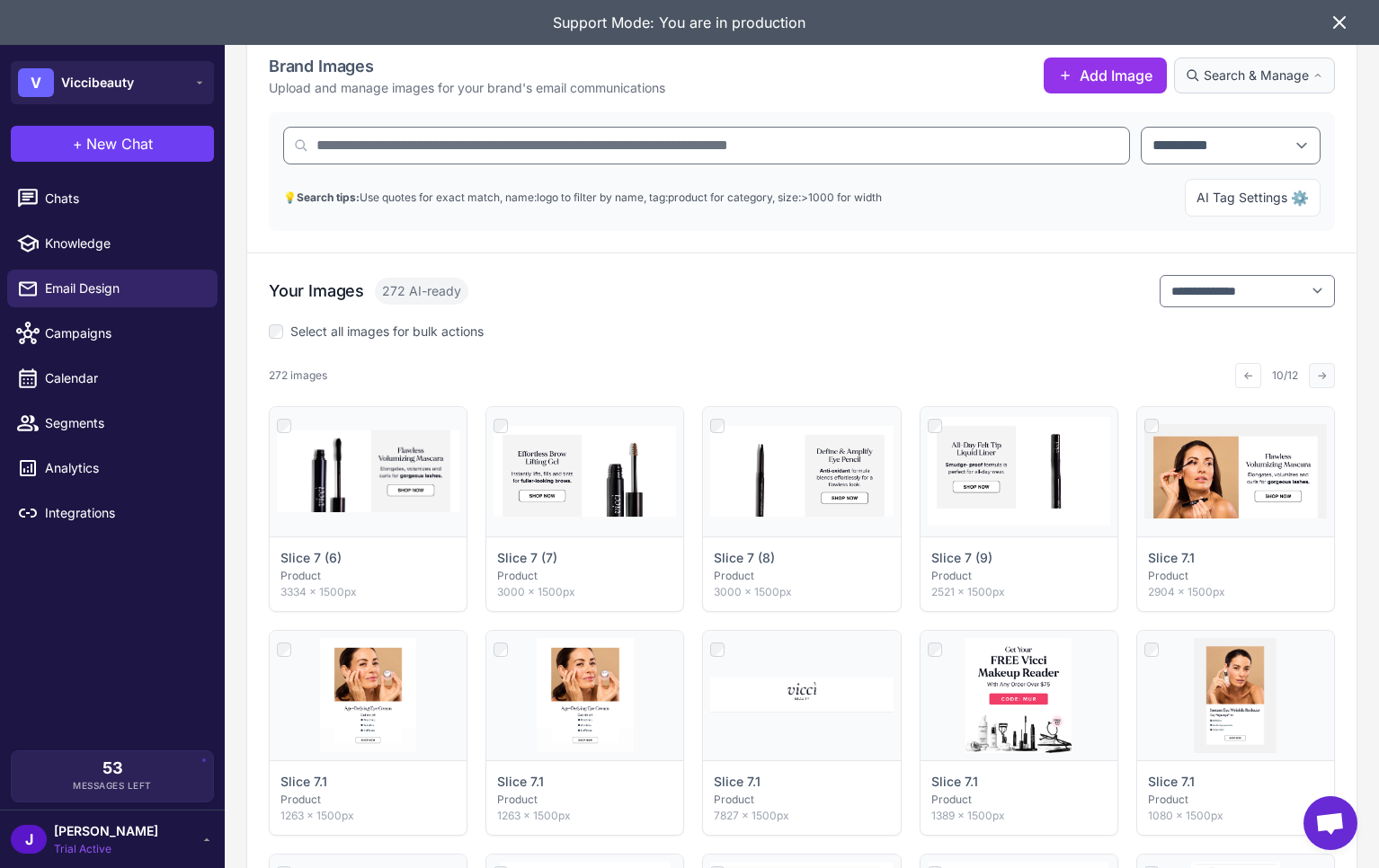
click at [1322, 378] on button "→" at bounding box center [1320, 375] width 26 height 25
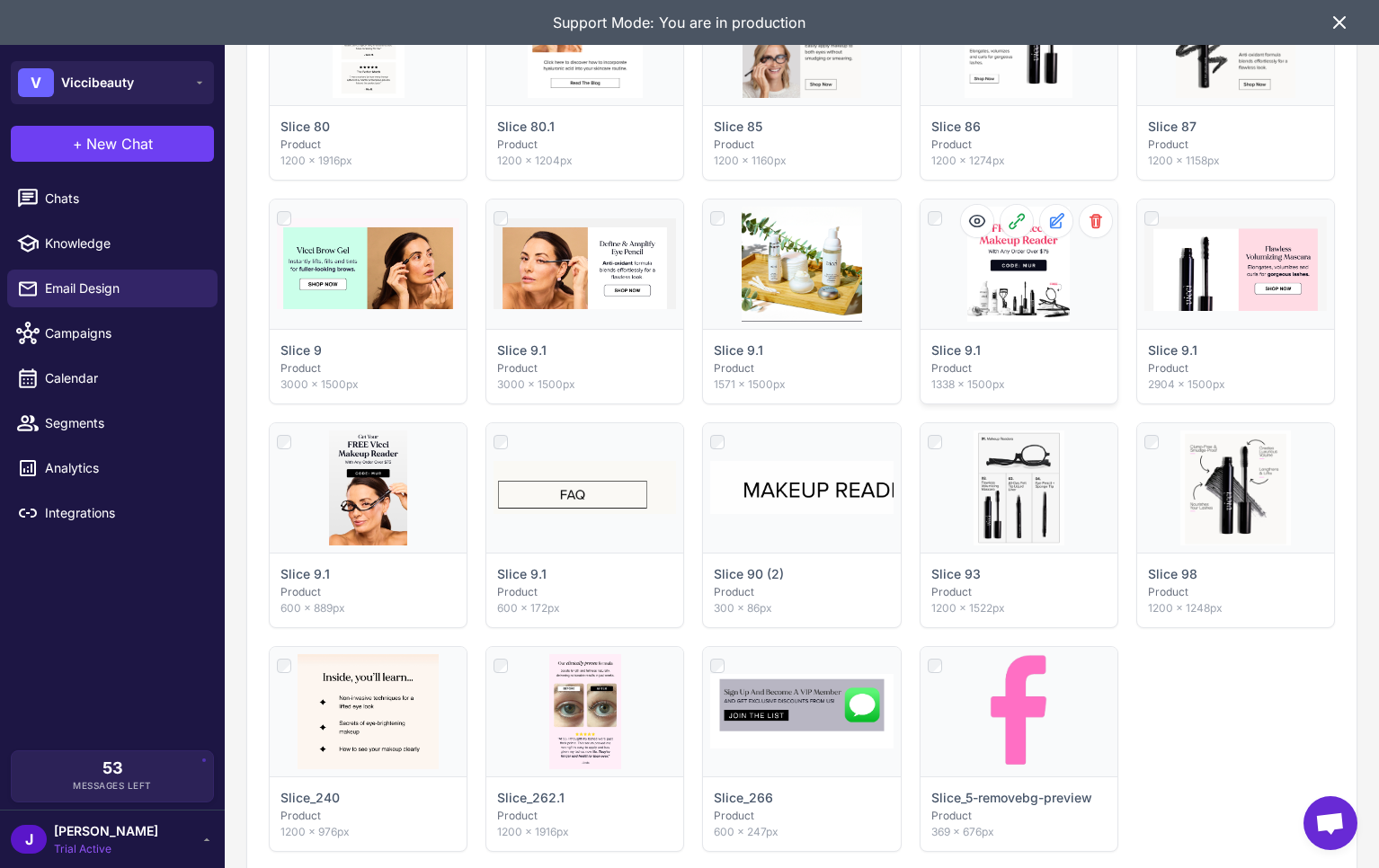
scroll to position [852, 0]
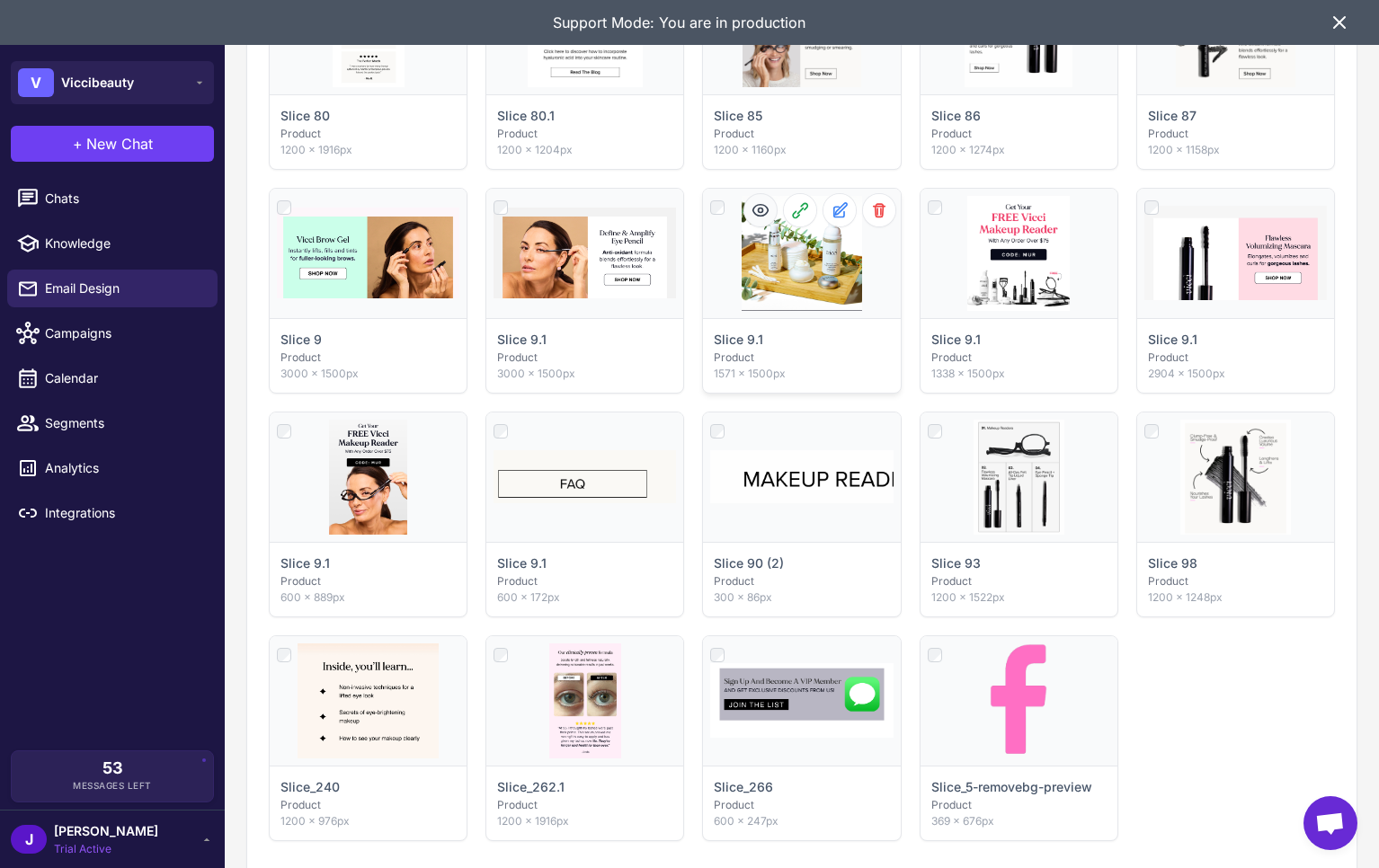
click at [759, 218] on icon at bounding box center [760, 210] width 18 height 18
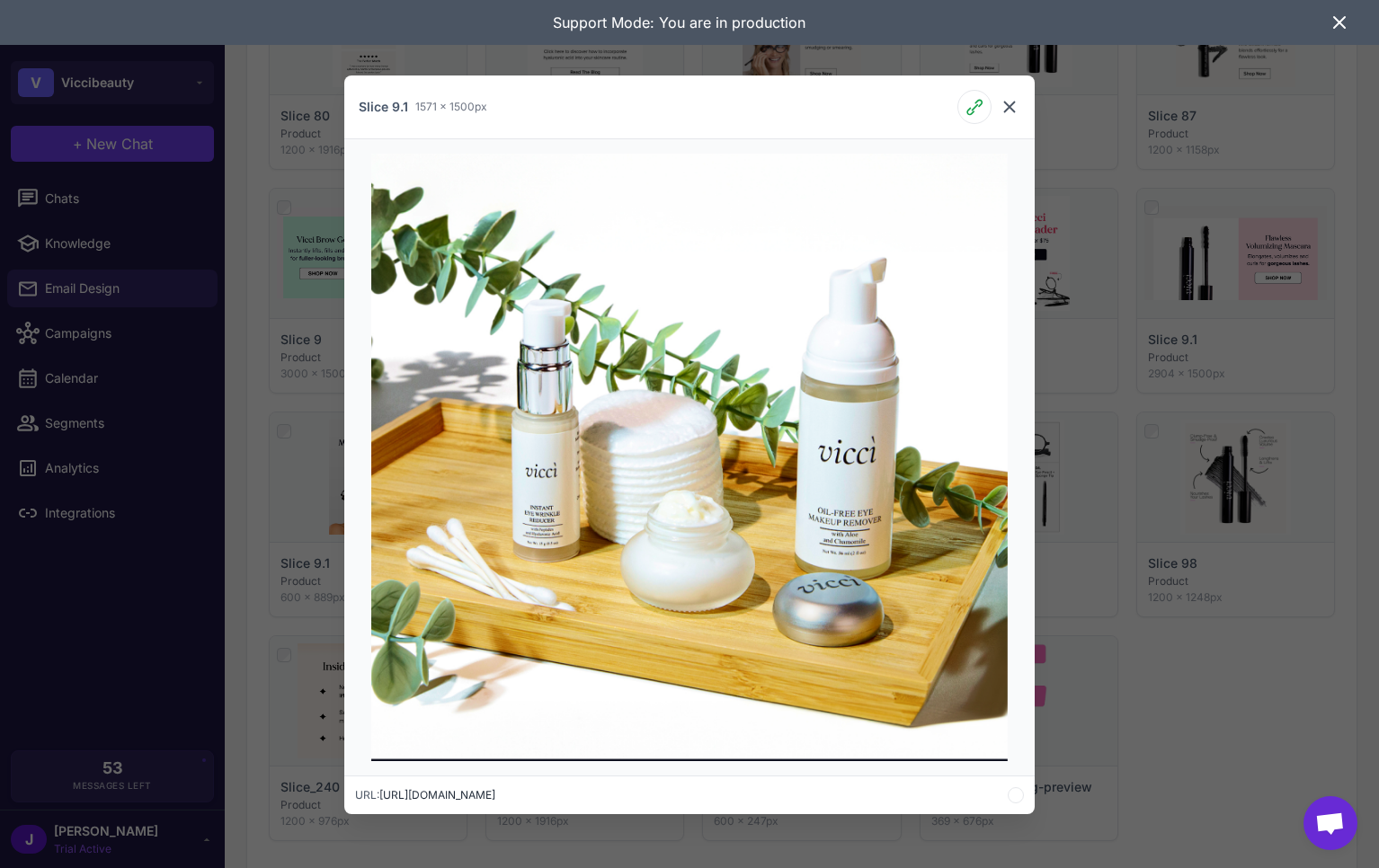
click at [1011, 107] on icon at bounding box center [1009, 106] width 21 height 21
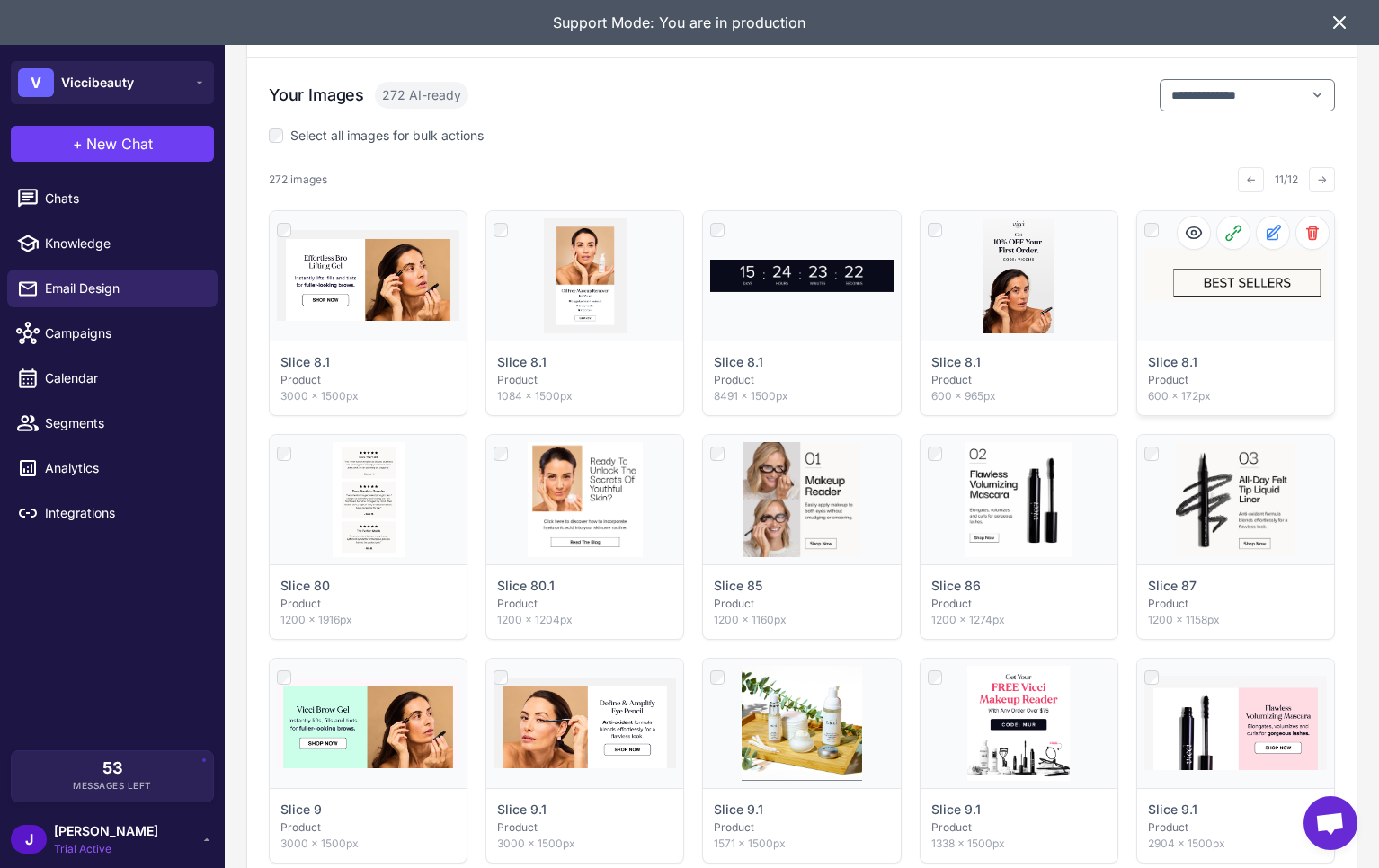
scroll to position [378, 0]
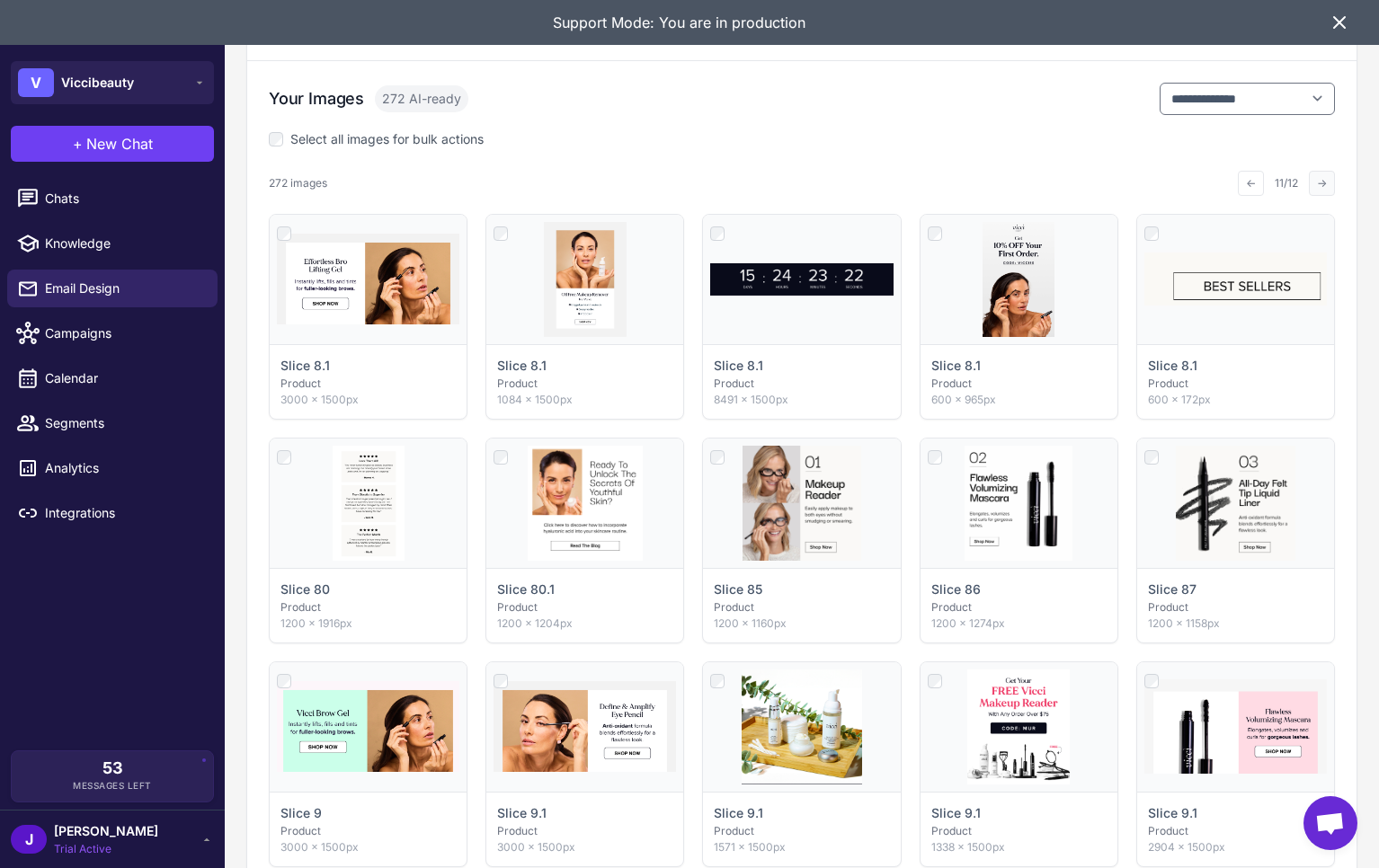
click at [1325, 180] on button "→" at bounding box center [1320, 183] width 26 height 25
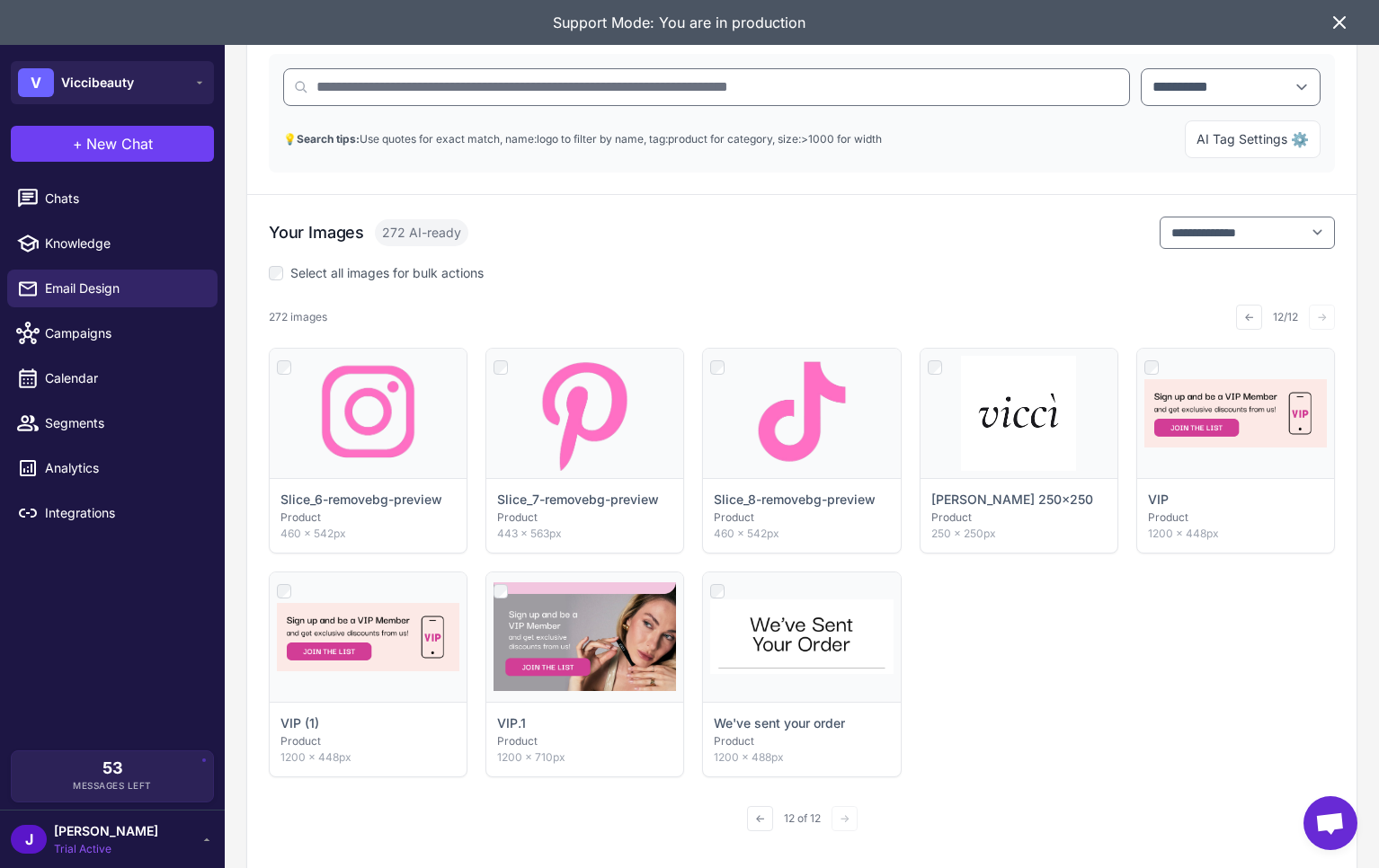
scroll to position [240, 0]
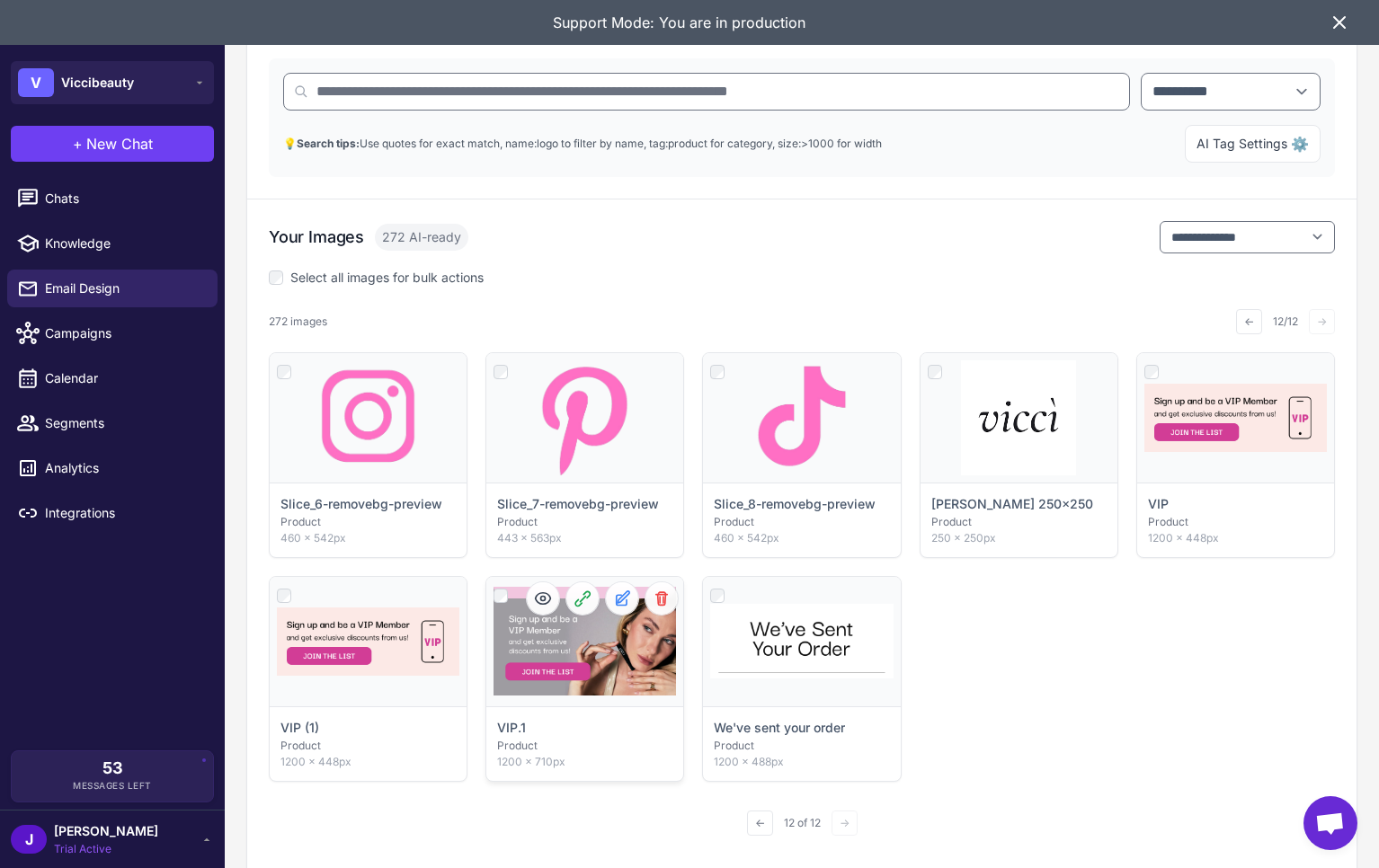
click at [563, 654] on div "Click to select" at bounding box center [584, 641] width 197 height 129
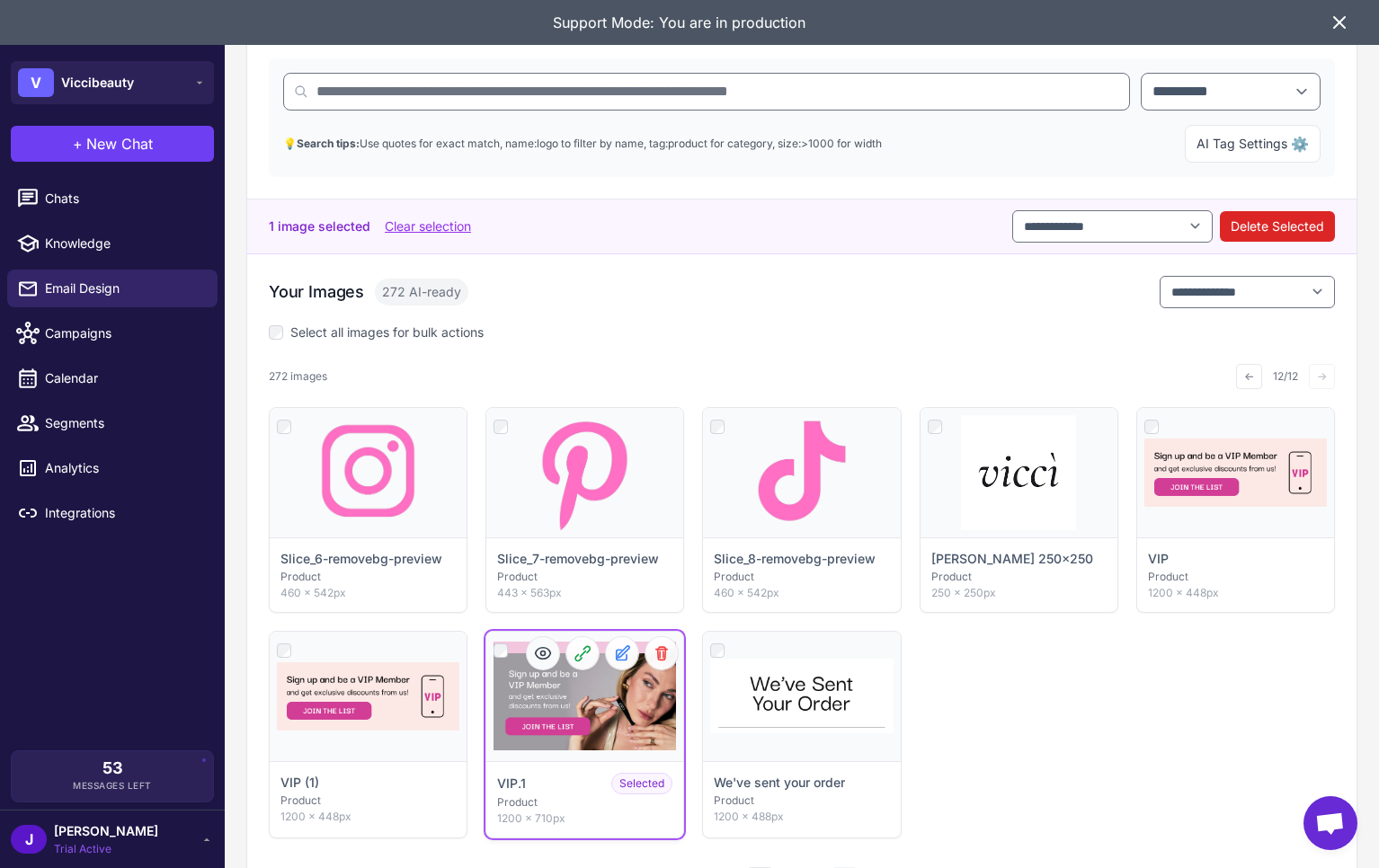
click at [545, 659] on icon at bounding box center [542, 652] width 18 height 18
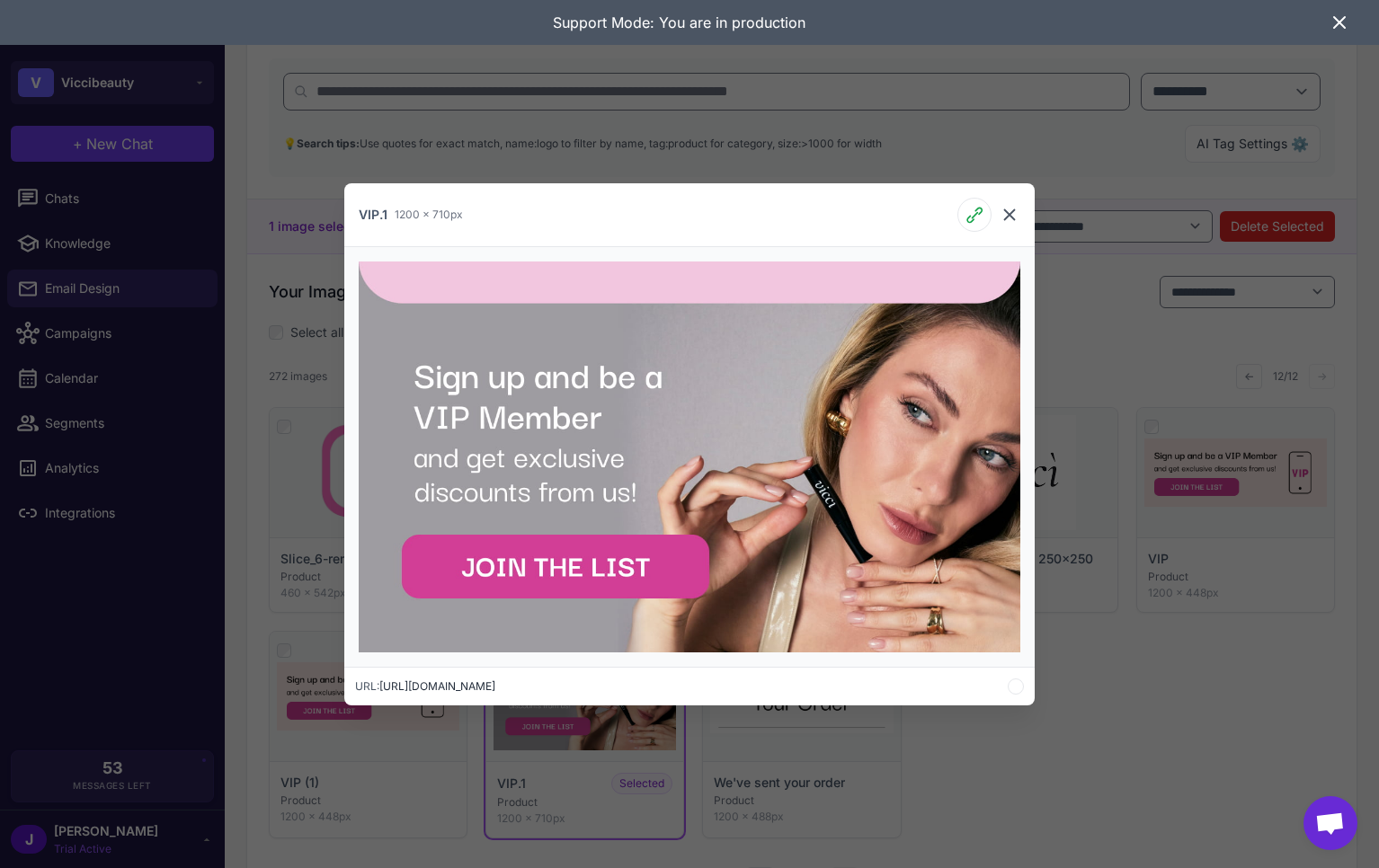
click at [1012, 215] on icon at bounding box center [1009, 215] width 21 height 21
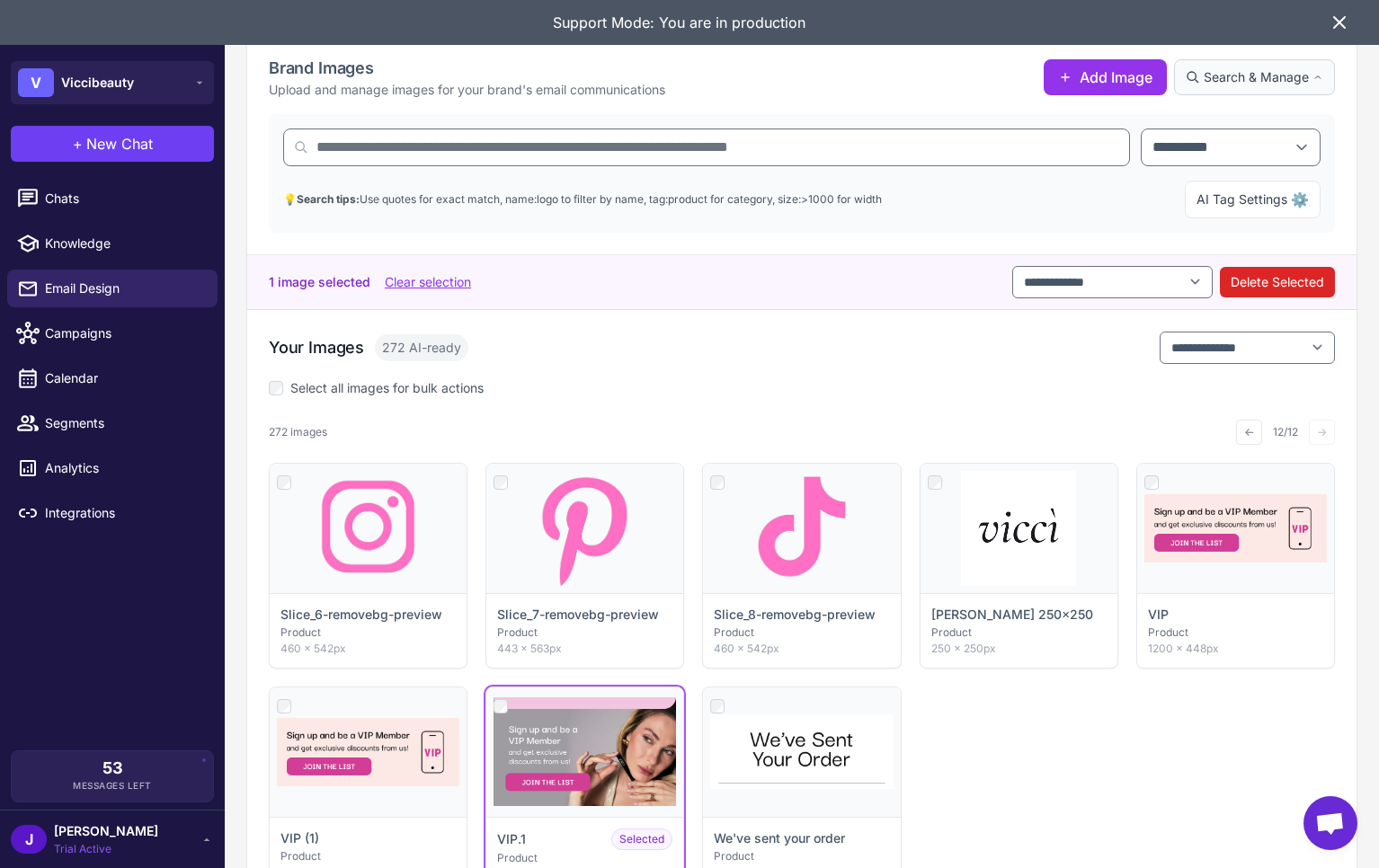
scroll to position [0, 0]
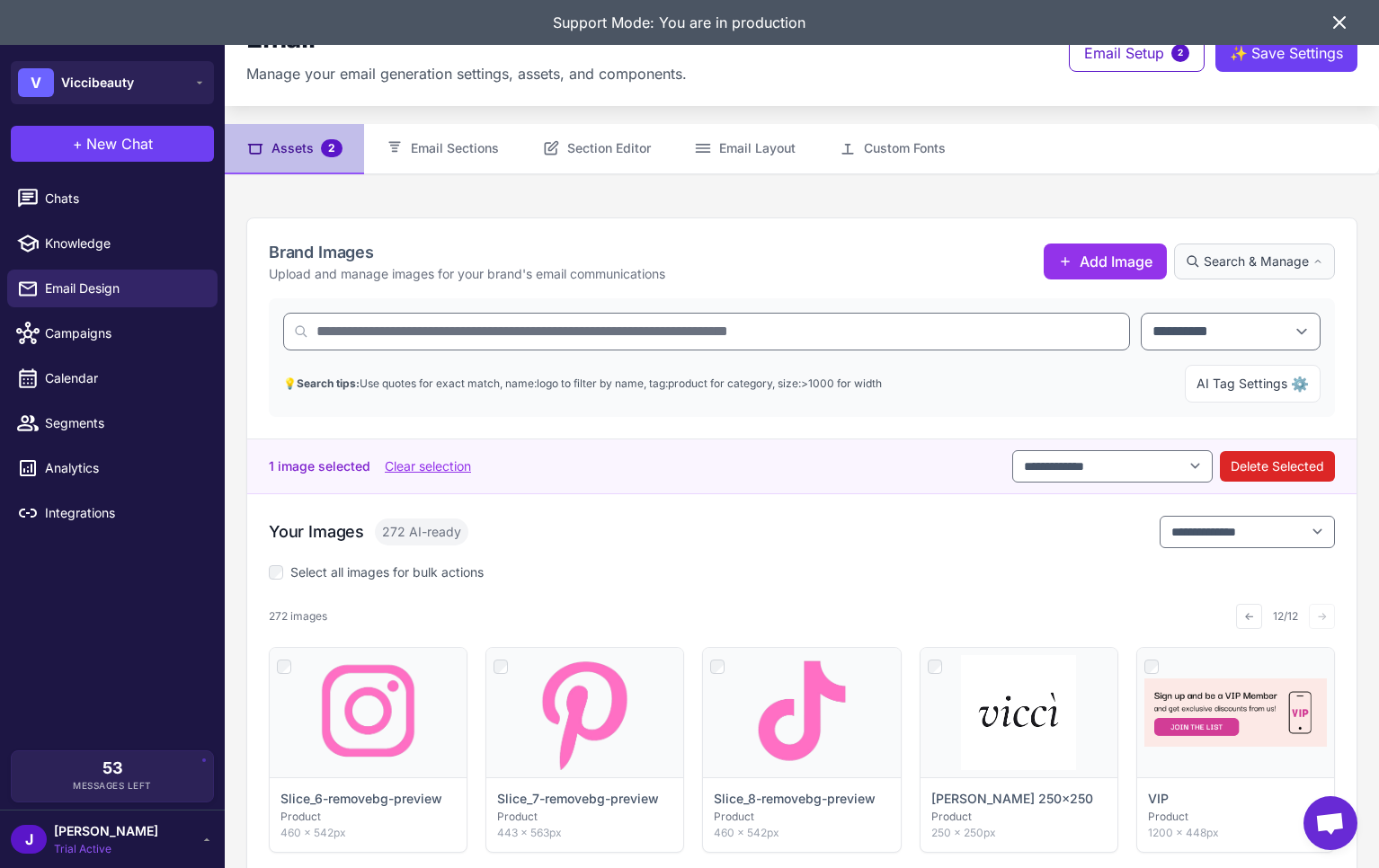
click at [1266, 262] on span "Search & Manage" at bounding box center [1256, 261] width 106 height 20
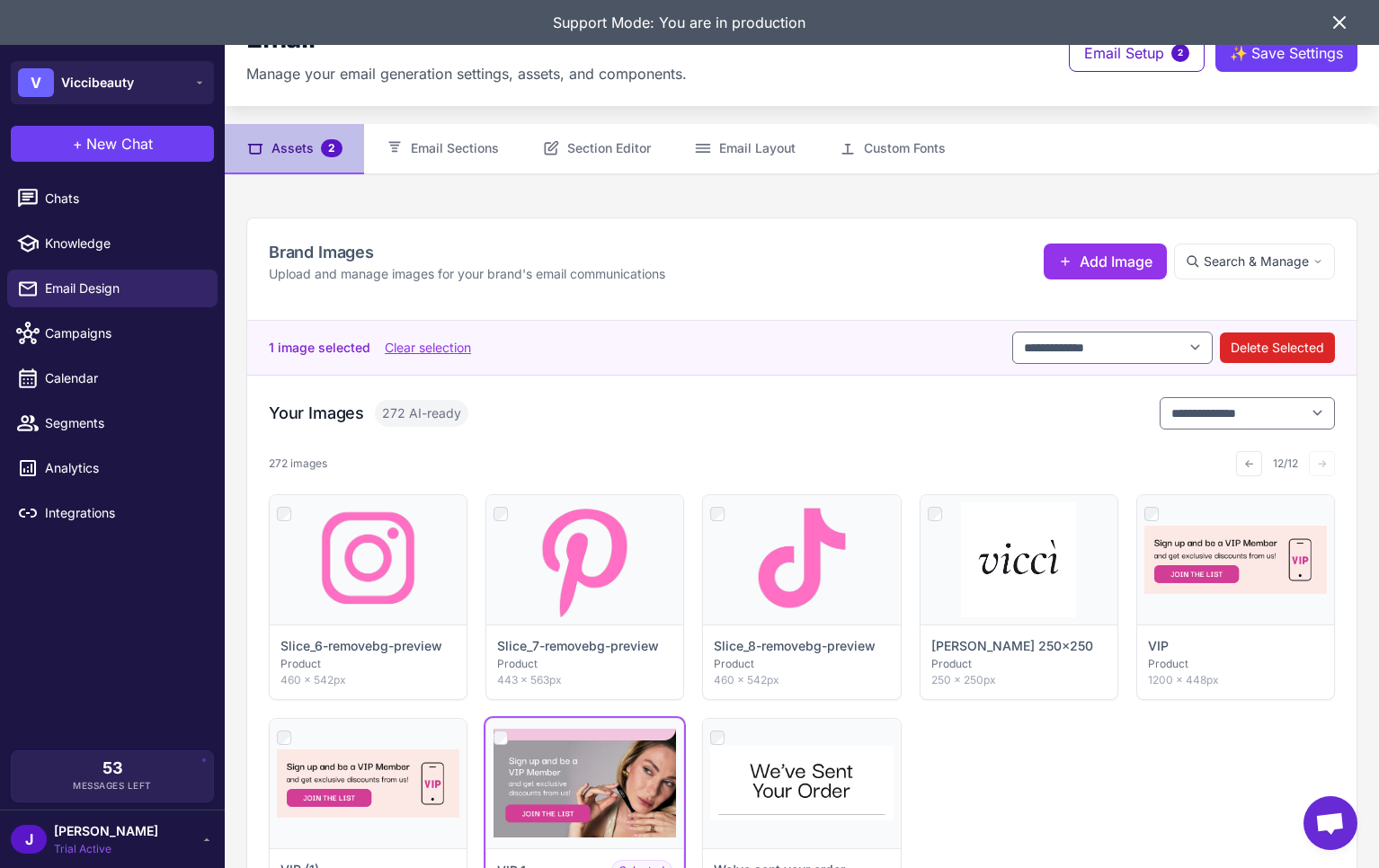
click at [1344, 18] on icon at bounding box center [1339, 22] width 21 height 21
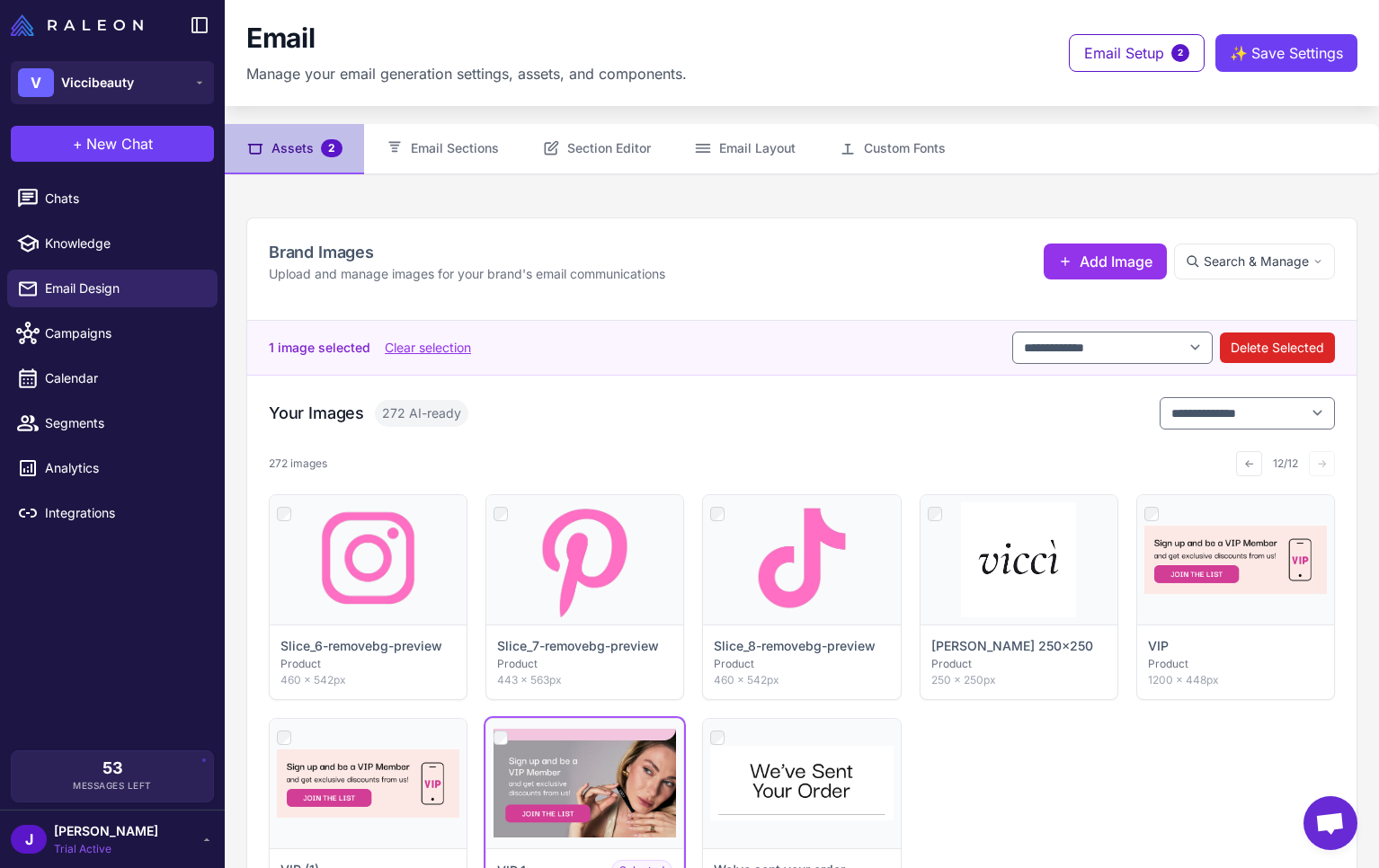
click at [1115, 781] on div "Click to select Slice_6-removebg-preview Product 460 × 542px Click to select Sl…" at bounding box center [801, 709] width 1066 height 431
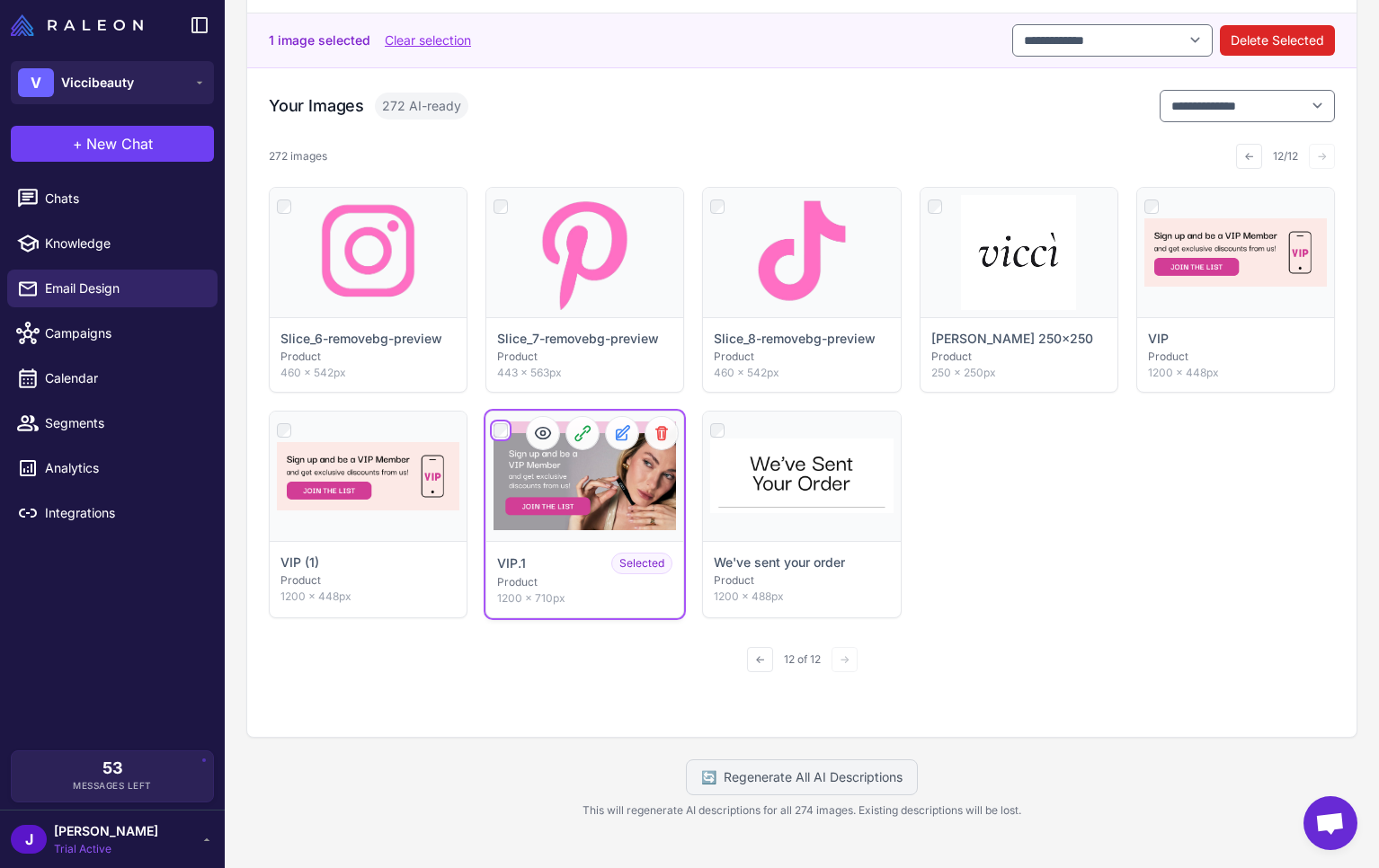
scroll to position [251, 0]
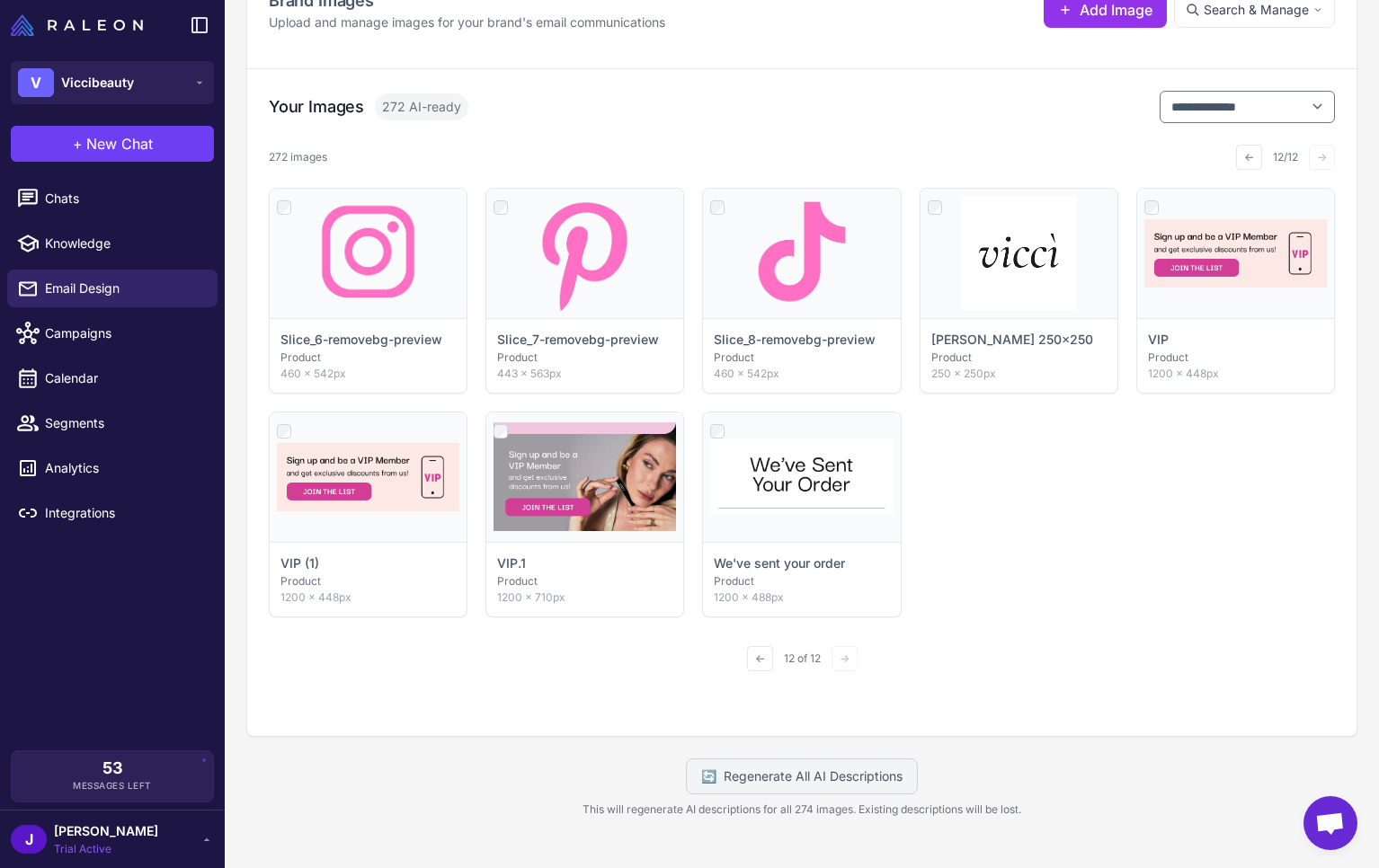
click at [1167, 549] on div "Click to select Slice_6-removebg-preview Product 460 × 542px Click to select Sl…" at bounding box center [801, 403] width 1066 height 430
click at [1157, 567] on div "Click to select Slice_6-removebg-preview Product 460 × 542px Click to select Sl…" at bounding box center [801, 403] width 1066 height 430
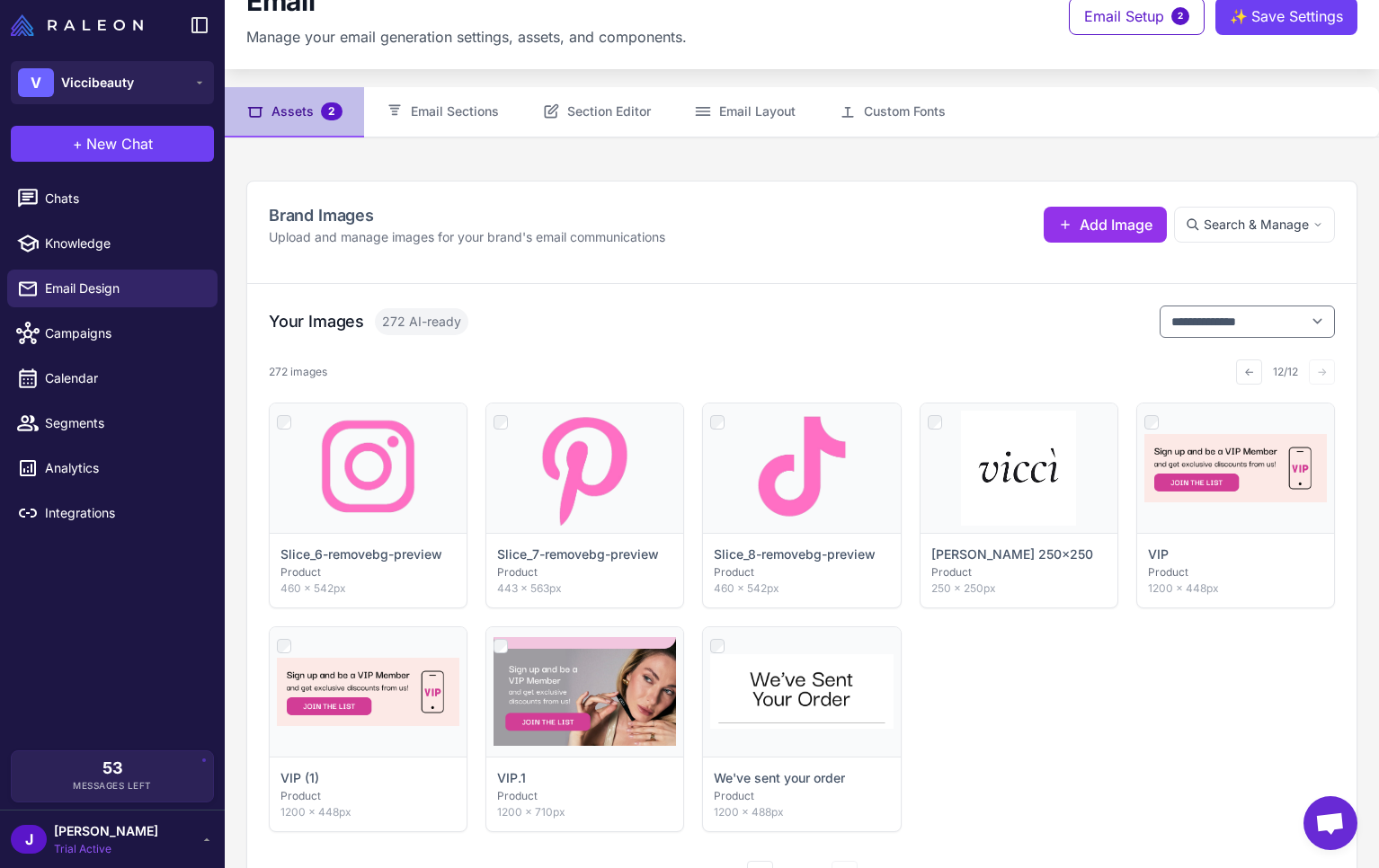
scroll to position [0, 0]
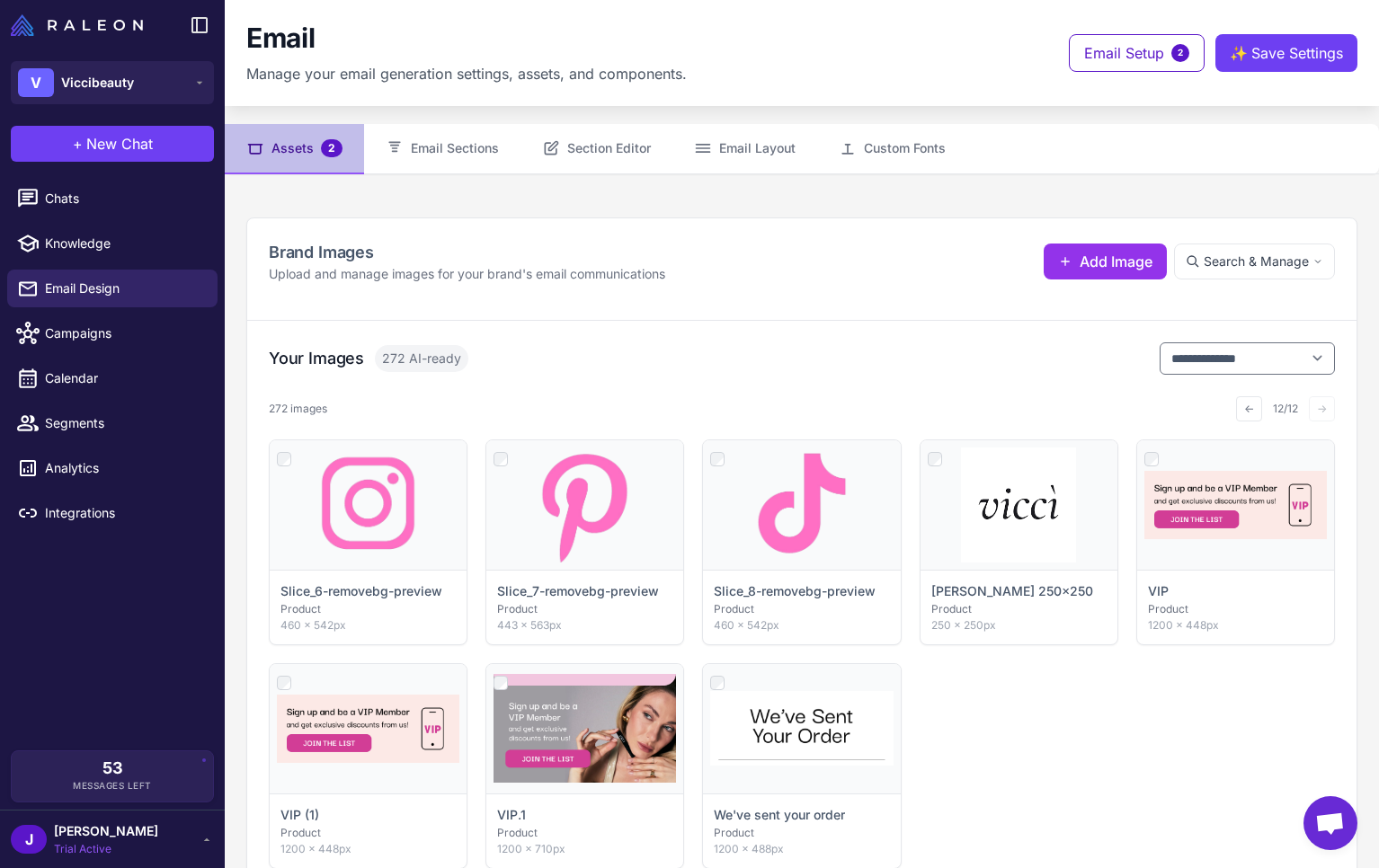
click at [1124, 757] on div "Click to select Slice_6-removebg-preview Product 460 × 542px Click to select Sl…" at bounding box center [801, 654] width 1066 height 430
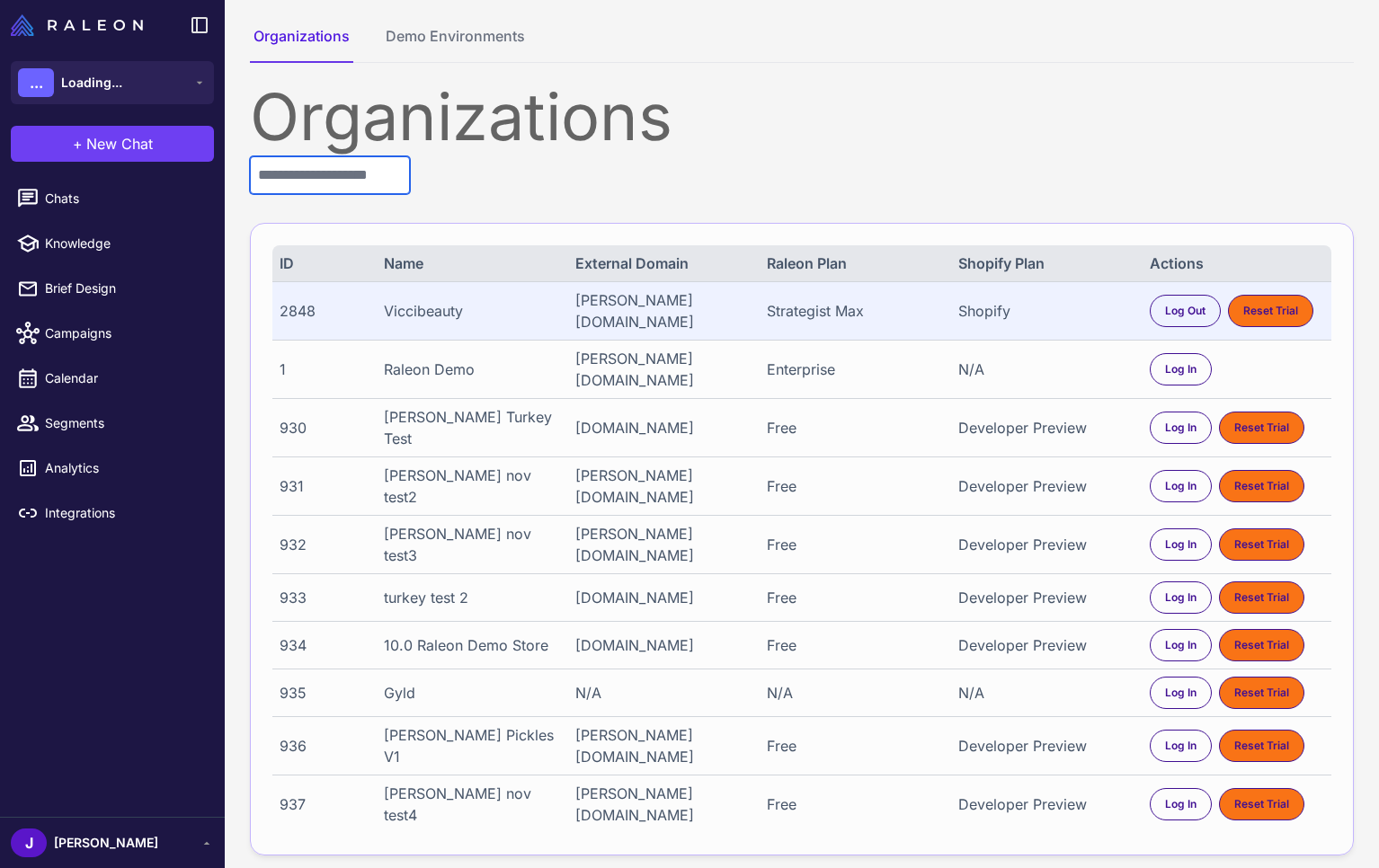
drag, startPoint x: 294, startPoint y: 169, endPoint x: 290, endPoint y: 158, distance: 11.7
click at [291, 169] on input "text" at bounding box center [329, 175] width 160 height 37
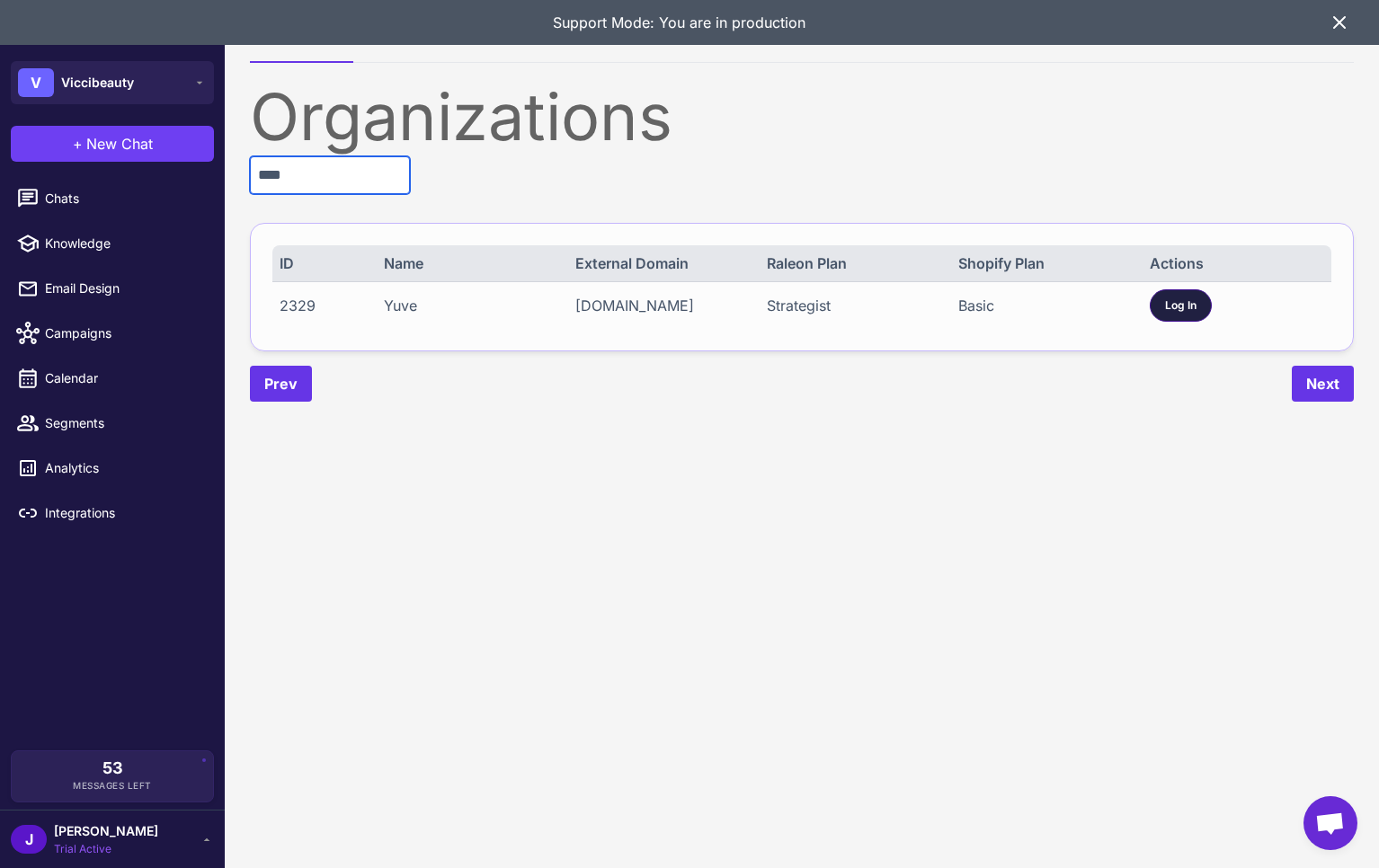
type input "****"
click at [1184, 307] on span "Log In" at bounding box center [1180, 305] width 32 height 16
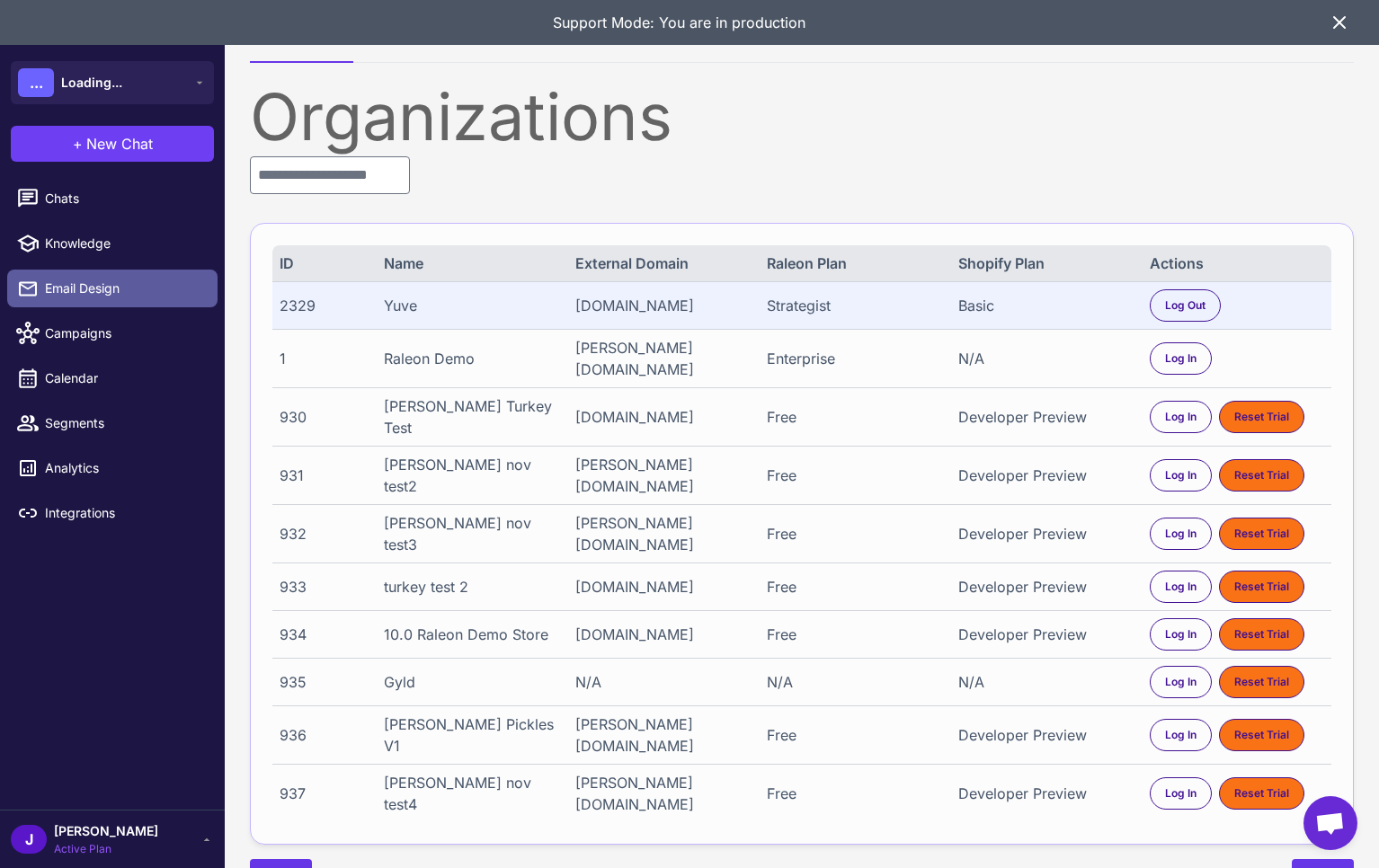
click at [95, 292] on span "Email Design" at bounding box center [124, 288] width 158 height 20
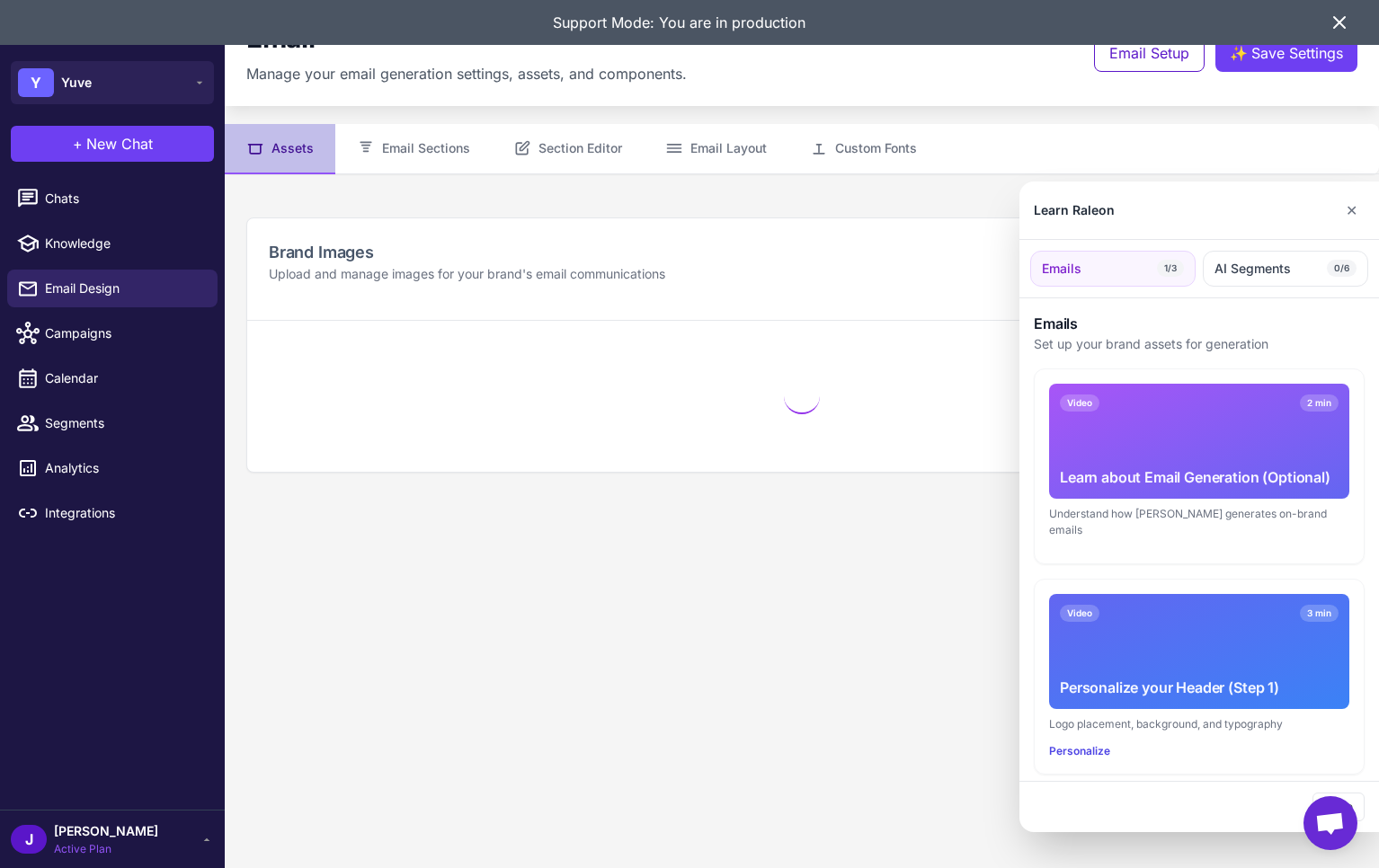
click at [1343, 28] on icon at bounding box center [1339, 22] width 11 height 11
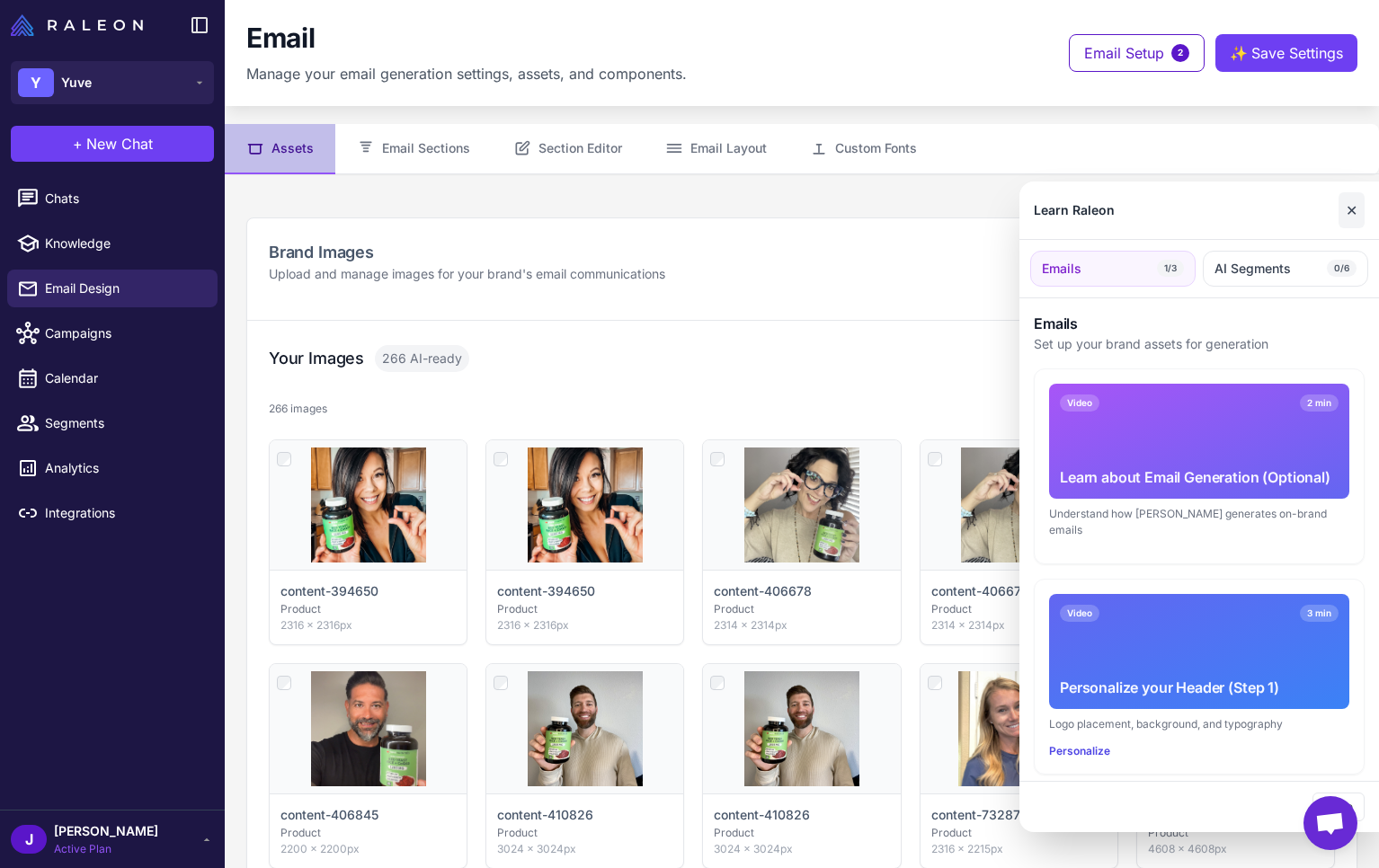
click at [1357, 214] on button "✕" at bounding box center [1350, 209] width 26 height 35
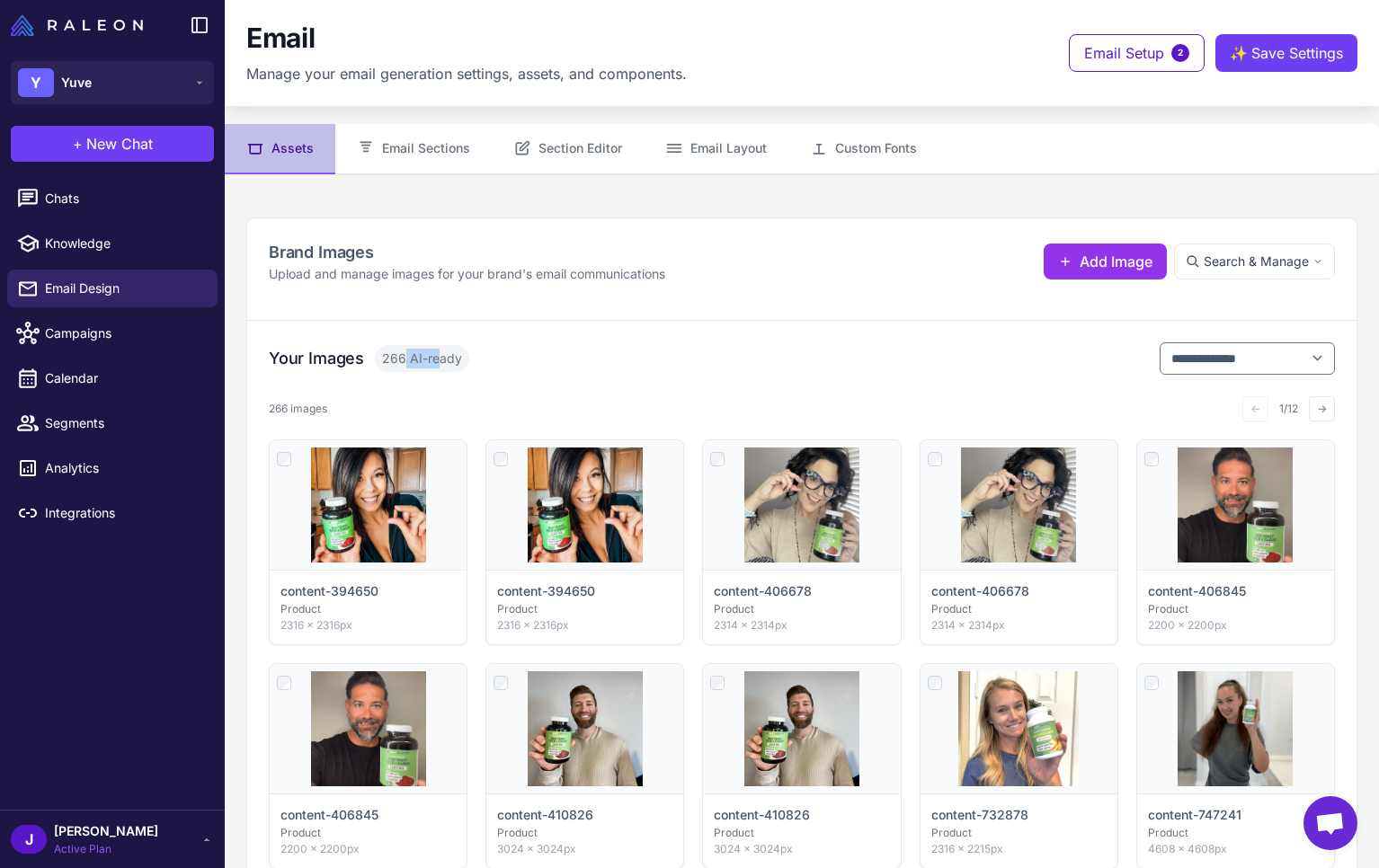
drag, startPoint x: 403, startPoint y: 357, endPoint x: 439, endPoint y: 358, distance: 36.0
click at [439, 358] on span "266 AI-ready" at bounding box center [421, 359] width 94 height 27
click at [697, 354] on div "**********" at bounding box center [801, 359] width 1066 height 33
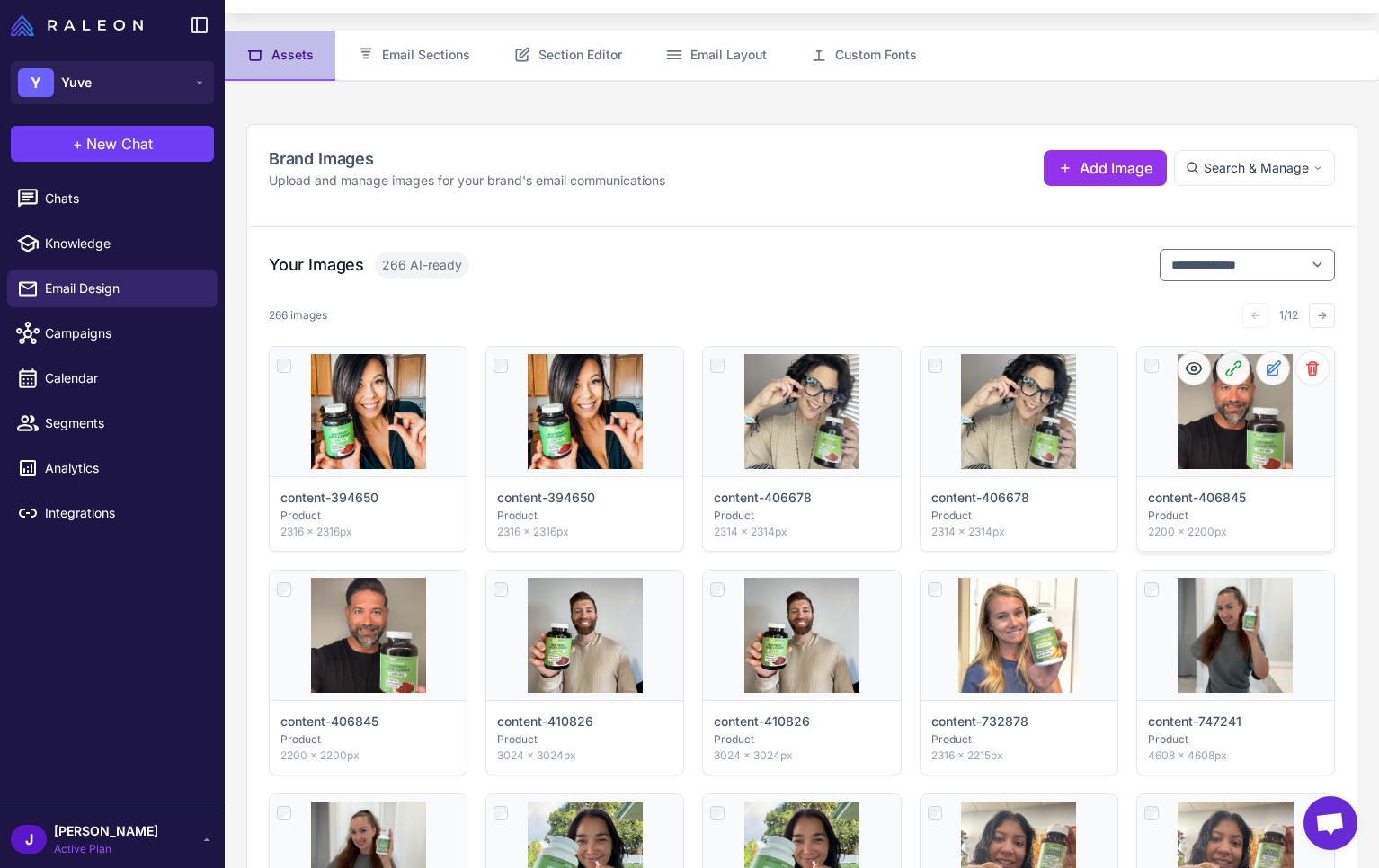
scroll to position [92, 0]
click at [1318, 313] on button "→" at bounding box center [1320, 317] width 26 height 25
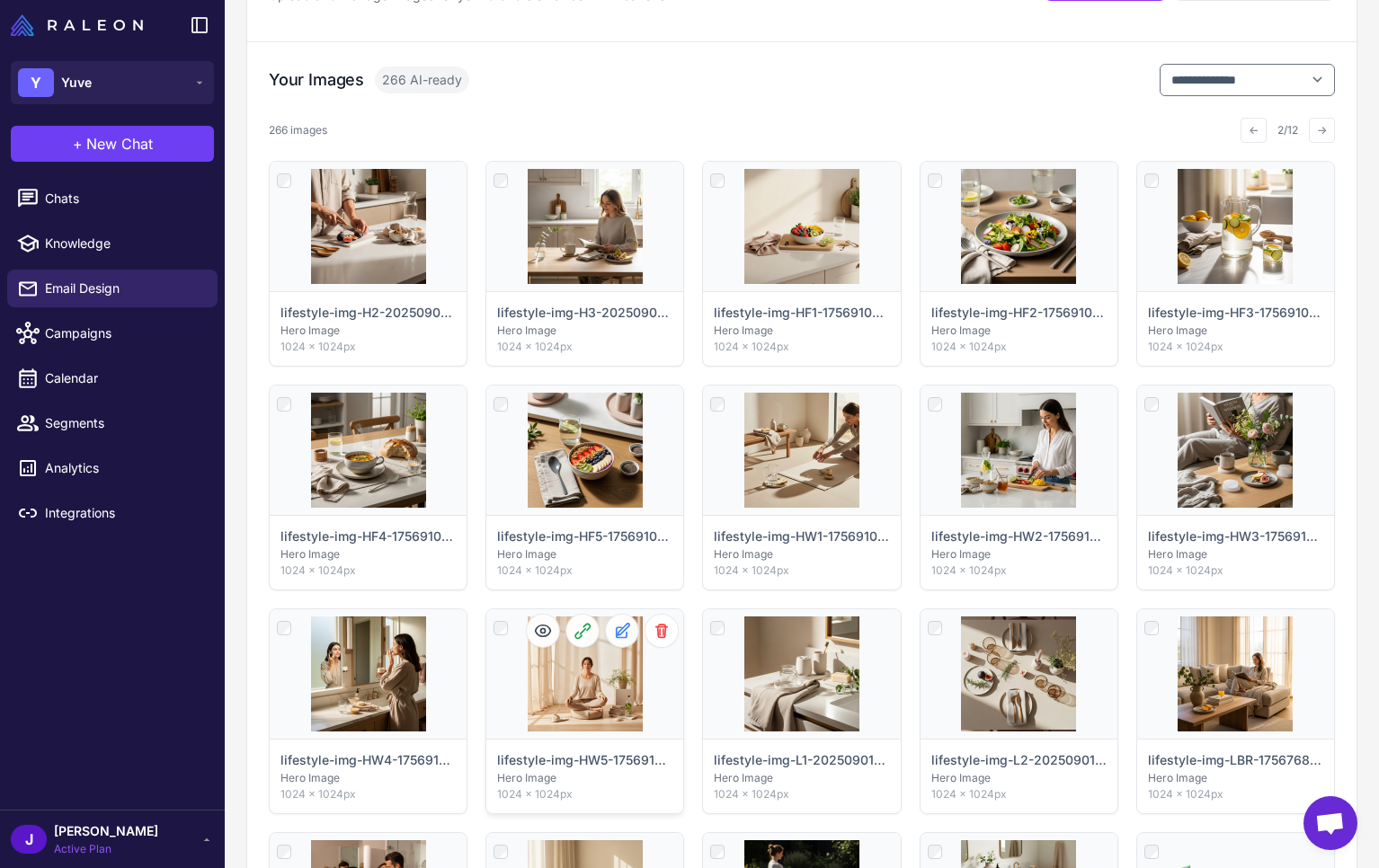
scroll to position [282, 0]
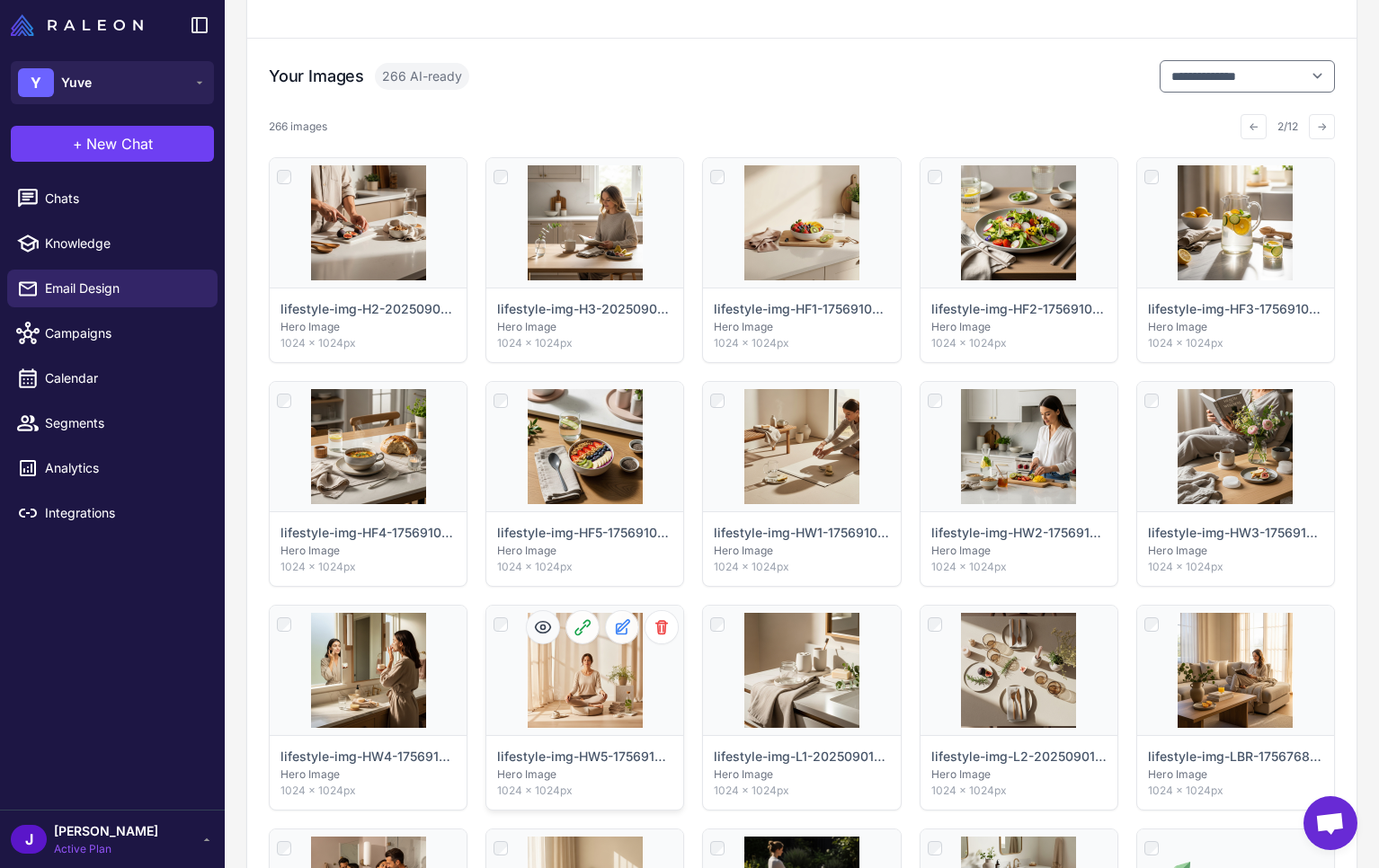
click at [541, 629] on icon at bounding box center [542, 626] width 18 height 18
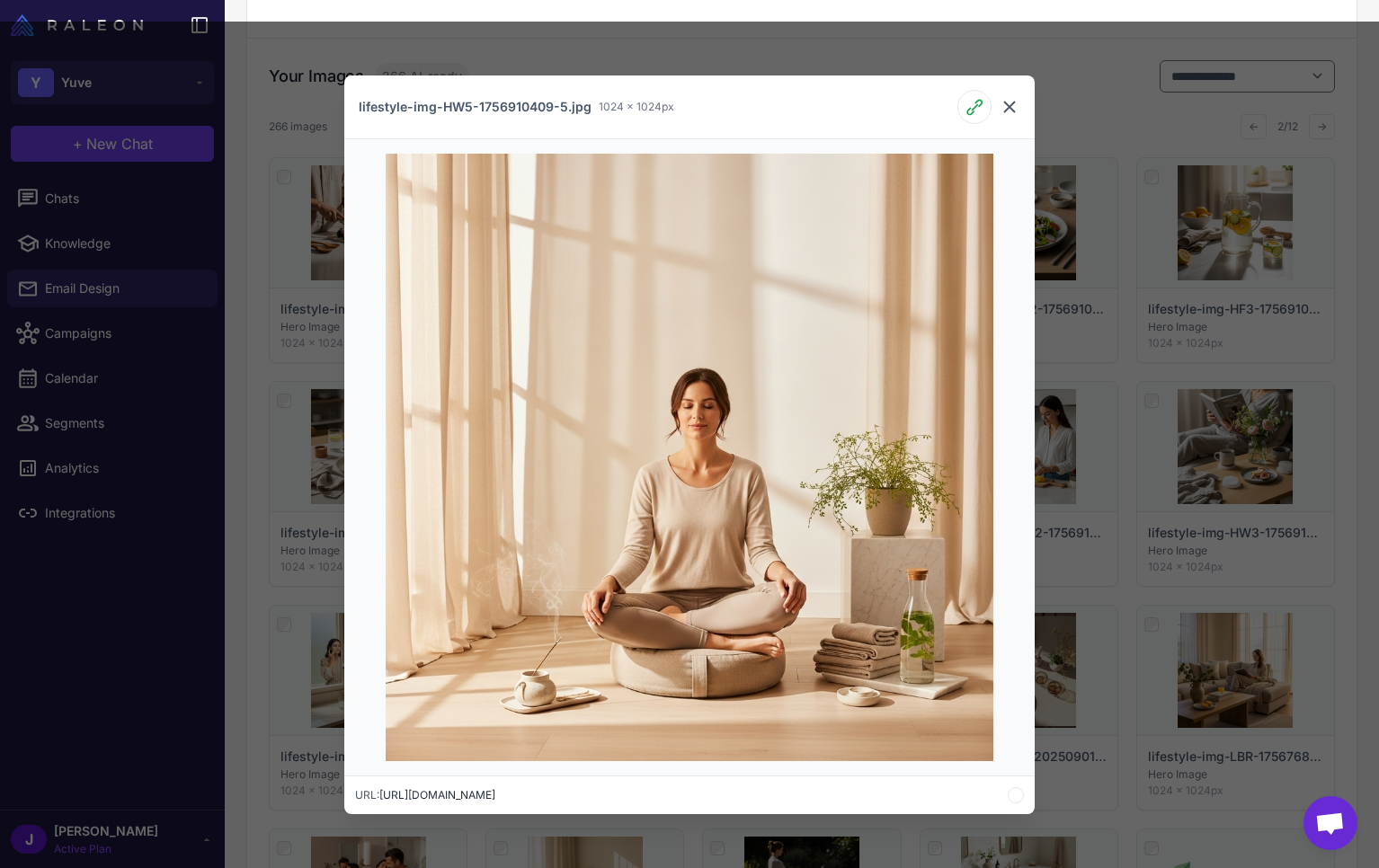
click at [1002, 103] on icon at bounding box center [1009, 106] width 21 height 21
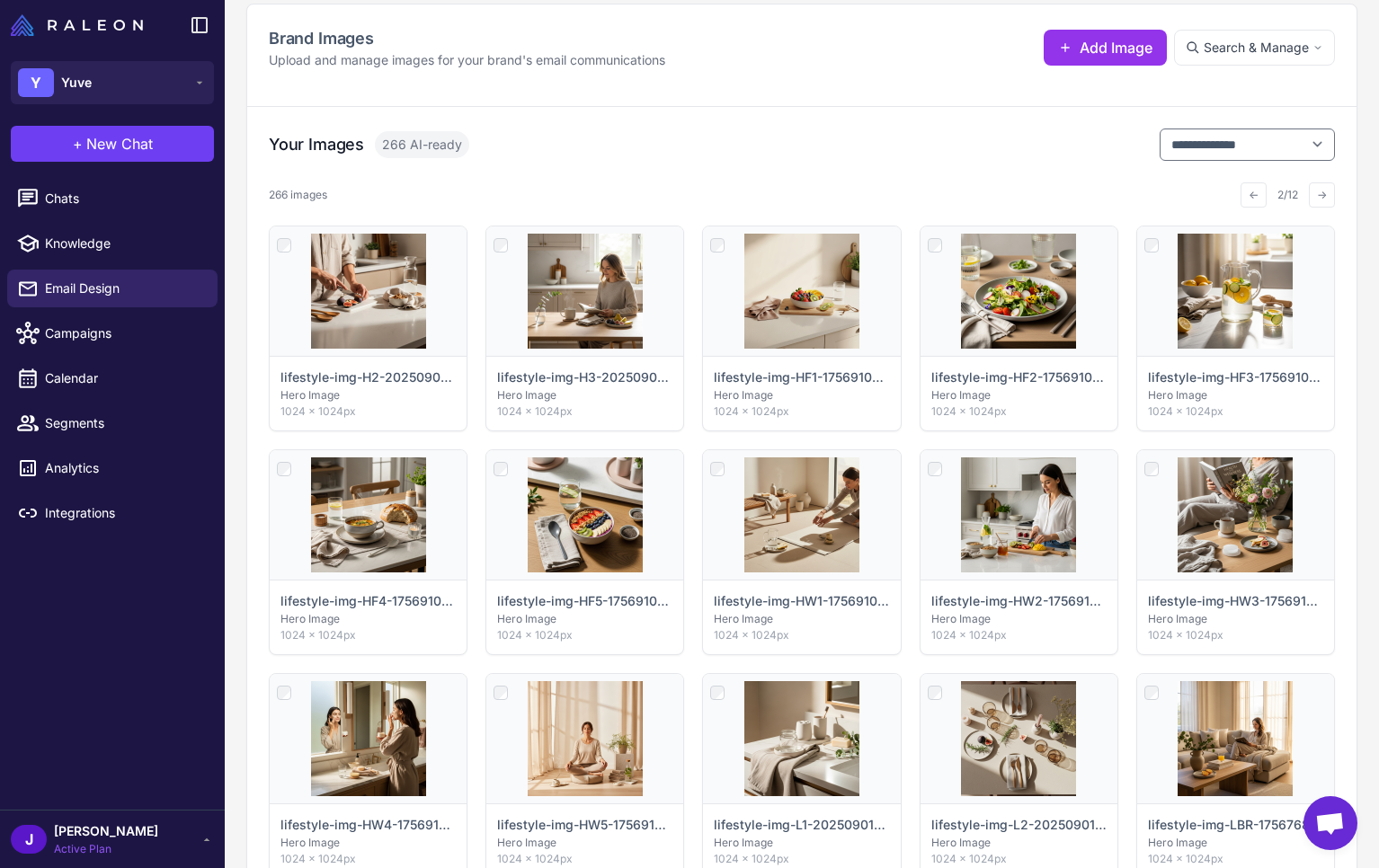
scroll to position [210, 0]
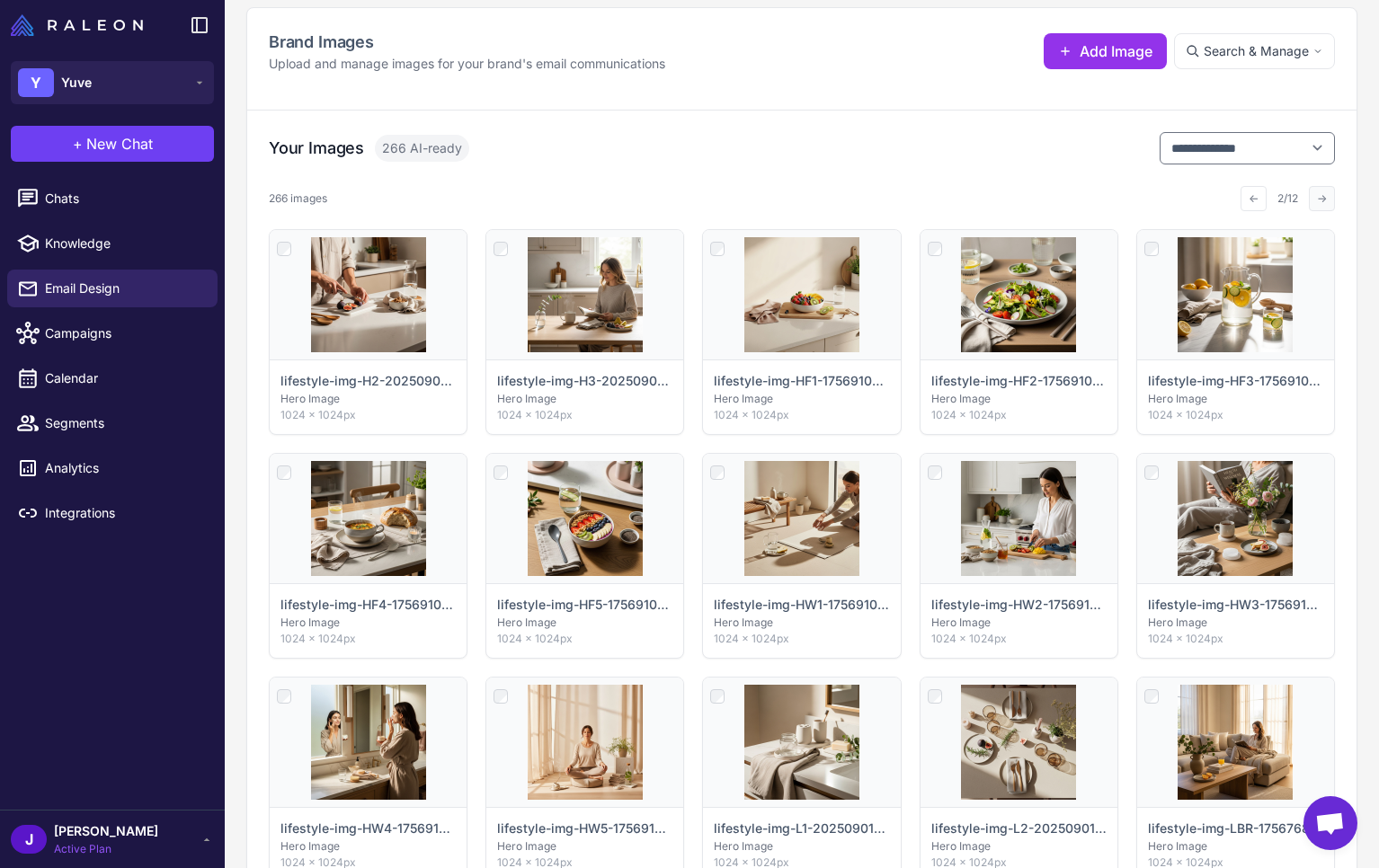
click at [1320, 200] on button "→" at bounding box center [1320, 199] width 26 height 25
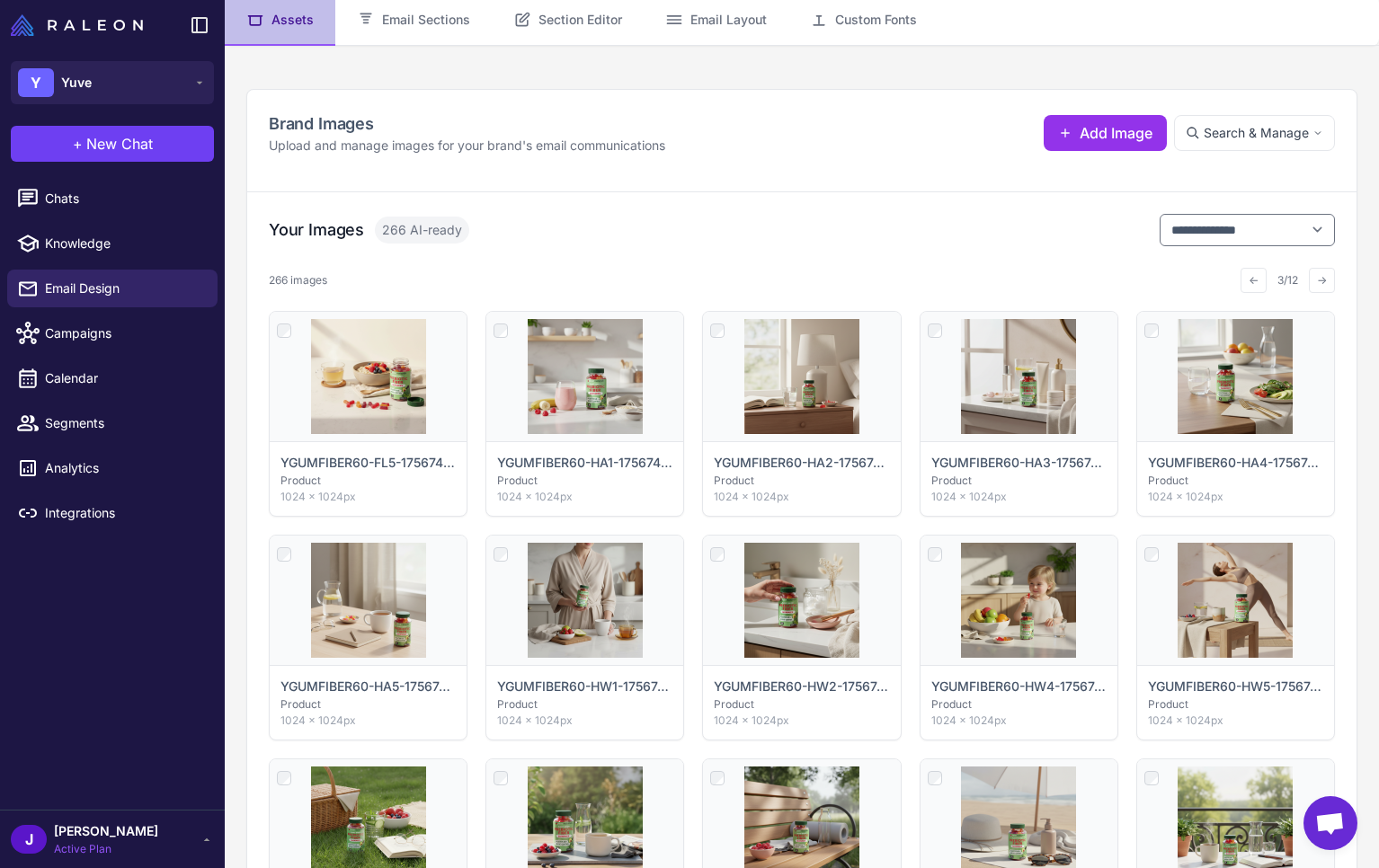
scroll to position [0, 0]
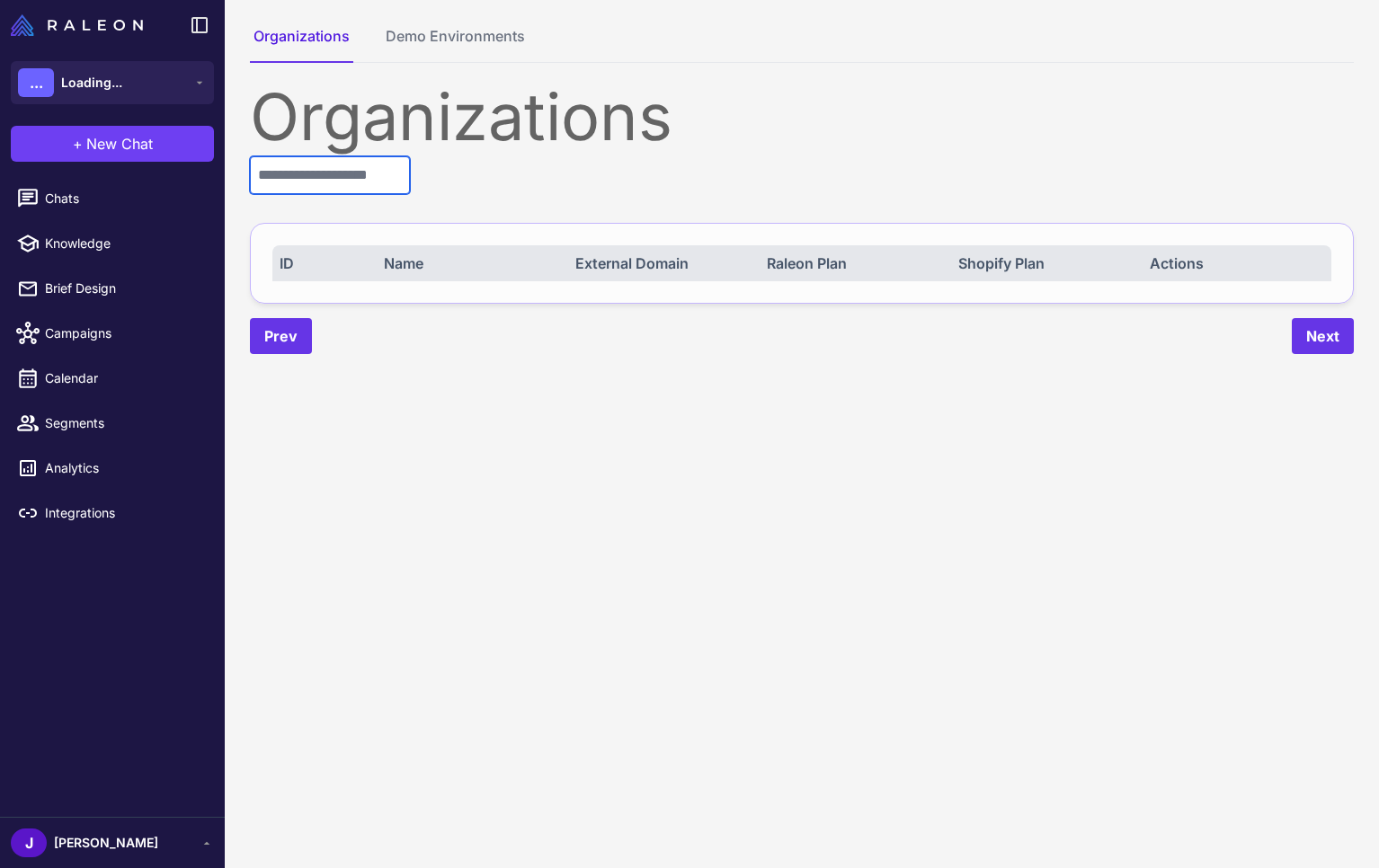
click at [329, 185] on input "text" at bounding box center [329, 175] width 160 height 37
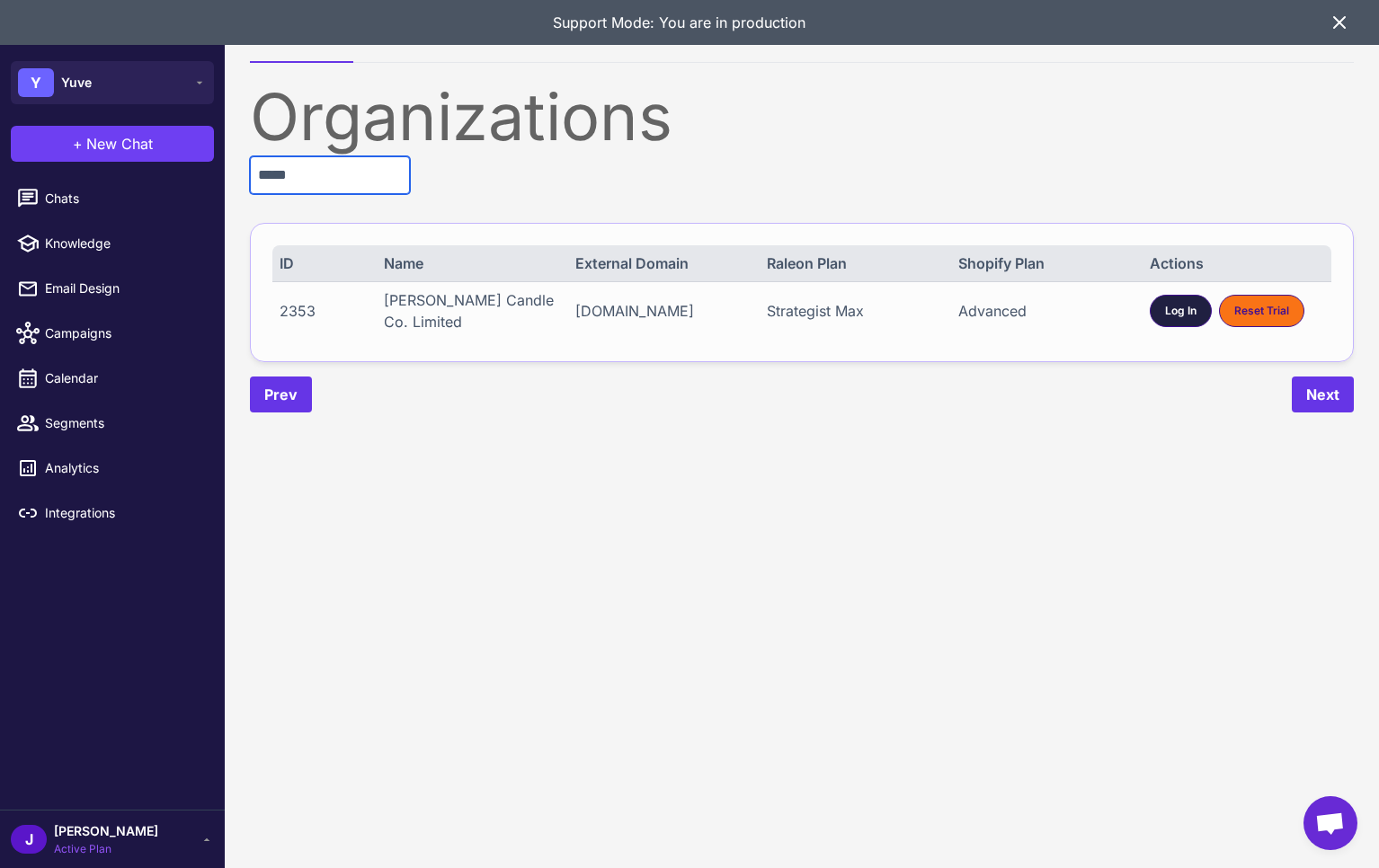
type input "*****"
click at [1192, 315] on span "Log In" at bounding box center [1180, 311] width 32 height 16
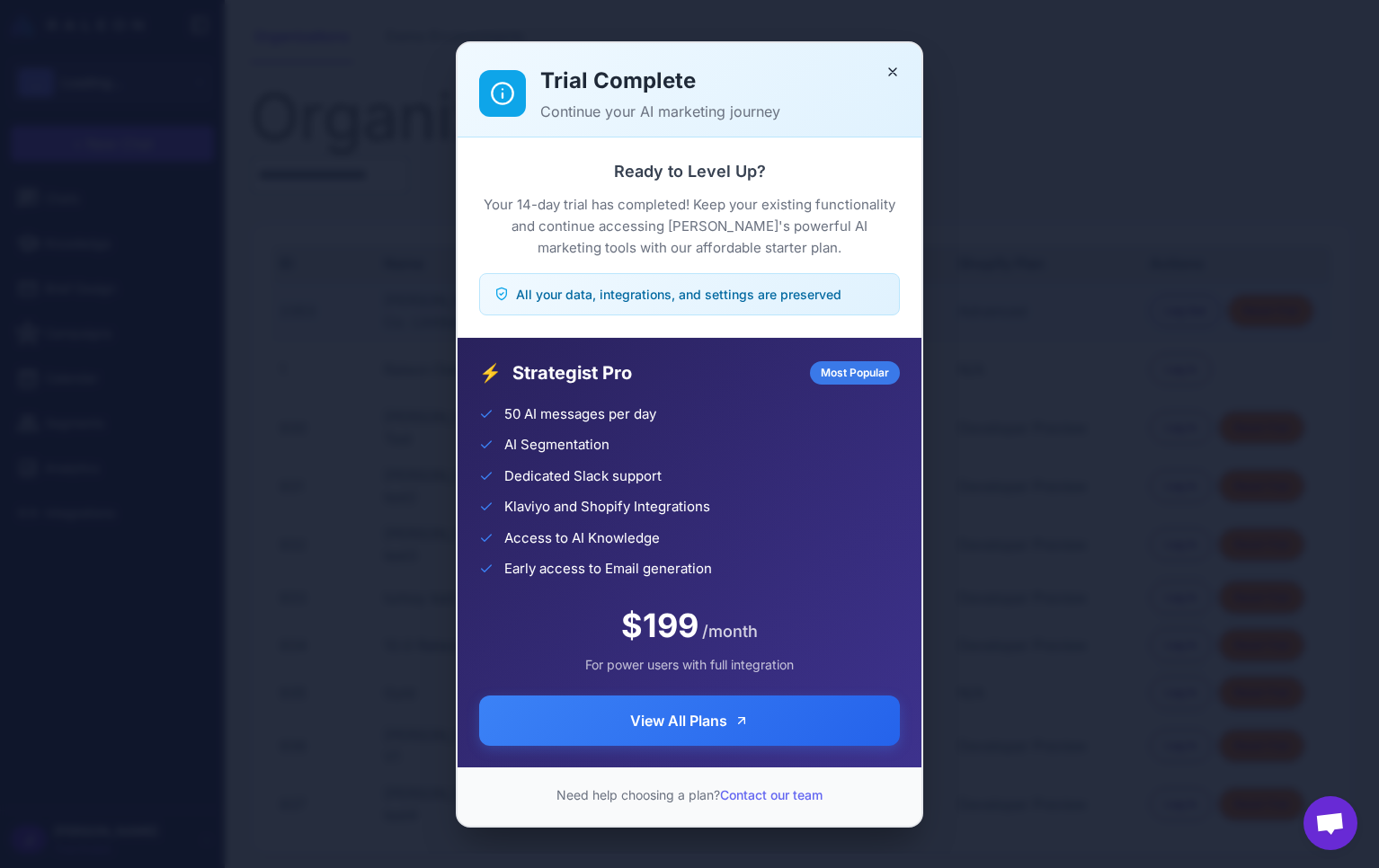
click at [67, 336] on div "Trial Complete Continue your AI marketing journey Ready to Level Up? Your 14-da…" at bounding box center [689, 434] width 1379 height 839
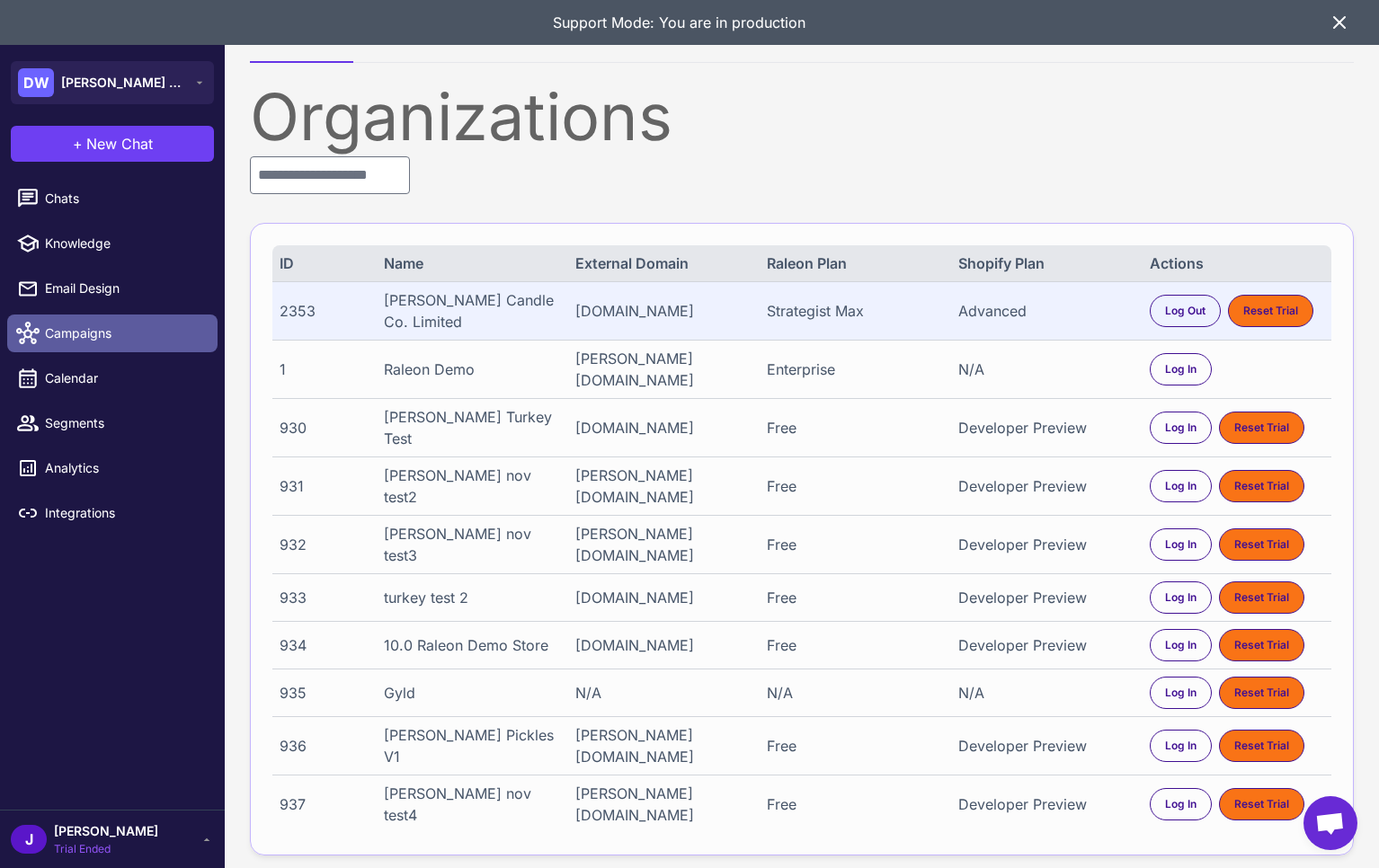
click at [111, 346] on link "Campaigns" at bounding box center [111, 333] width 210 height 37
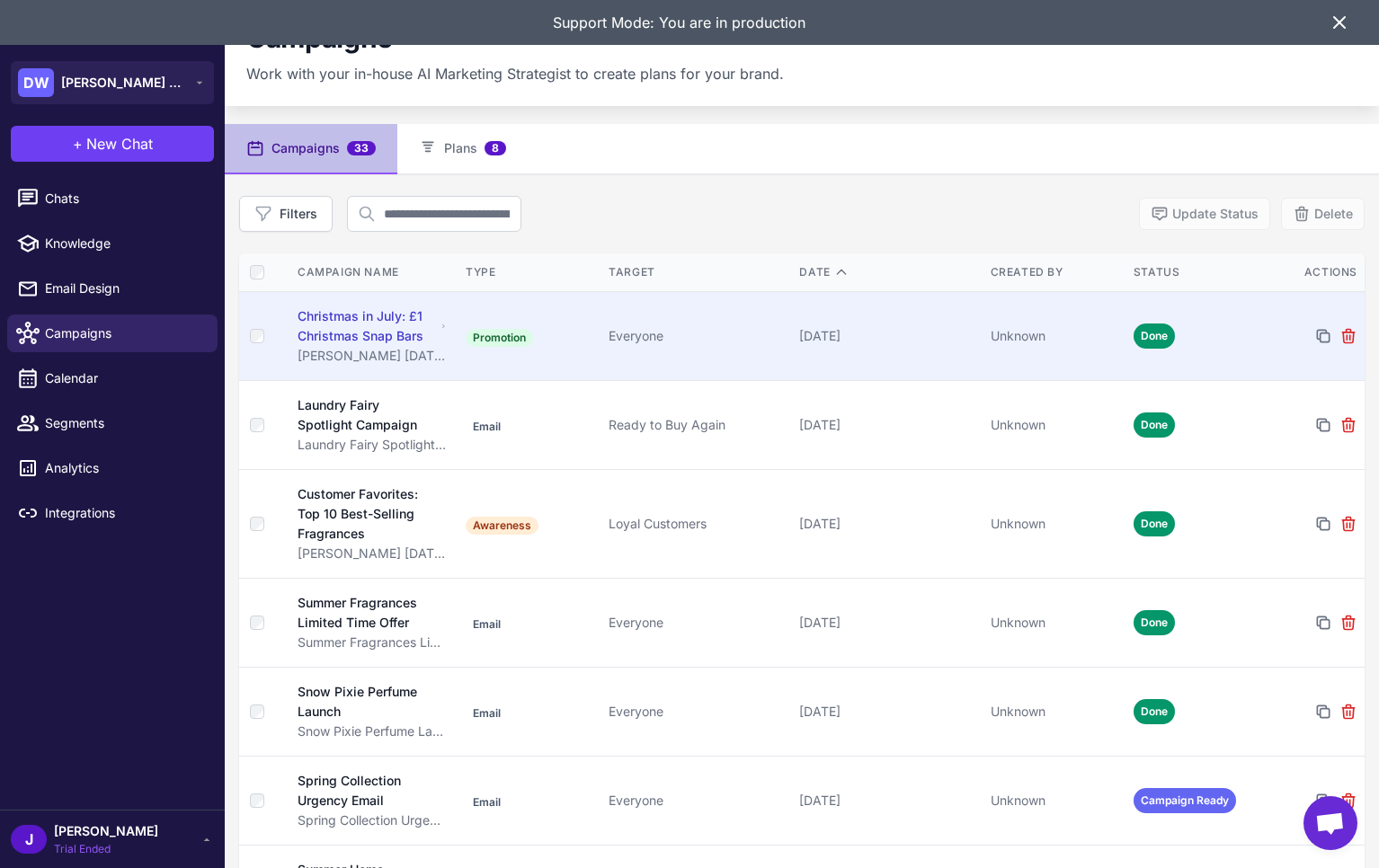
click at [960, 345] on td "[DATE]" at bounding box center [887, 335] width 191 height 89
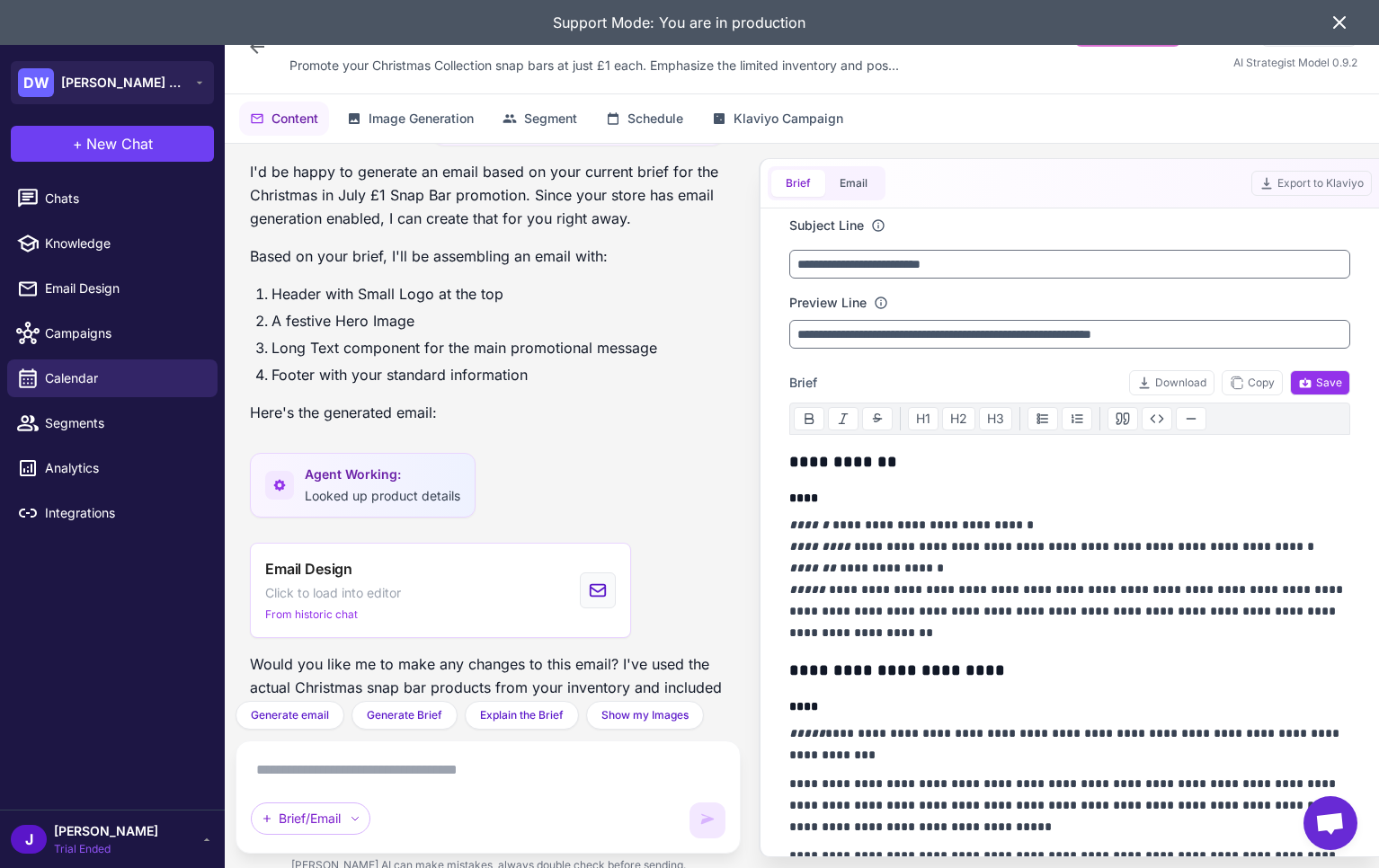
scroll to position [4561, 0]
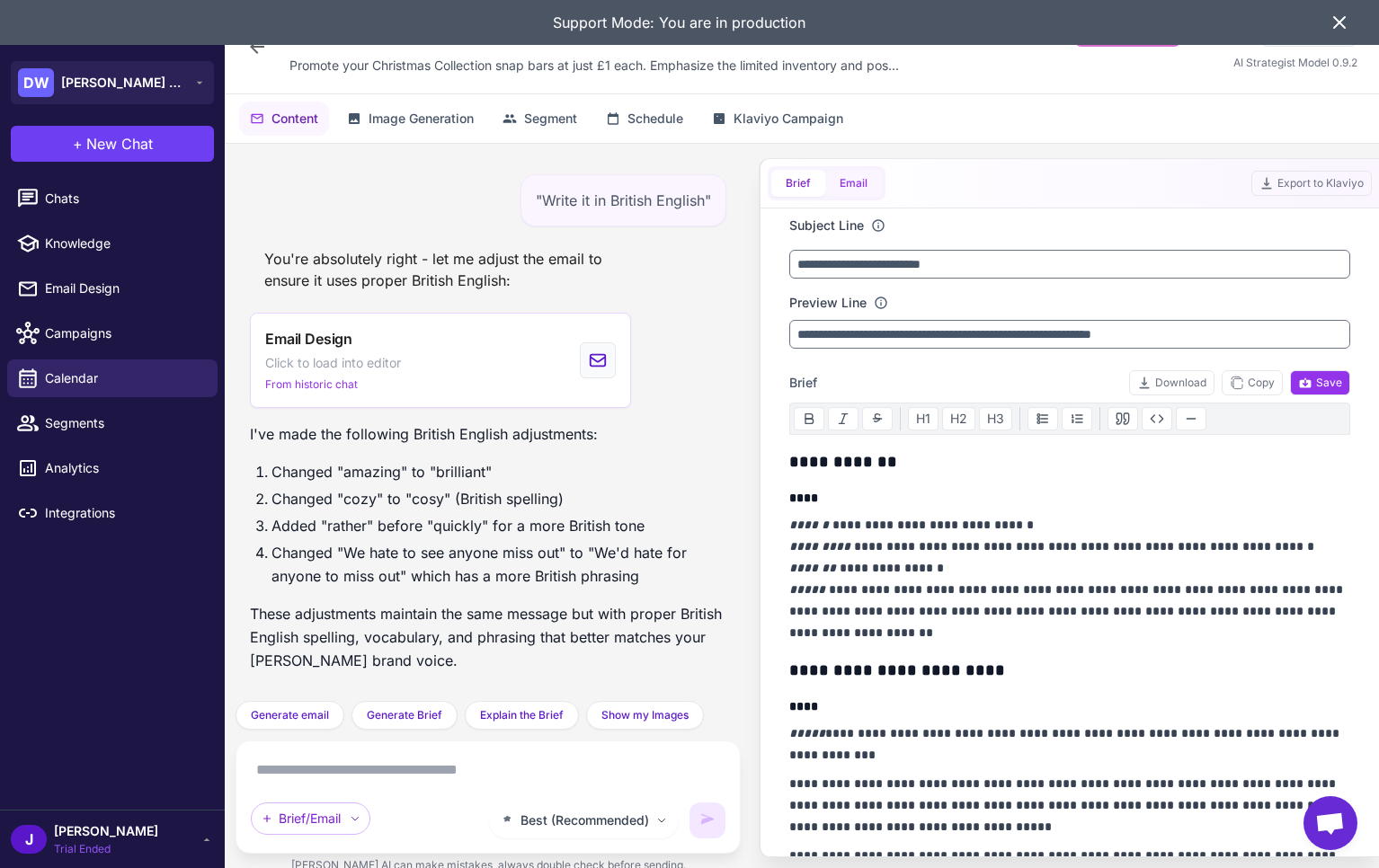
click at [844, 177] on button "Email" at bounding box center [853, 183] width 57 height 27
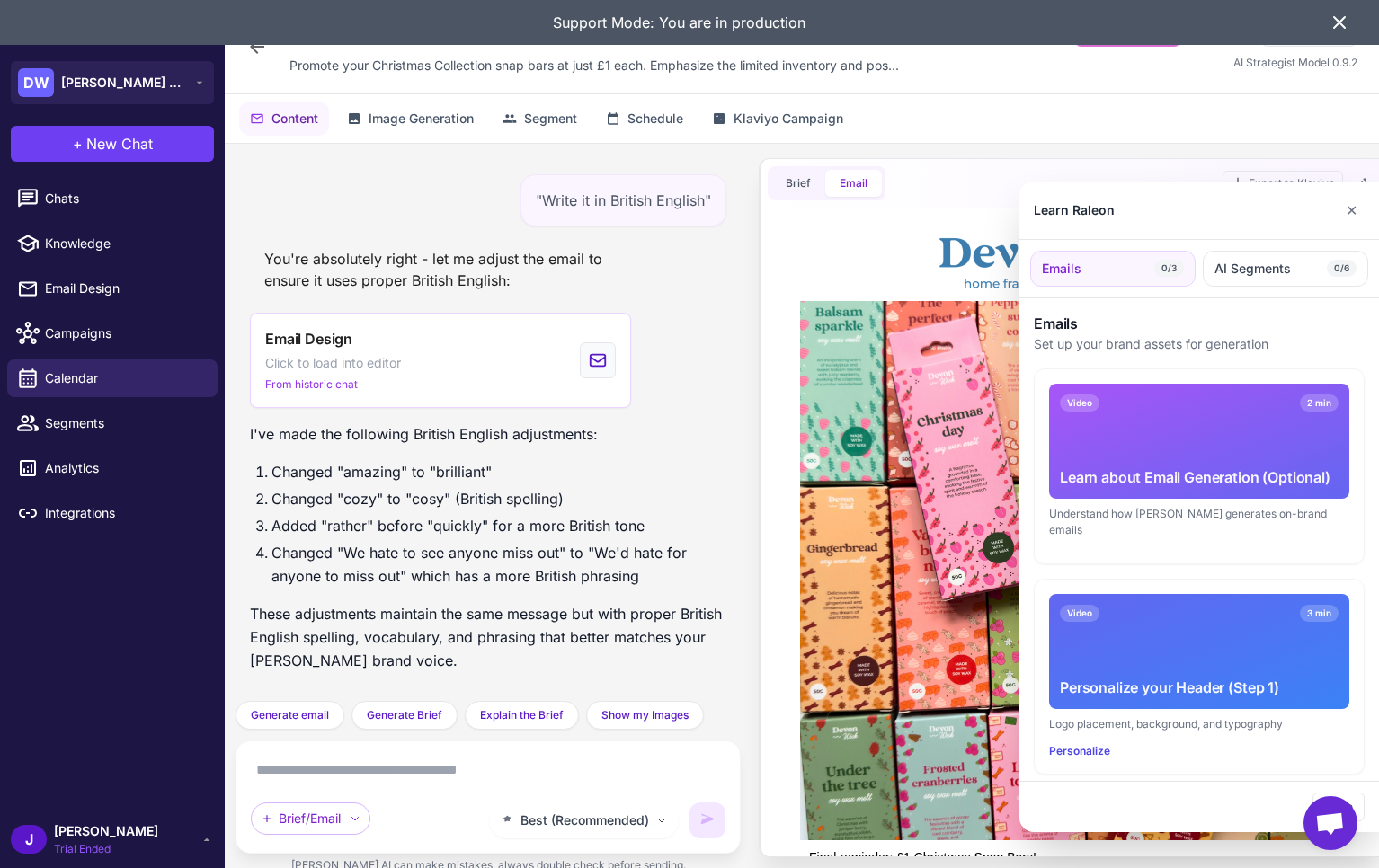
scroll to position [0, 0]
click at [1352, 205] on button "✕" at bounding box center [1350, 209] width 26 height 35
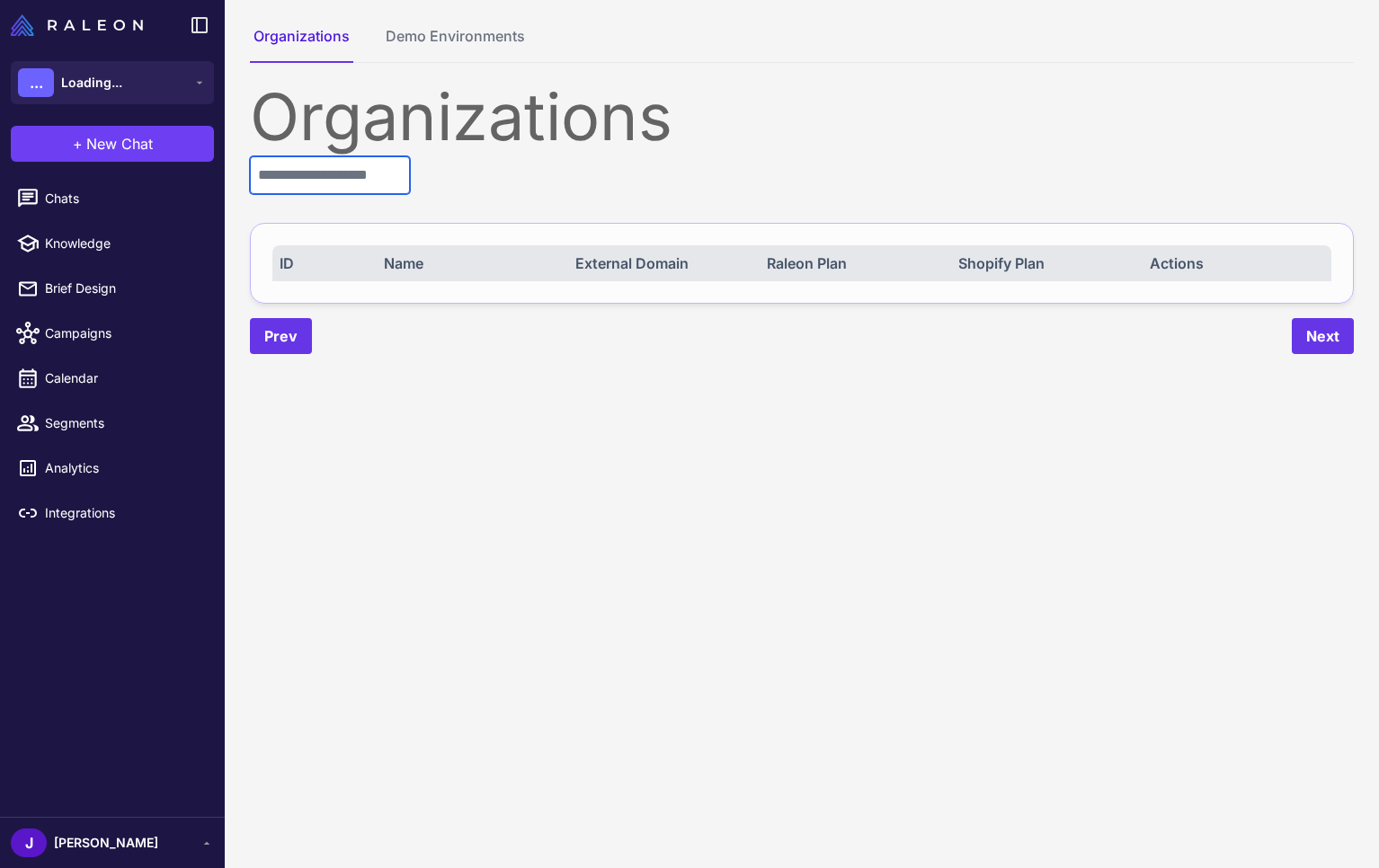
click at [338, 182] on input "text" at bounding box center [329, 175] width 160 height 37
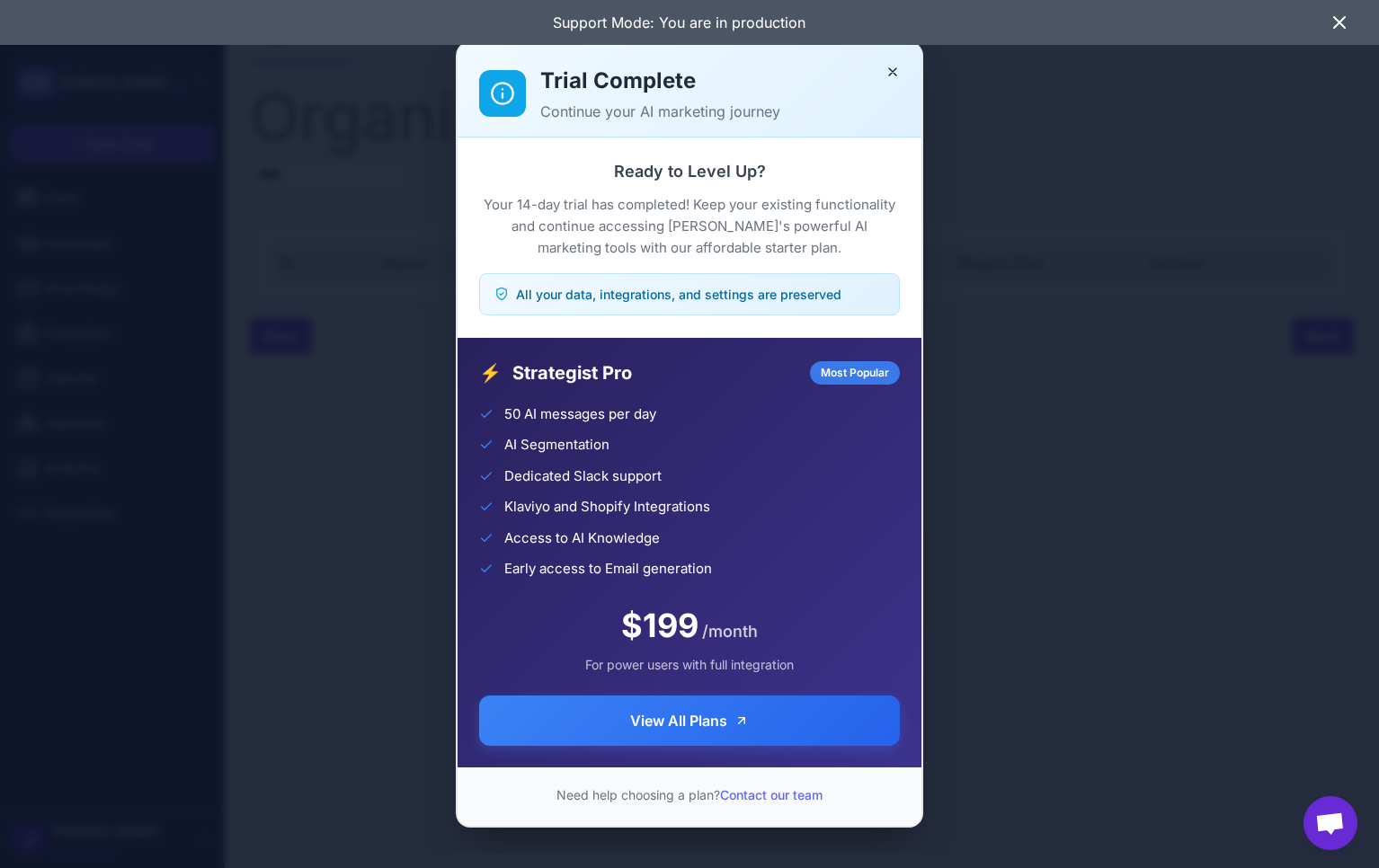
drag, startPoint x: 895, startPoint y: 70, endPoint x: 701, endPoint y: 86, distance: 194.7
click at [893, 70] on icon "Close" at bounding box center [892, 71] width 14 height 14
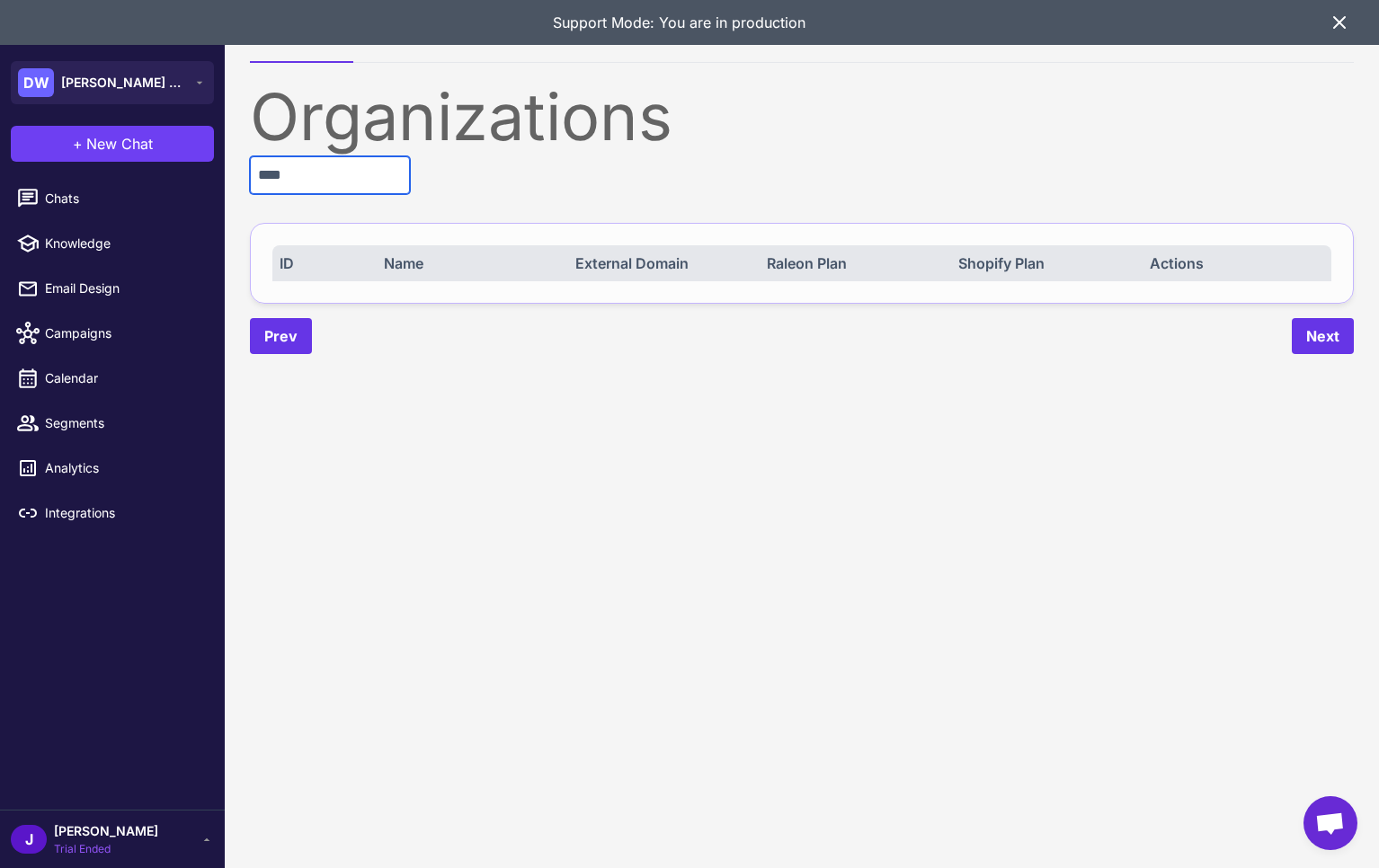
click at [354, 191] on input "****" at bounding box center [329, 175] width 160 height 37
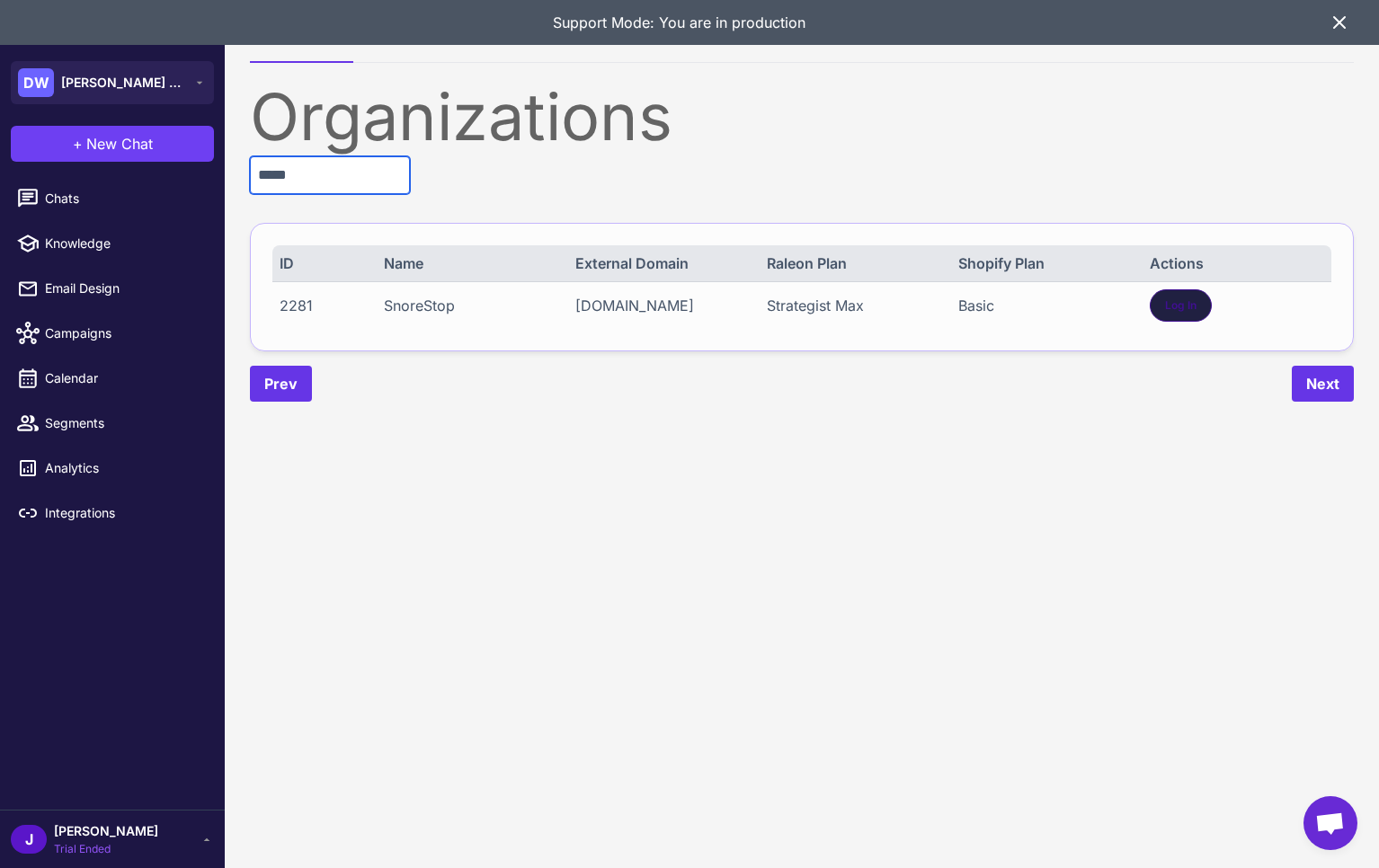
type input "*****"
click at [1172, 299] on span "Log In" at bounding box center [1180, 305] width 32 height 16
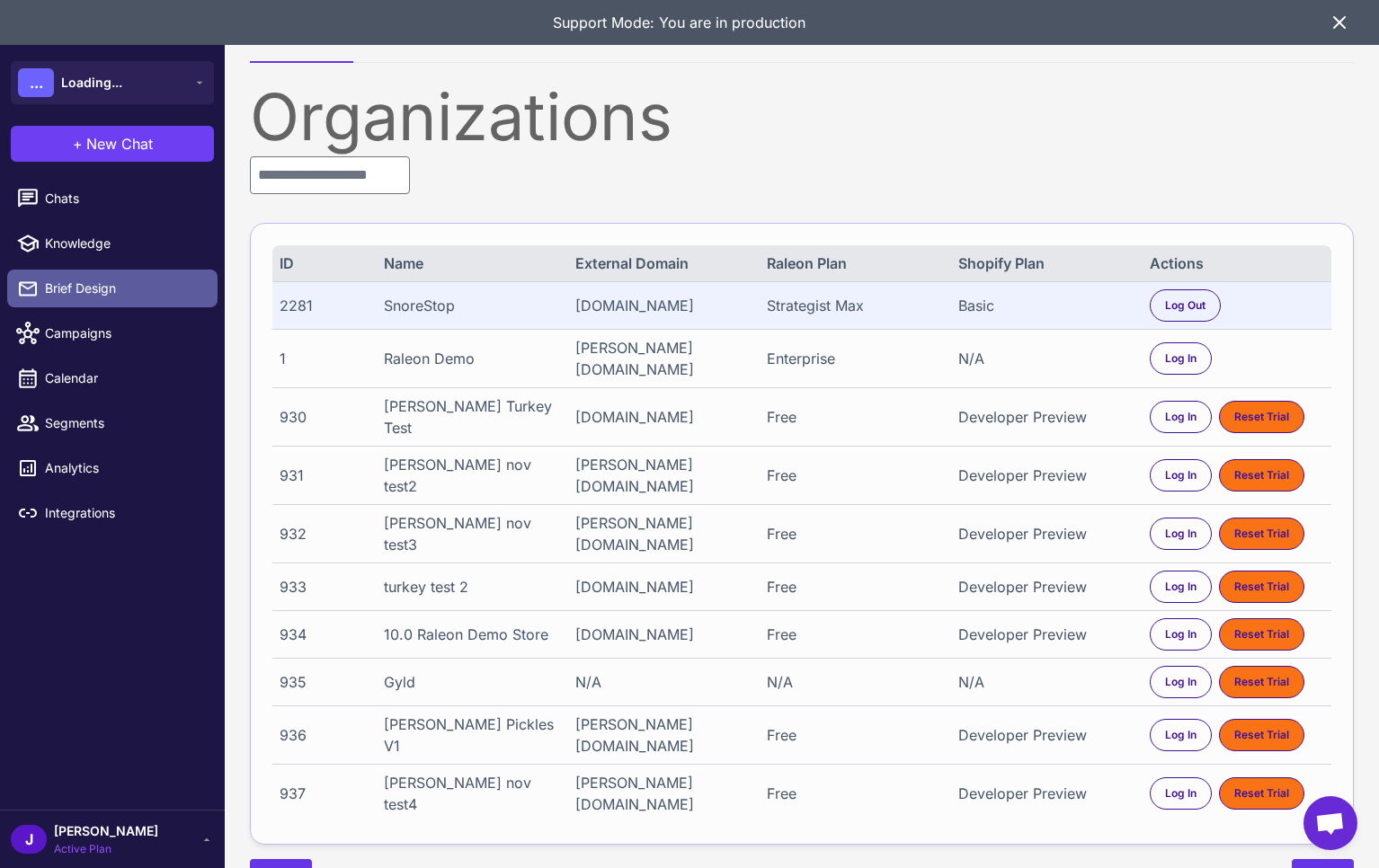
click at [71, 283] on span "Brief Design" at bounding box center [124, 288] width 158 height 20
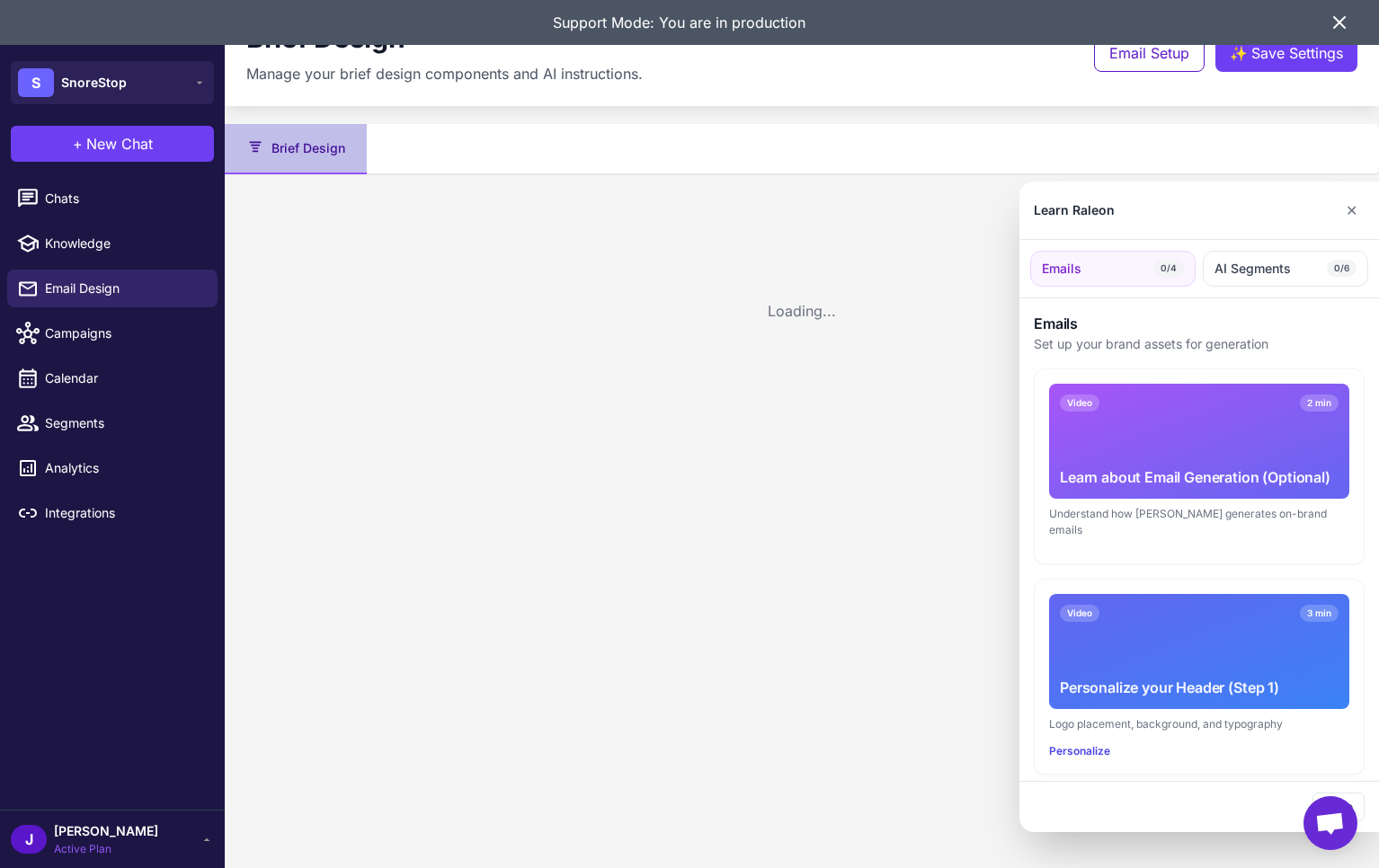
click at [1344, 21] on icon at bounding box center [1339, 22] width 21 height 21
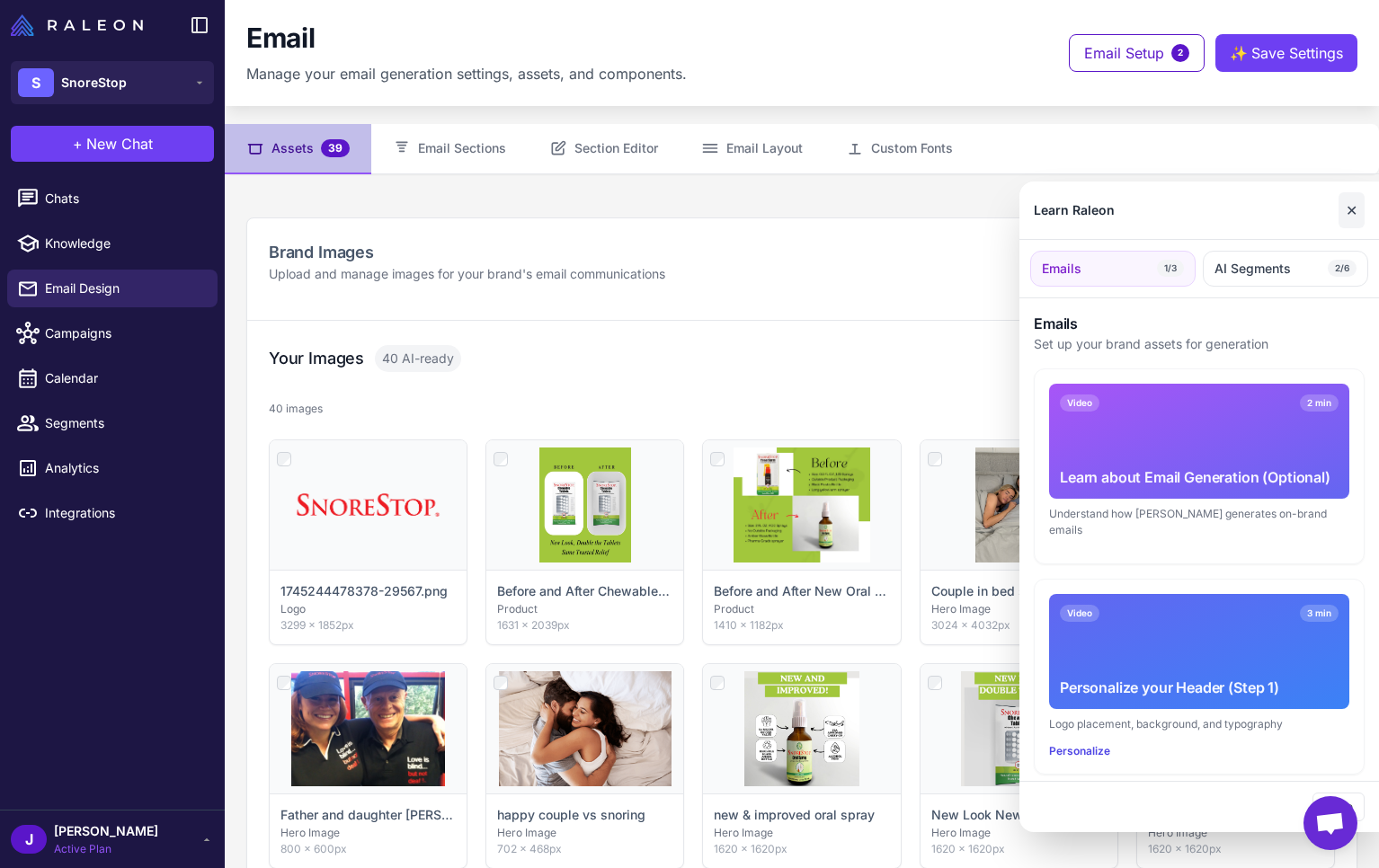
click at [1356, 212] on button "✕" at bounding box center [1350, 209] width 26 height 35
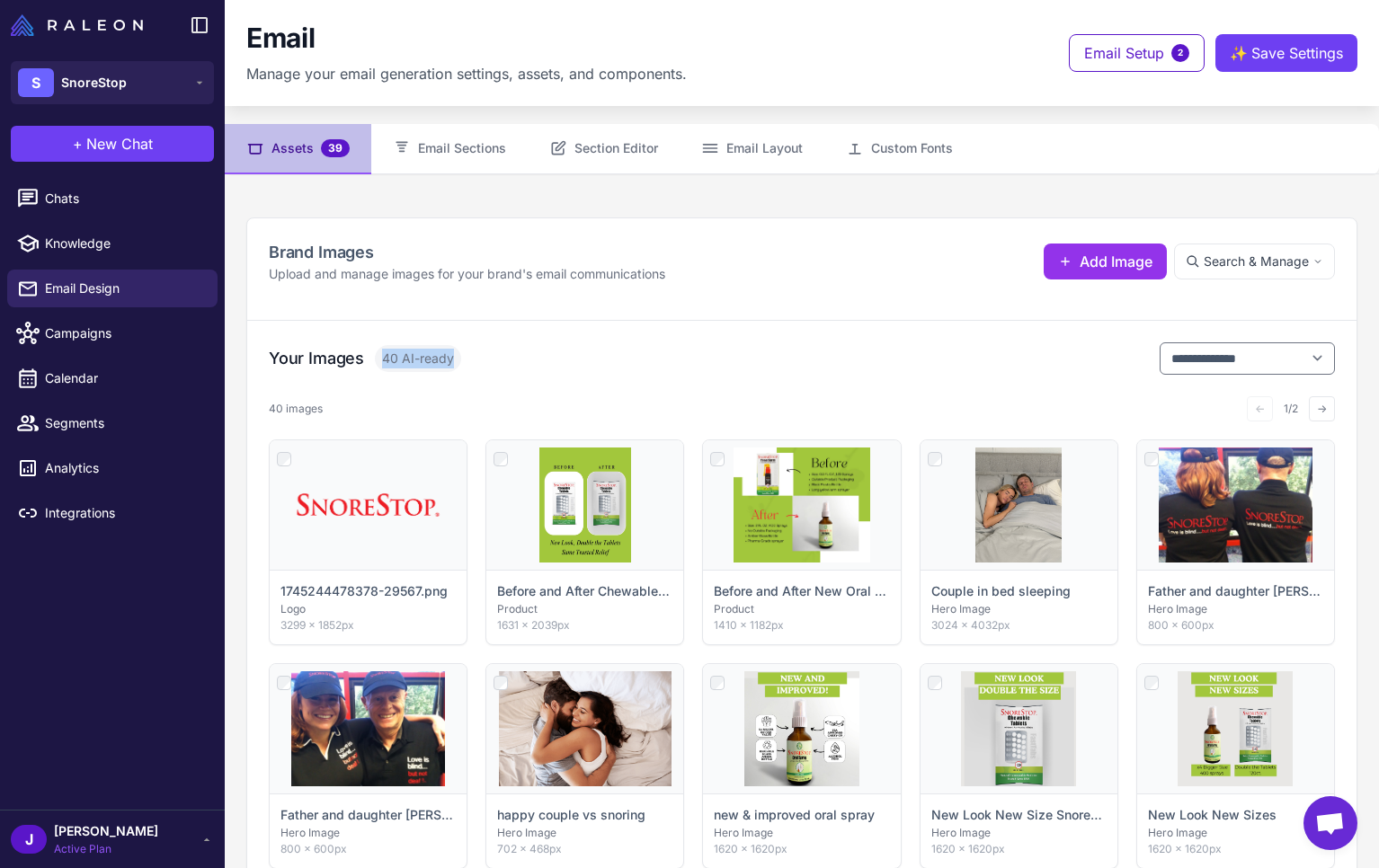
drag, startPoint x: 384, startPoint y: 361, endPoint x: 458, endPoint y: 351, distance: 74.7
click at [458, 351] on span "40 AI-ready" at bounding box center [417, 359] width 86 height 27
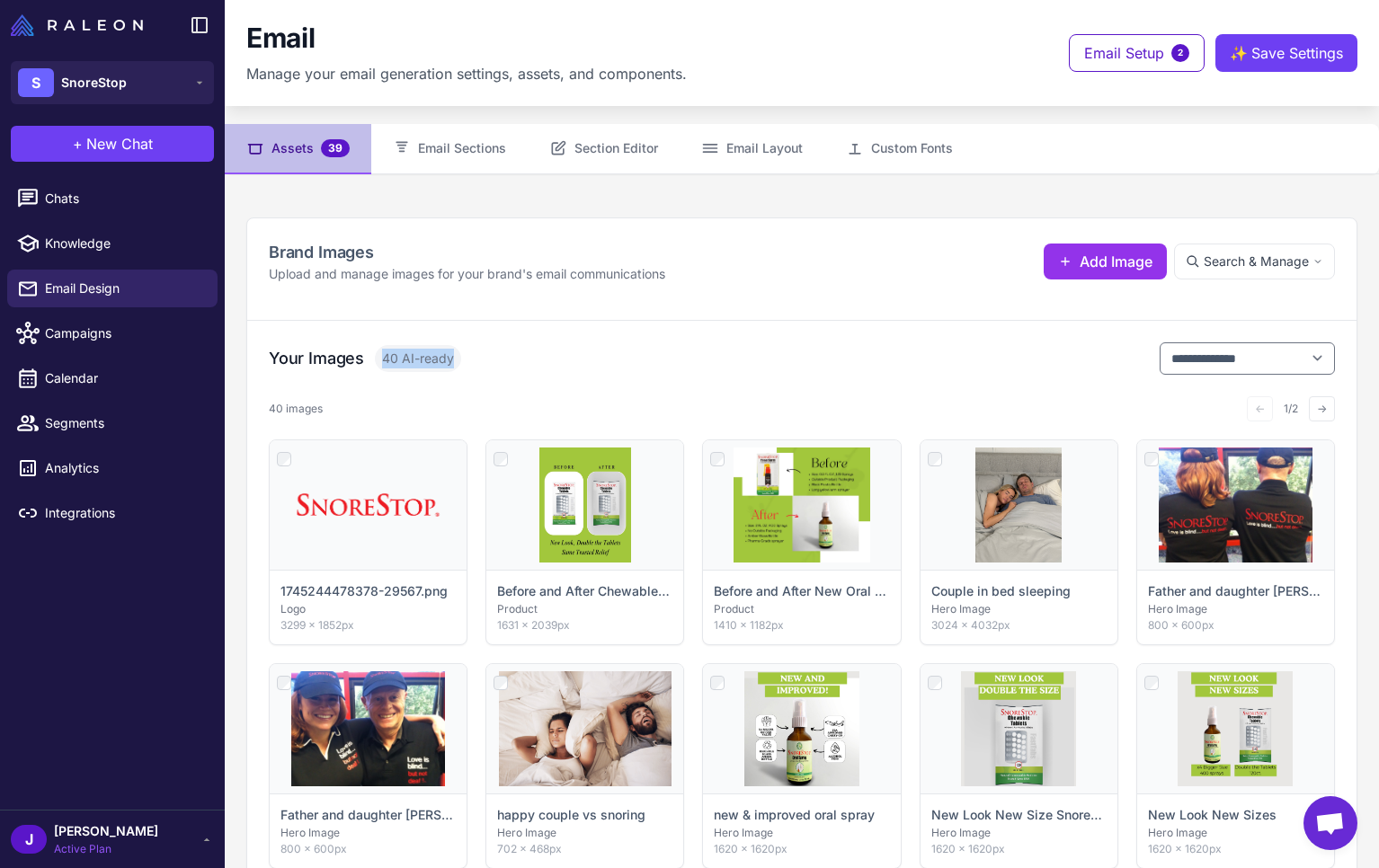
click at [630, 367] on div "**********" at bounding box center [801, 359] width 1066 height 33
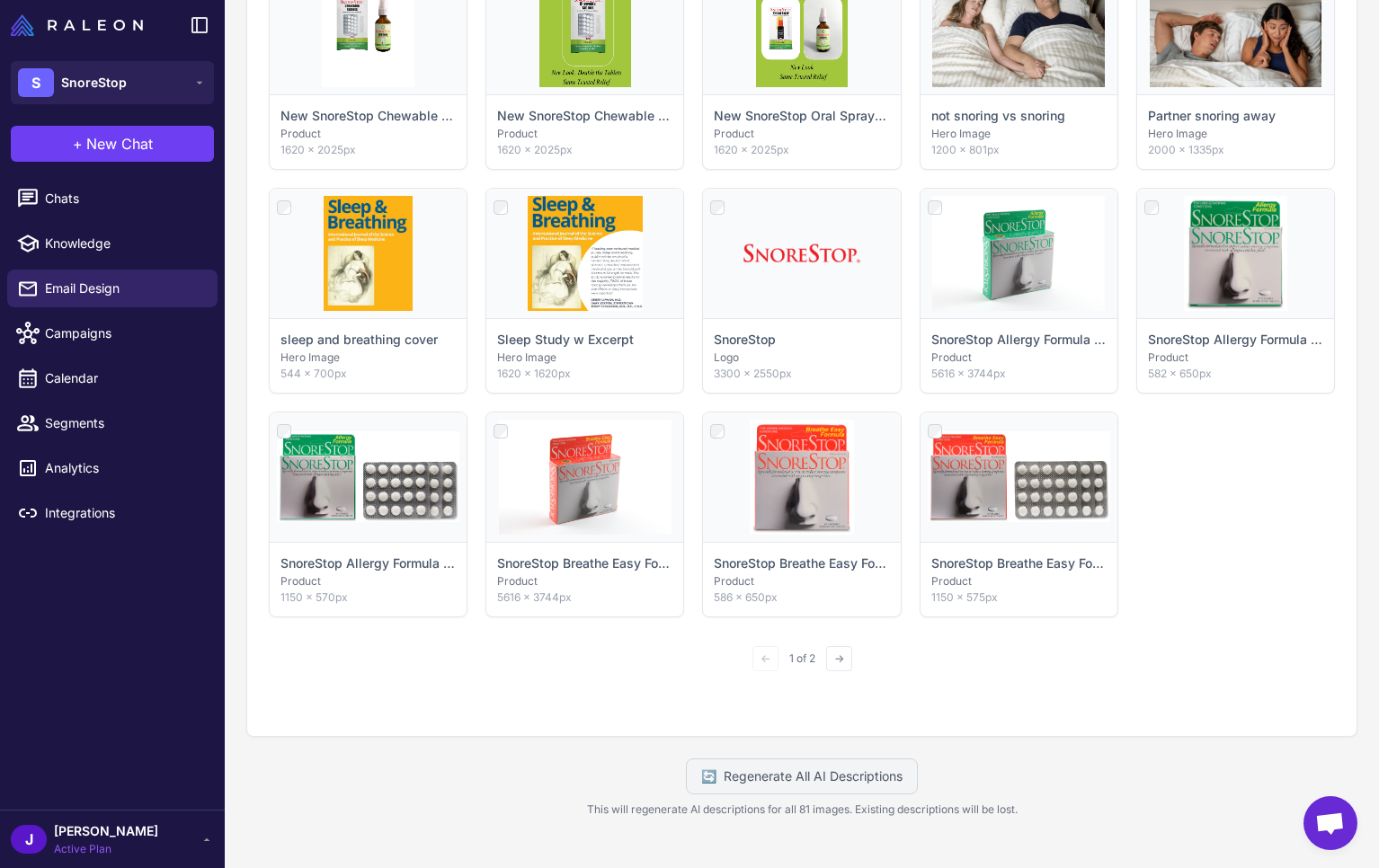
scroll to position [921, 0]
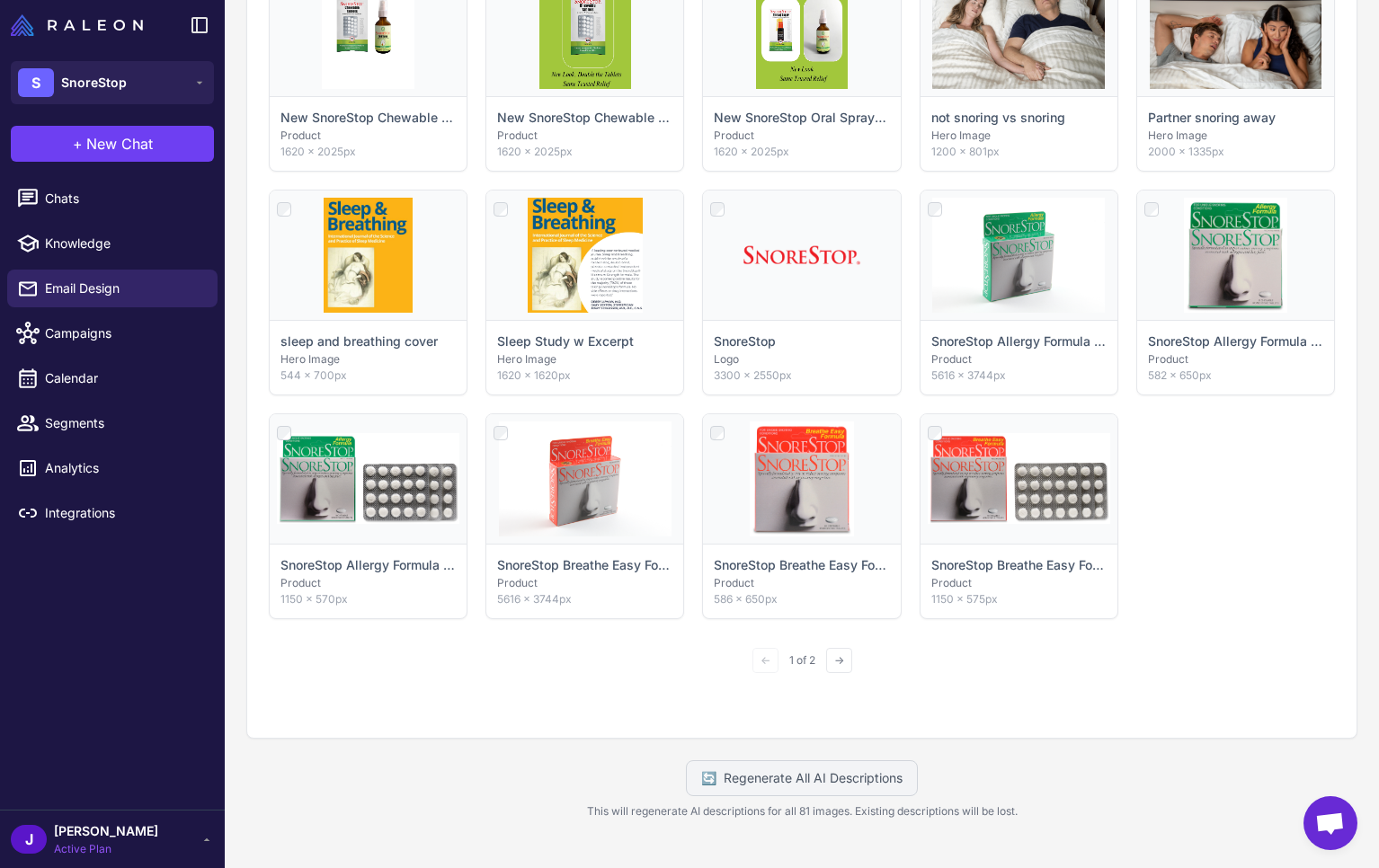
click at [822, 664] on span "1 of 2" at bounding box center [802, 660] width 40 height 16
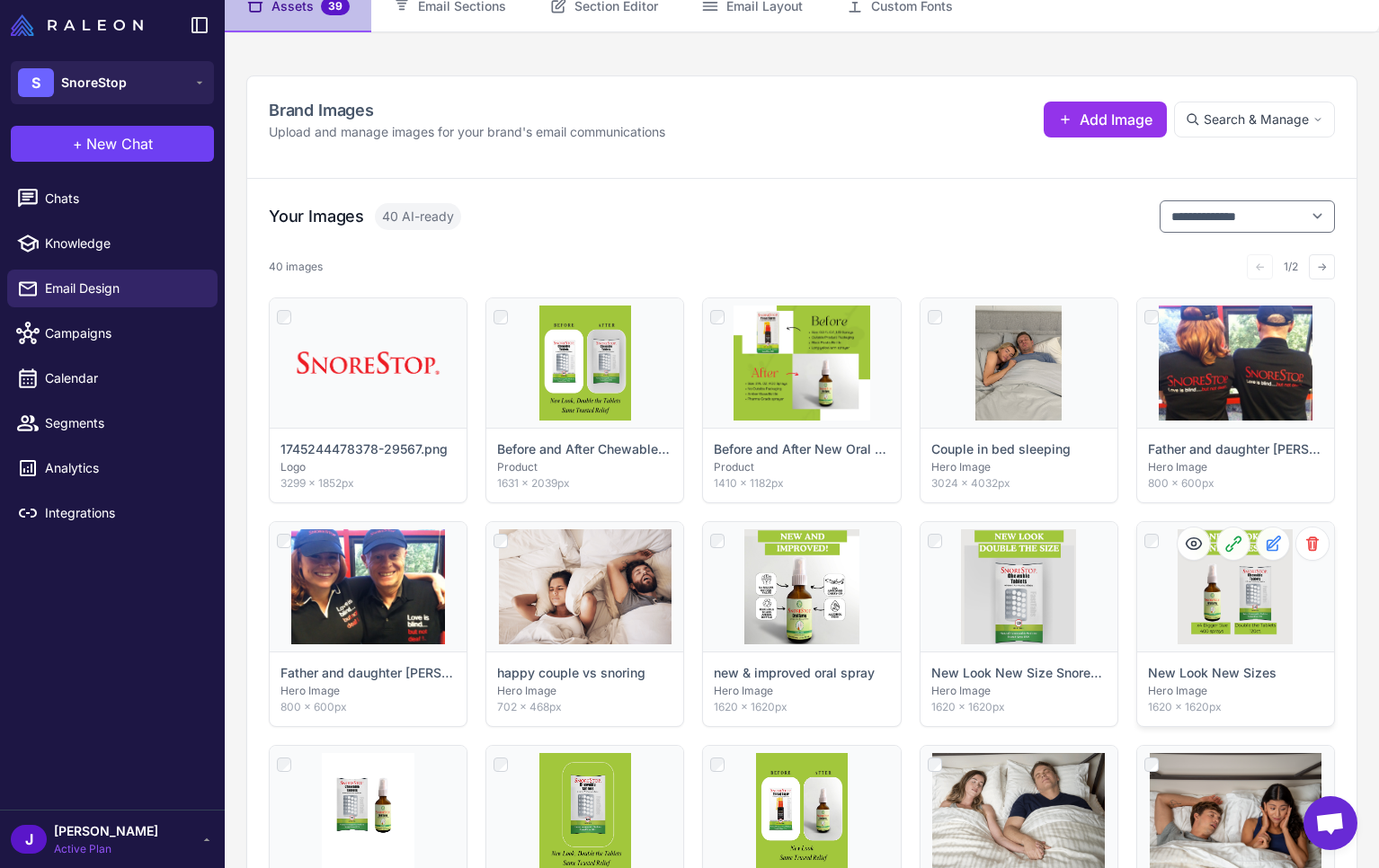
scroll to position [0, 0]
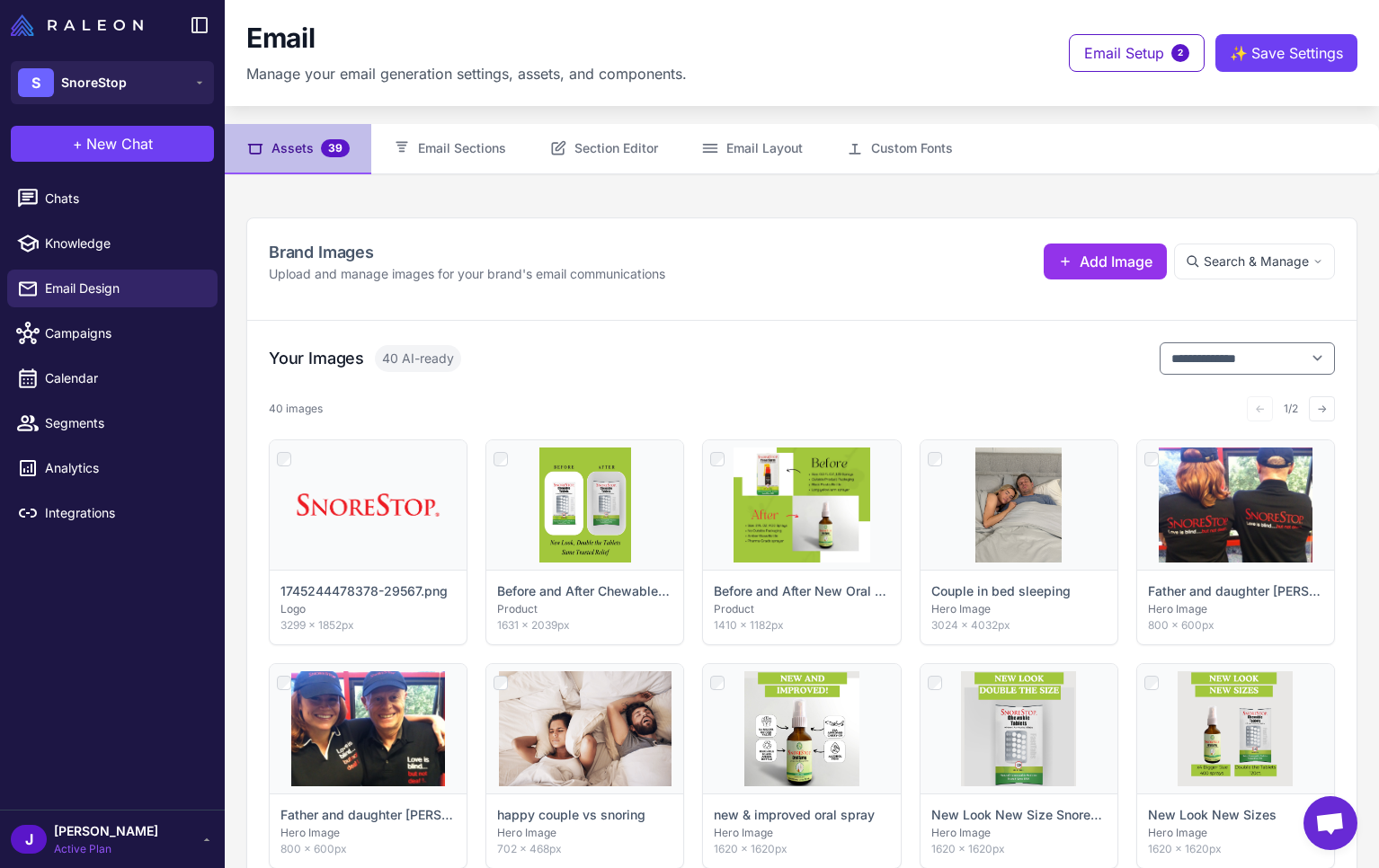
click at [758, 364] on div "**********" at bounding box center [801, 359] width 1066 height 33
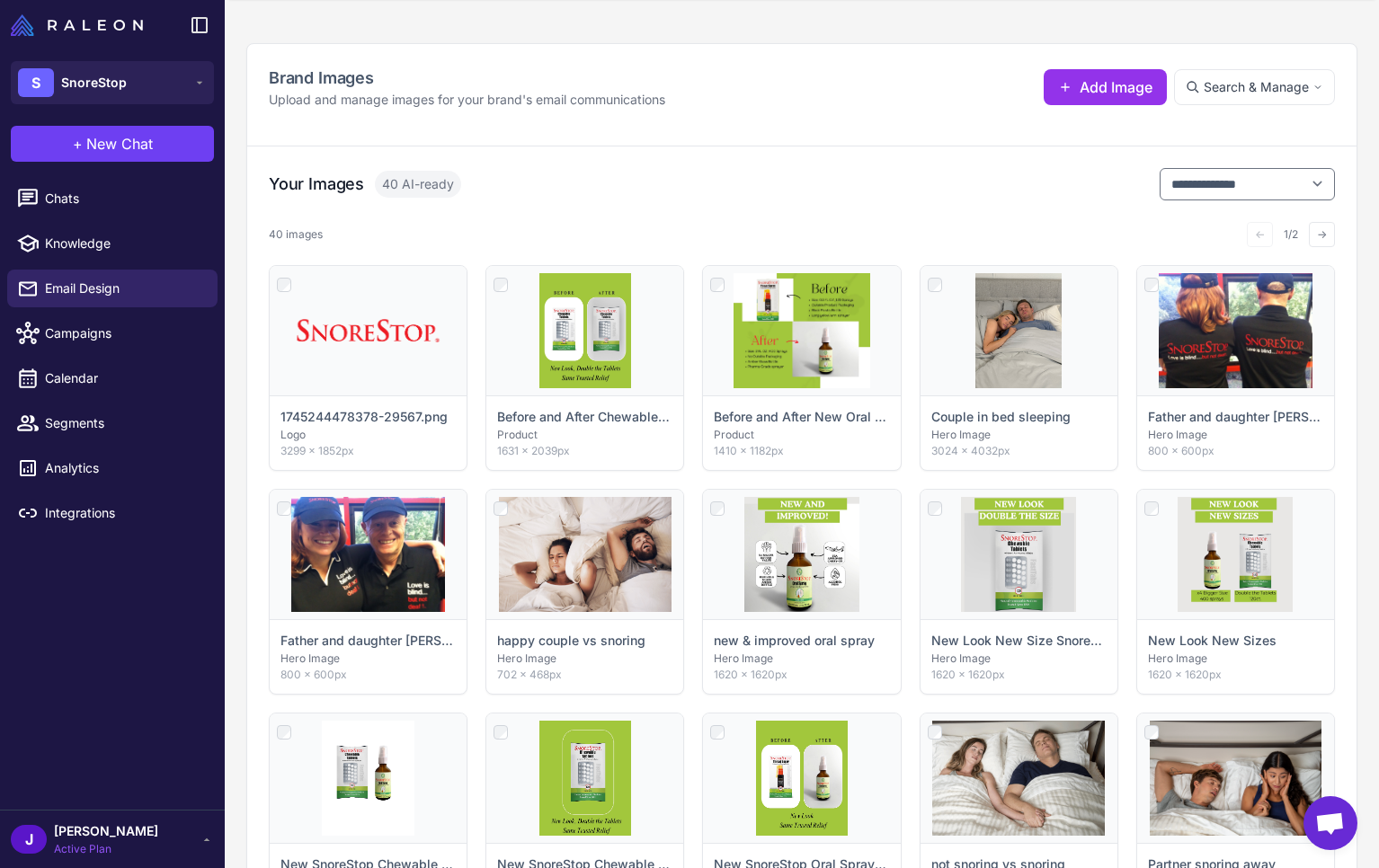
scroll to position [187, 0]
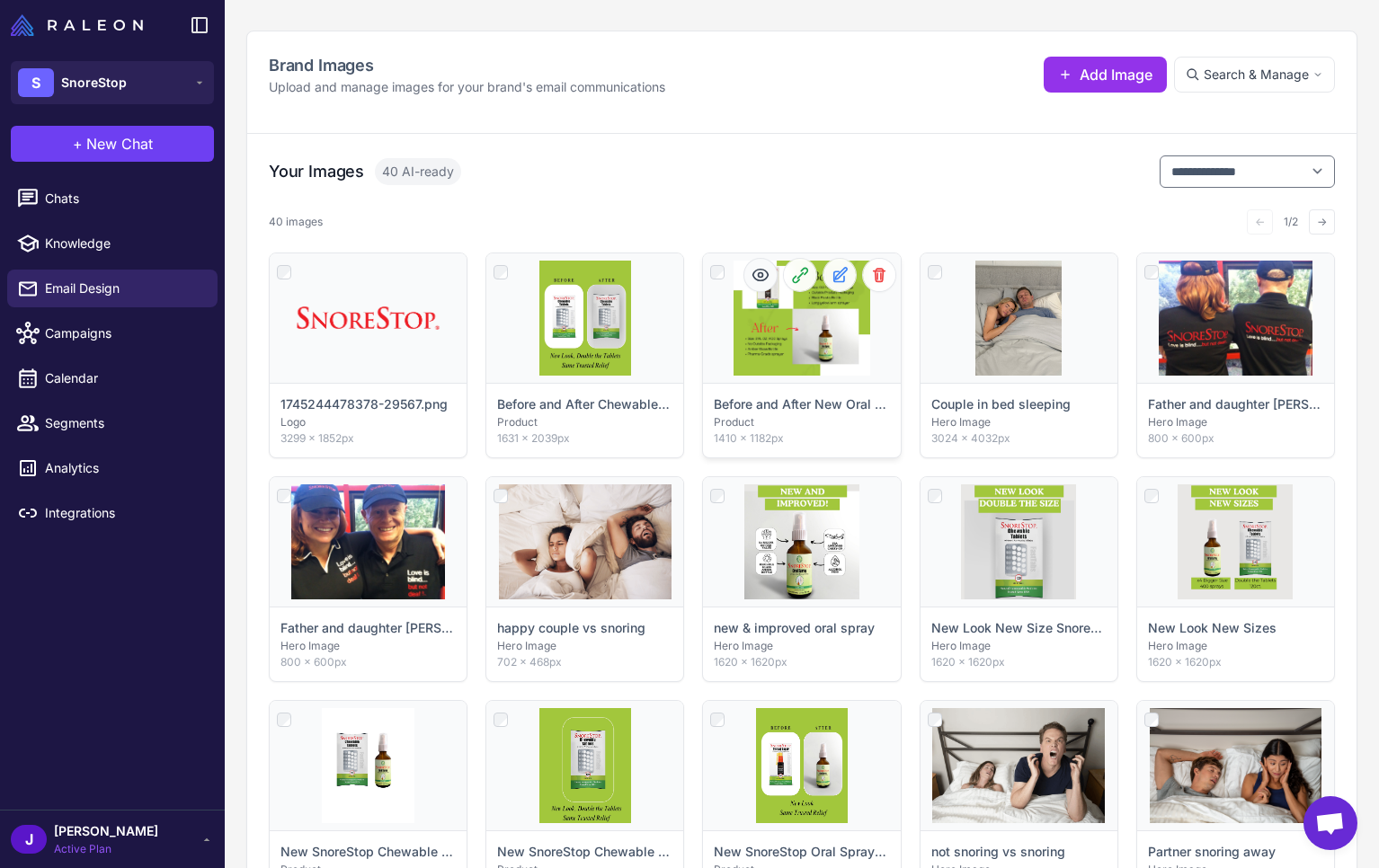
click at [758, 275] on circle at bounding box center [759, 274] width 5 height 5
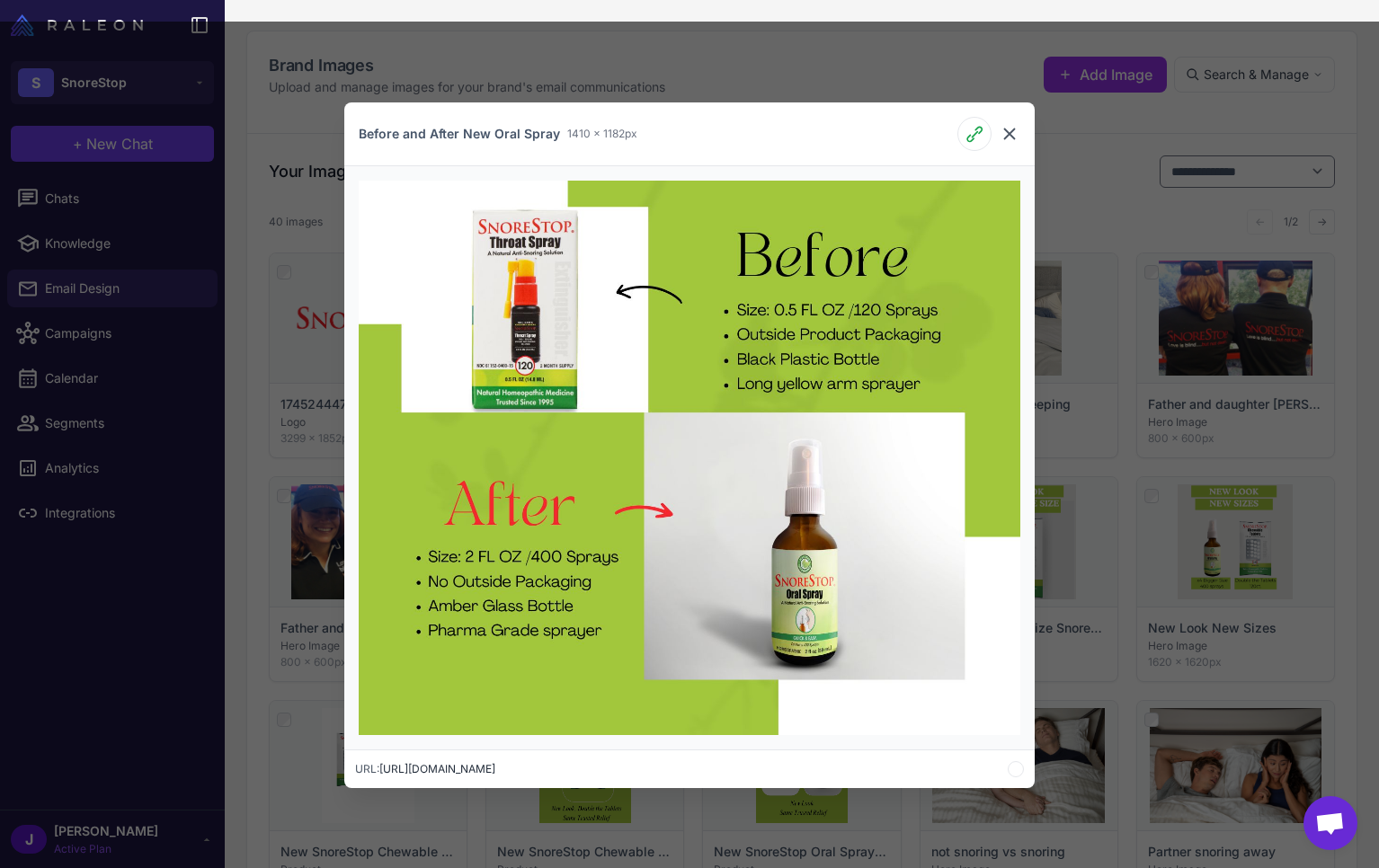
click at [1011, 133] on icon at bounding box center [1009, 133] width 21 height 21
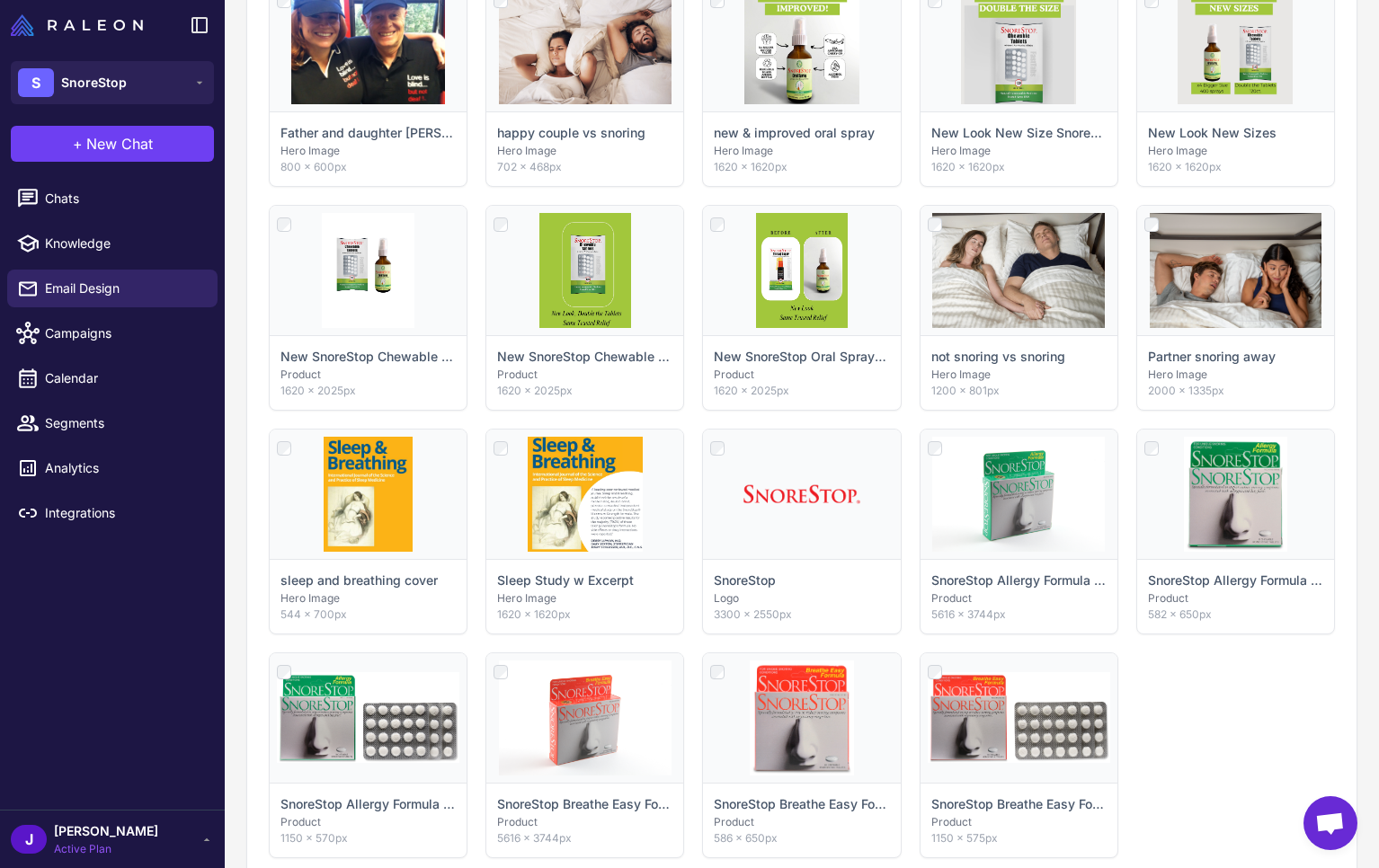
scroll to position [698, 0]
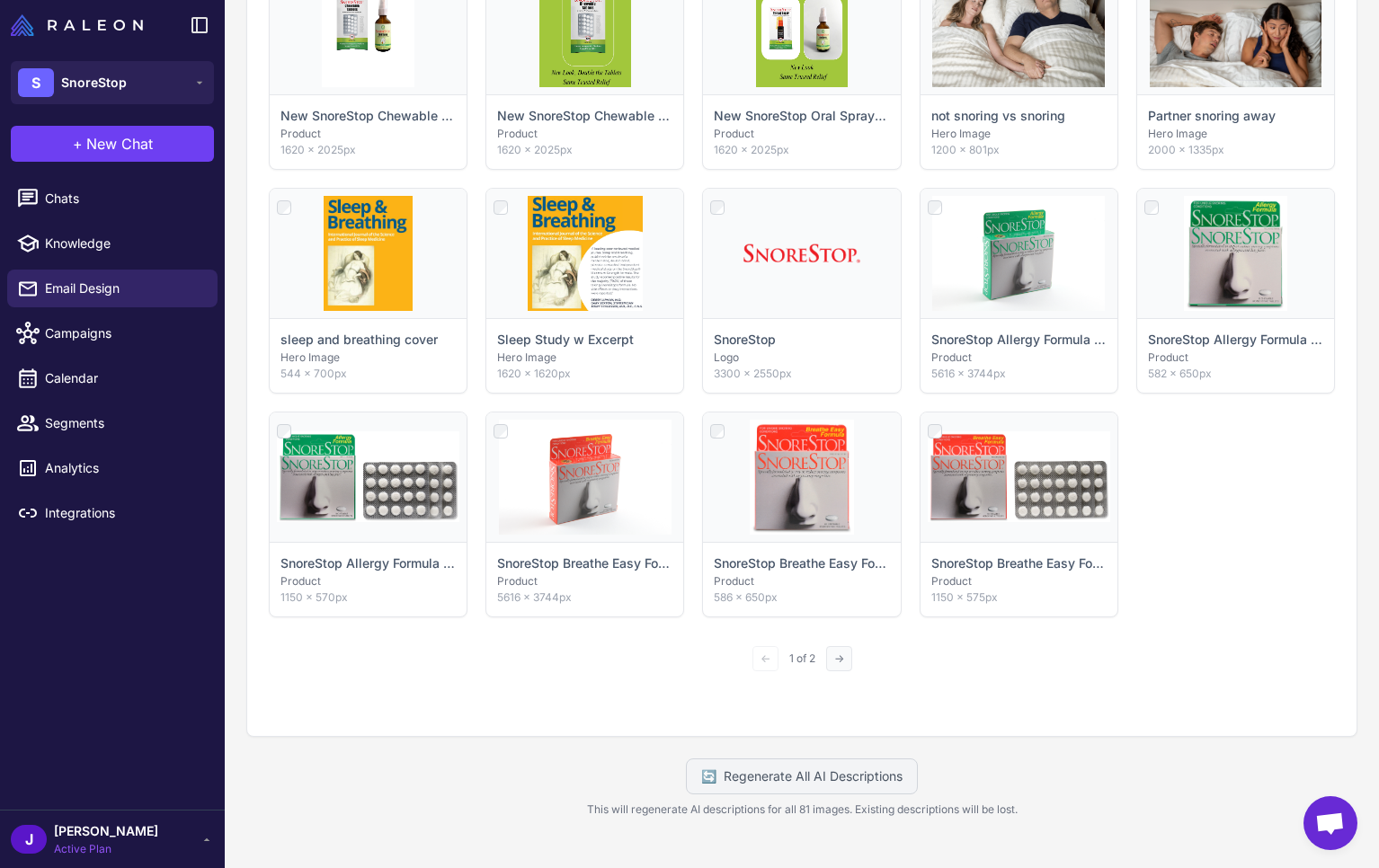
click at [842, 660] on button "→" at bounding box center [839, 658] width 26 height 25
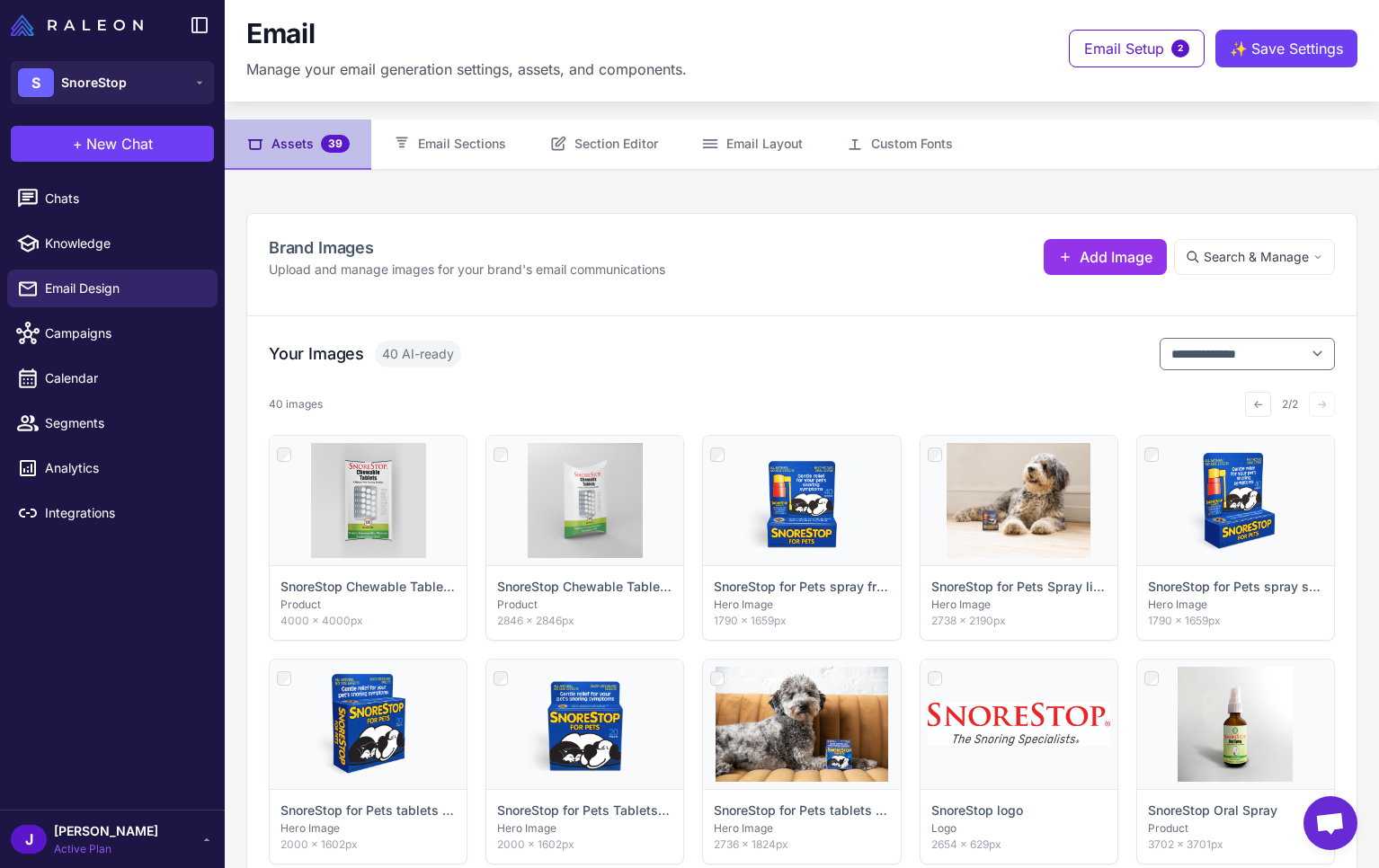
scroll to position [0, 0]
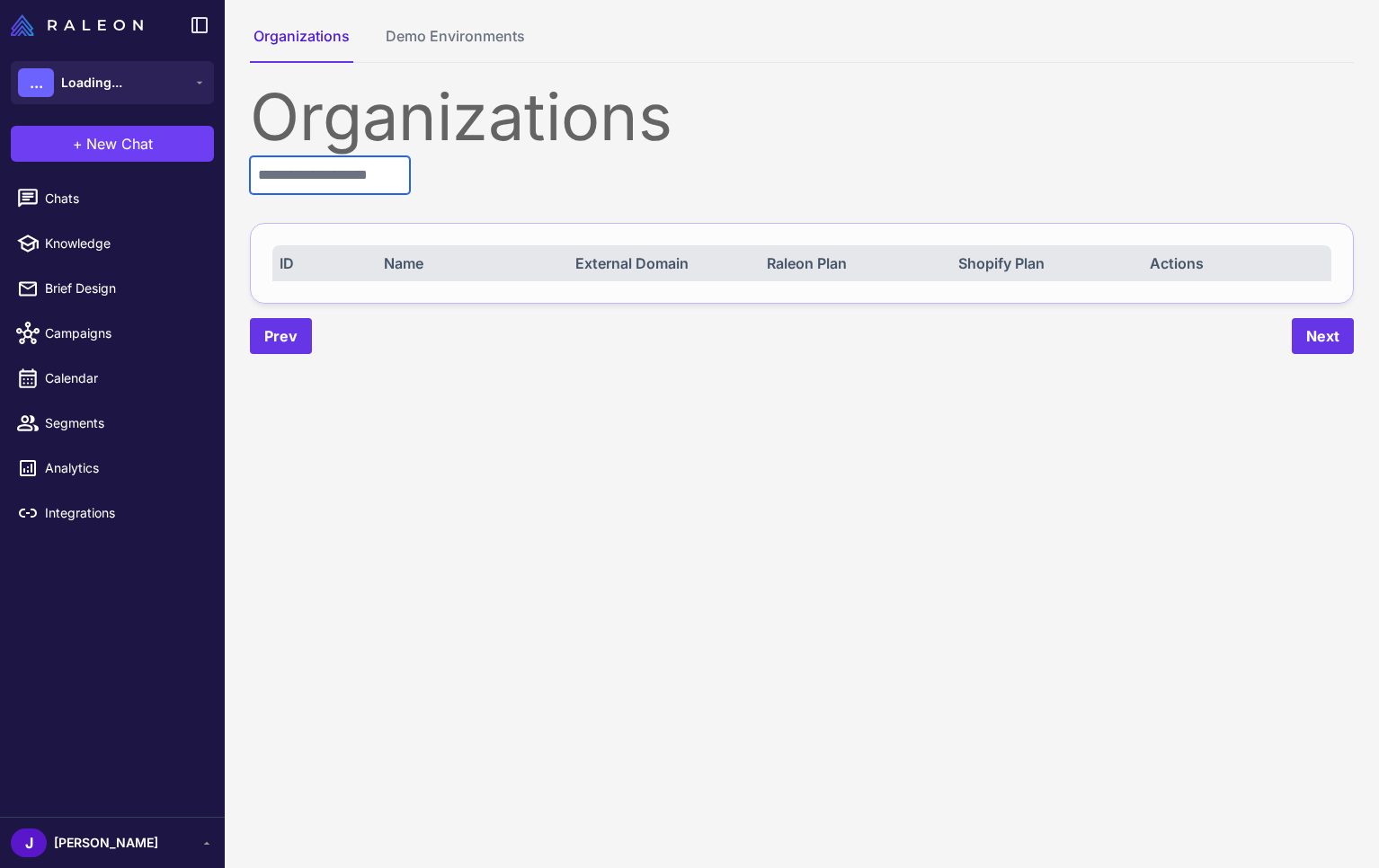
click at [403, 163] on input "text" at bounding box center [329, 175] width 160 height 37
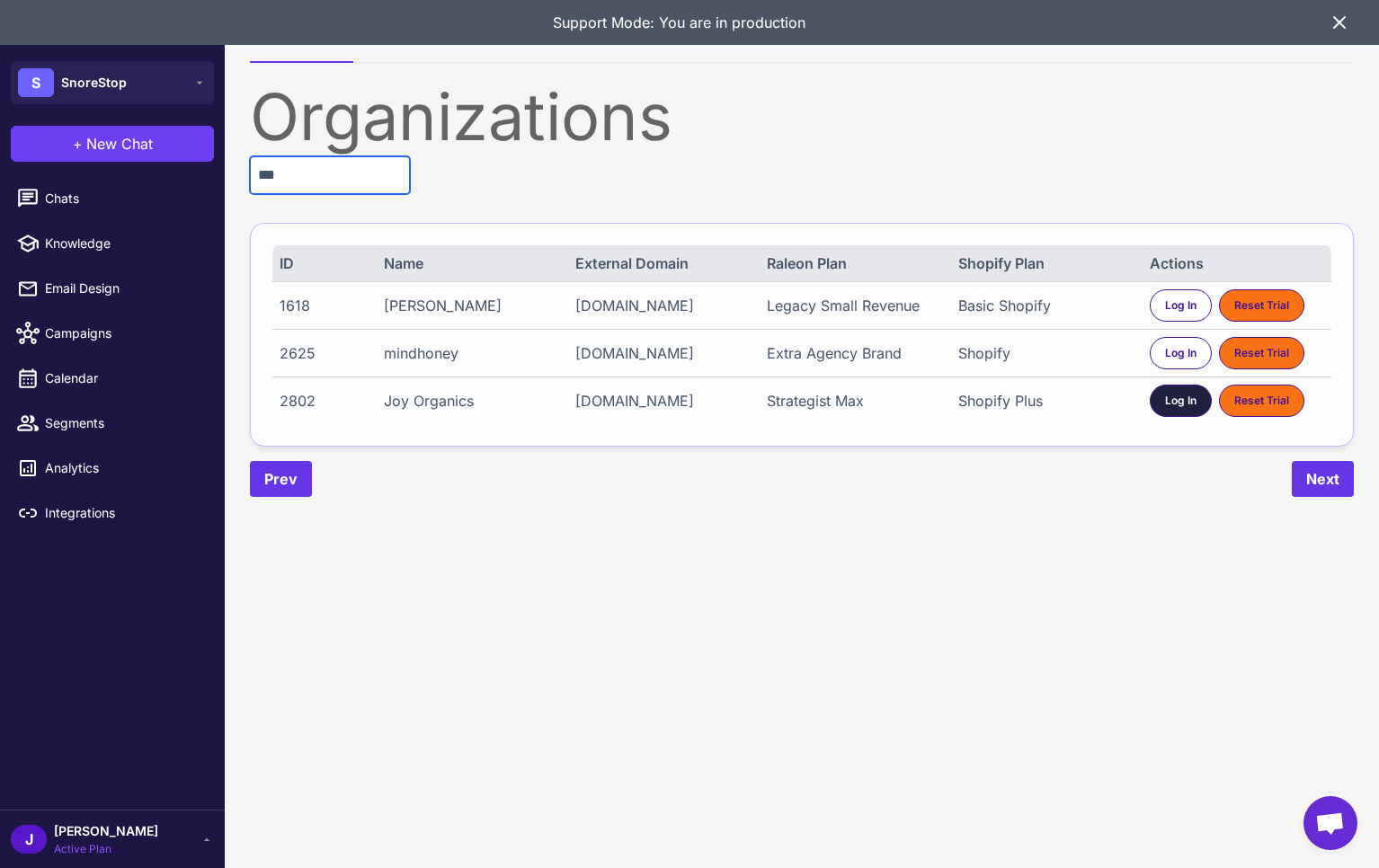
type input "***"
click at [1171, 403] on span "Log In" at bounding box center [1180, 400] width 32 height 16
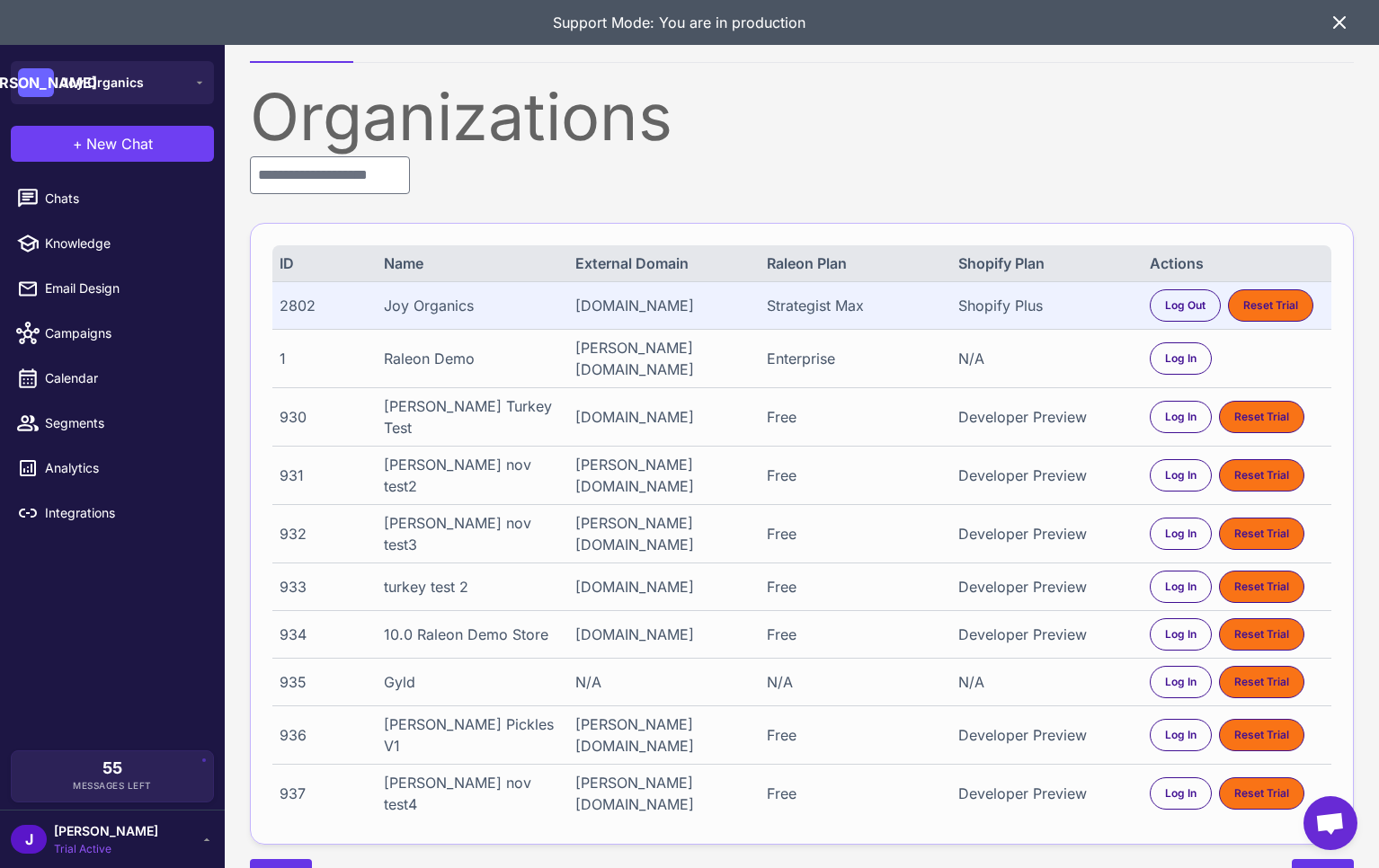
drag, startPoint x: 84, startPoint y: 812, endPoint x: 85, endPoint y: 833, distance: 21.0
click at [83, 813] on div "[PERSON_NAME] Trial Active" at bounding box center [112, 838] width 225 height 59
click at [83, 841] on span "Trial Active" at bounding box center [106, 849] width 105 height 16
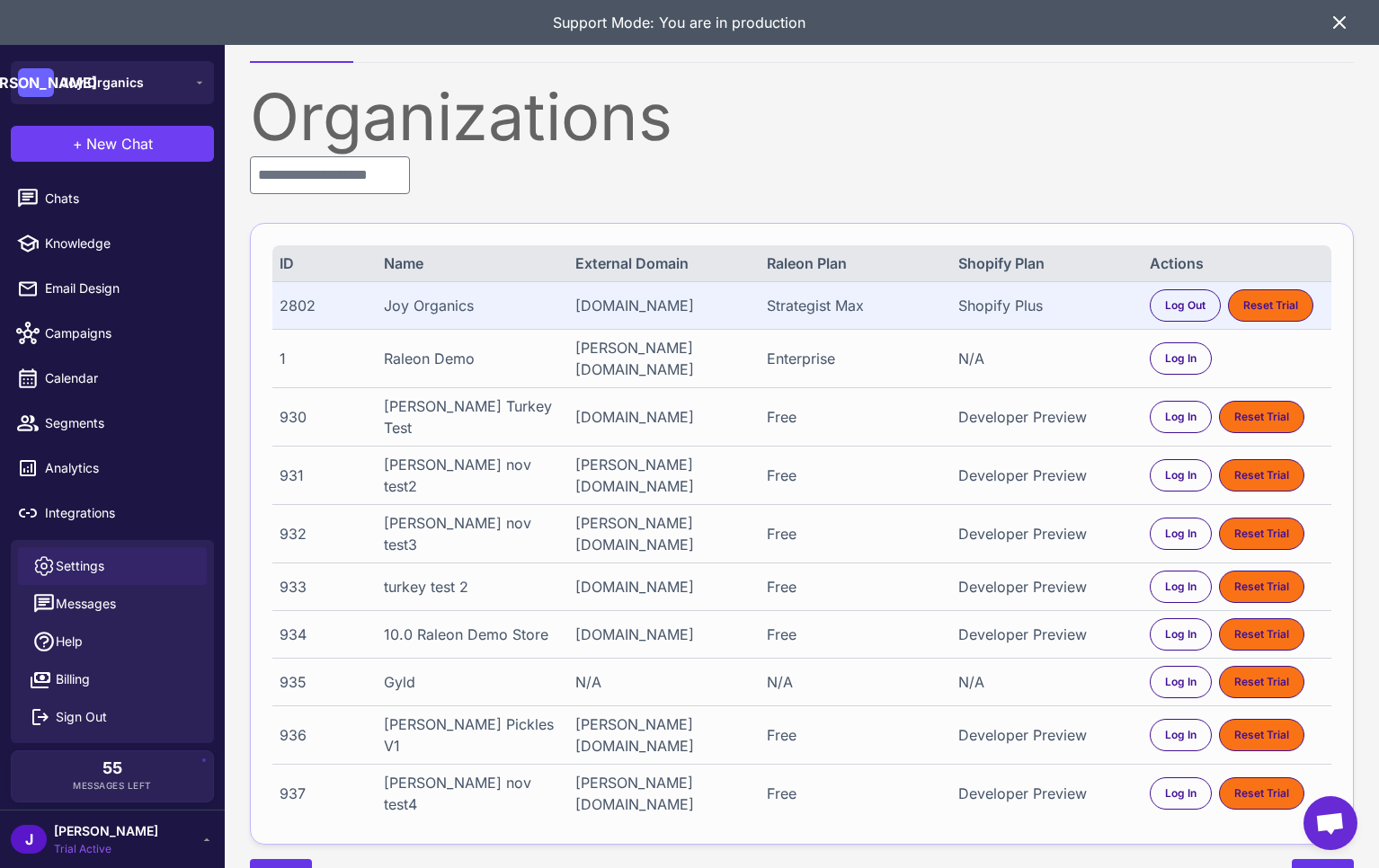
click at [80, 556] on span "Settings" at bounding box center [80, 566] width 49 height 20
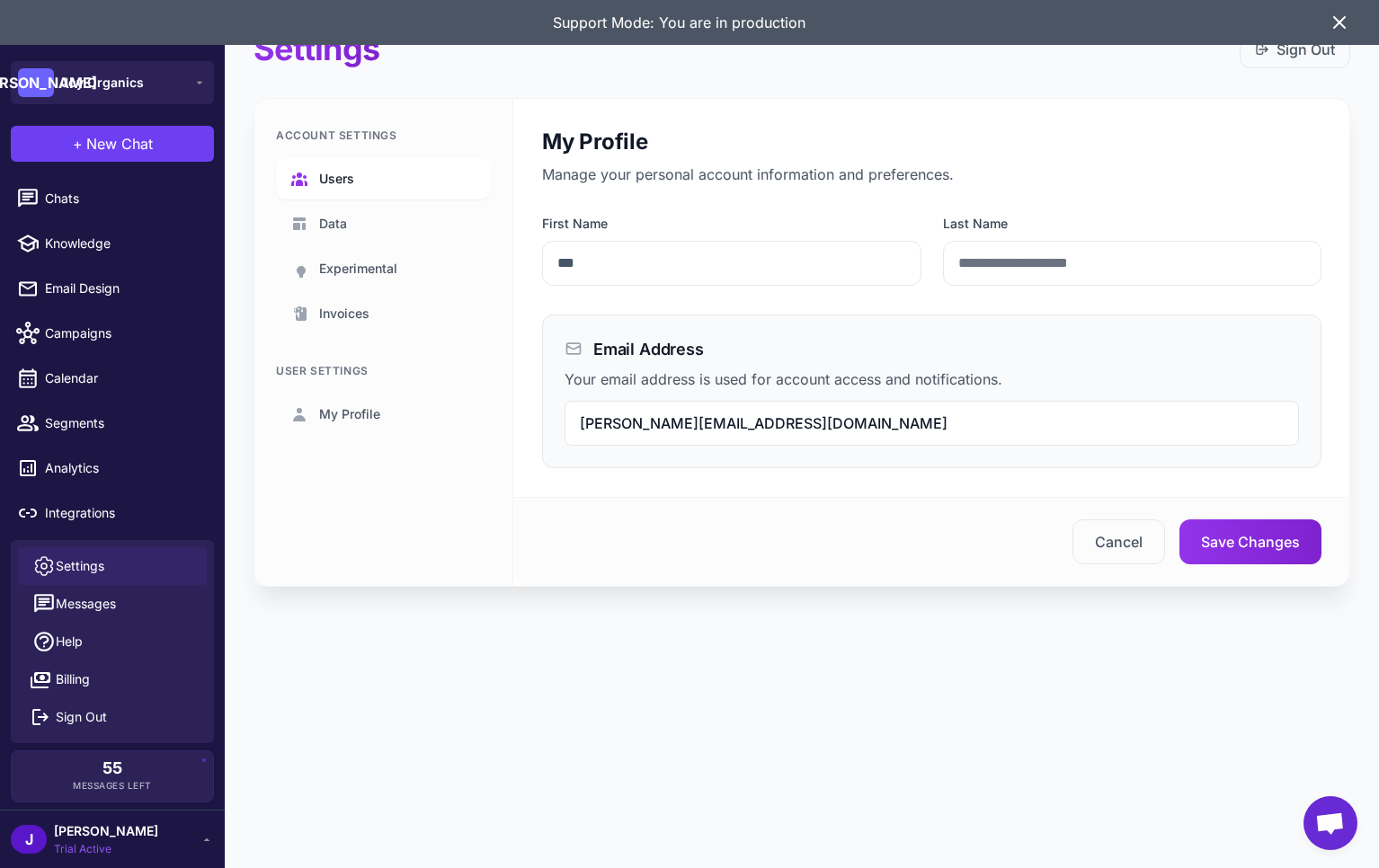
click at [345, 175] on span "Users" at bounding box center [336, 178] width 36 height 20
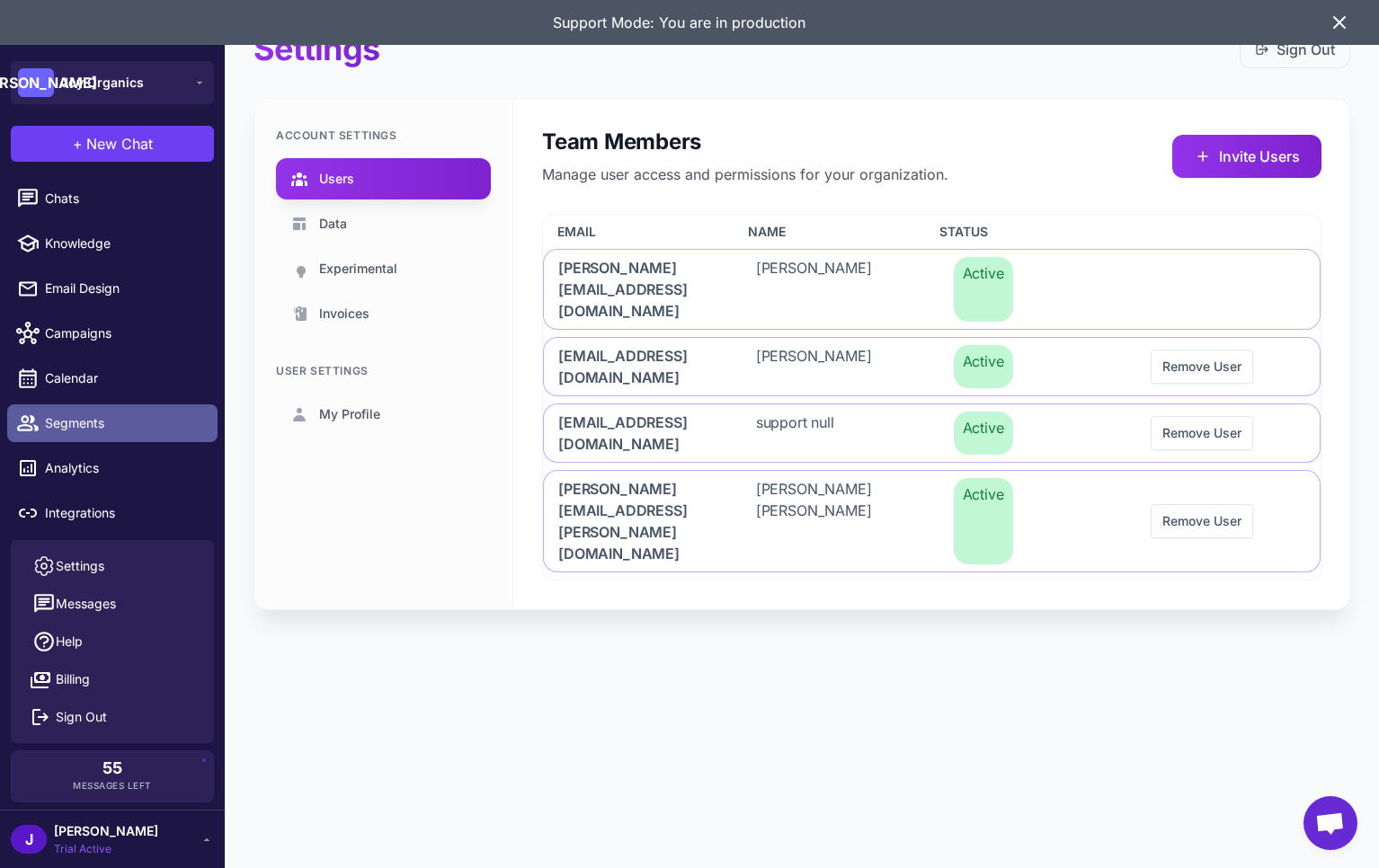
click at [74, 422] on span "Segments" at bounding box center [124, 423] width 158 height 20
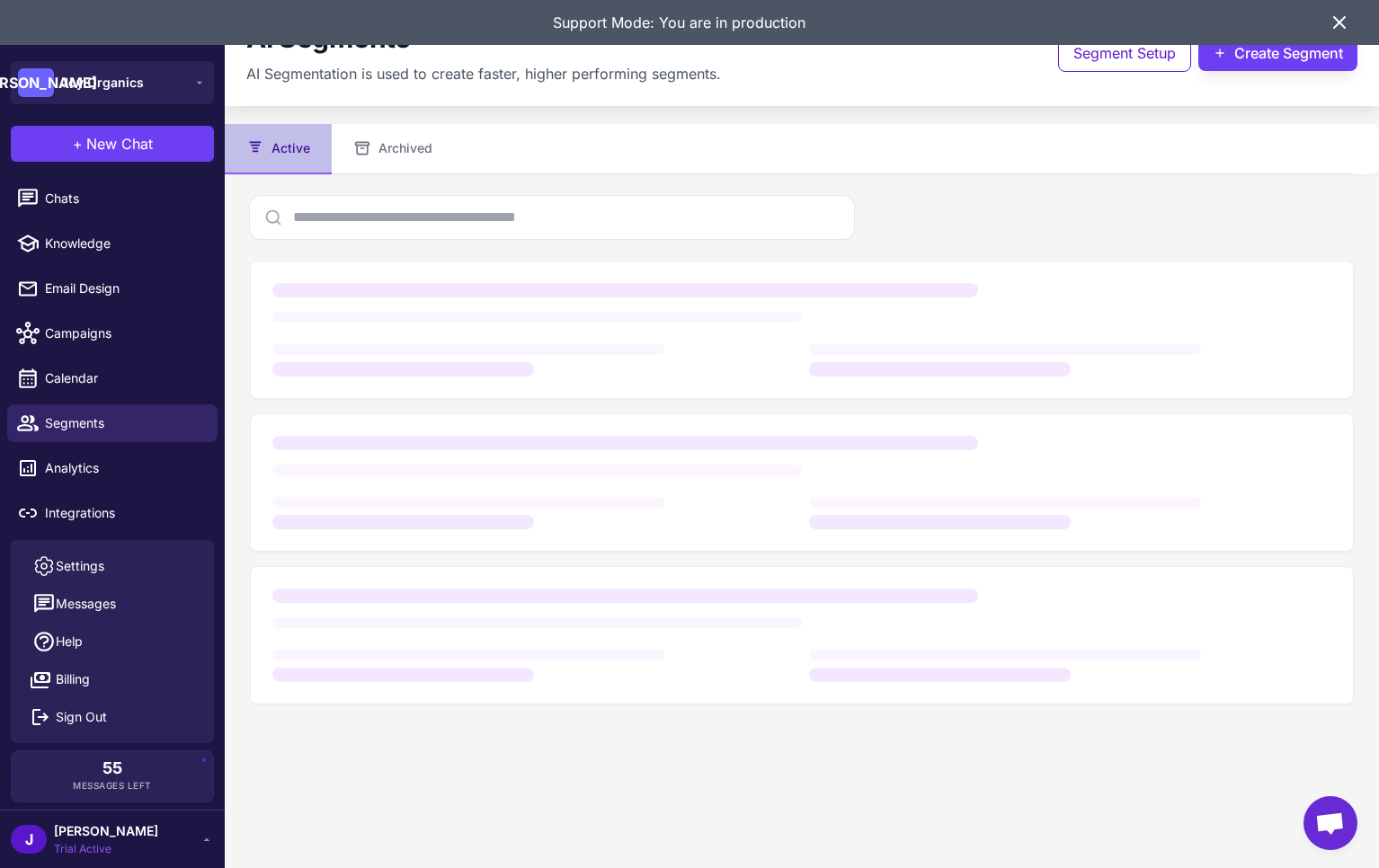
click at [1336, 20] on icon at bounding box center [1339, 22] width 11 height 11
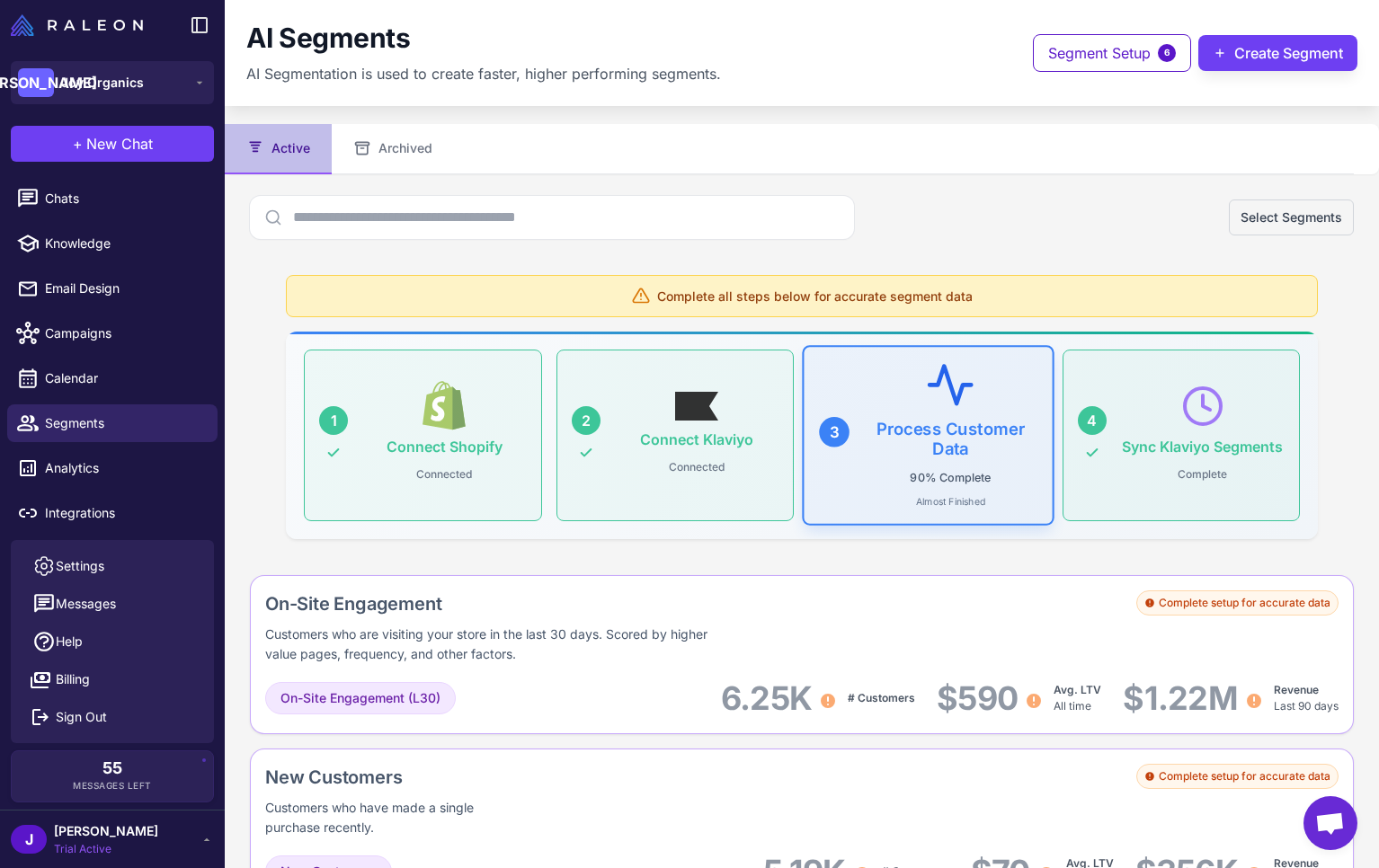
click at [193, 843] on div "[PERSON_NAME] Trial Active" at bounding box center [112, 838] width 203 height 35
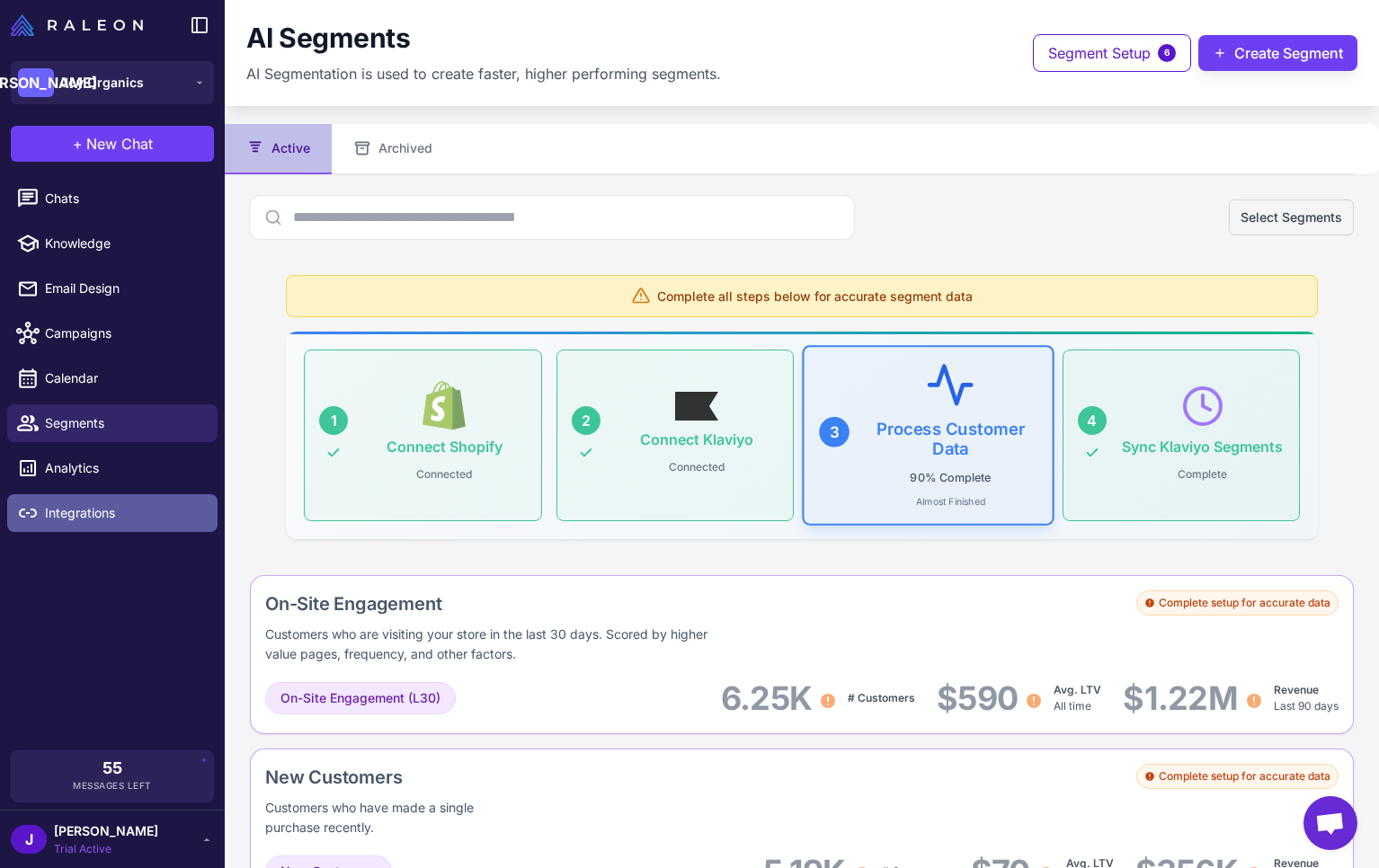
click at [79, 519] on span "Integrations" at bounding box center [124, 512] width 158 height 20
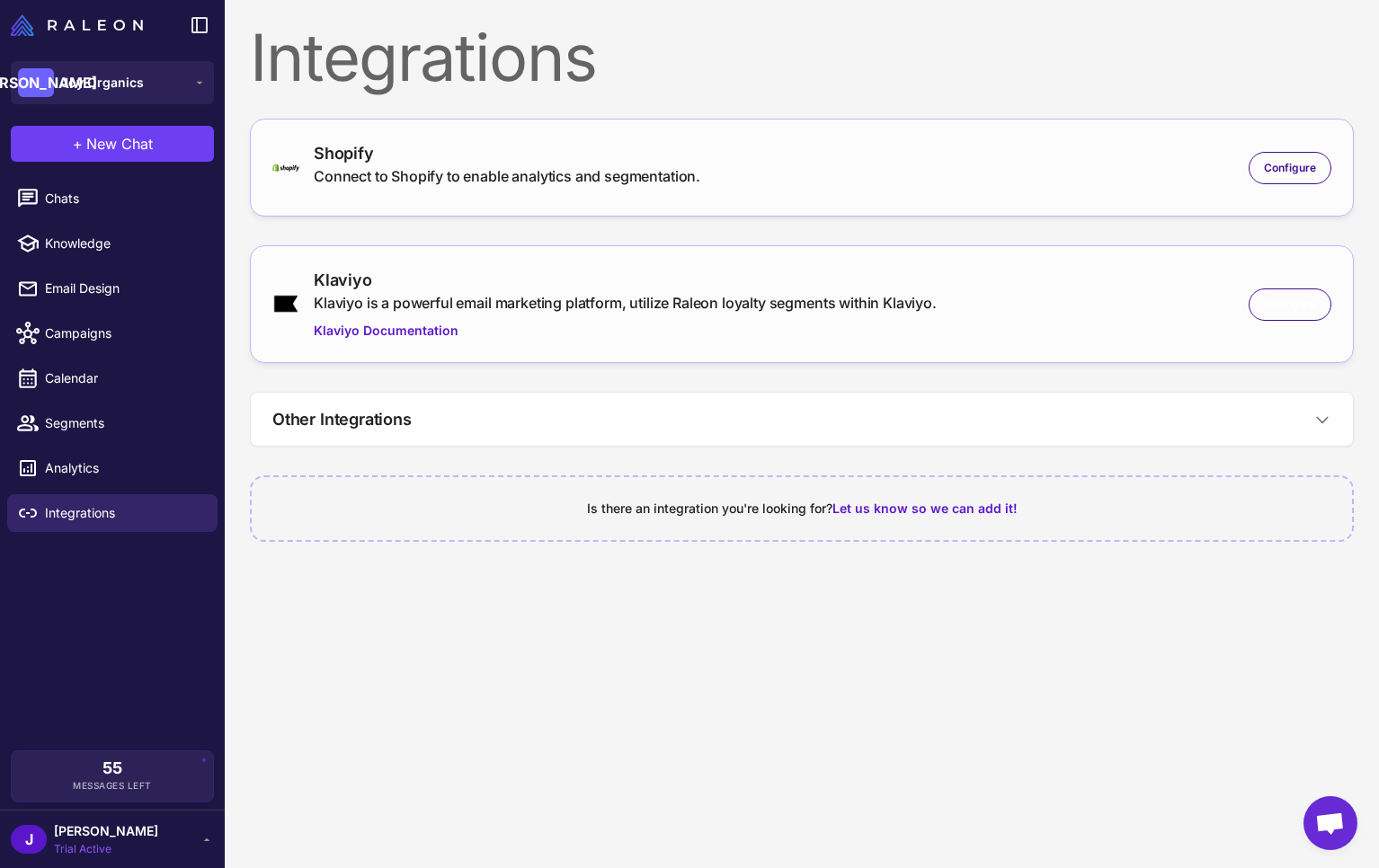
click at [1343, 310] on div "Klaviyo Klaviyo is a powerful email marketing platform, utilize Raleon loyalty …" at bounding box center [801, 304] width 1104 height 118
click at [1302, 305] on span "Configure" at bounding box center [1290, 304] width 52 height 16
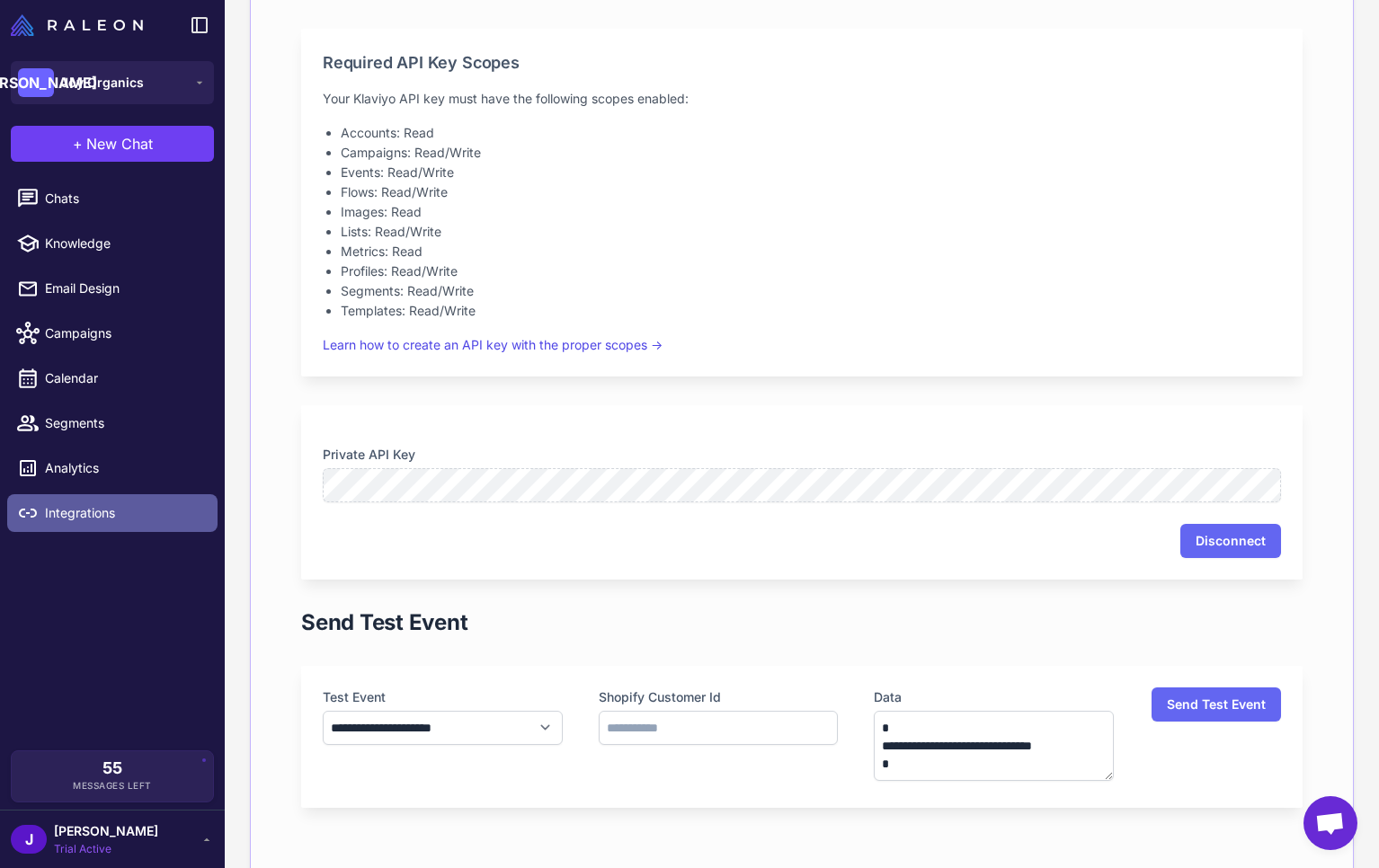
scroll to position [410, 0]
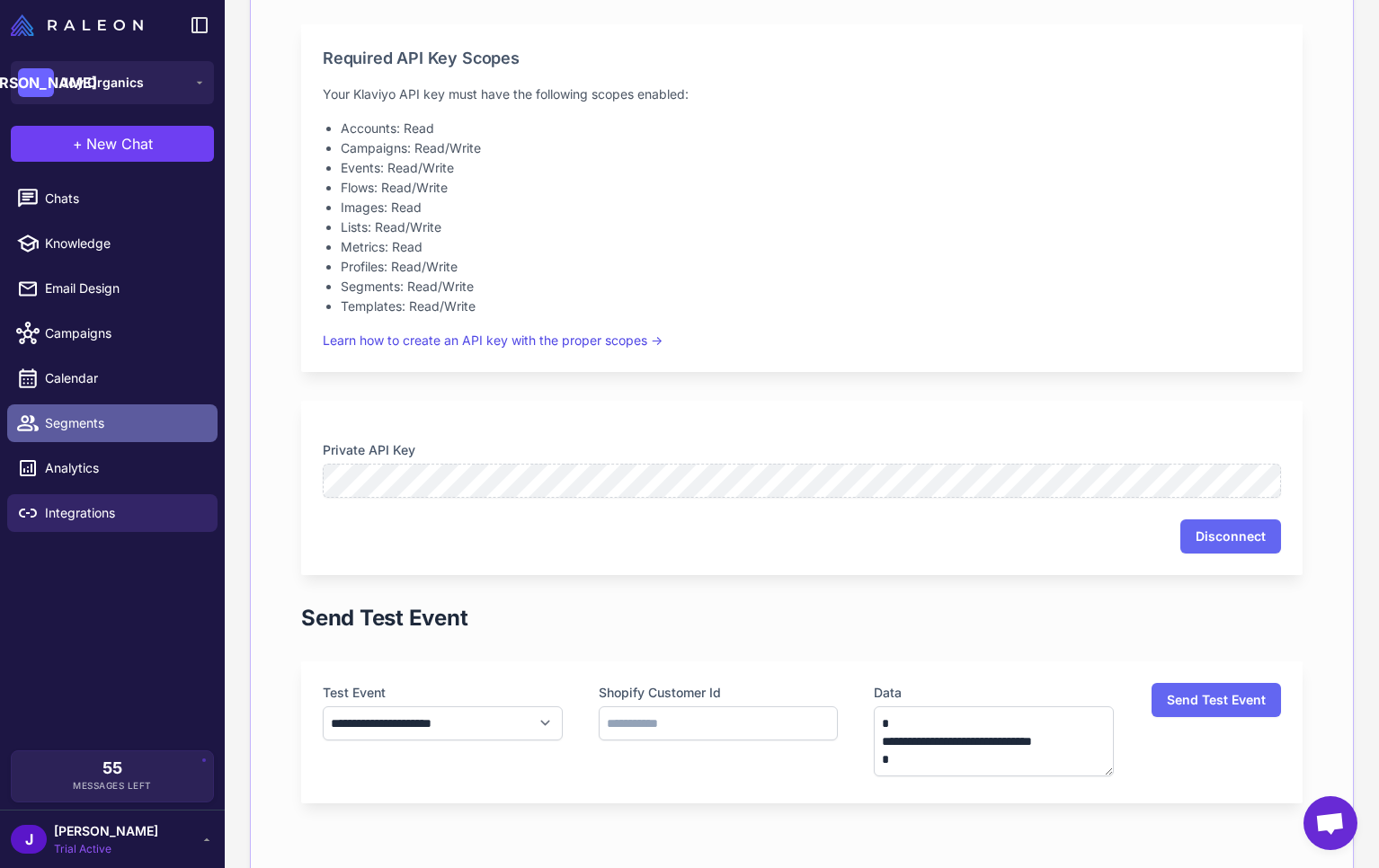
click at [120, 425] on span "Segments" at bounding box center [124, 423] width 158 height 20
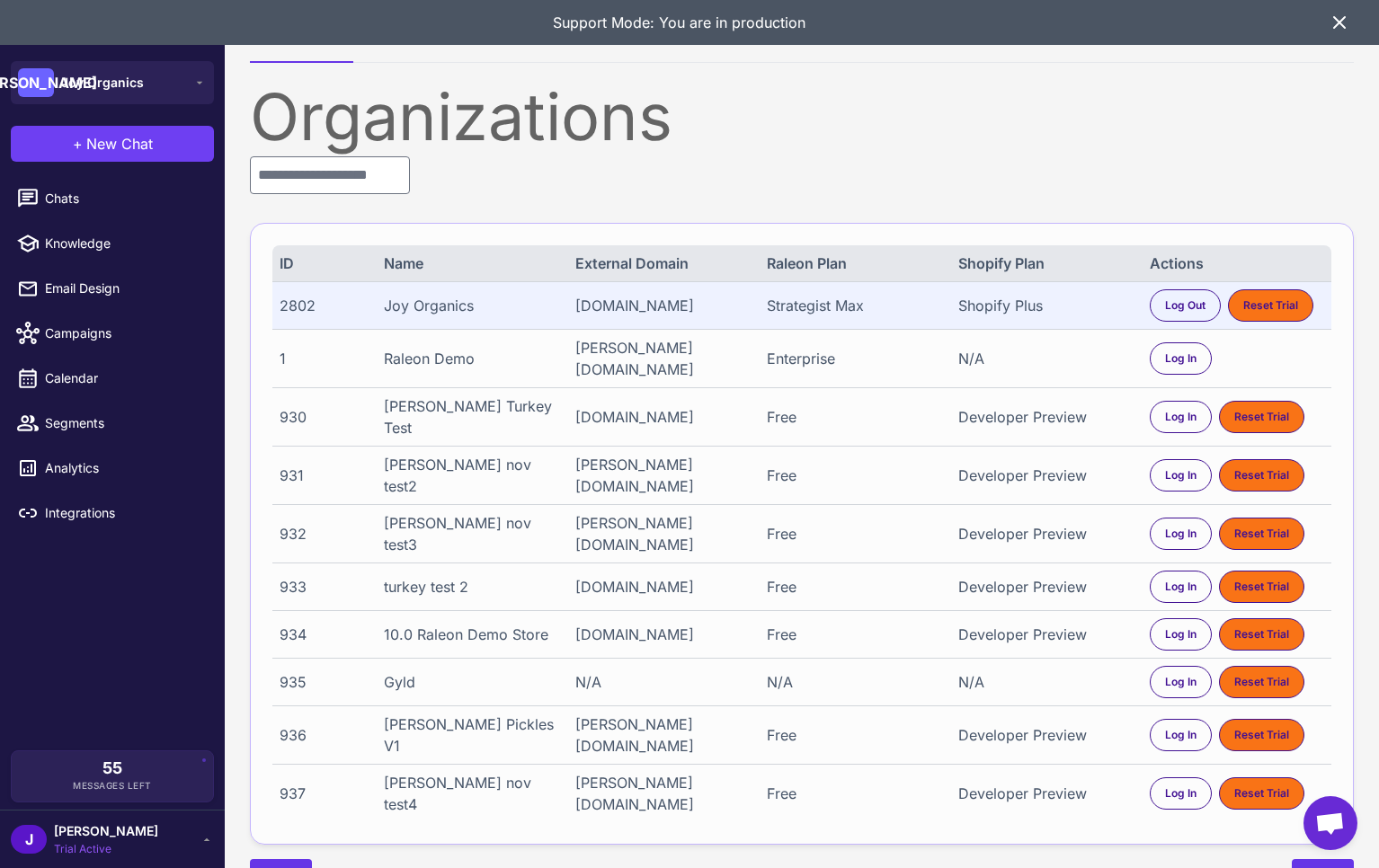
click at [294, 308] on div "2802" at bounding box center [322, 305] width 87 height 21
click at [297, 307] on div "2802" at bounding box center [322, 305] width 87 height 21
click at [99, 424] on span "Segments" at bounding box center [124, 423] width 158 height 20
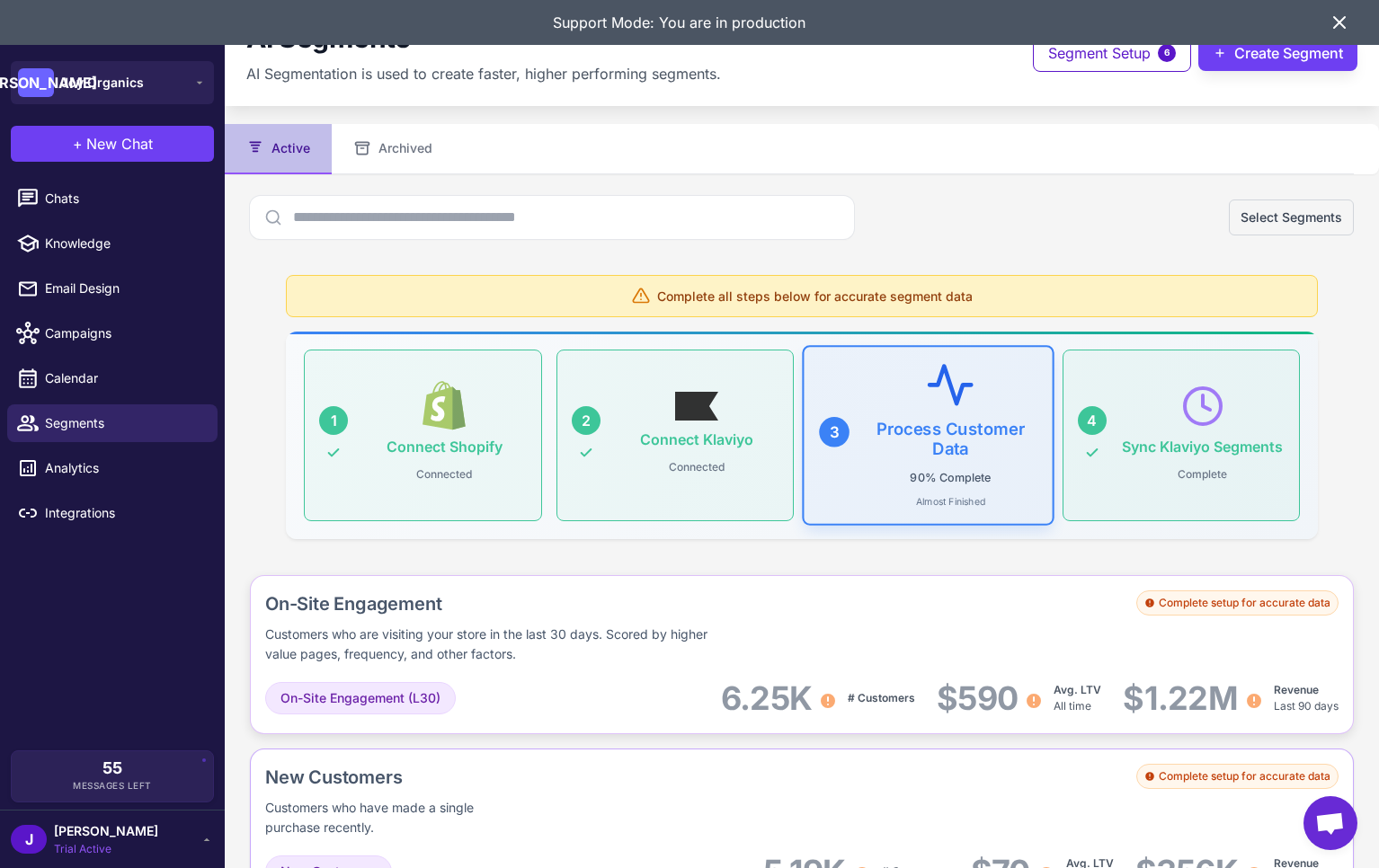
click at [855, 637] on div "On-Site Engagement Customers who are visiting your store in the last 30 days. S…" at bounding box center [613, 626] width 697 height 74
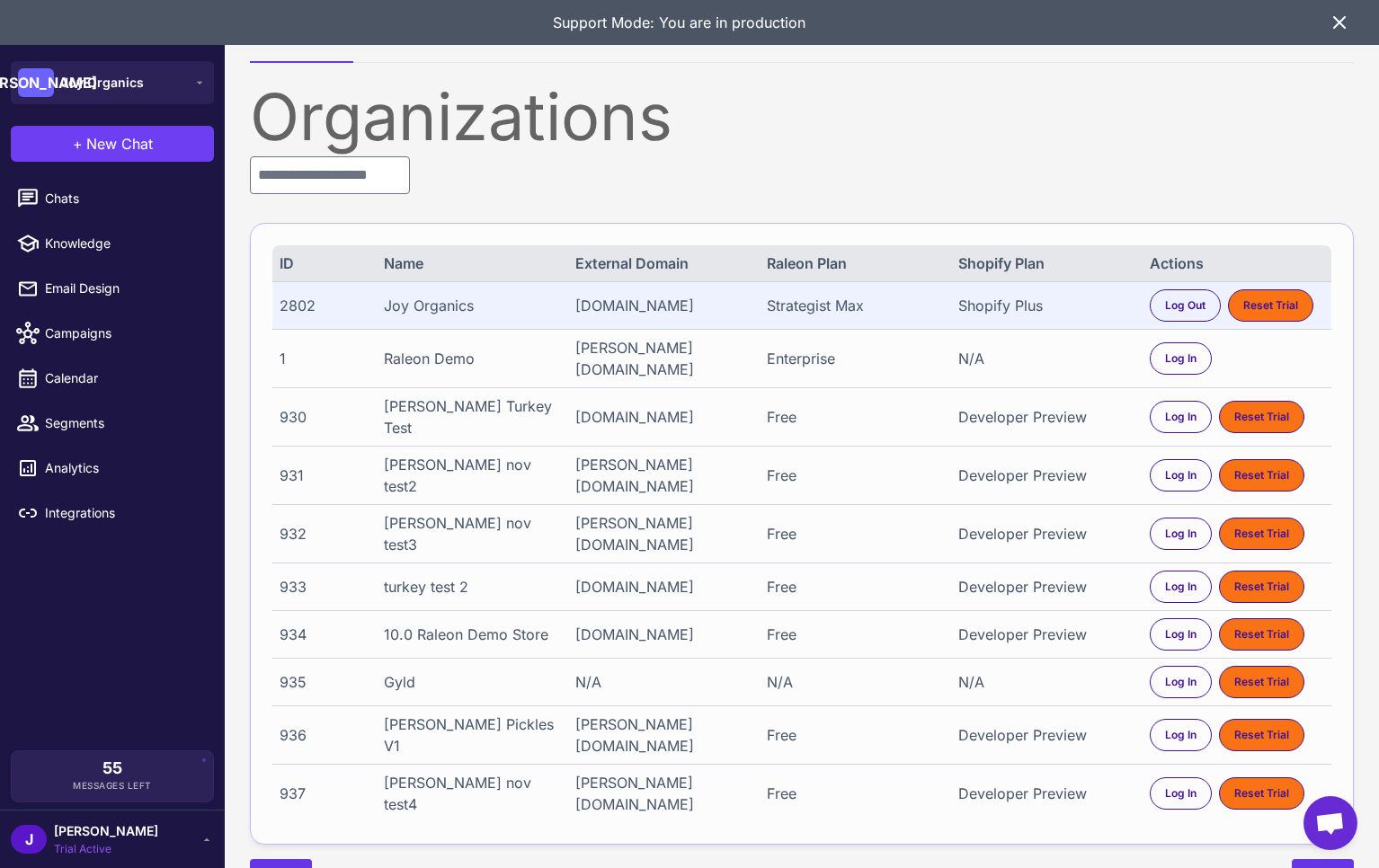
click at [1344, 18] on icon at bounding box center [1339, 22] width 21 height 21
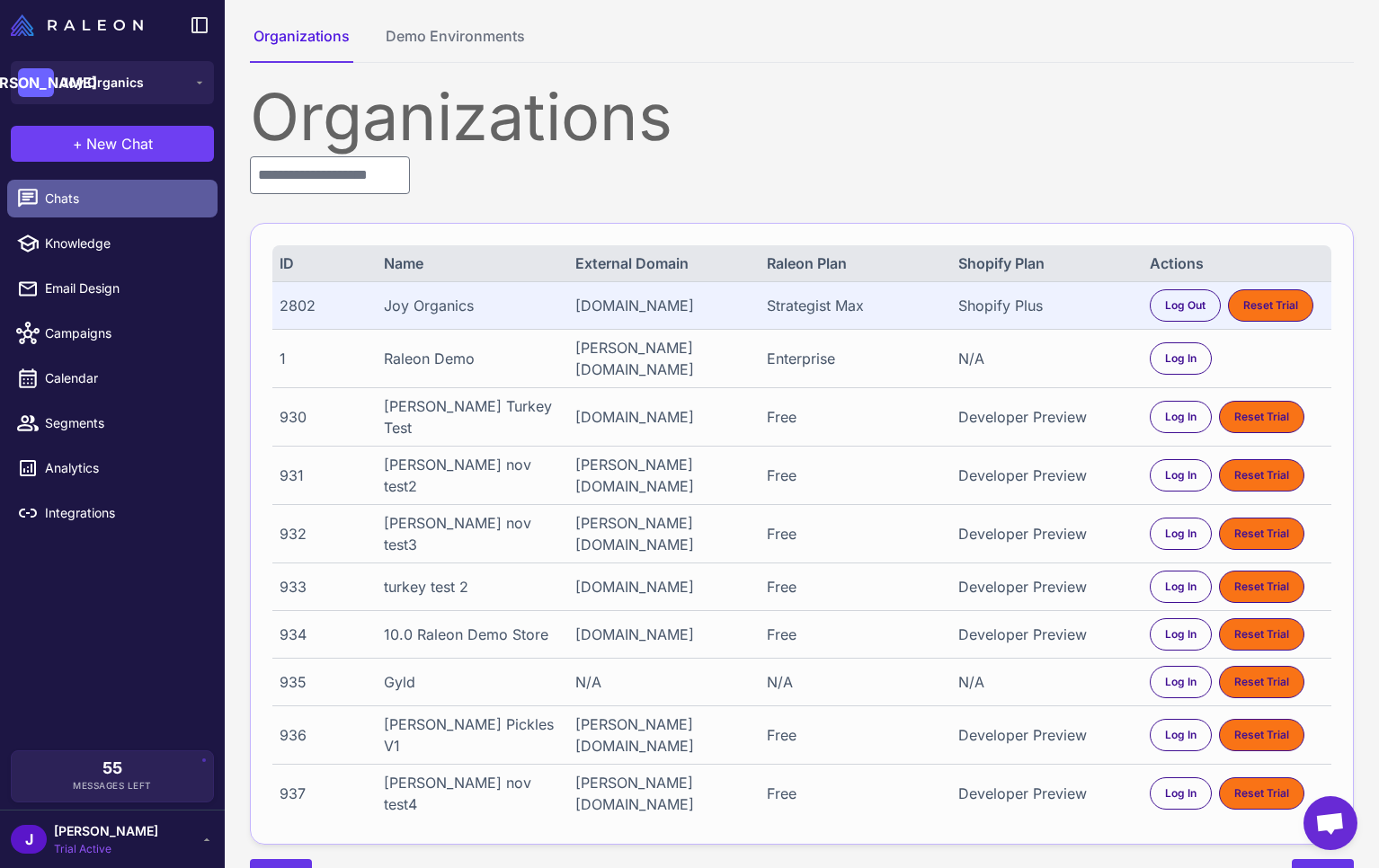
click at [65, 209] on link "Chats" at bounding box center [111, 198] width 210 height 37
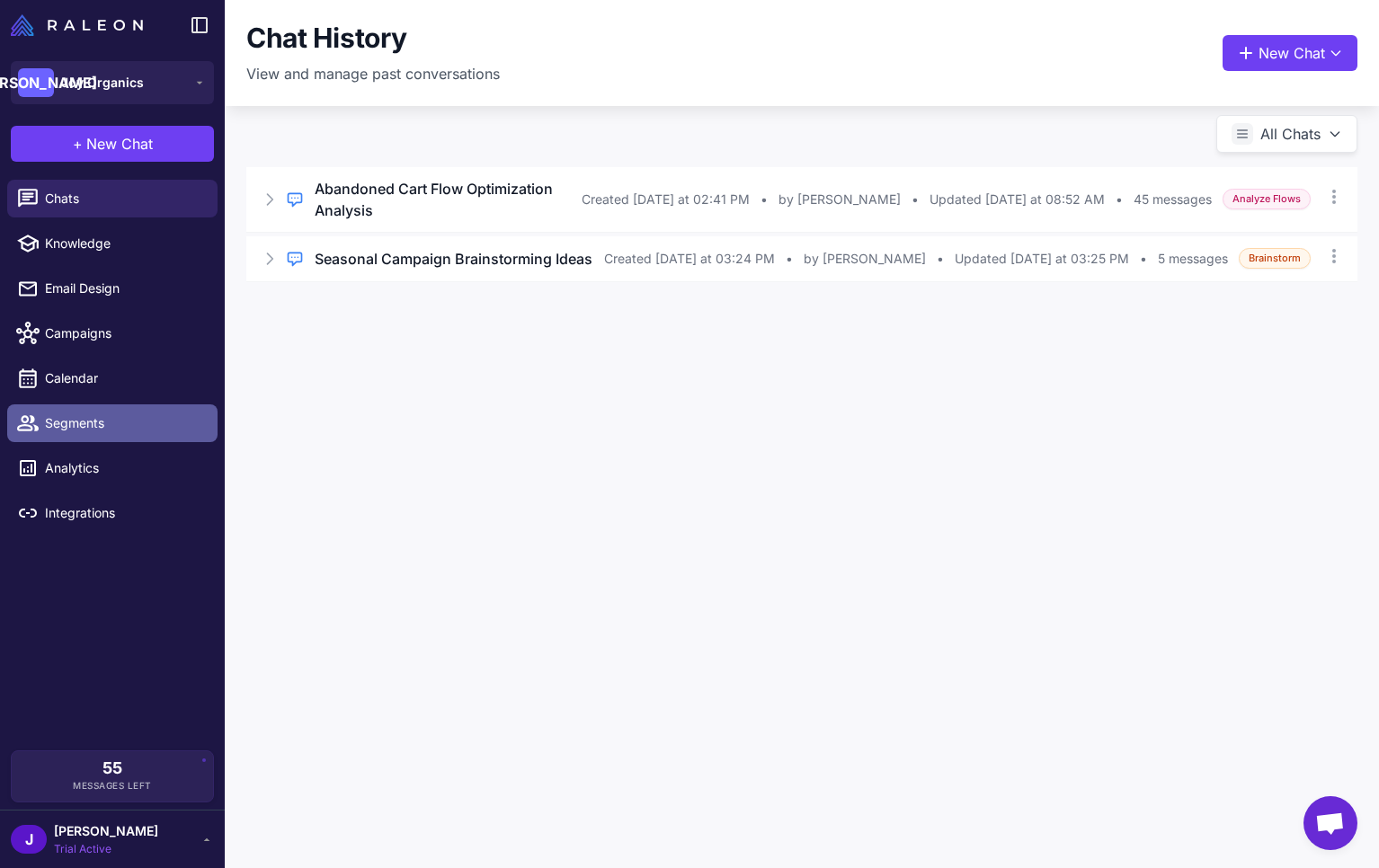
click at [66, 422] on span "Segments" at bounding box center [124, 423] width 158 height 20
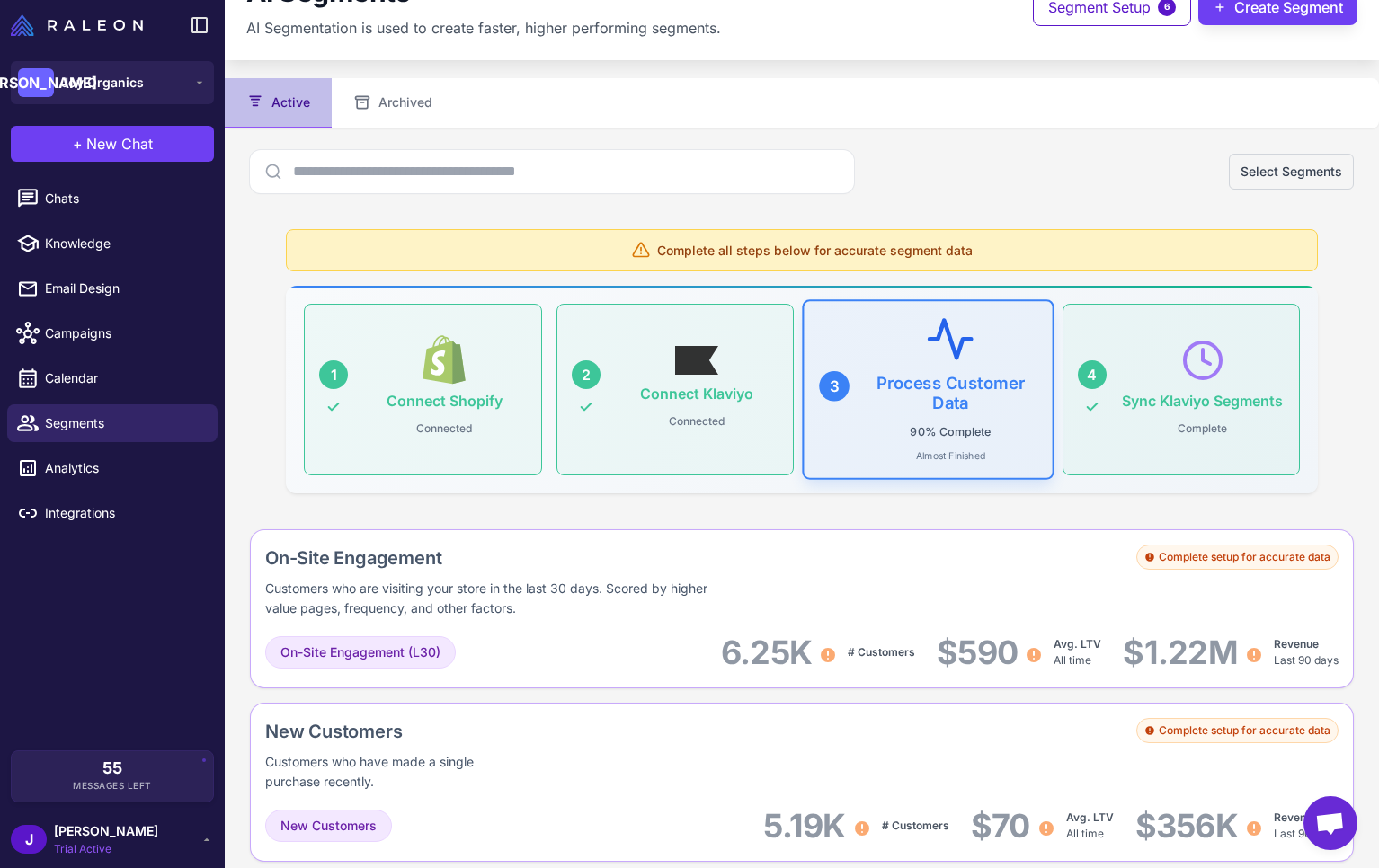
scroll to position [47, 0]
click at [113, 845] on div "[PERSON_NAME] Trial Active" at bounding box center [112, 838] width 203 height 35
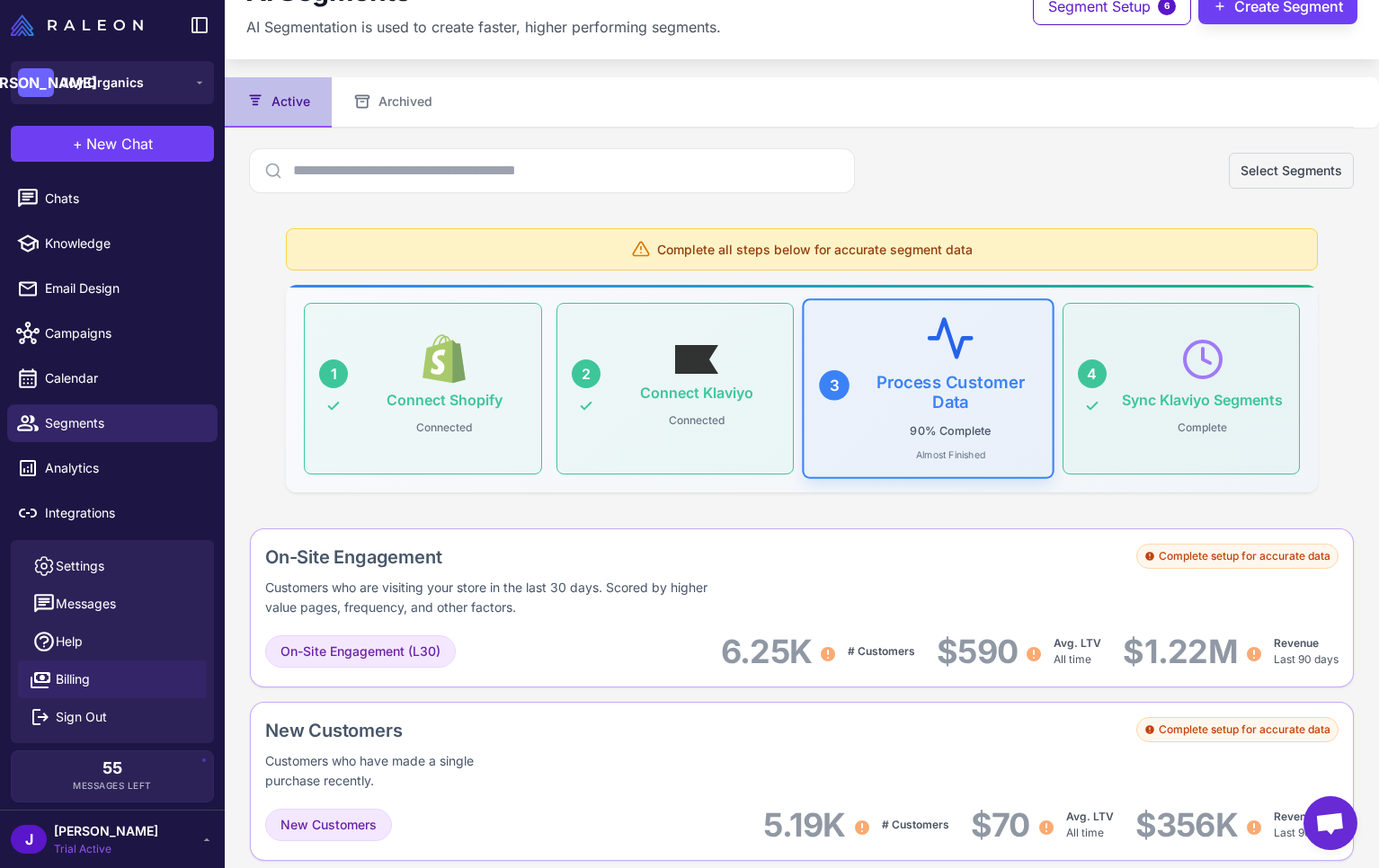
click at [128, 675] on link "Billing" at bounding box center [112, 678] width 189 height 37
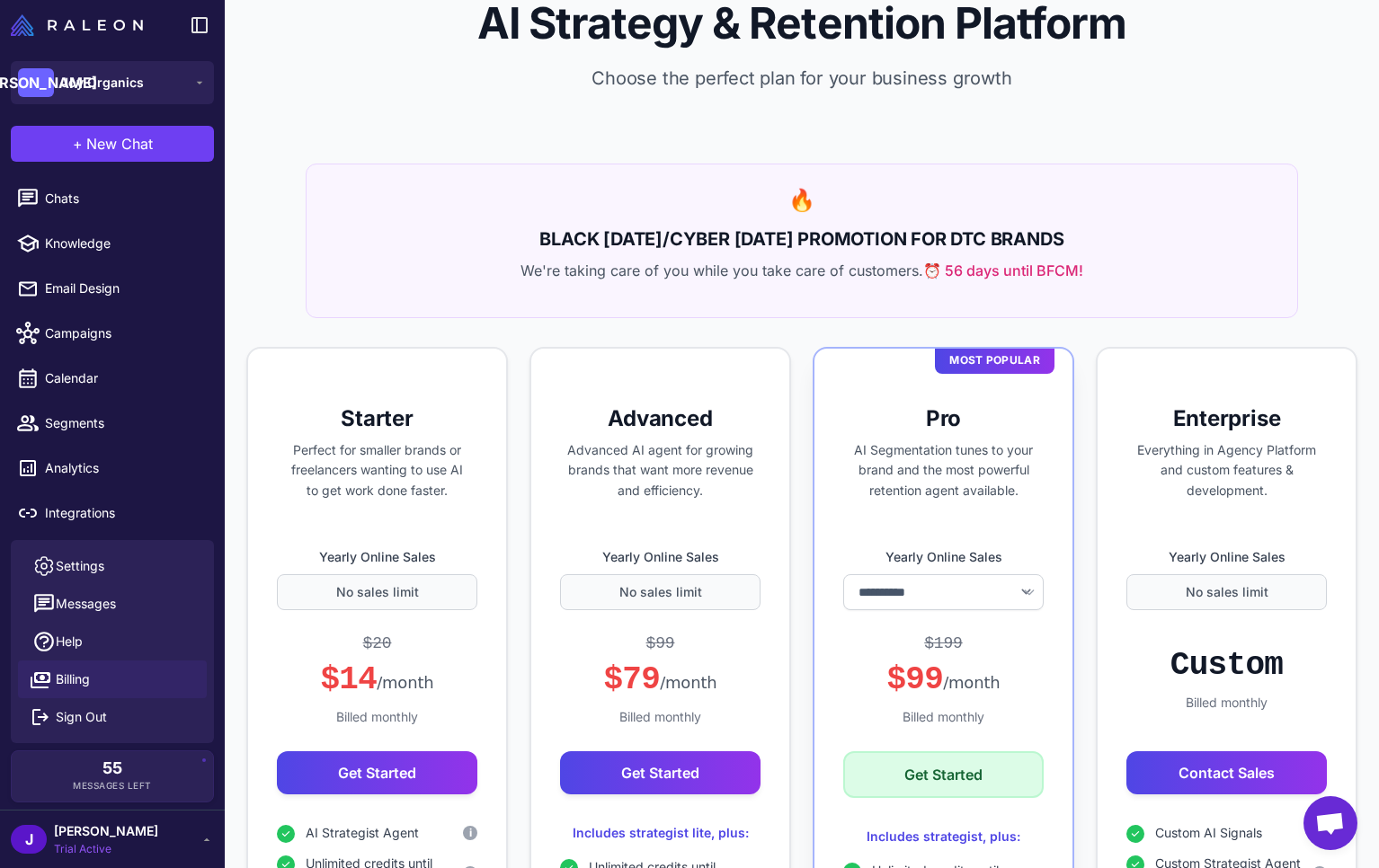
select select "*******"
click at [65, 202] on span "Chats" at bounding box center [124, 199] width 158 height 20
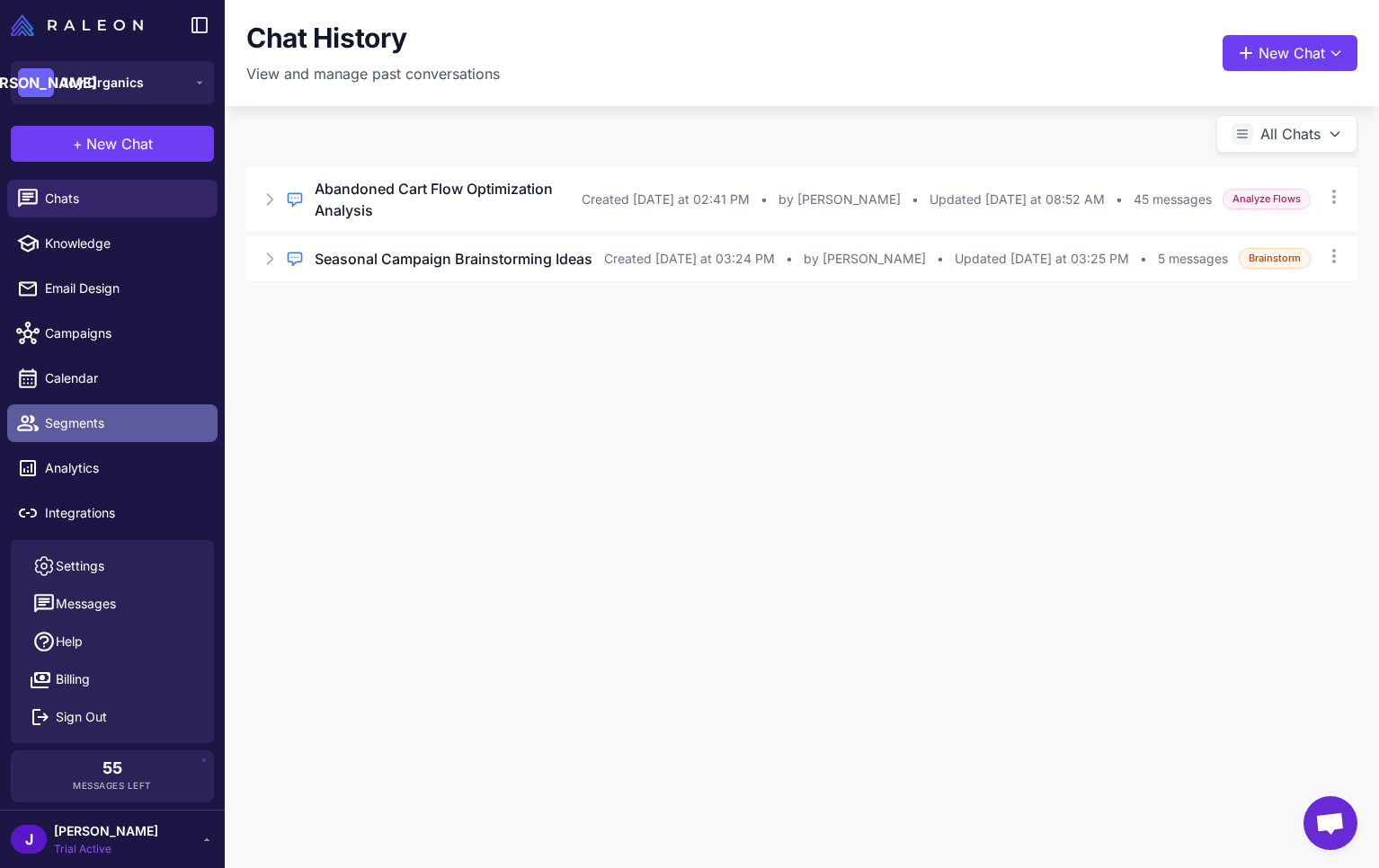
click at [82, 416] on span "Segments" at bounding box center [124, 423] width 158 height 20
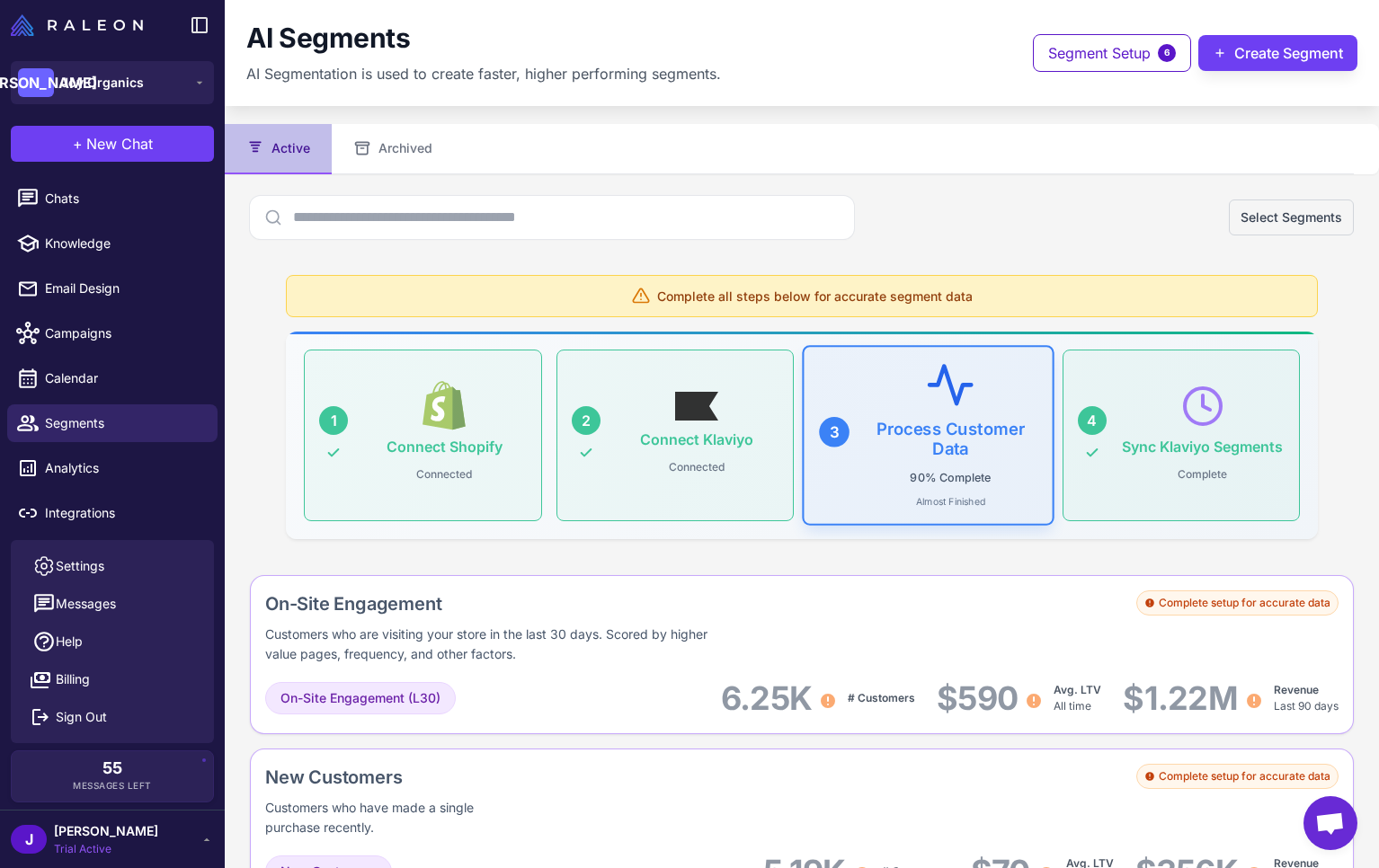
click at [877, 78] on div "AI Segments AI Segmentation is used to create faster, higher performing segment…" at bounding box center [801, 53] width 1110 height 63
click at [677, 35] on div "AI Segments" at bounding box center [484, 38] width 474 height 35
click at [1277, 52] on button "Create Segment" at bounding box center [1277, 53] width 159 height 35
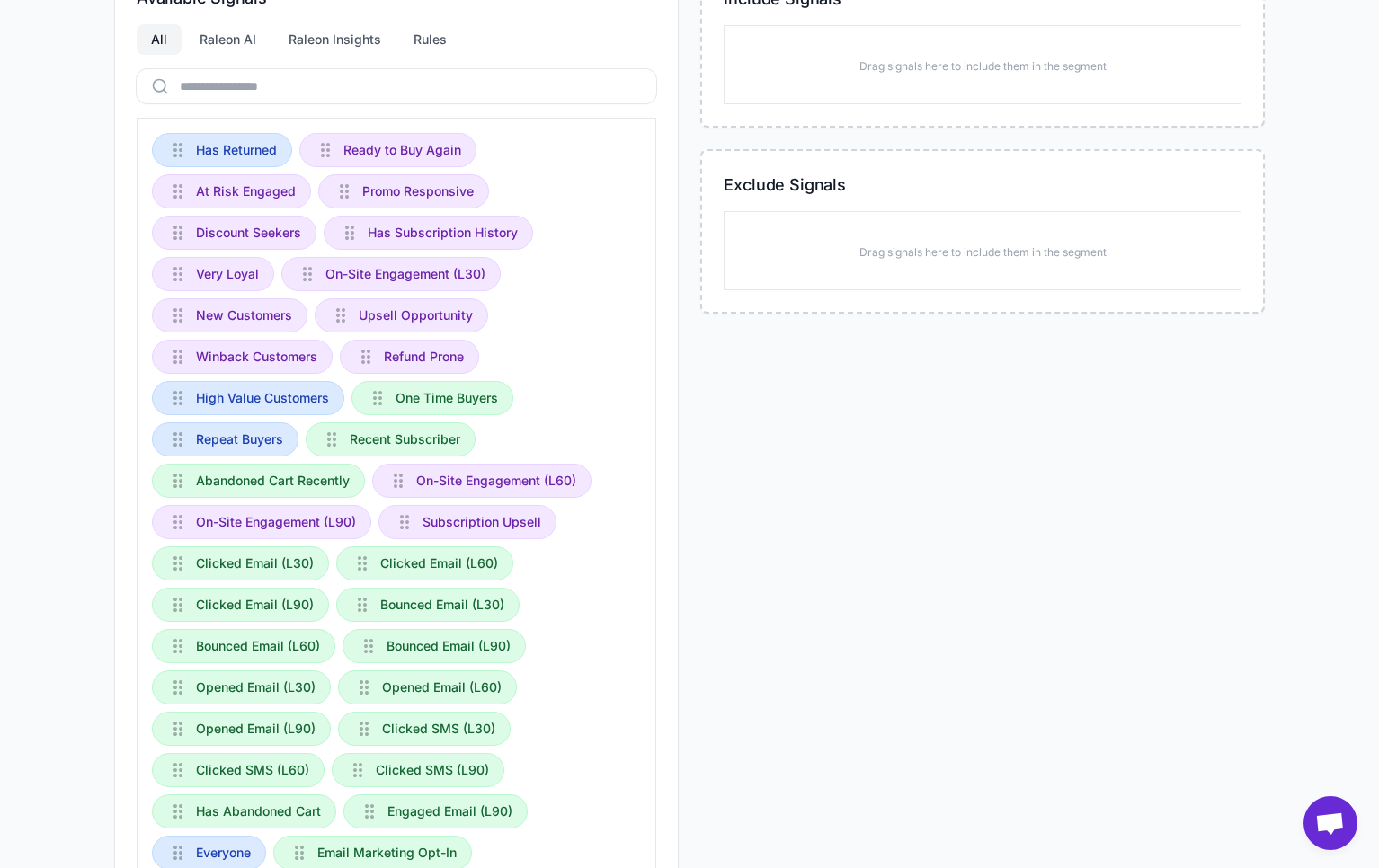
scroll to position [253, 0]
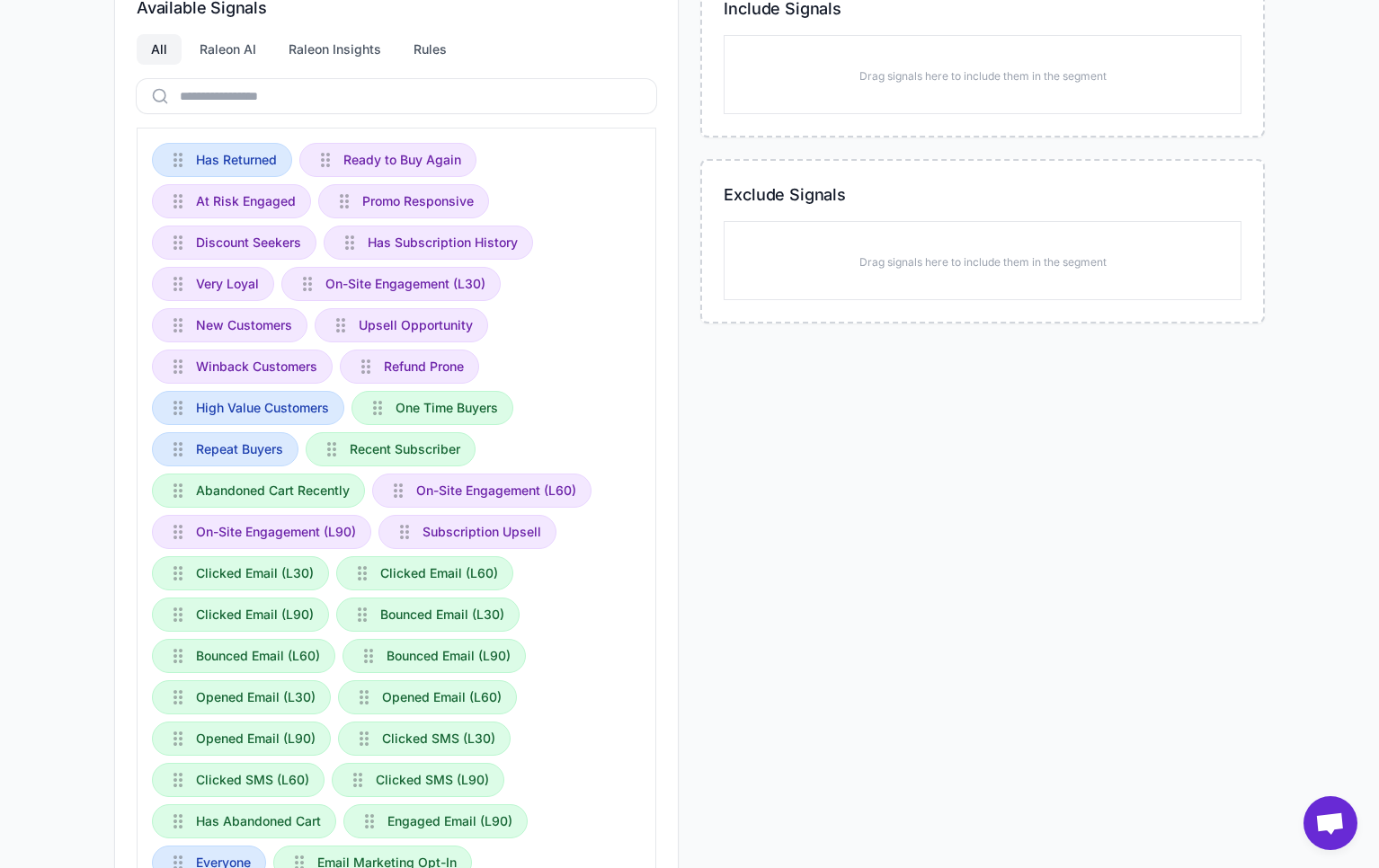
click at [827, 586] on div "Include Signals Drag signals here to include them in the segment Exclude Signal…" at bounding box center [982, 469] width 564 height 993
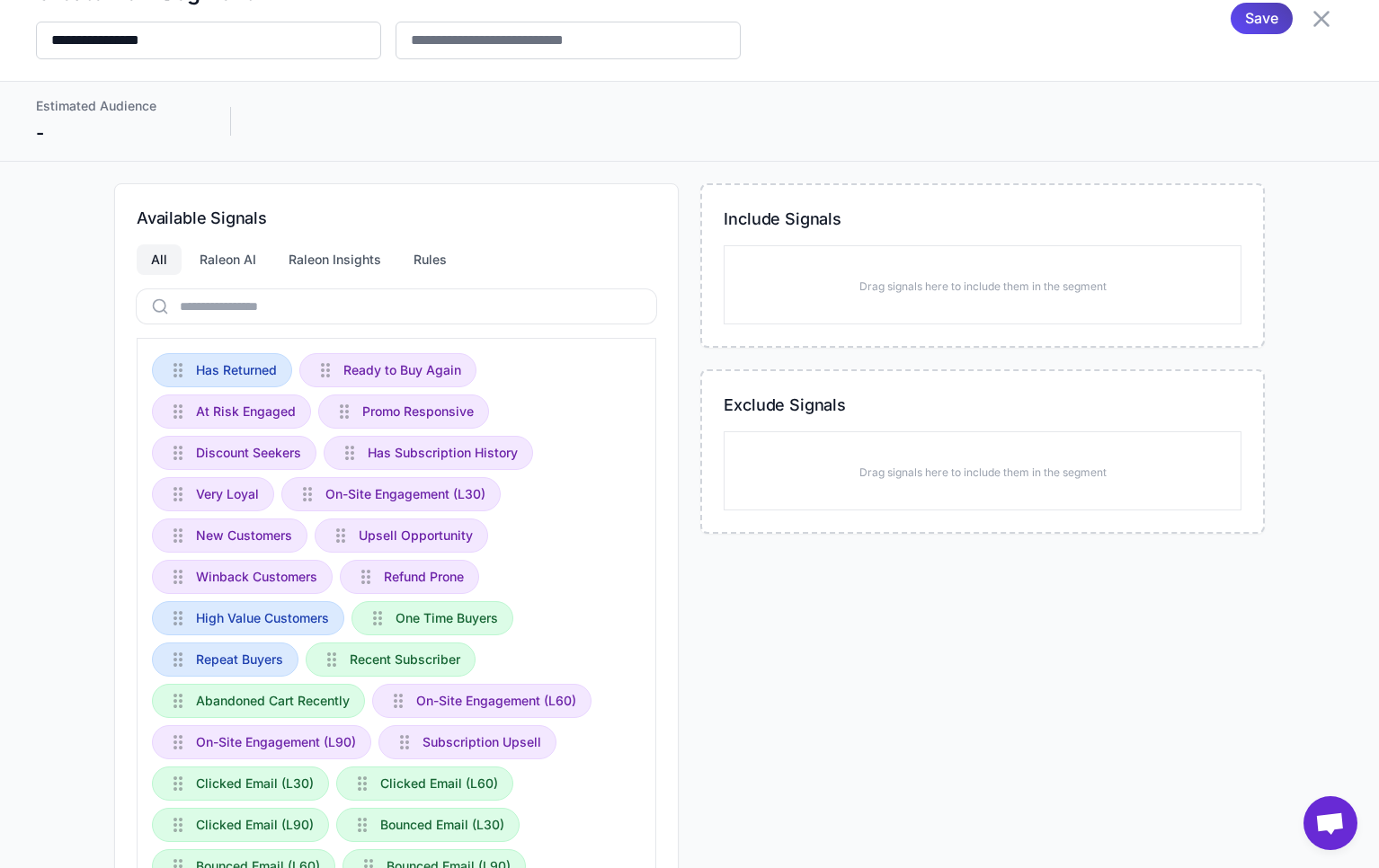
scroll to position [45, 0]
click at [217, 171] on div "**********" at bounding box center [689, 434] width 1379 height 868
click at [753, 684] on div "Include Signals Drag signals here to include them in the segment Exclude Signal…" at bounding box center [982, 677] width 564 height 993
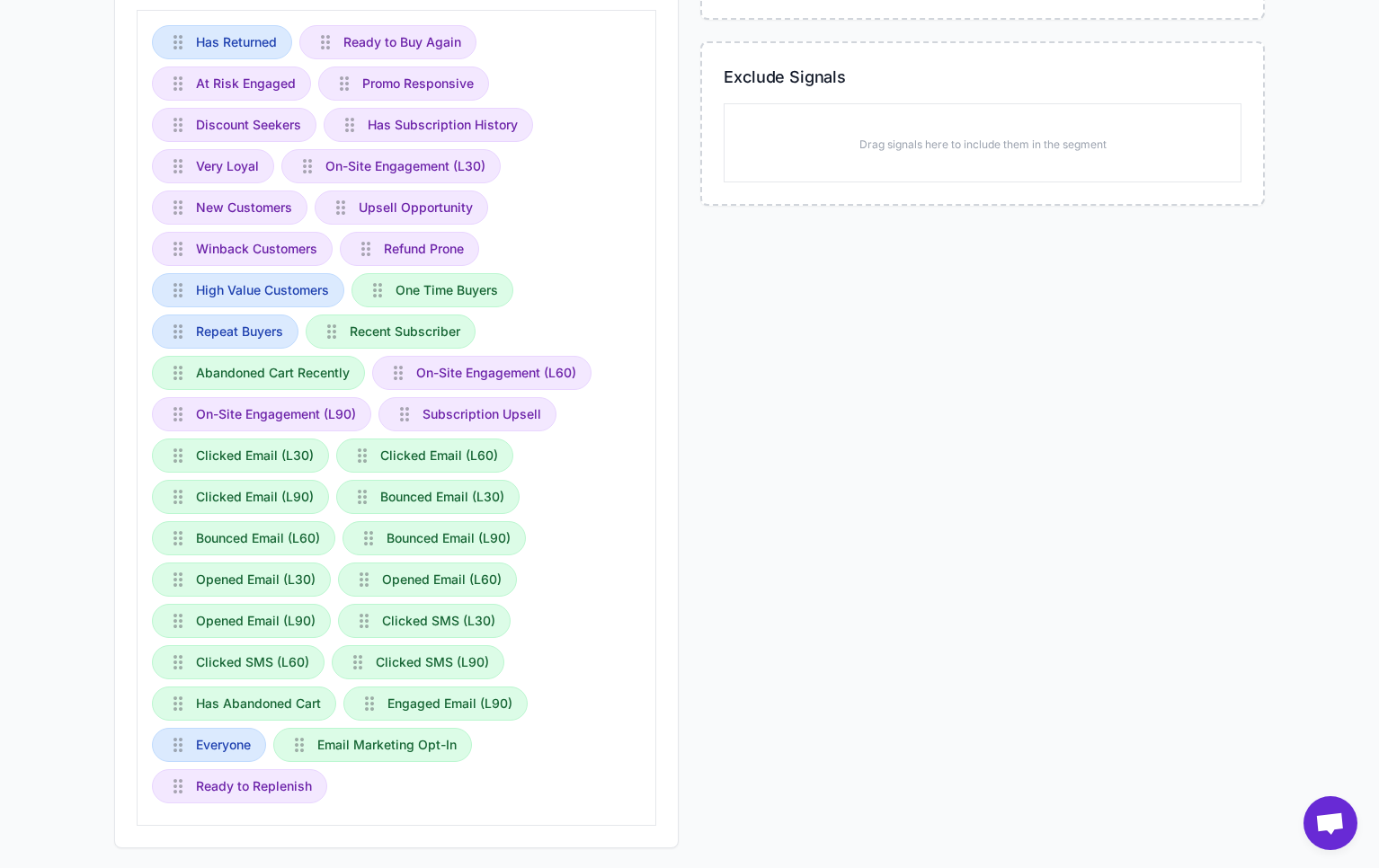
scroll to position [387, 0]
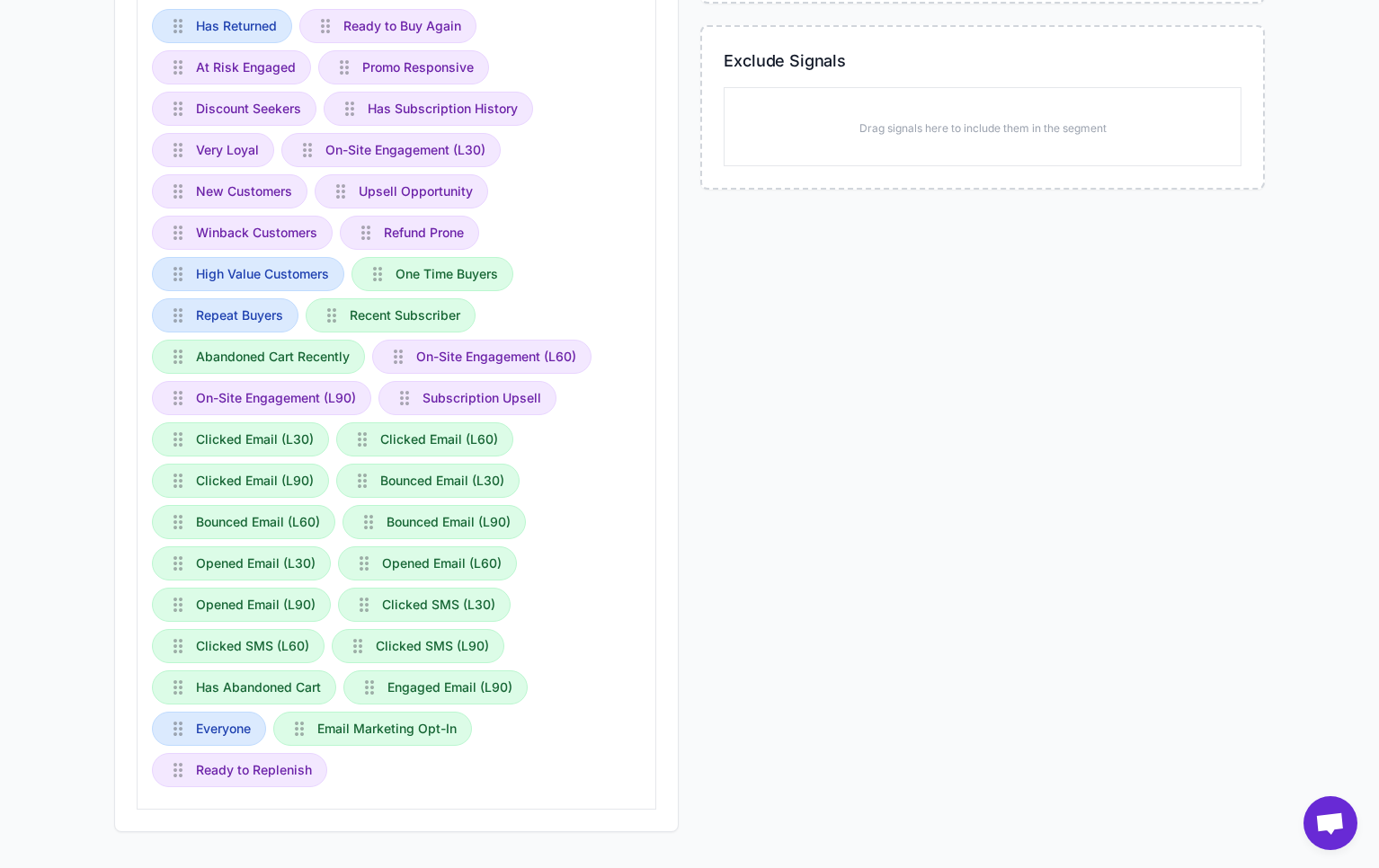
click at [727, 452] on div "Include Signals Drag signals here to include them in the segment Exclude Signal…" at bounding box center [982, 335] width 564 height 993
click at [737, 487] on div "Include Signals Drag signals here to include them in the segment Exclude Signal…" at bounding box center [982, 335] width 564 height 993
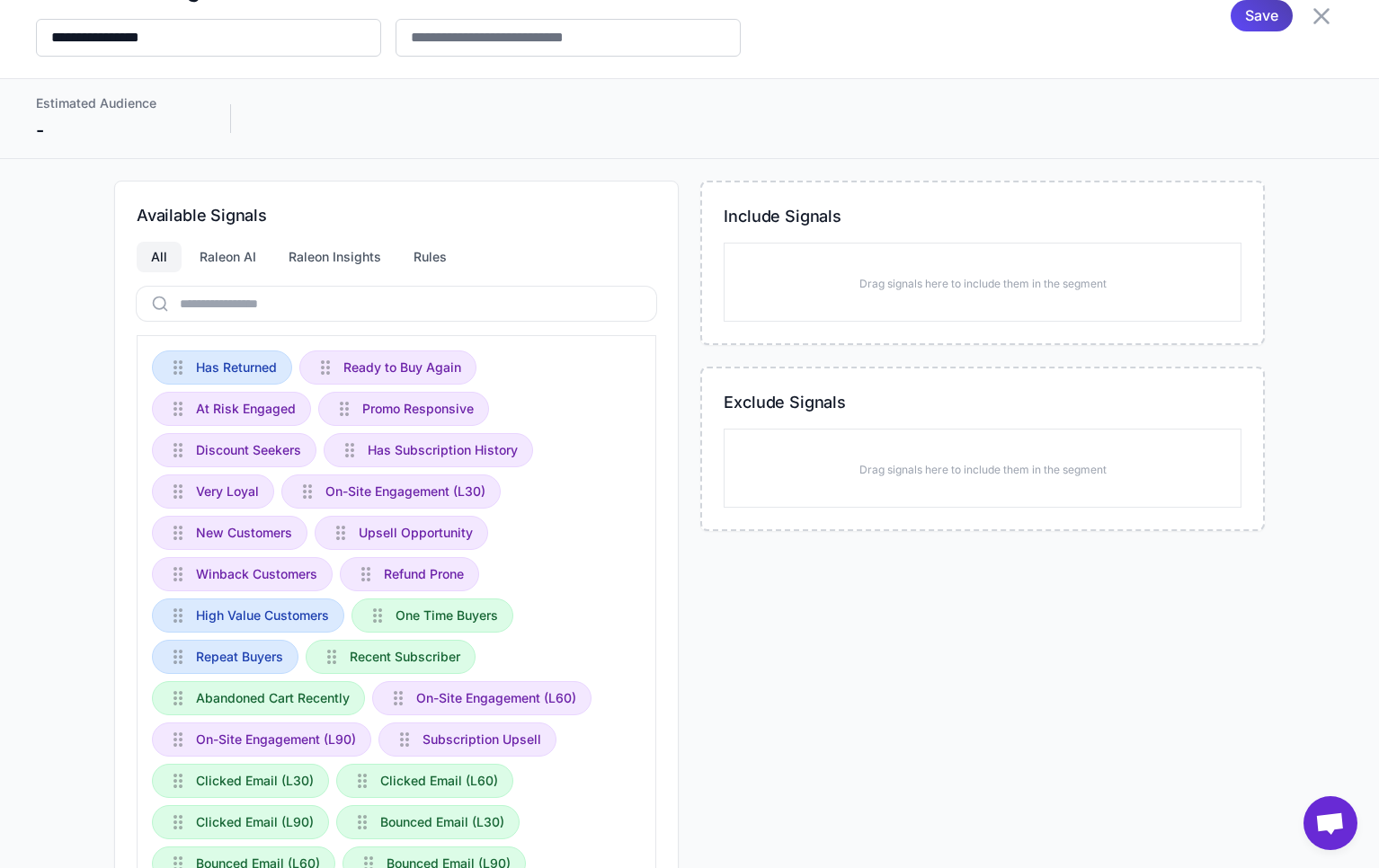
scroll to position [74, 0]
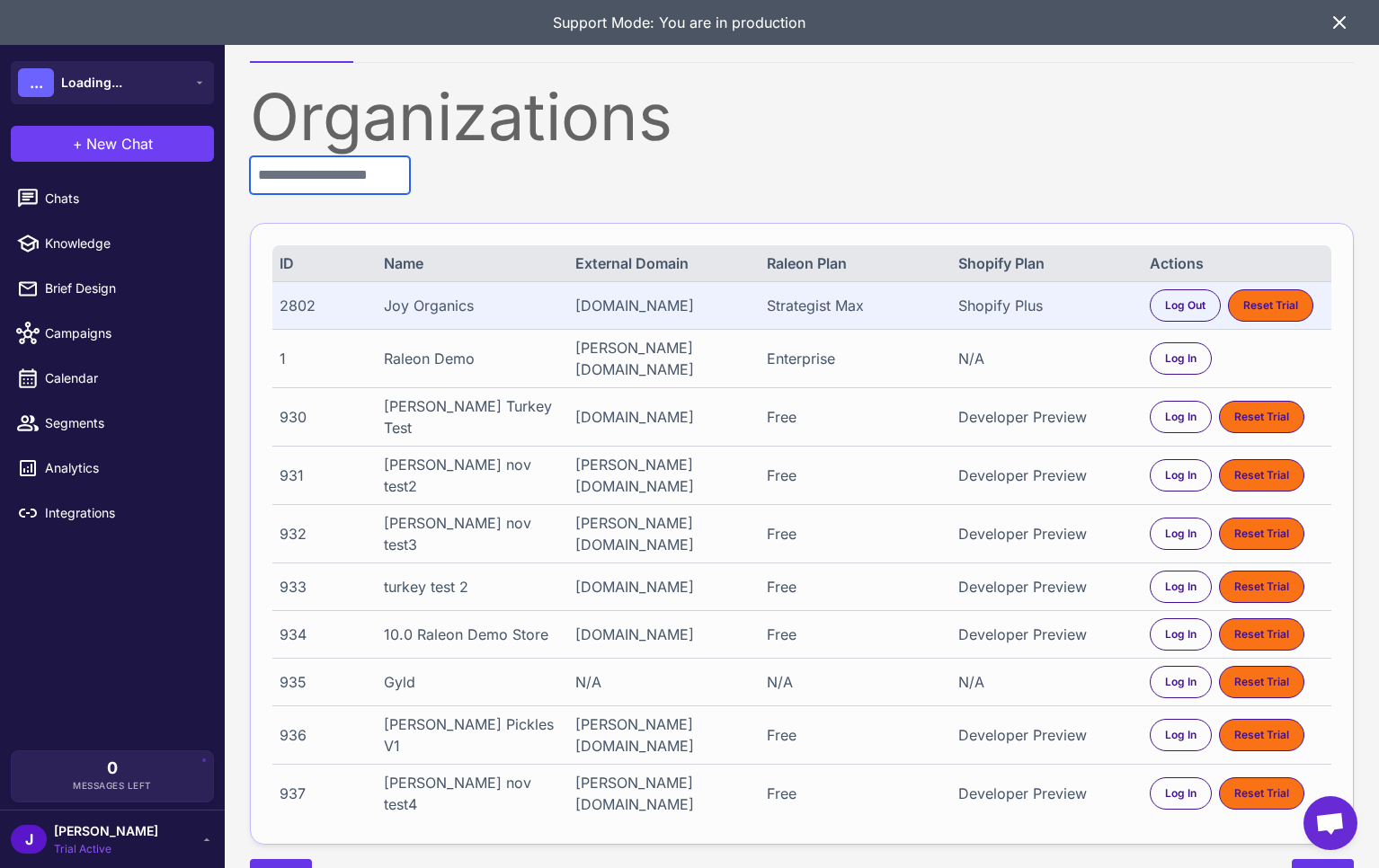
click at [382, 176] on input "text" at bounding box center [329, 175] width 160 height 37
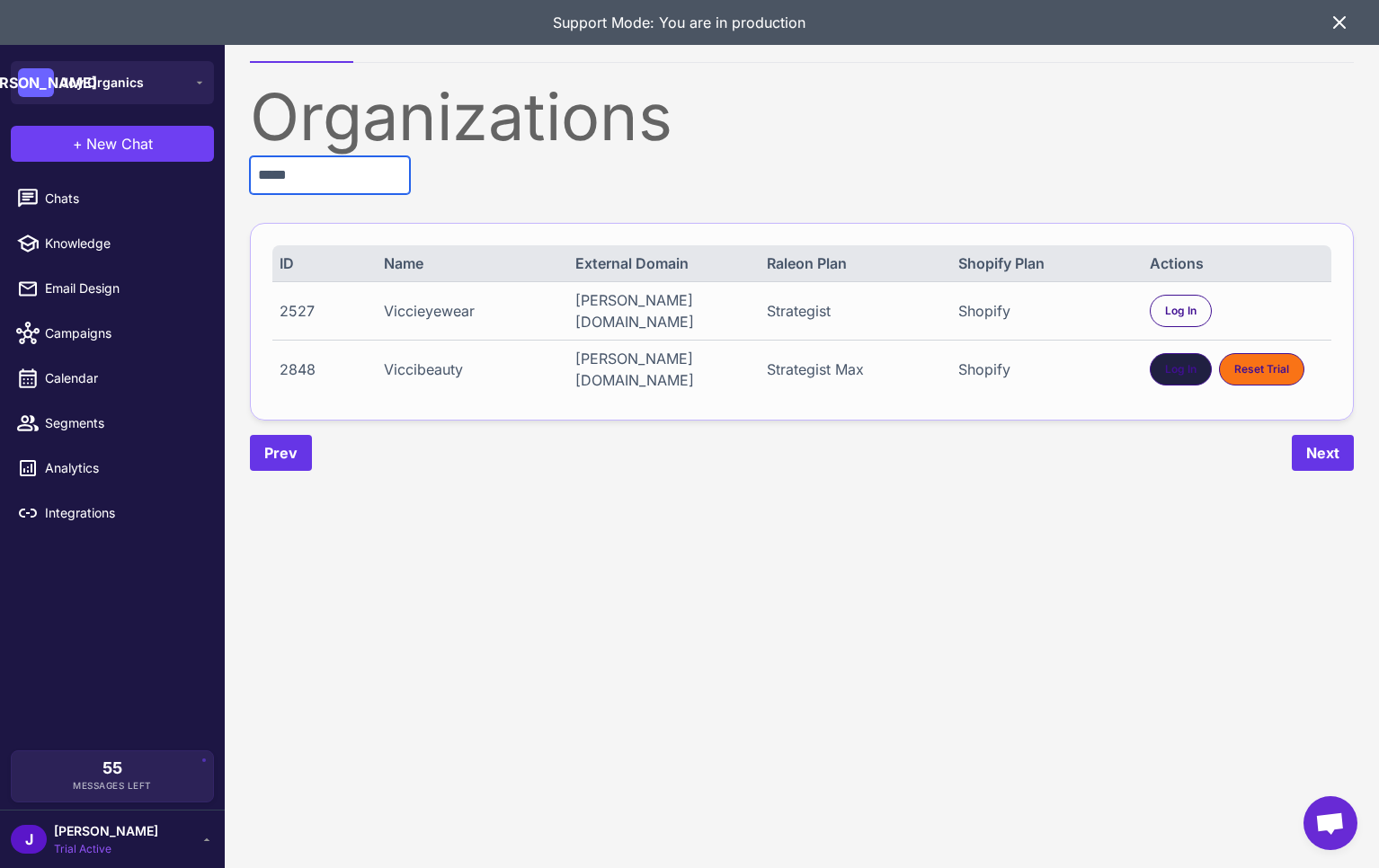
type input "*****"
click at [1165, 370] on span "Log In" at bounding box center [1180, 368] width 32 height 16
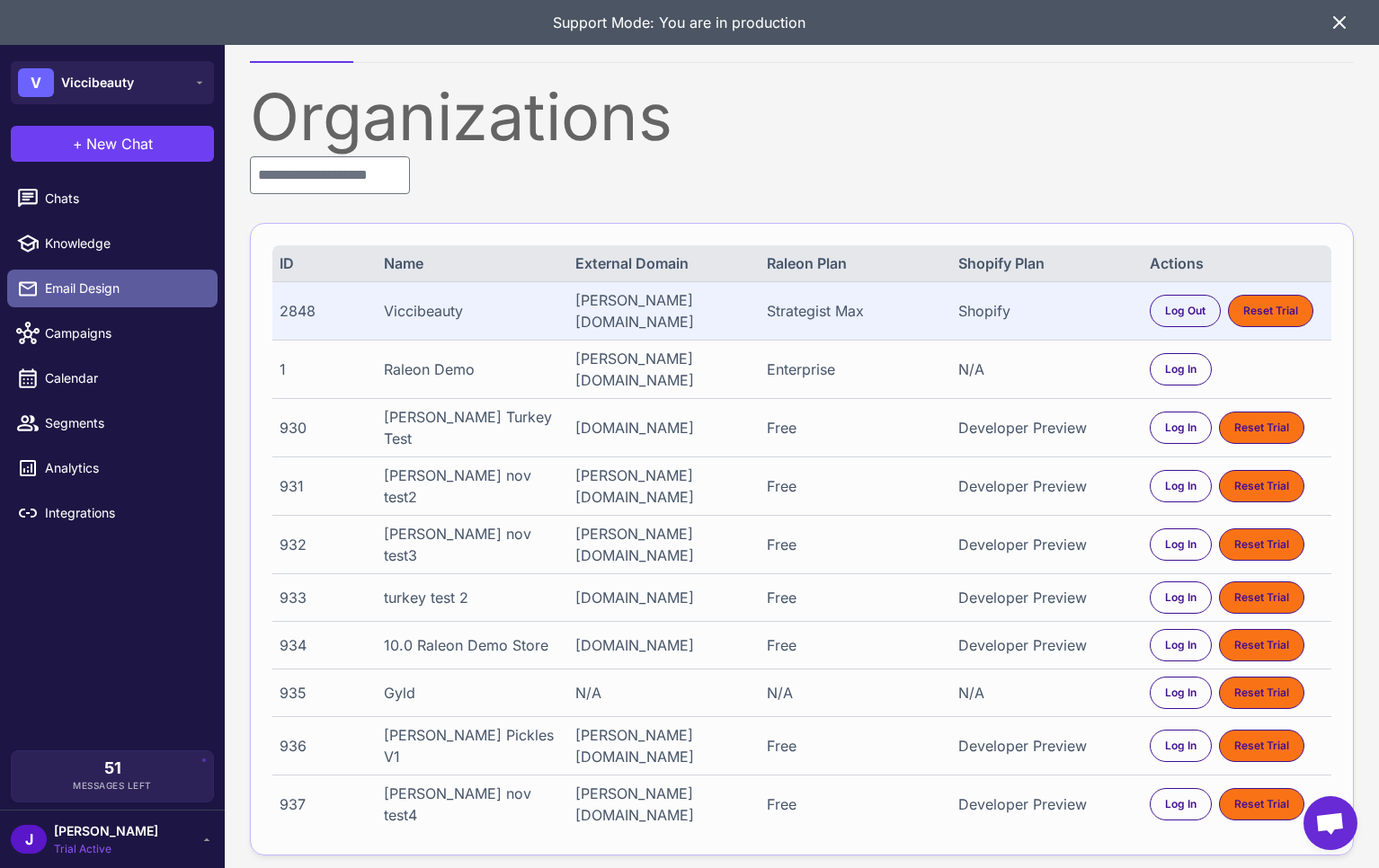
click at [88, 293] on span "Email Design" at bounding box center [124, 288] width 158 height 20
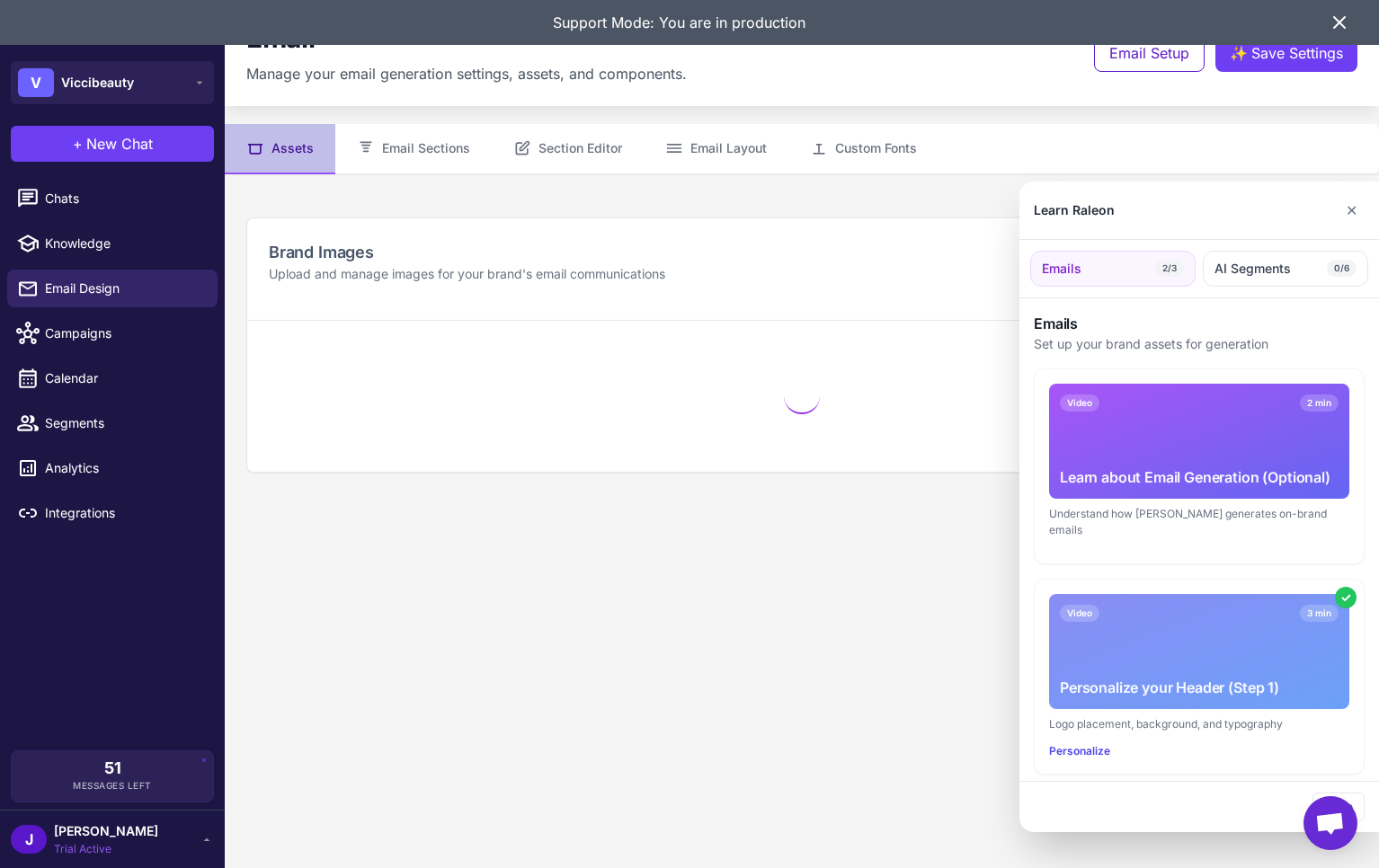
click at [559, 155] on div at bounding box center [689, 434] width 1379 height 868
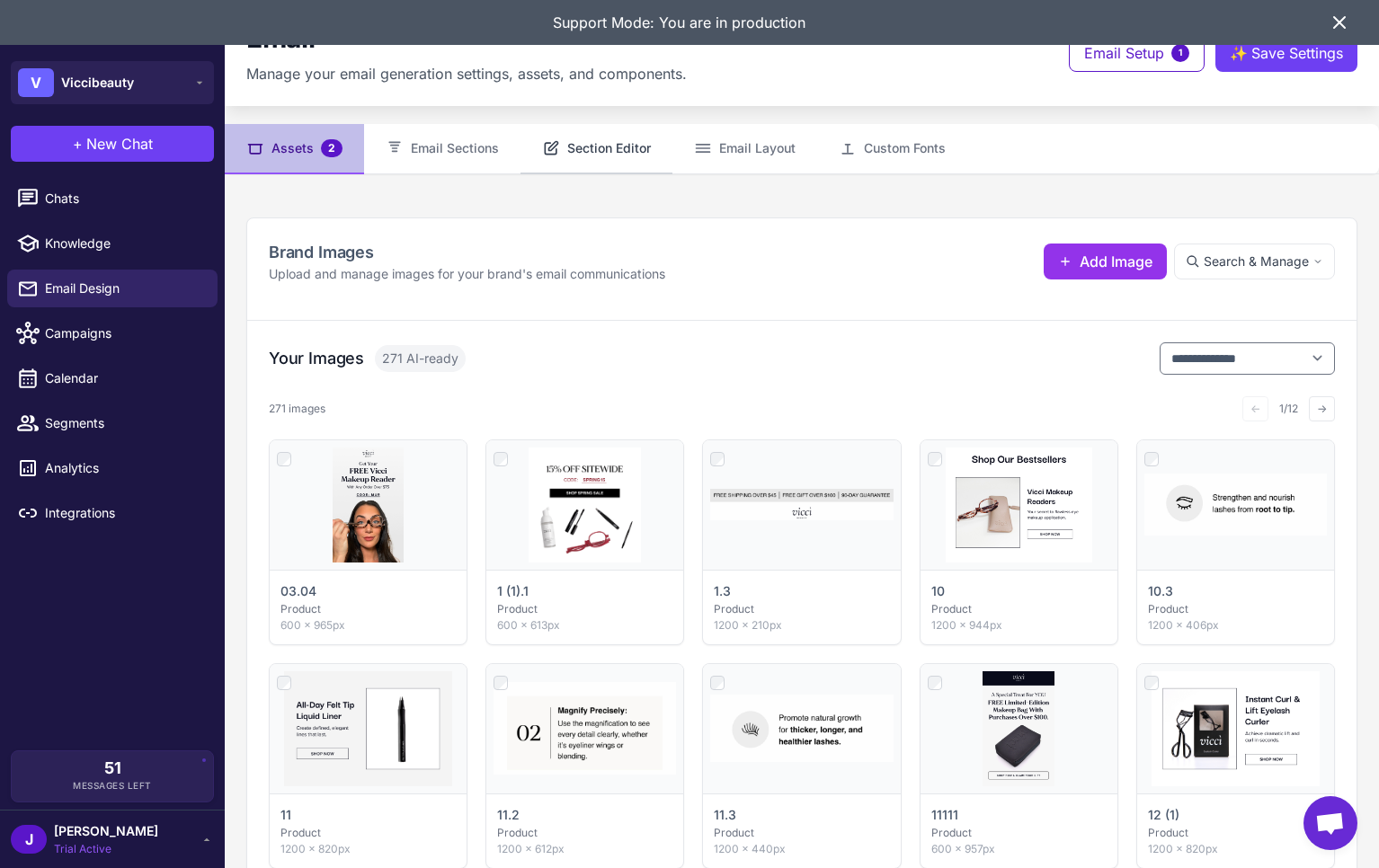
click at [629, 154] on button "Section Editor" at bounding box center [596, 149] width 152 height 50
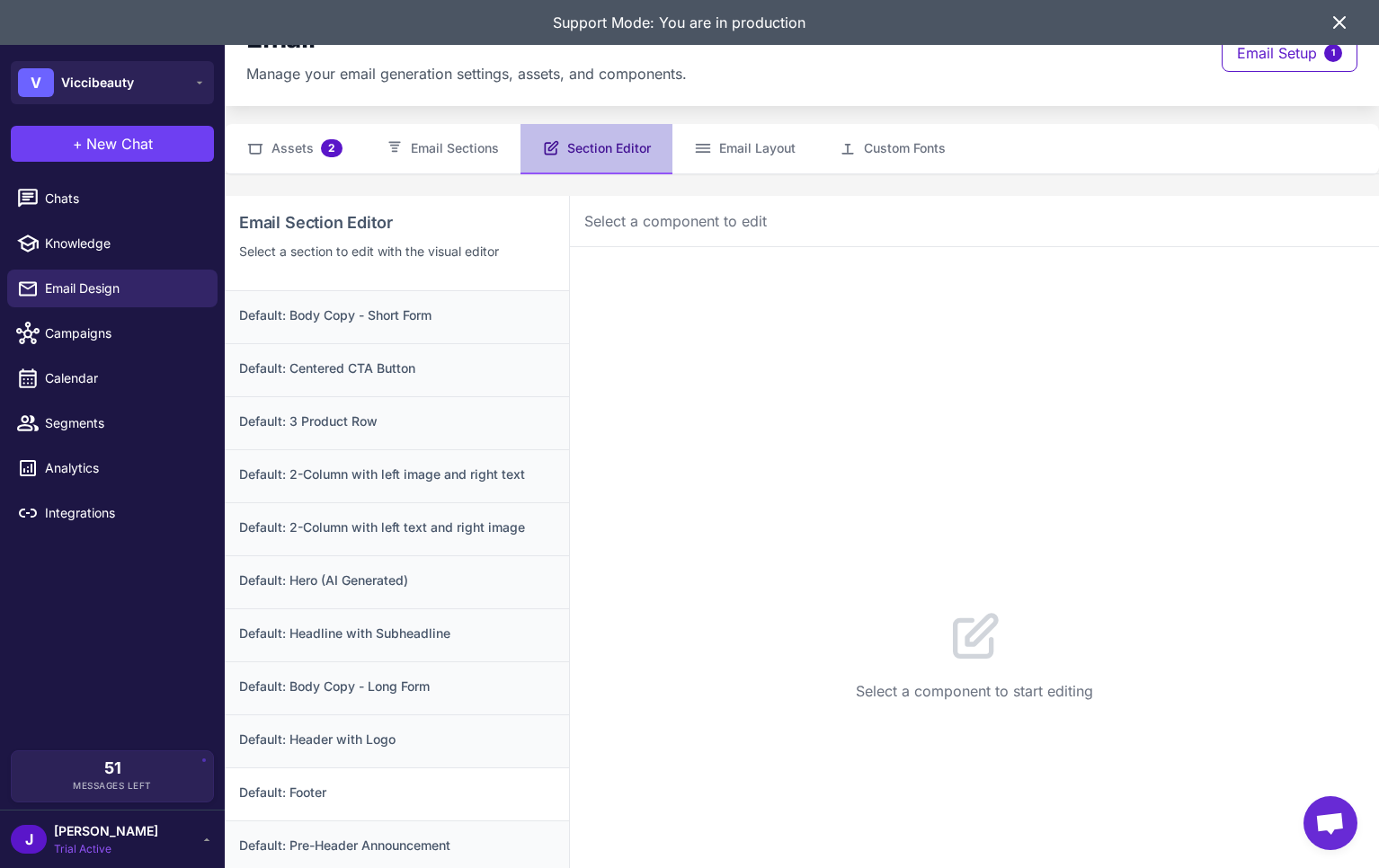
click at [346, 790] on h3 "Default: Footer" at bounding box center [396, 792] width 316 height 20
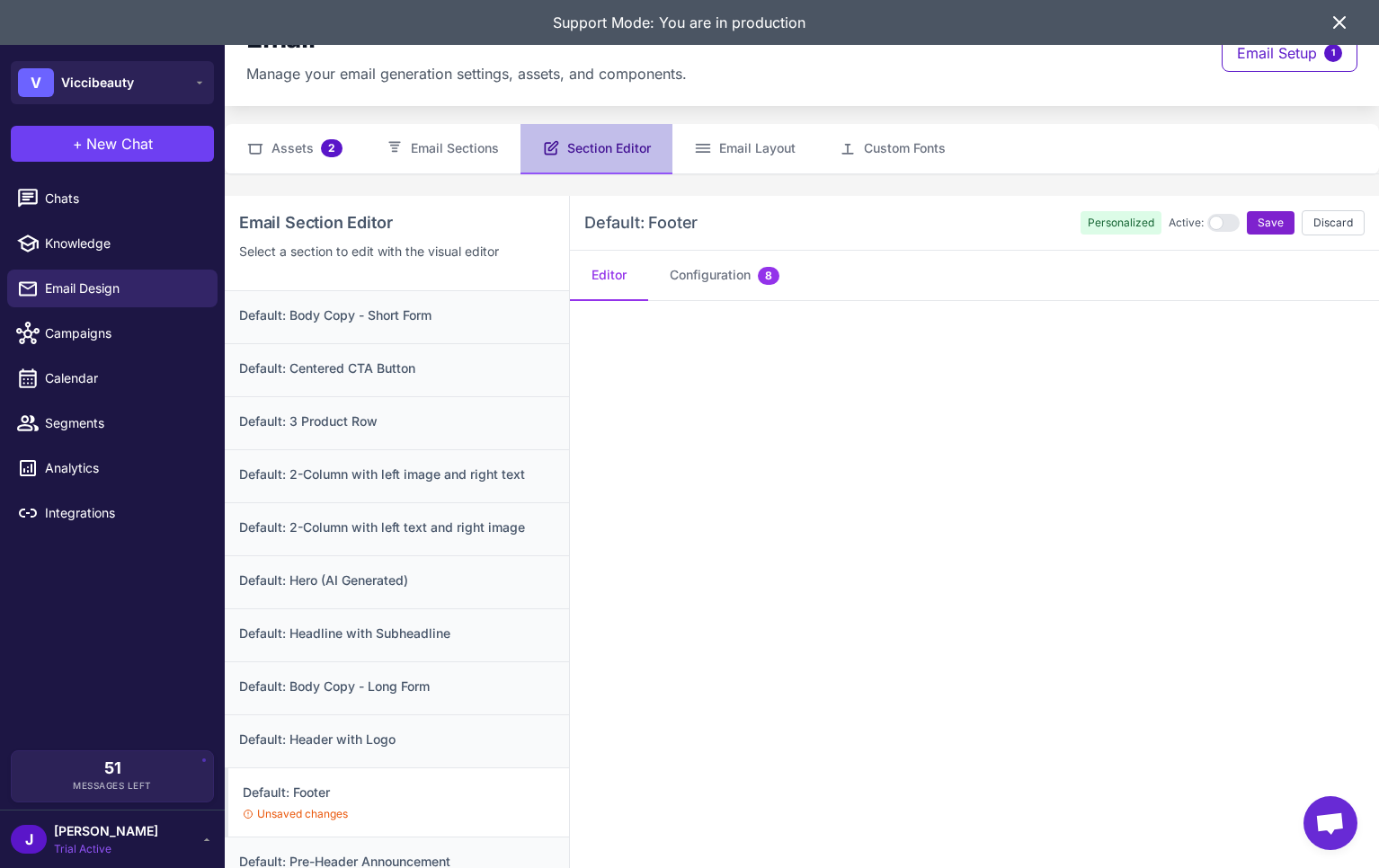
click at [1262, 232] on button "Save" at bounding box center [1271, 223] width 48 height 23
click at [1330, 22] on icon at bounding box center [1339, 22] width 21 height 21
